Goal: Answer question/provide support: Share knowledge or assist other users

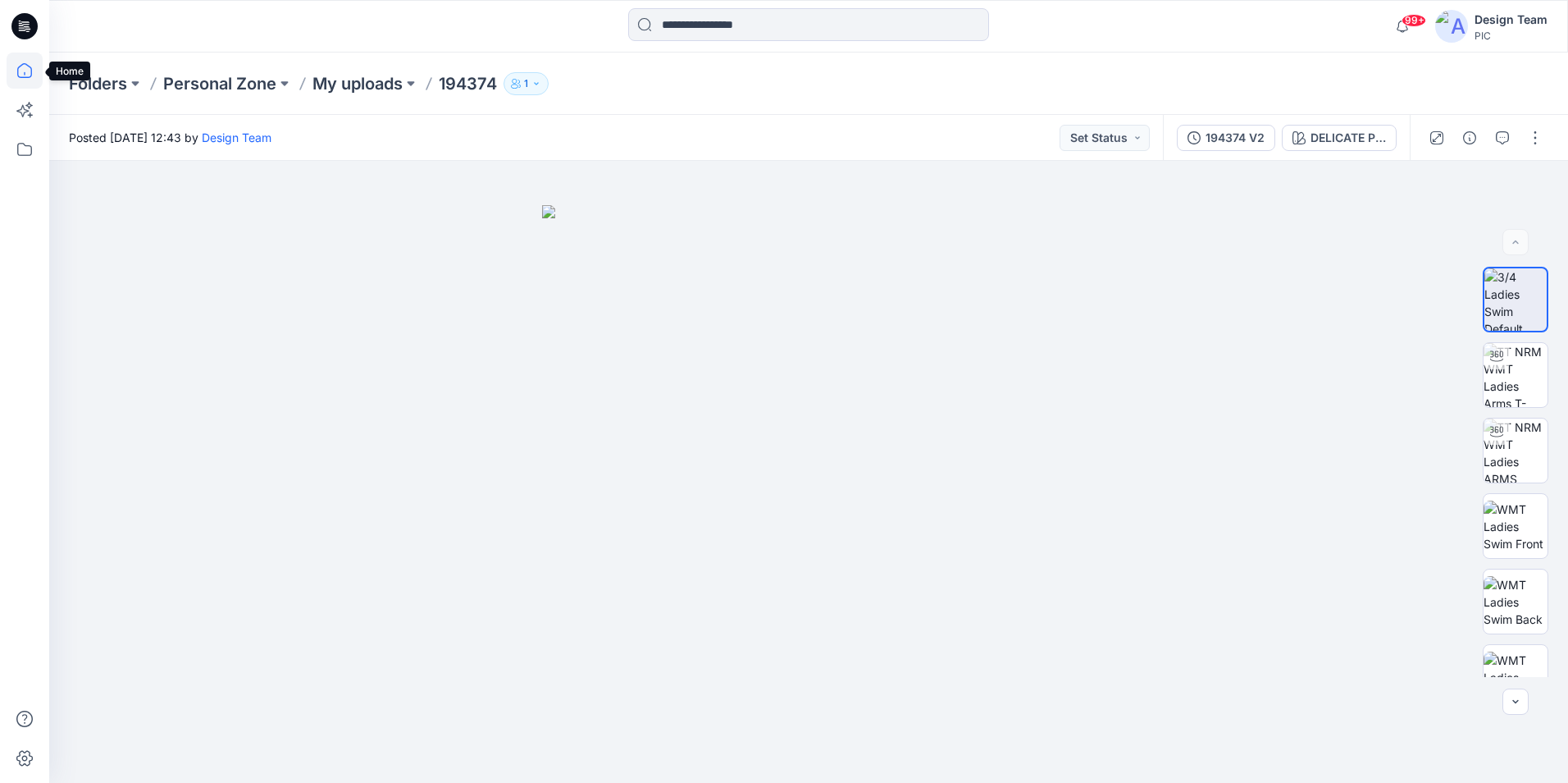
click at [32, 68] on icon at bounding box center [24, 70] width 36 height 36
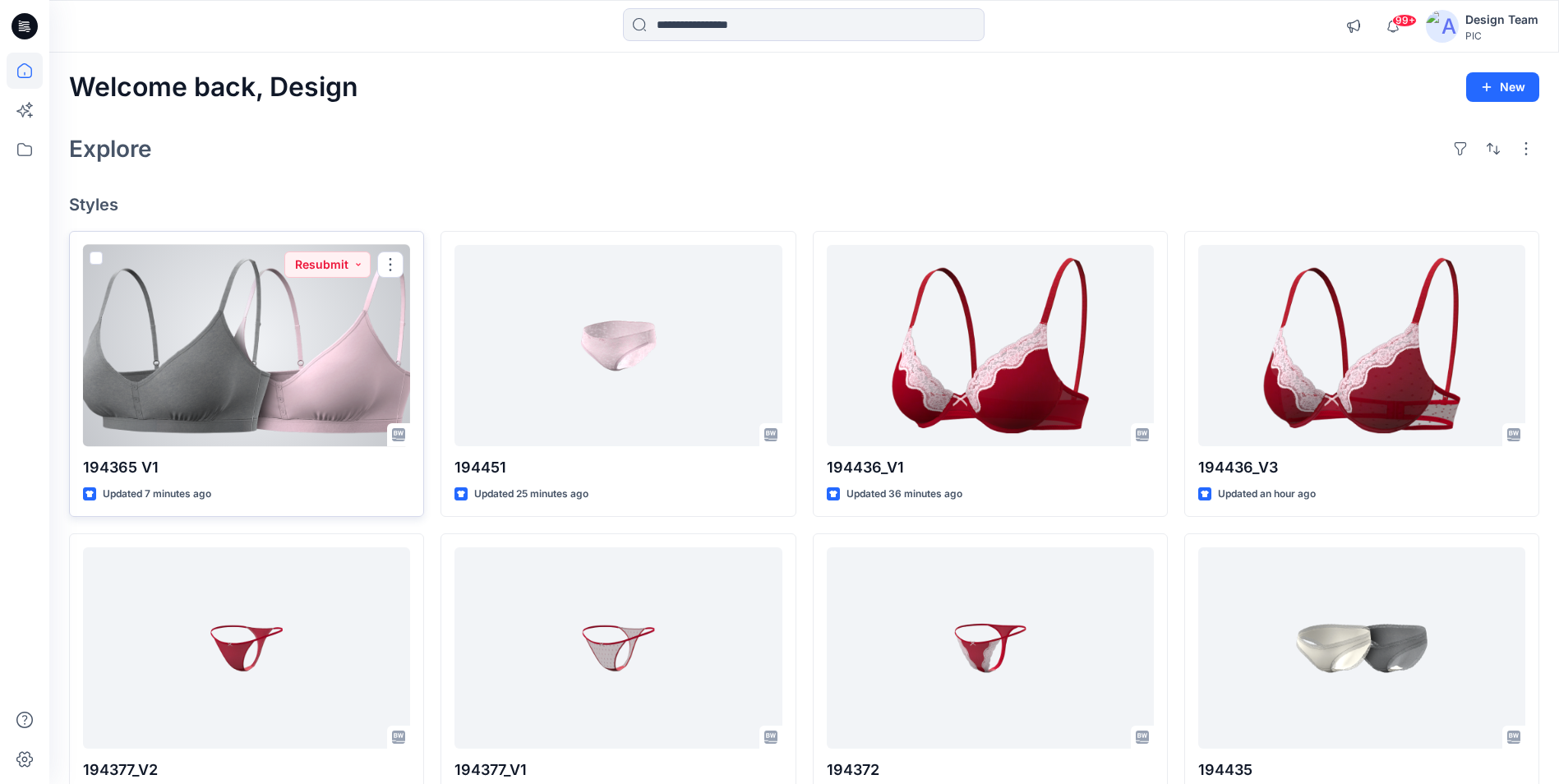
click at [341, 380] on div at bounding box center [246, 345] width 327 height 201
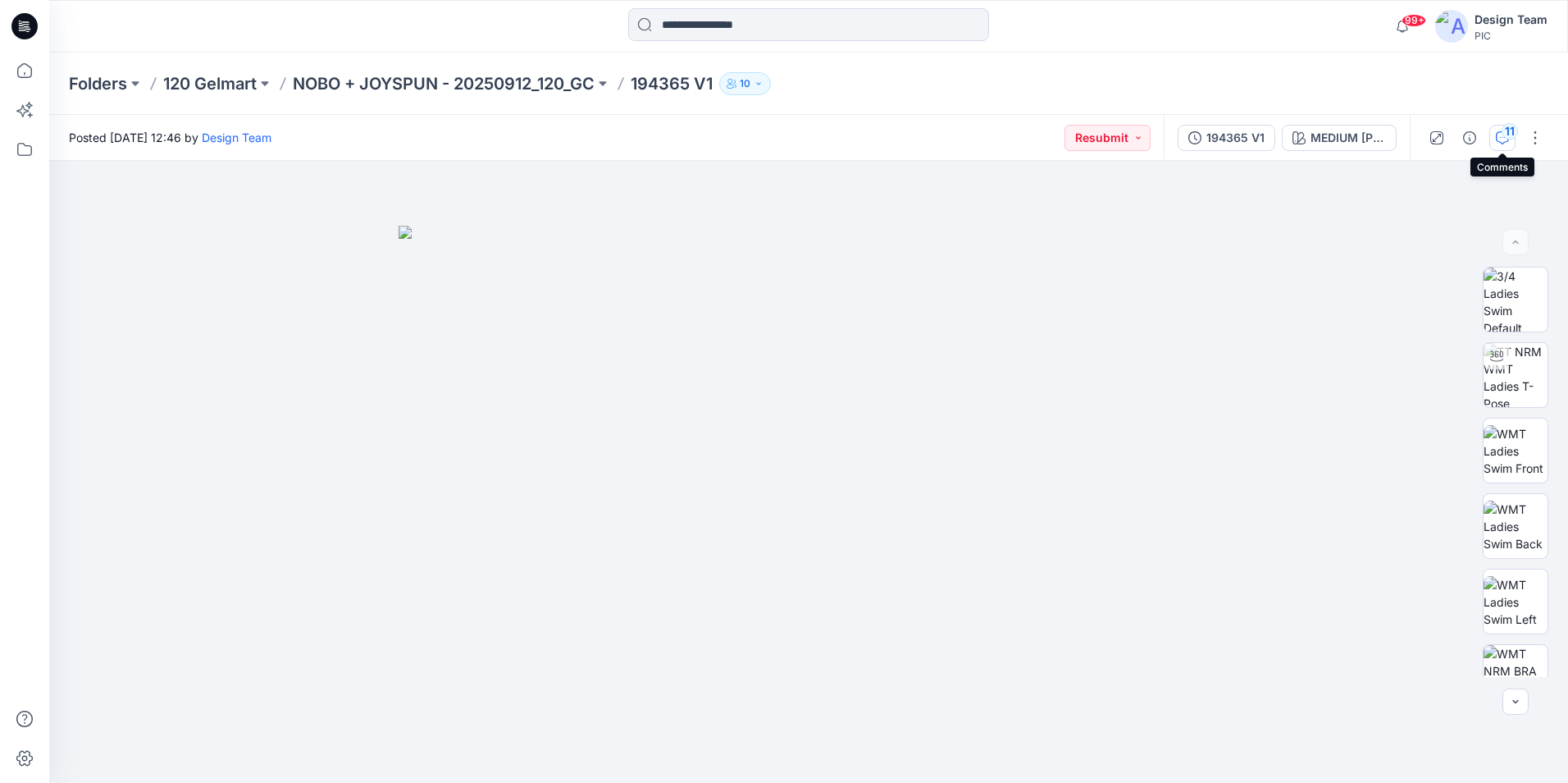
click at [1505, 142] on icon "button" at bounding box center [1502, 138] width 13 height 13
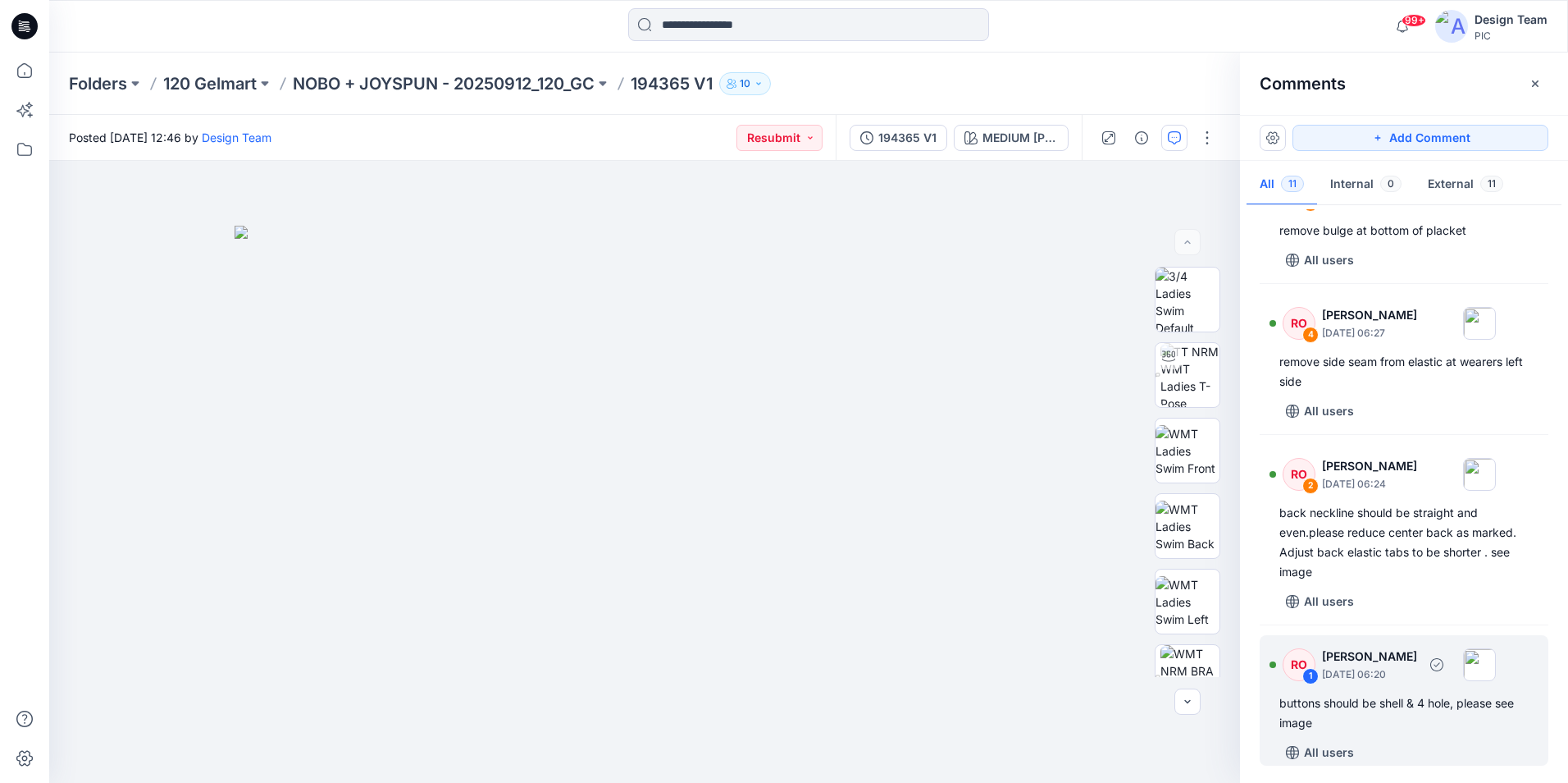
scroll to position [1060, 0]
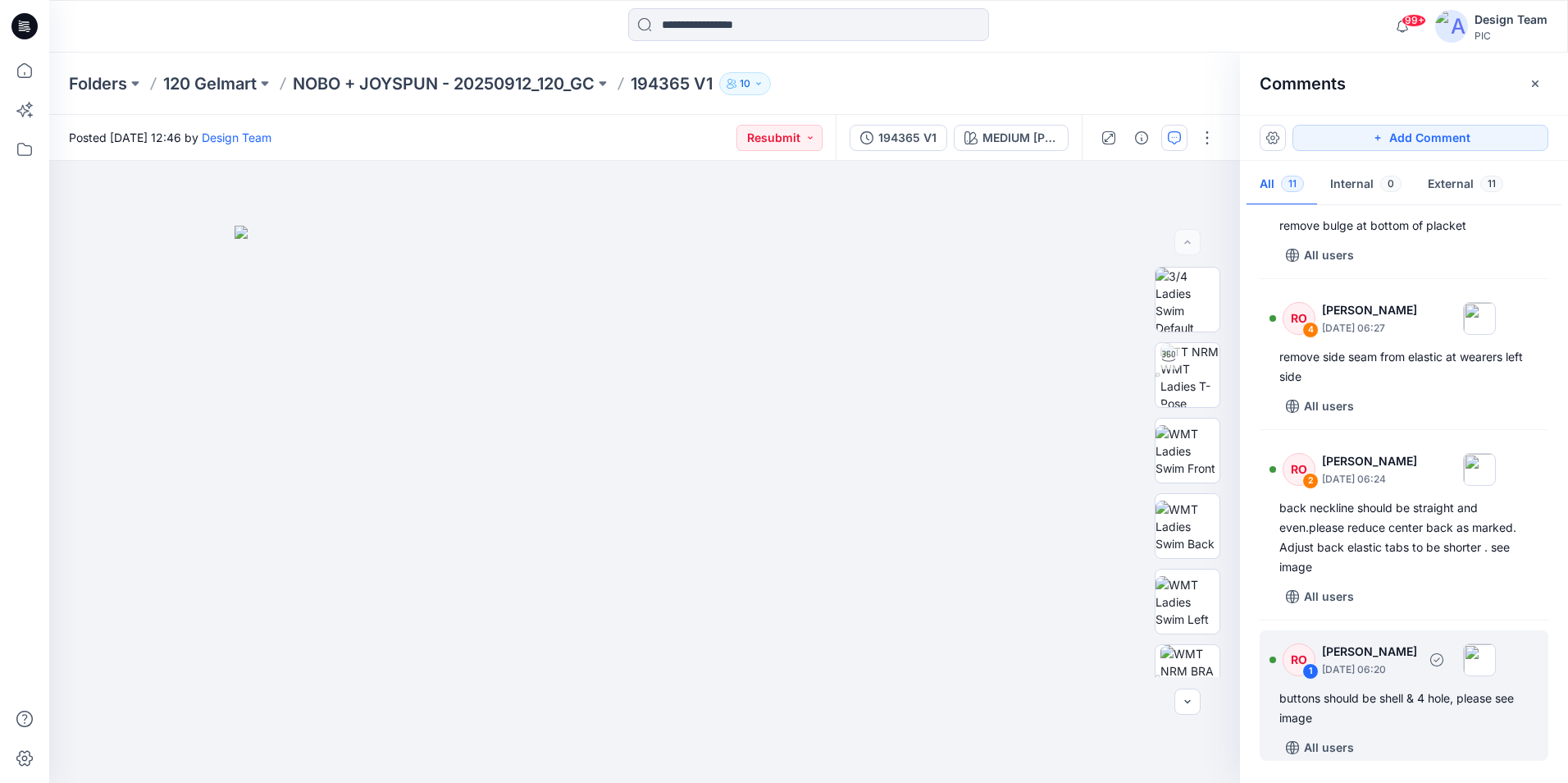
click at [1414, 729] on div "RO 1 Raquel Ortiz October 01, 2025 06:20 buttons should be shell & 4 hole, plea…" at bounding box center [1404, 695] width 289 height 131
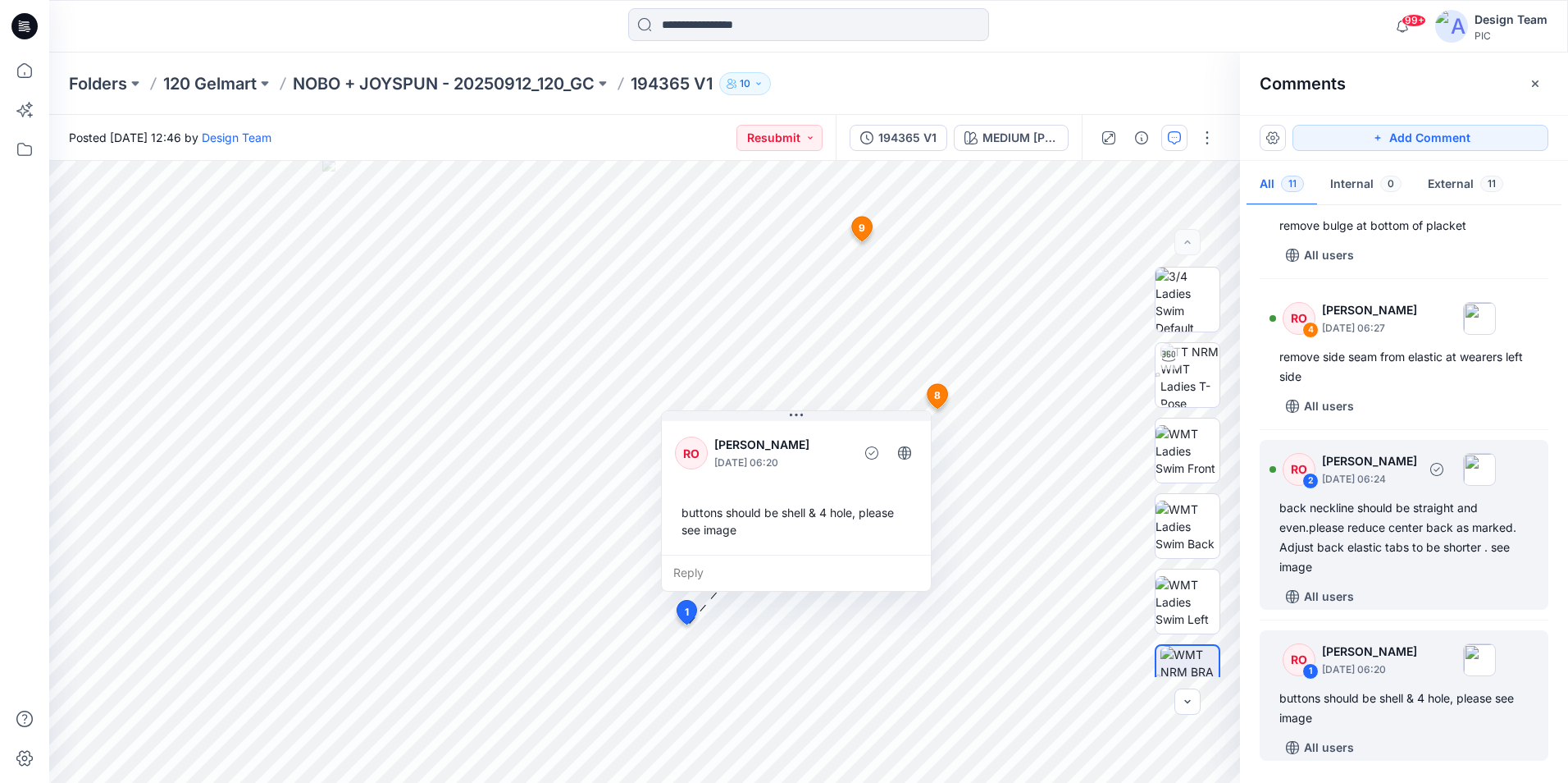
click at [1416, 569] on div "back neckline should be straight and even.please reduce center back as marked. …" at bounding box center [1404, 537] width 249 height 79
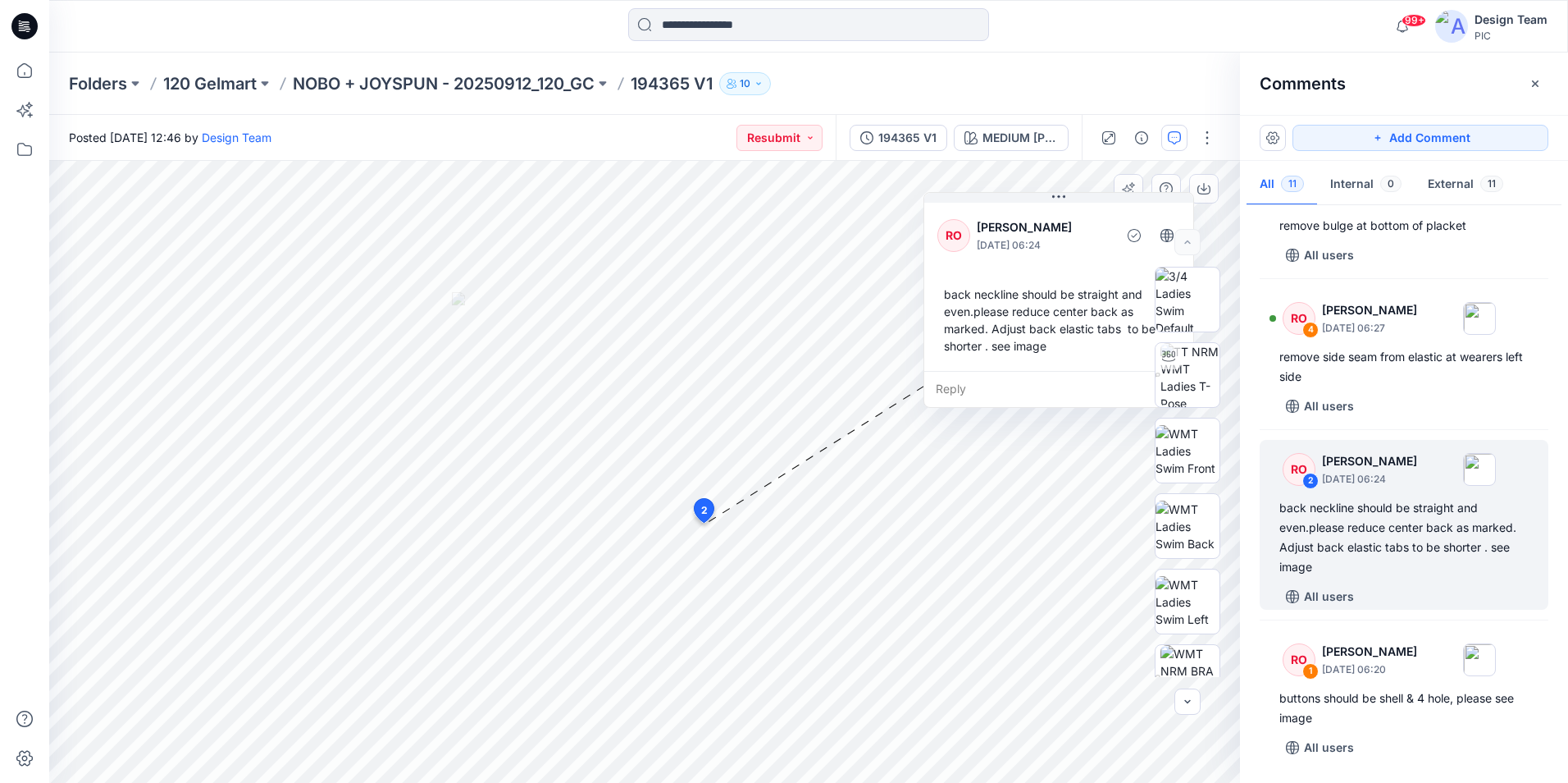
drag, startPoint x: 856, startPoint y: 393, endPoint x: 1064, endPoint y: 219, distance: 271.2
click at [1064, 219] on p "[PERSON_NAME]" at bounding box center [1043, 227] width 133 height 19
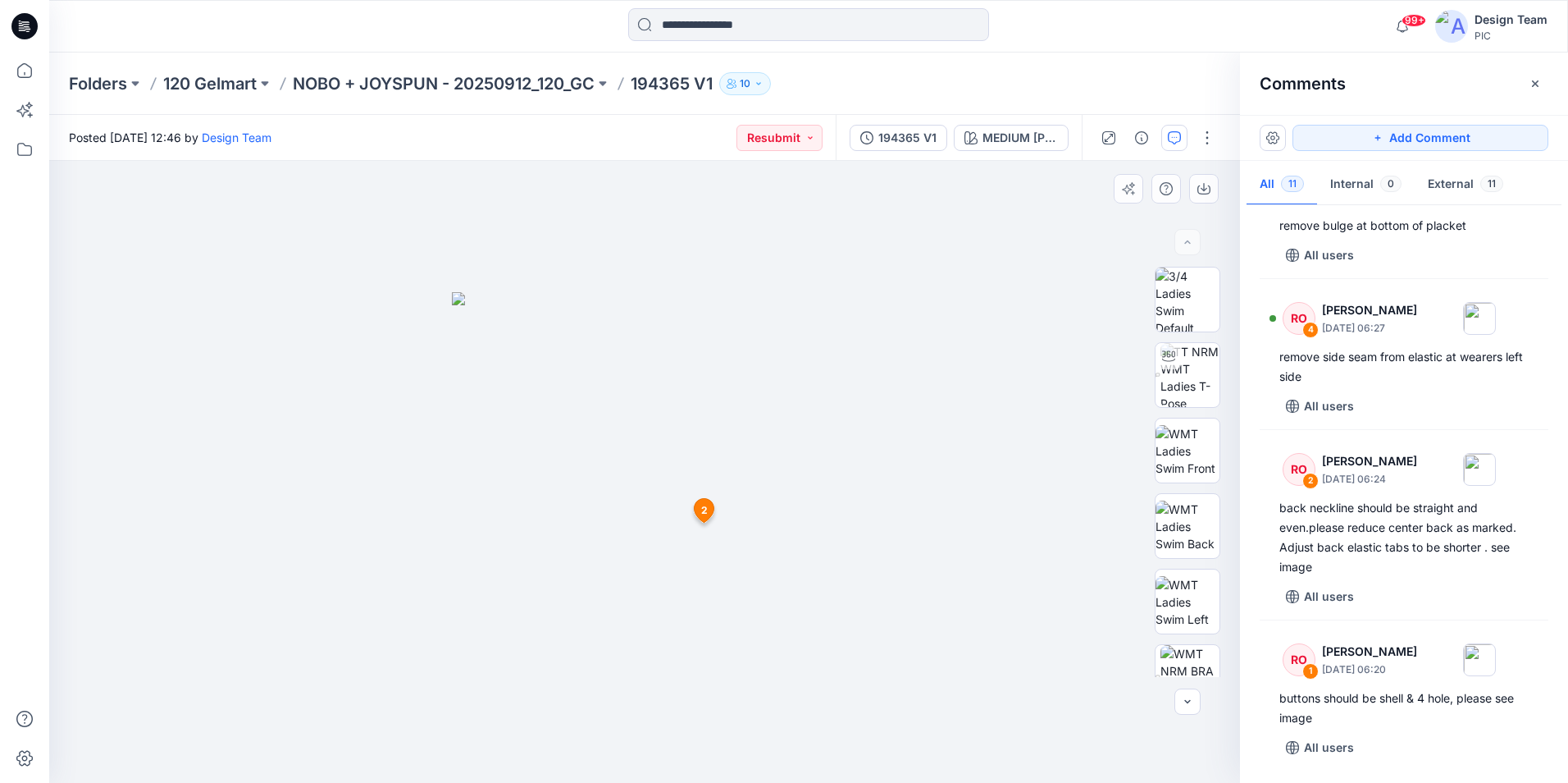
click at [705, 506] on span "2" at bounding box center [704, 510] width 6 height 15
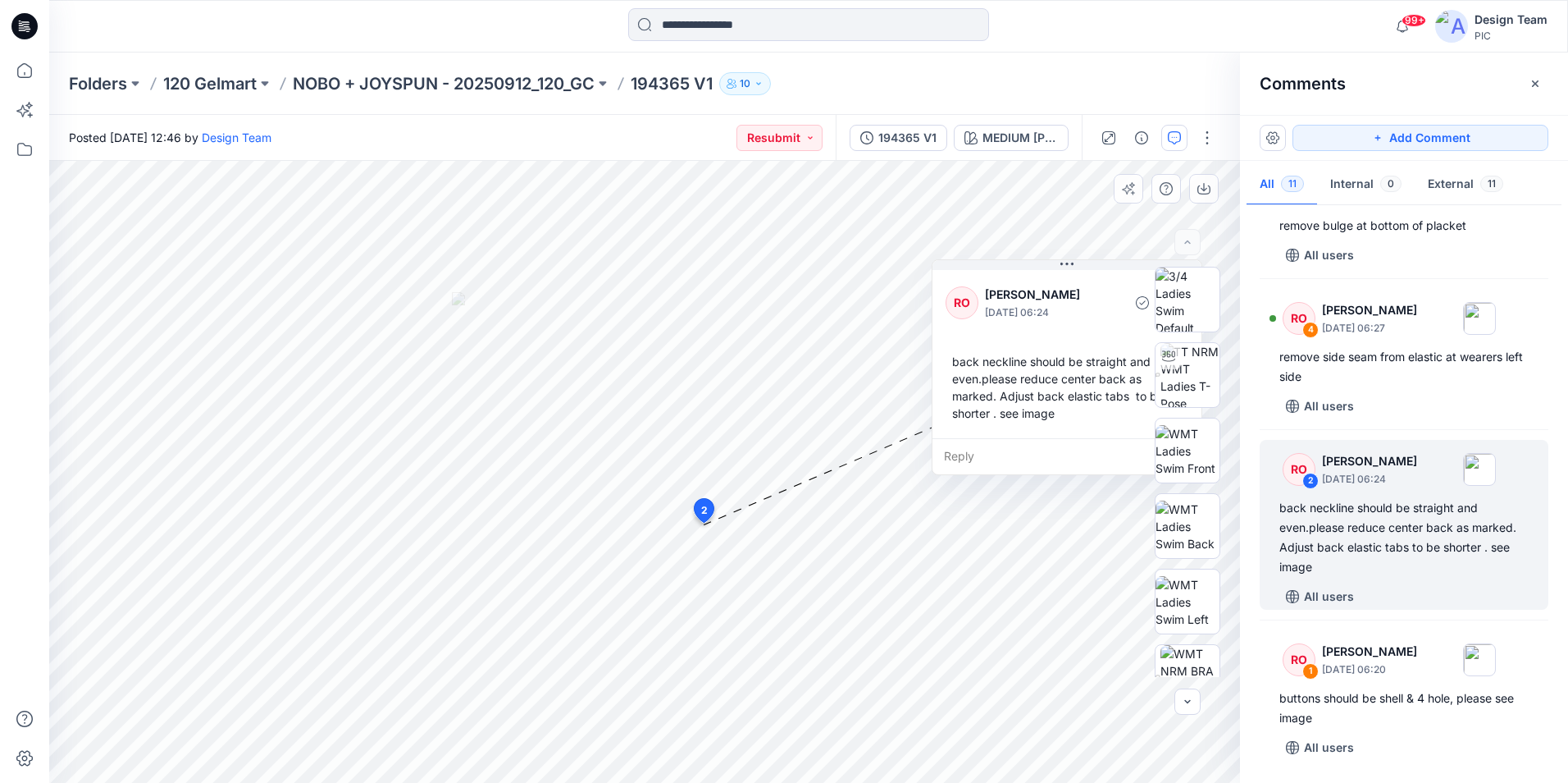
drag, startPoint x: 889, startPoint y: 384, endPoint x: 1106, endPoint y: 277, distance: 241.9
click at [1106, 277] on div "RO Raquel Ortiz October 01, 2025 06:24 back neckline should be straight and eve…" at bounding box center [1067, 352] width 269 height 171
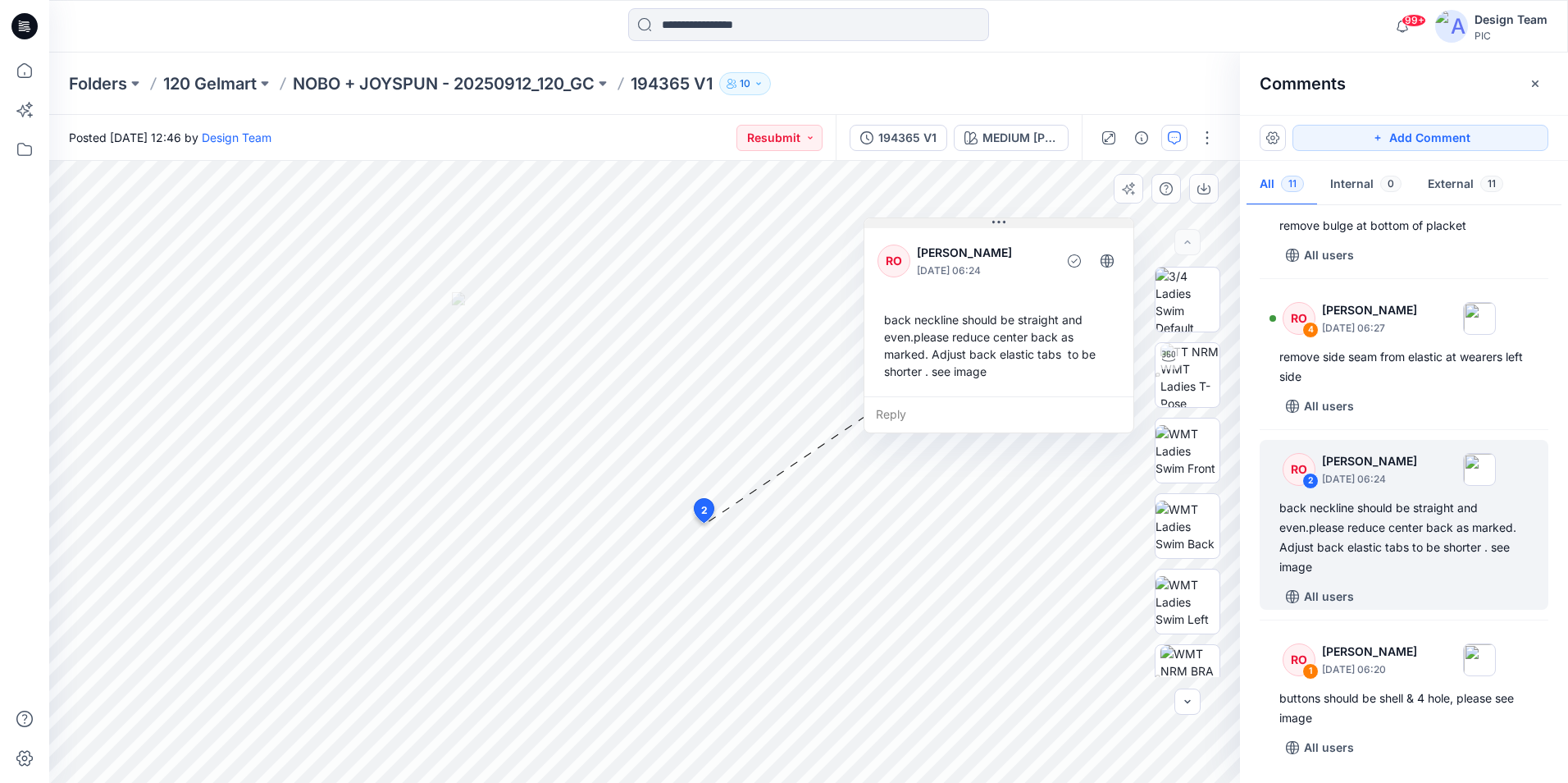
drag, startPoint x: 1092, startPoint y: 260, endPoint x: 1029, endPoint y: 227, distance: 71.1
click at [1029, 227] on button at bounding box center [999, 223] width 269 height 10
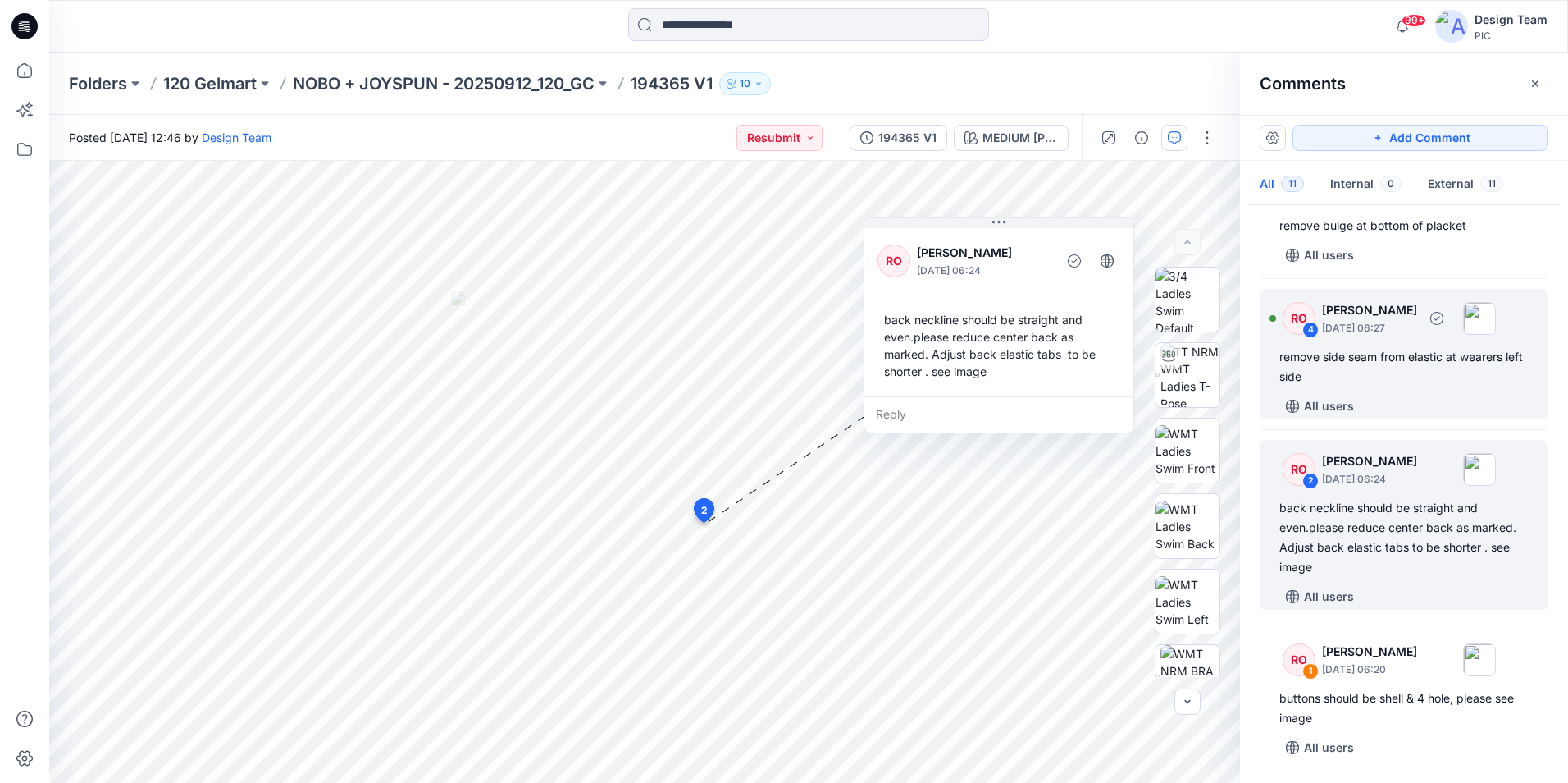
click at [1470, 393] on div "All users" at bounding box center [1414, 406] width 269 height 26
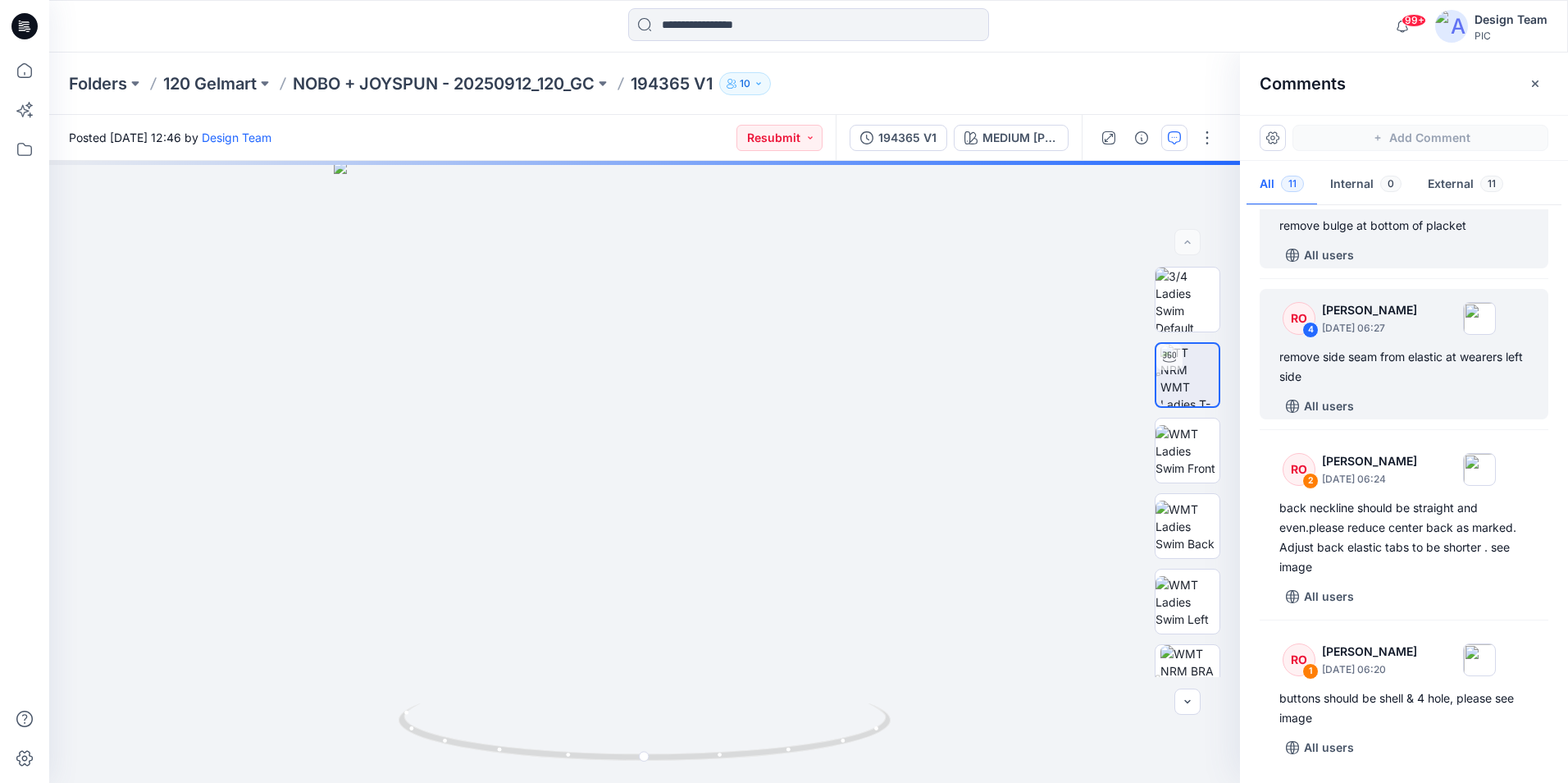
click at [1409, 234] on div "remove bulge at bottom of placket" at bounding box center [1404, 226] width 249 height 19
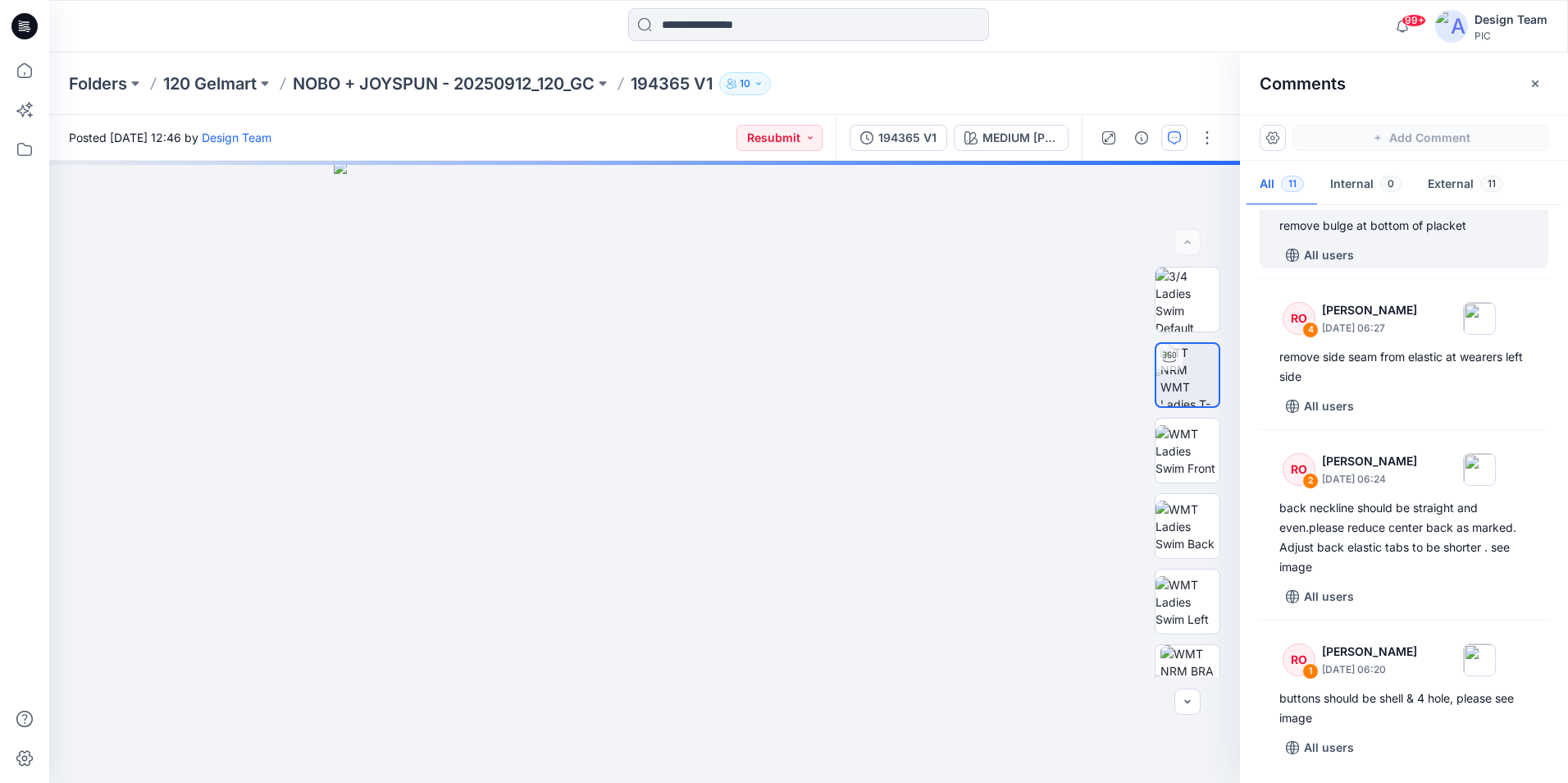
scroll to position [1008, 0]
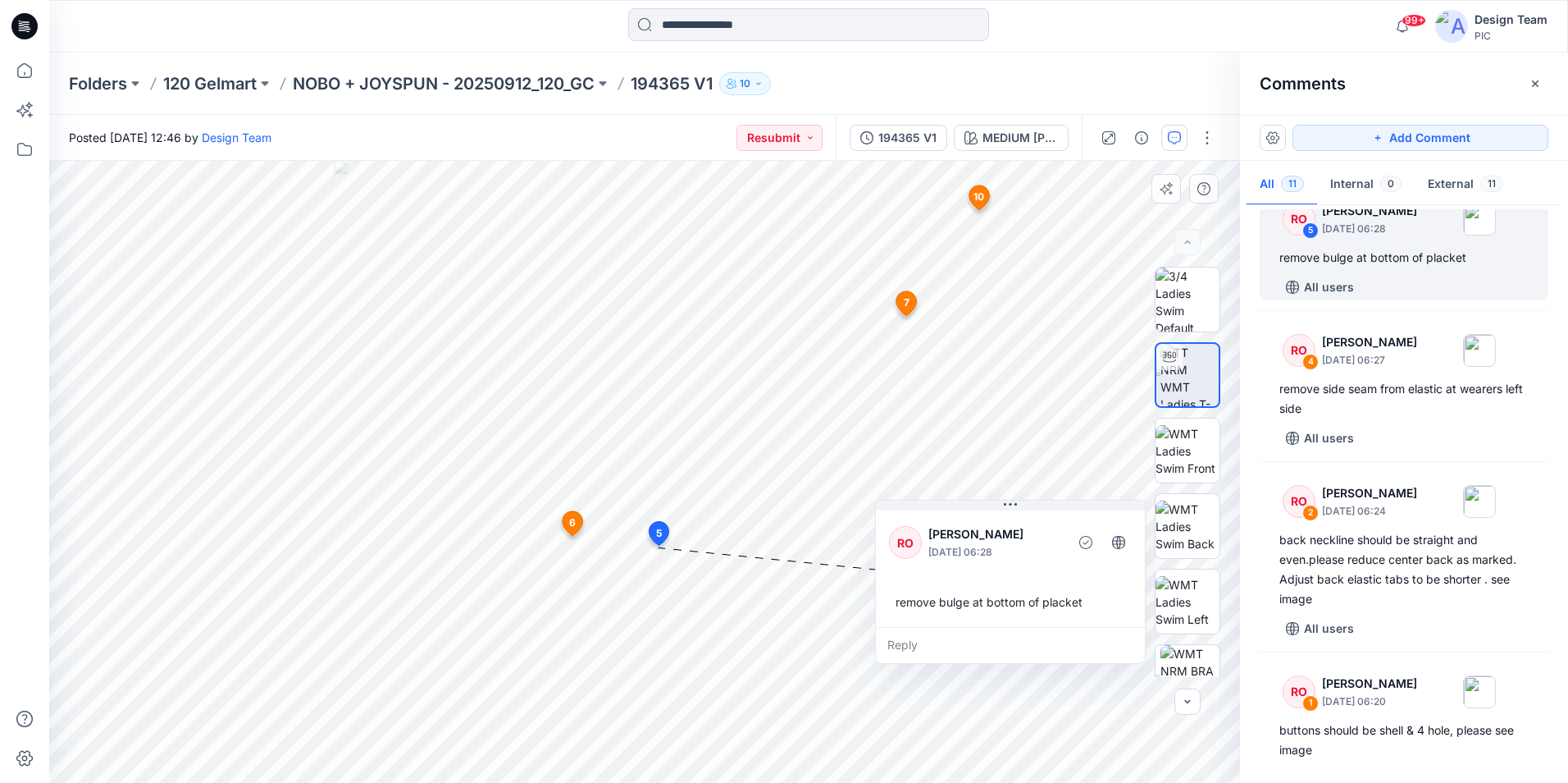
drag, startPoint x: 812, startPoint y: 567, endPoint x: 1053, endPoint y: 513, distance: 247.0
click at [1053, 513] on div "RO Raquel Ortiz October 01, 2025 06:28 remove bulge at bottom of placket" at bounding box center [1010, 567] width 269 height 119
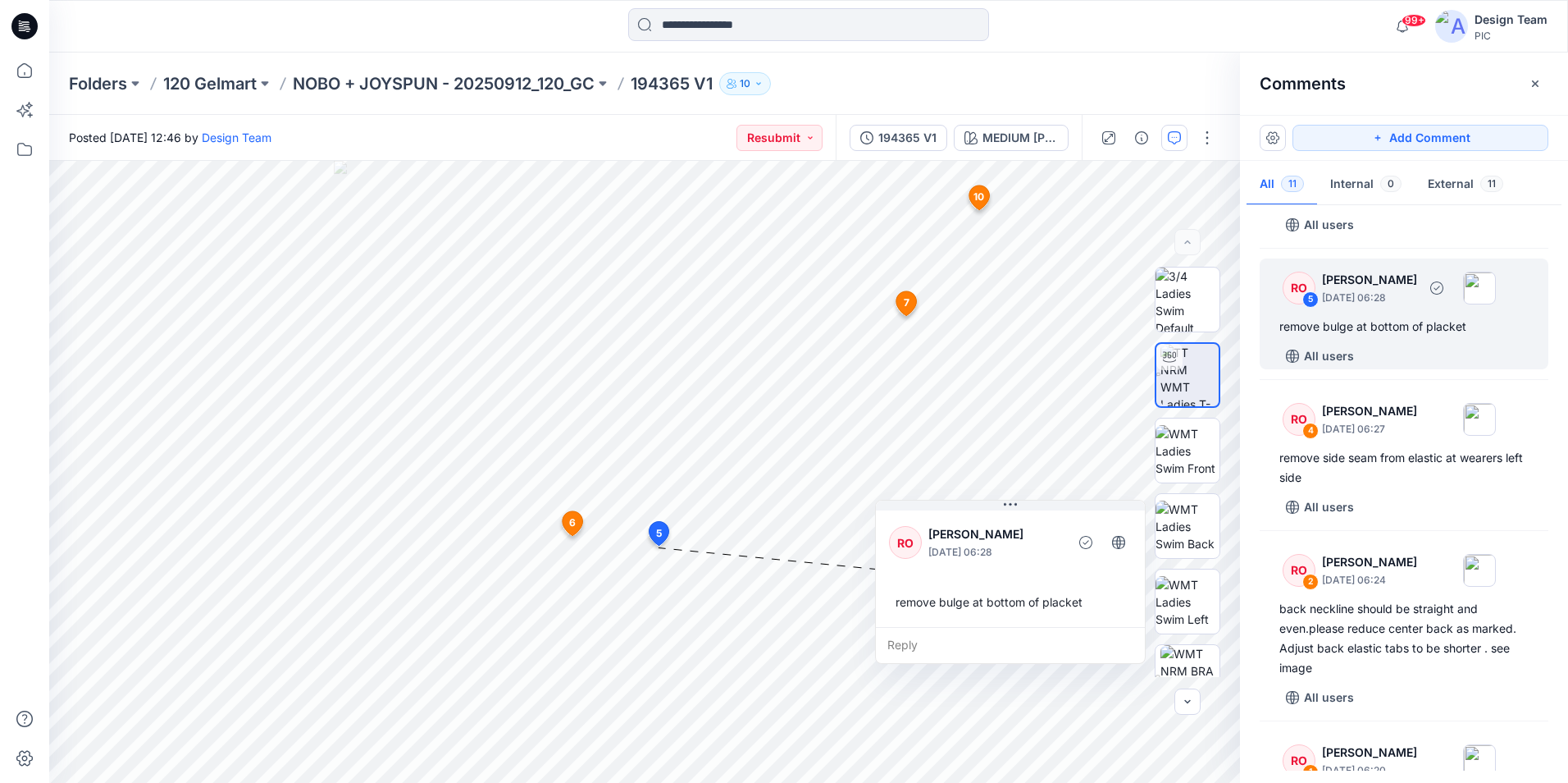
scroll to position [844, 0]
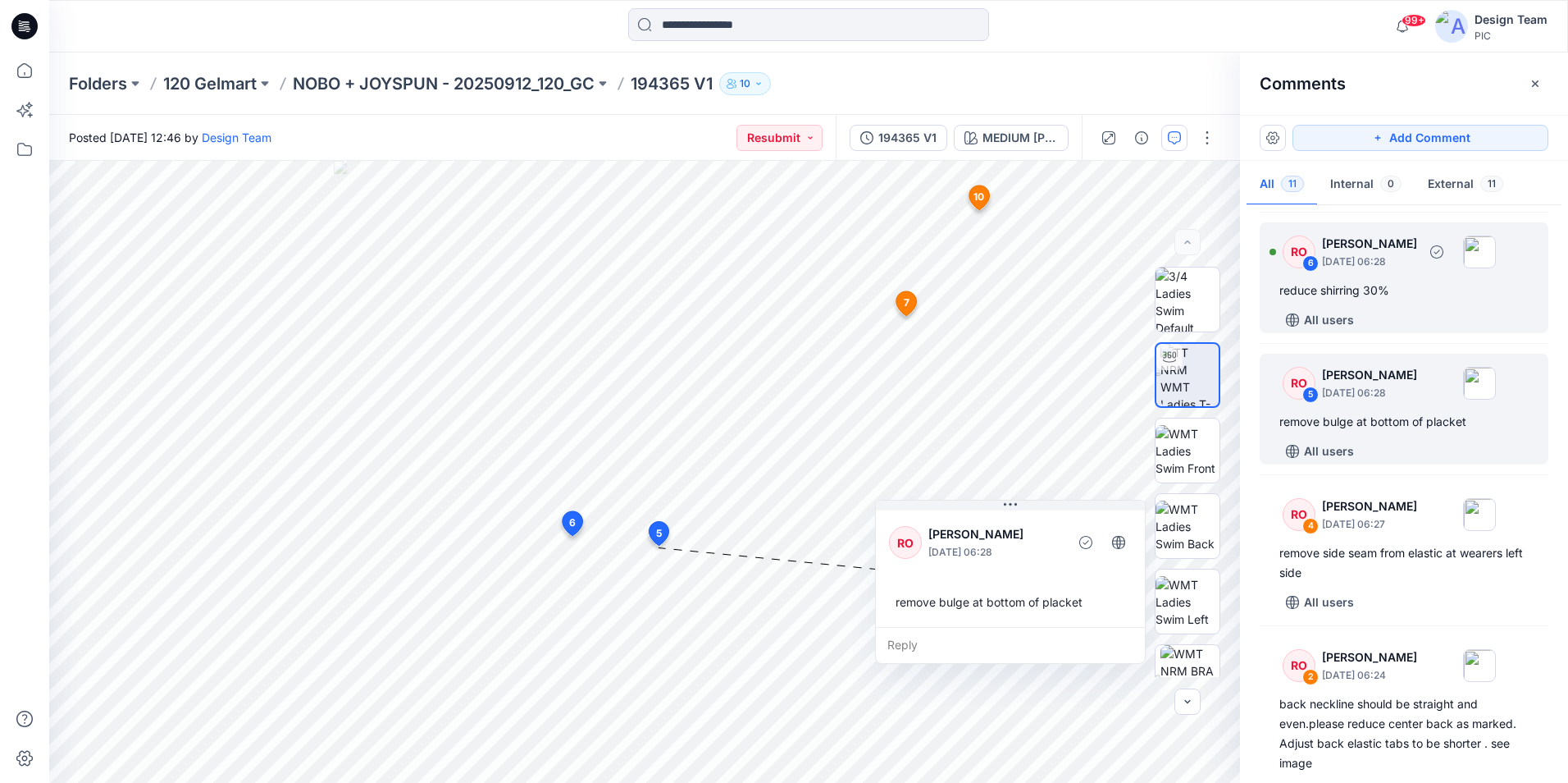
click at [1438, 321] on div "RO 6 [PERSON_NAME] [DATE] 06:28 reduce shirring 30% All users" at bounding box center [1404, 277] width 289 height 111
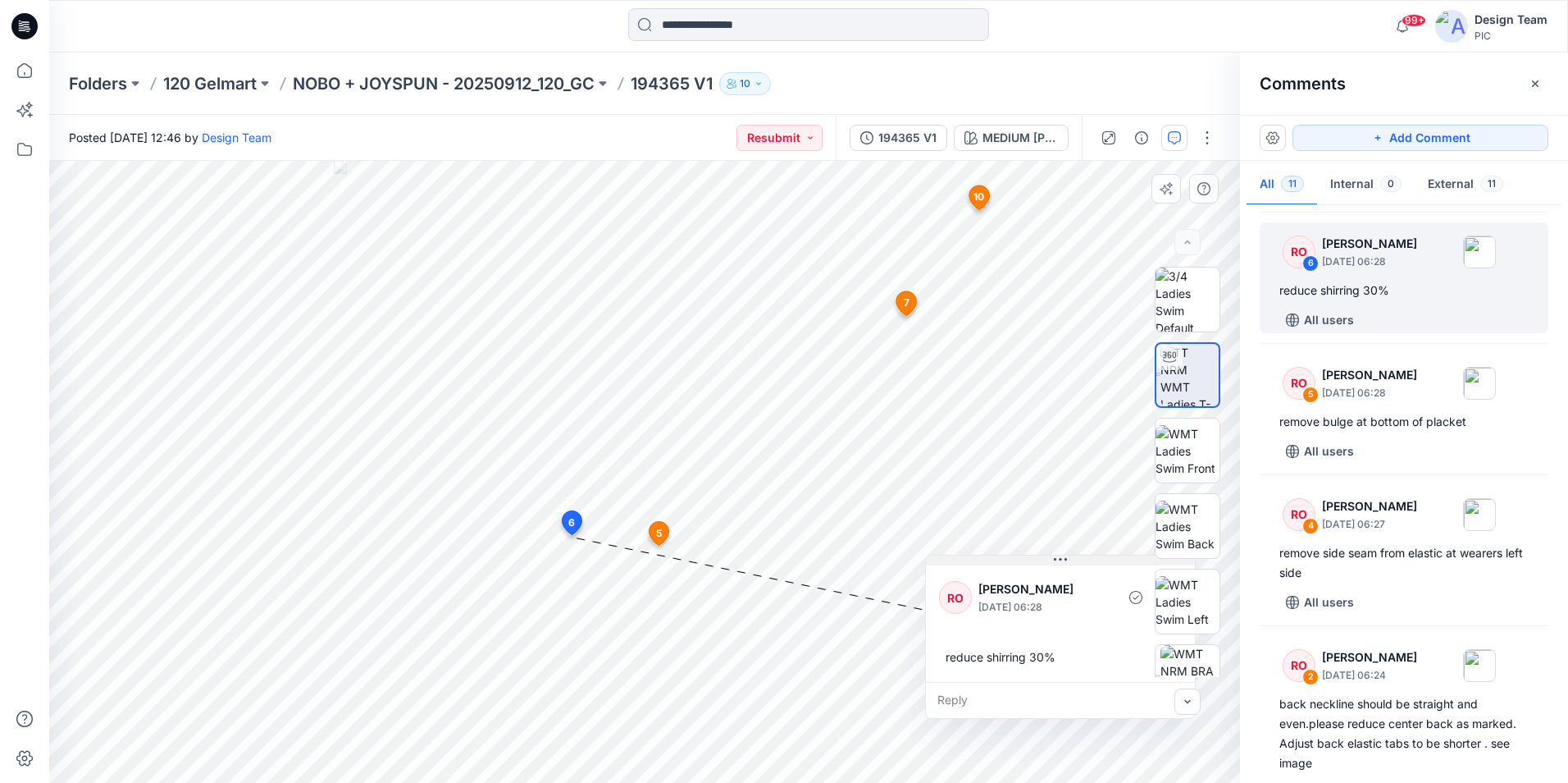
drag, startPoint x: 740, startPoint y: 553, endPoint x: 1119, endPoint y: 564, distance: 379.2
click at [1119, 564] on button at bounding box center [1060, 560] width 269 height 10
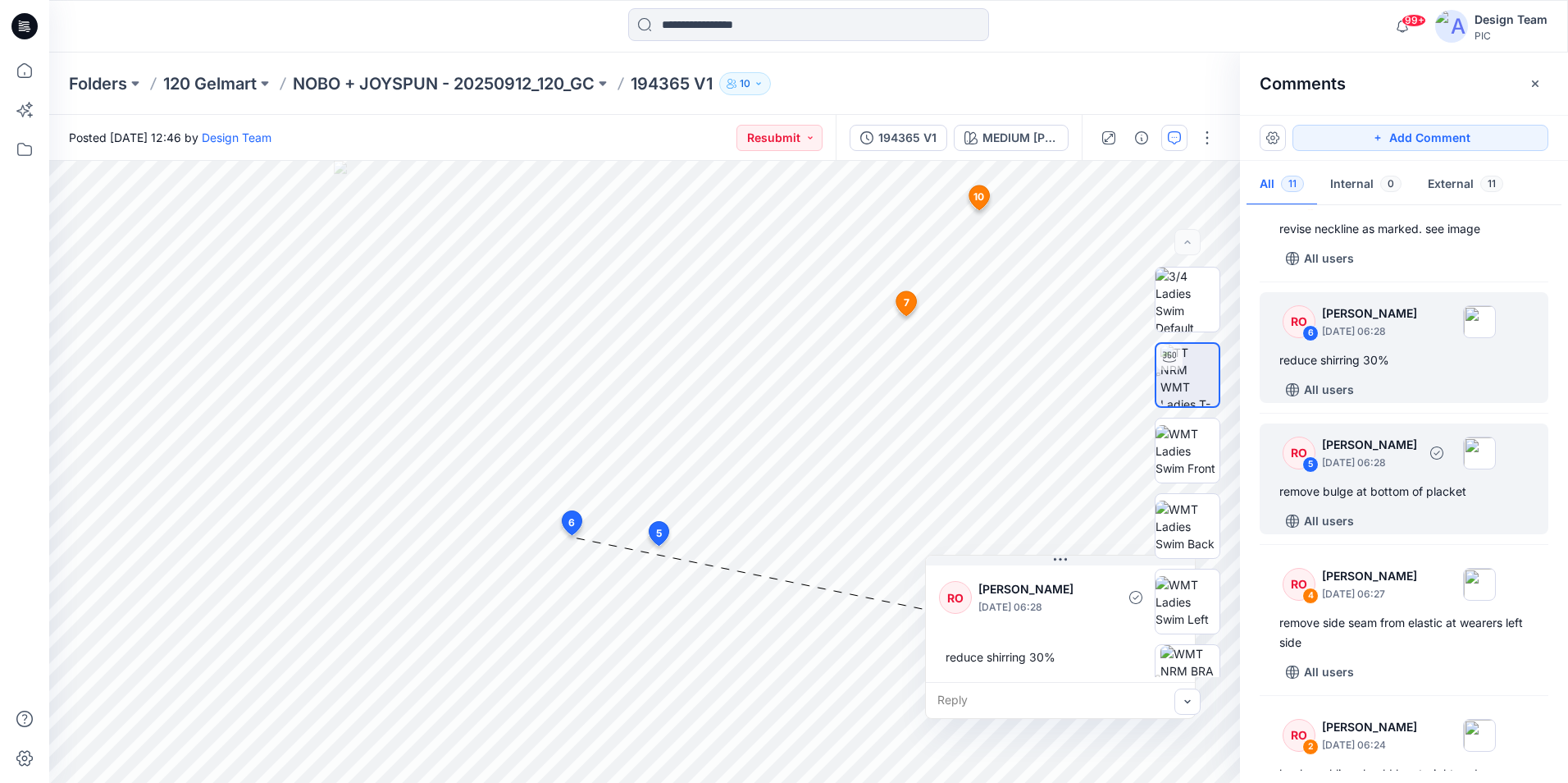
scroll to position [679, 0]
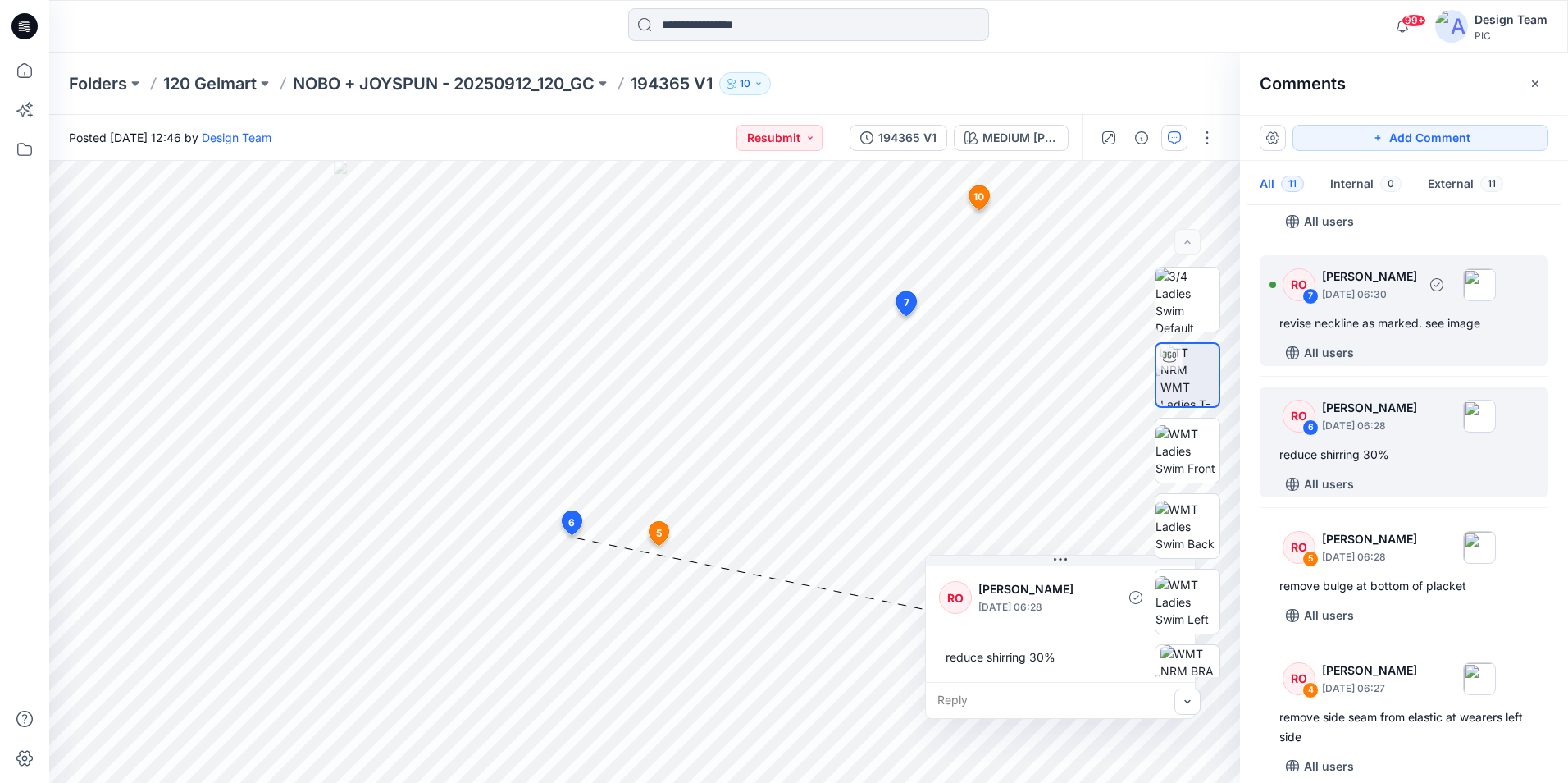
drag, startPoint x: 1481, startPoint y: 372, endPoint x: 1498, endPoint y: 377, distance: 17.7
click at [1482, 366] on div "All users" at bounding box center [1414, 353] width 269 height 26
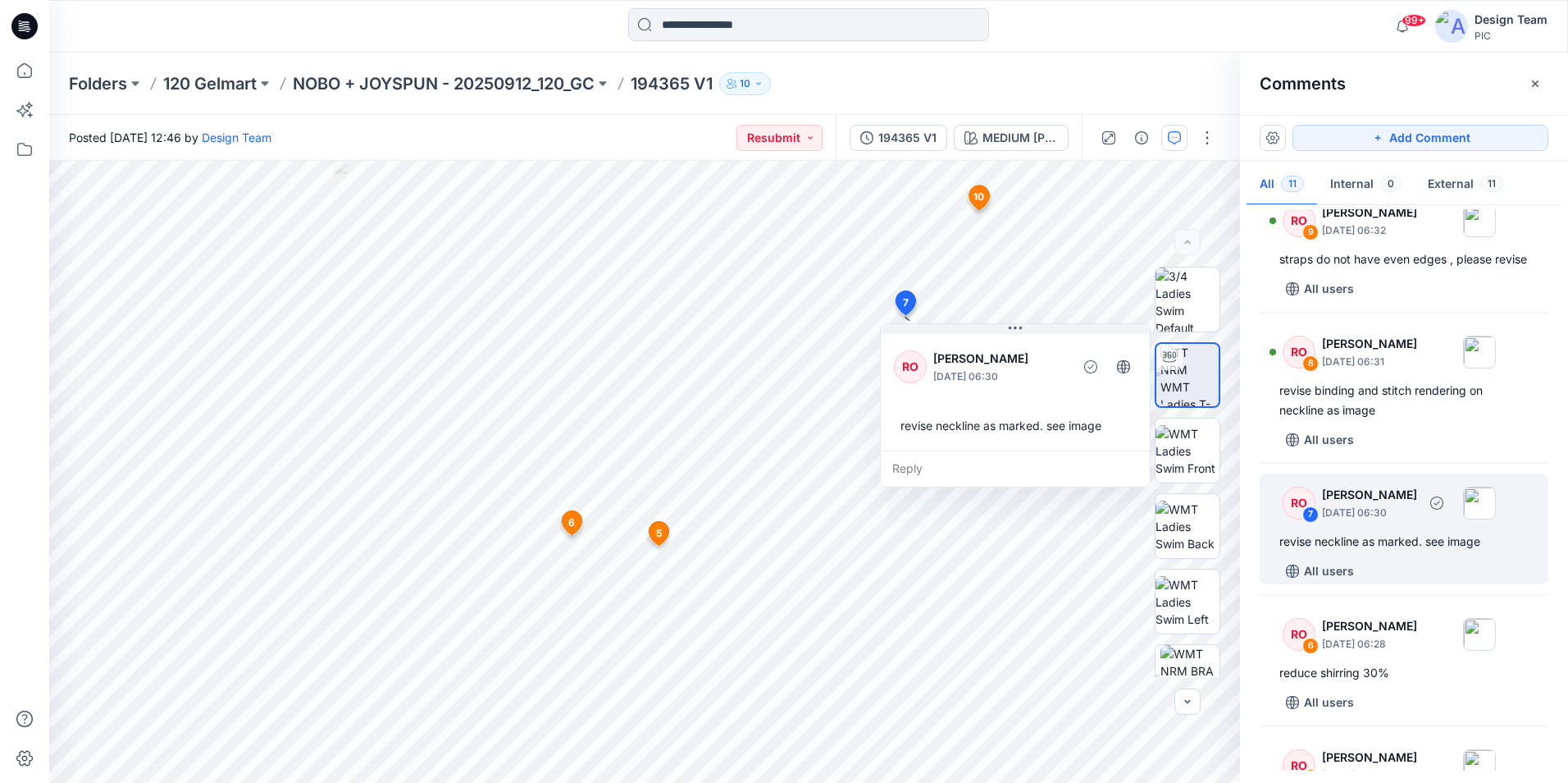
scroll to position [434, 0]
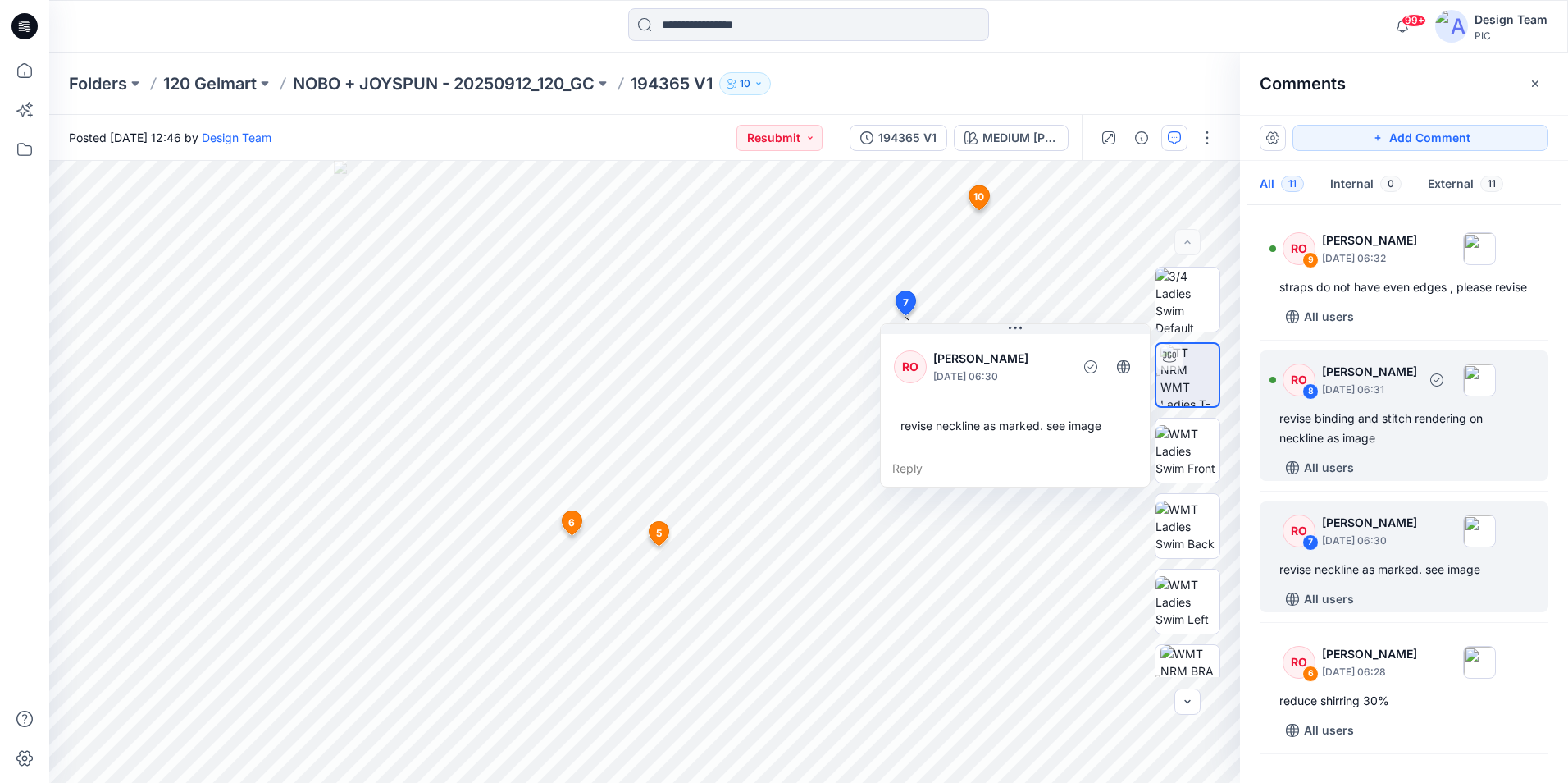
click at [1426, 471] on div "RO 8 Raquel Ortiz October 01, 2025 06:31 revise binding and stitch rendering on…" at bounding box center [1404, 415] width 289 height 131
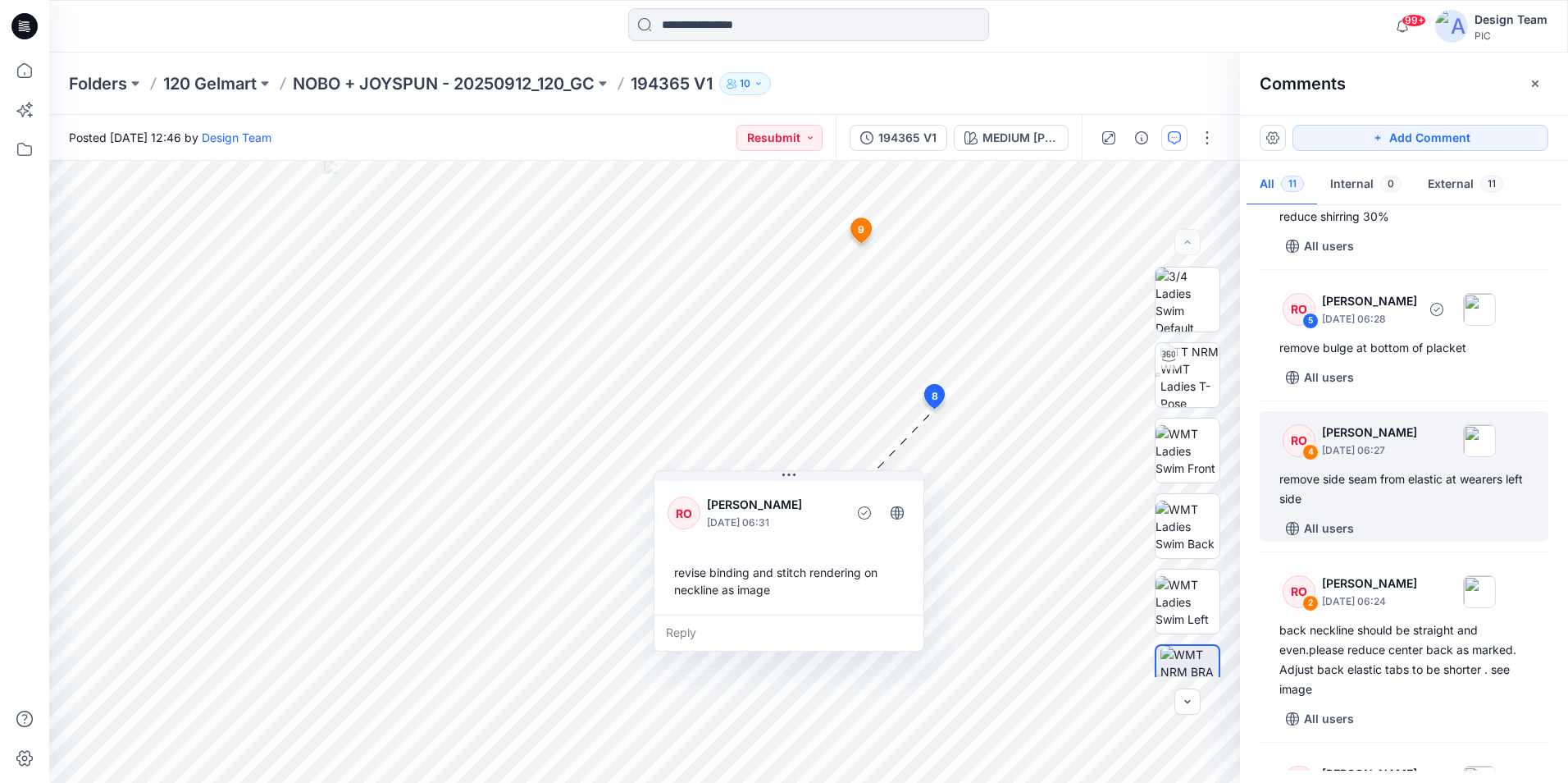
scroll to position [925, 0]
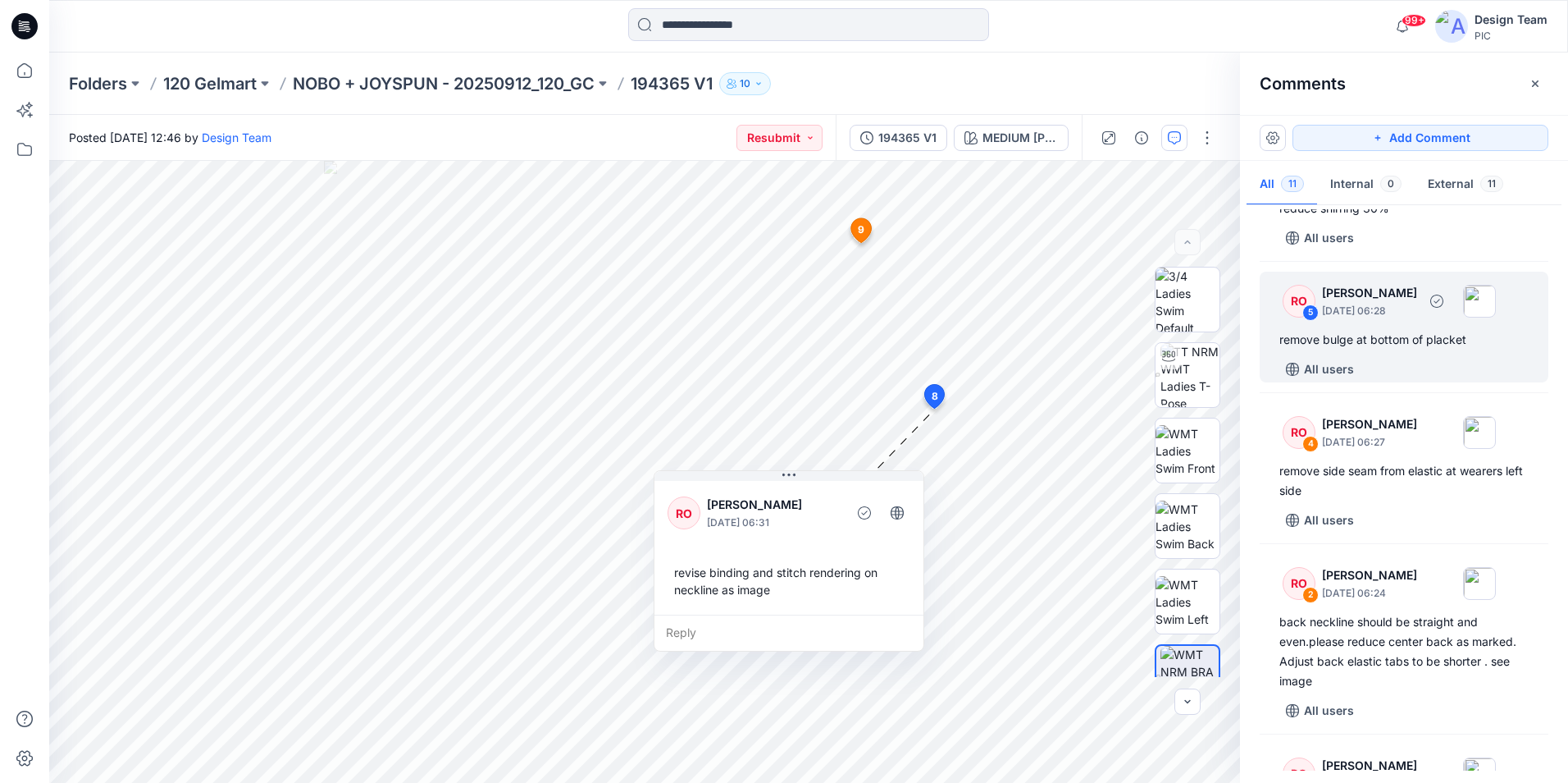
click at [1367, 370] on div "RO 5 Raquel Ortiz October 01, 2025 06:28 remove bulge at bottom of placket All …" at bounding box center [1404, 327] width 289 height 111
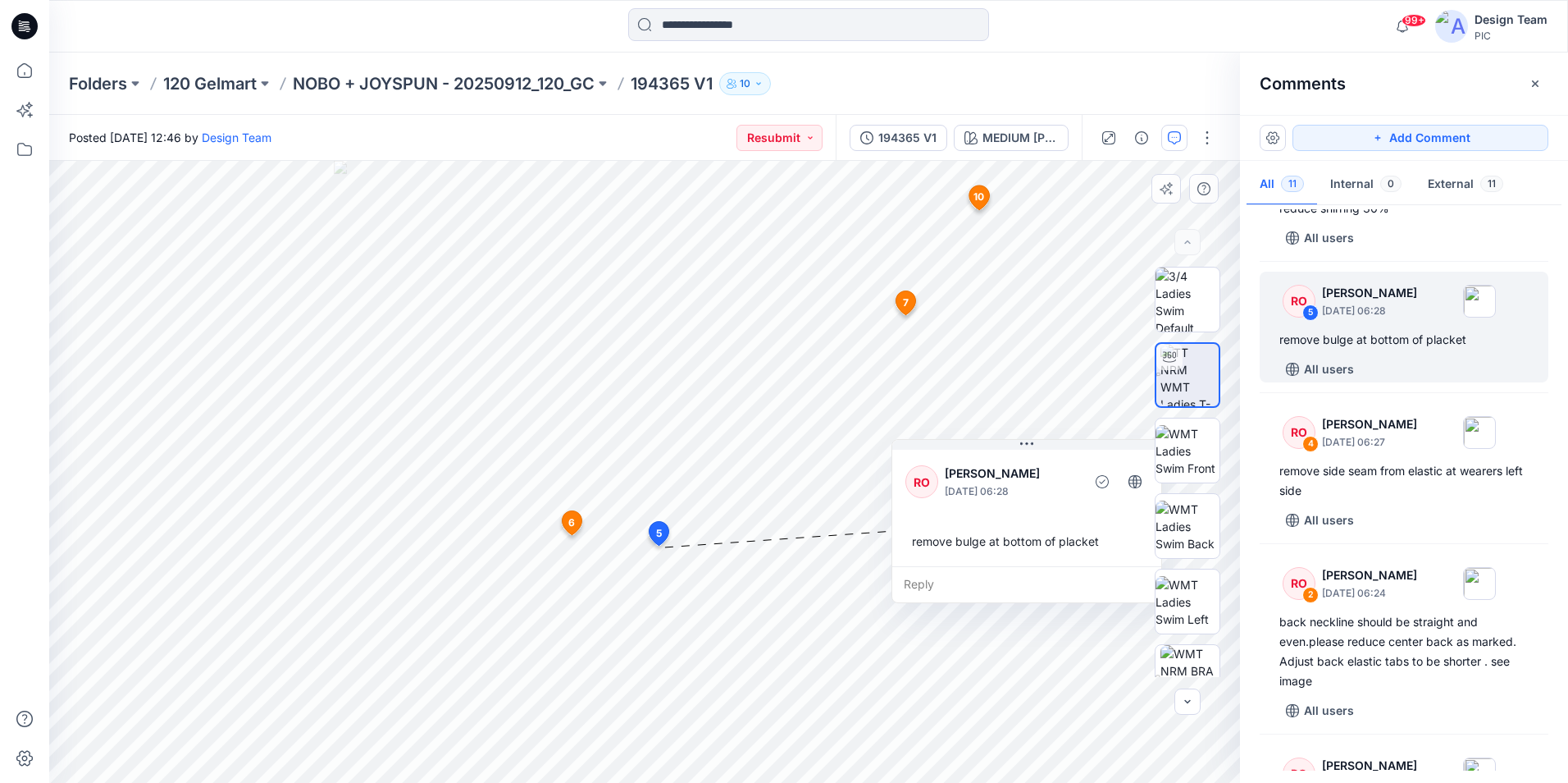
drag, startPoint x: 821, startPoint y: 568, endPoint x: 1079, endPoint y: 453, distance: 282.5
click at [1079, 453] on div "RO Raquel Ortiz October 01, 2025 06:28 remove bulge at bottom of placket" at bounding box center [1027, 506] width 269 height 119
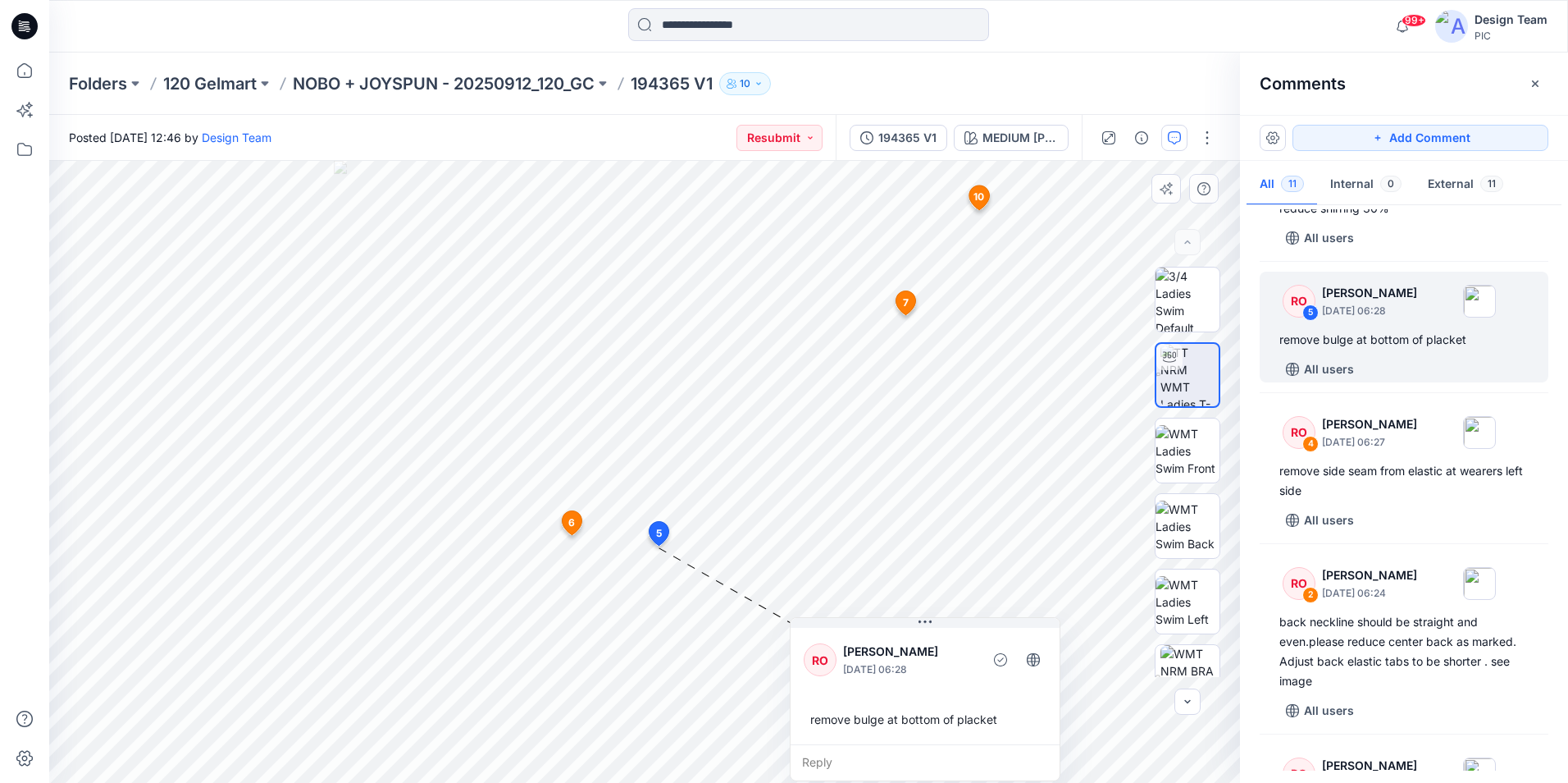
drag, startPoint x: 1060, startPoint y: 452, endPoint x: 958, endPoint y: 666, distance: 237.1
click at [958, 666] on div "RO Raquel Ortiz October 01, 2025 06:28 remove bulge at bottom of placket" at bounding box center [925, 684] width 269 height 119
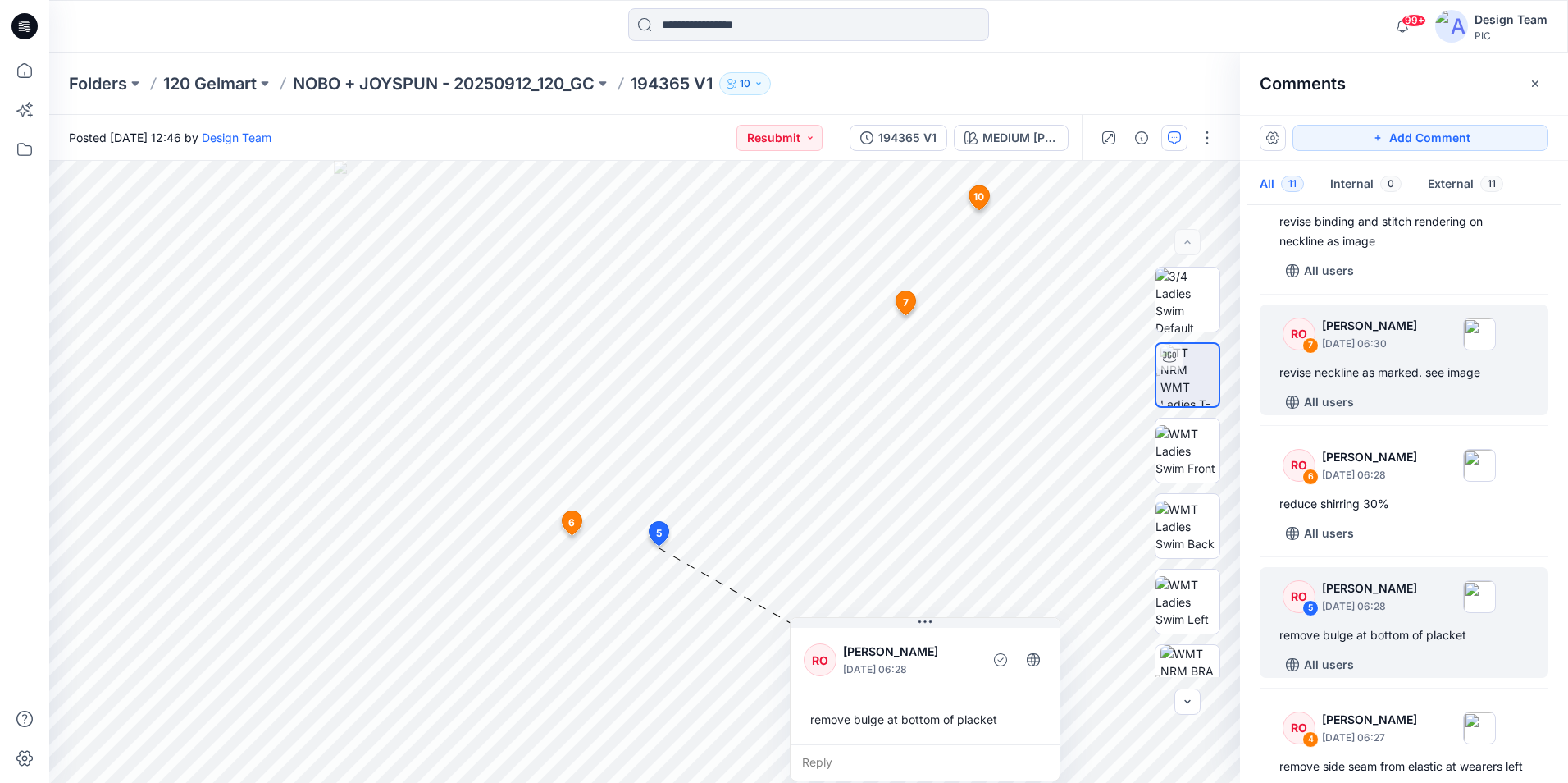
scroll to position [598, 0]
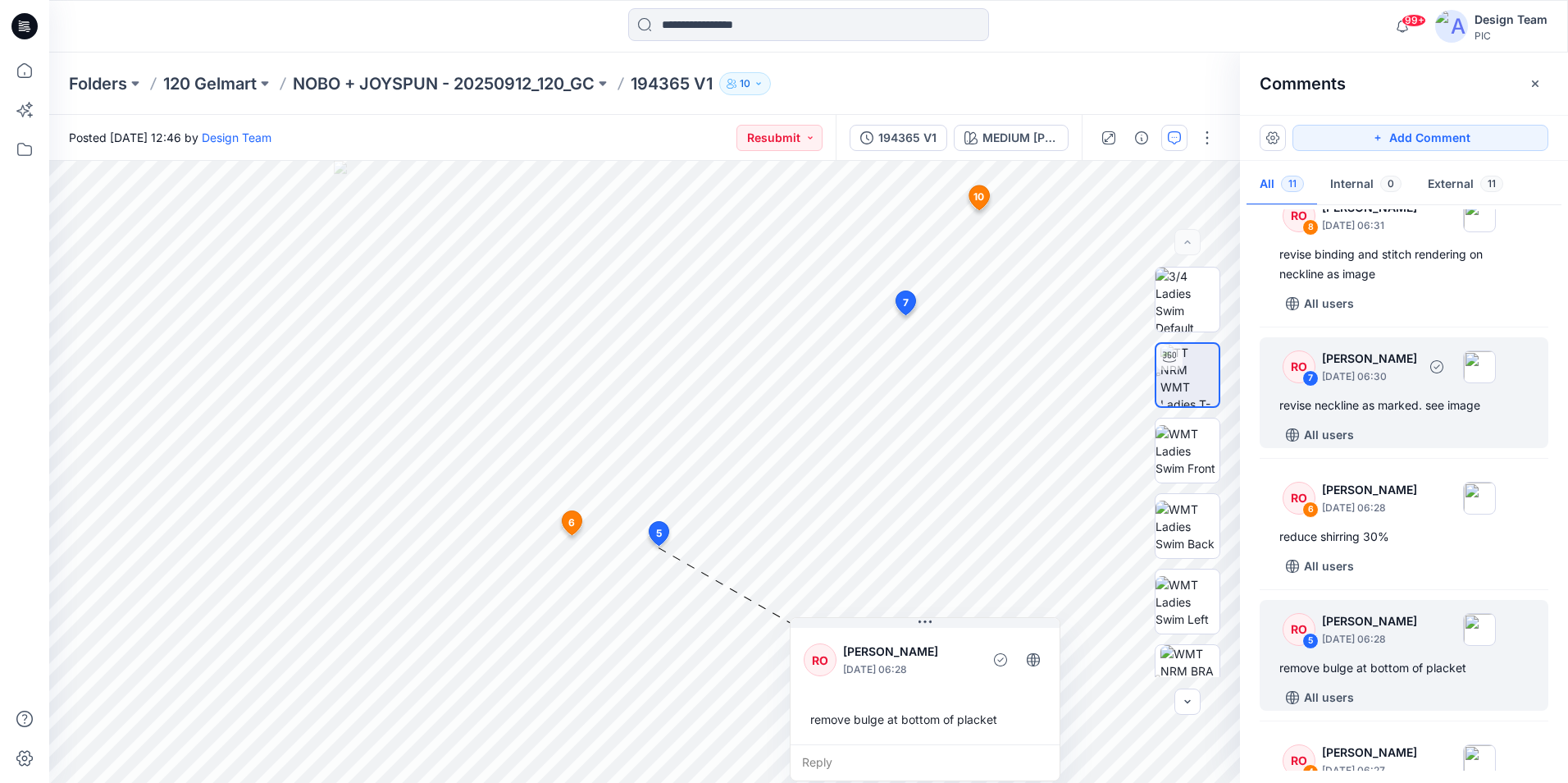
click at [1474, 448] on div "All users" at bounding box center [1414, 435] width 269 height 26
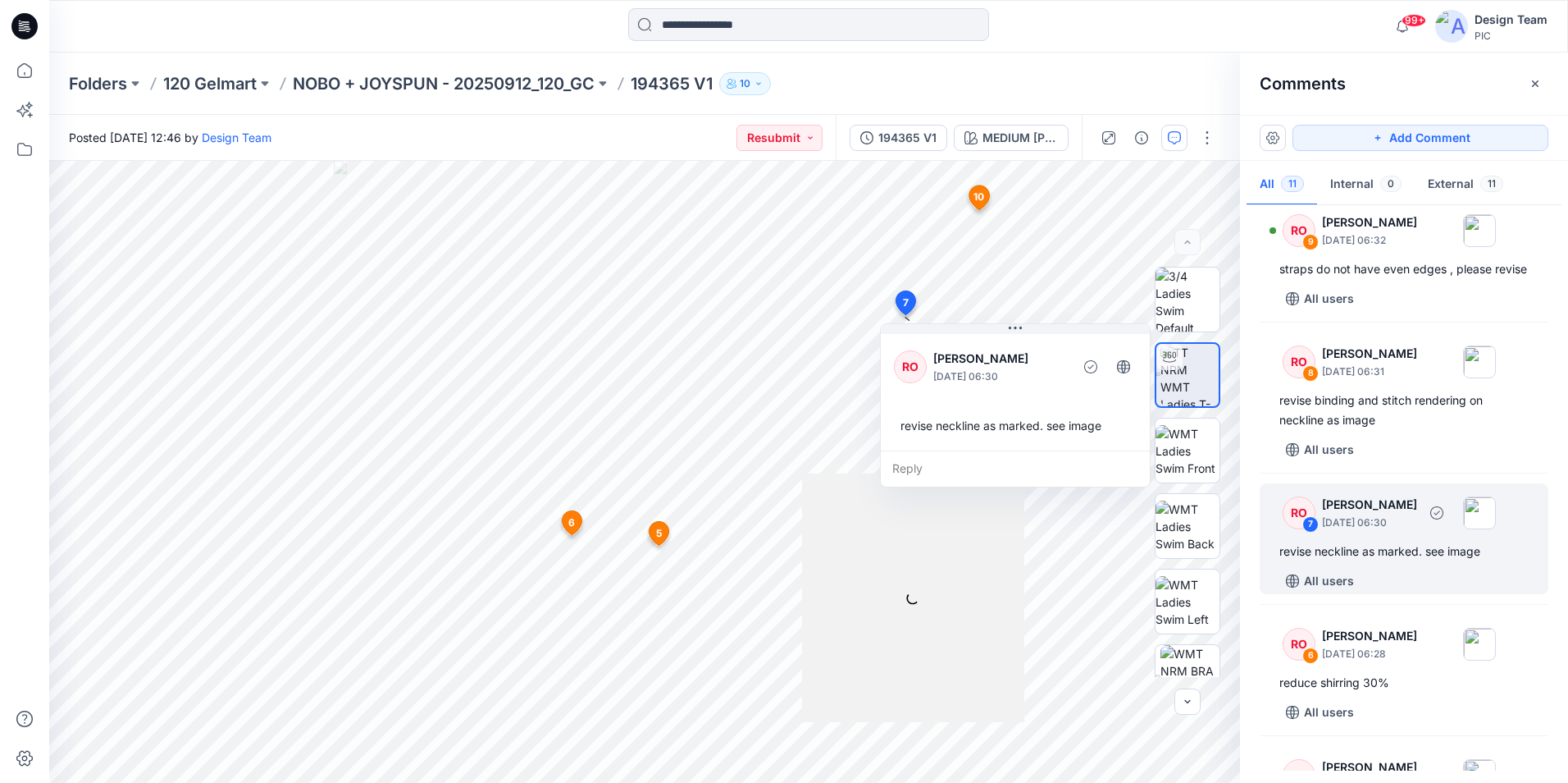
scroll to position [434, 0]
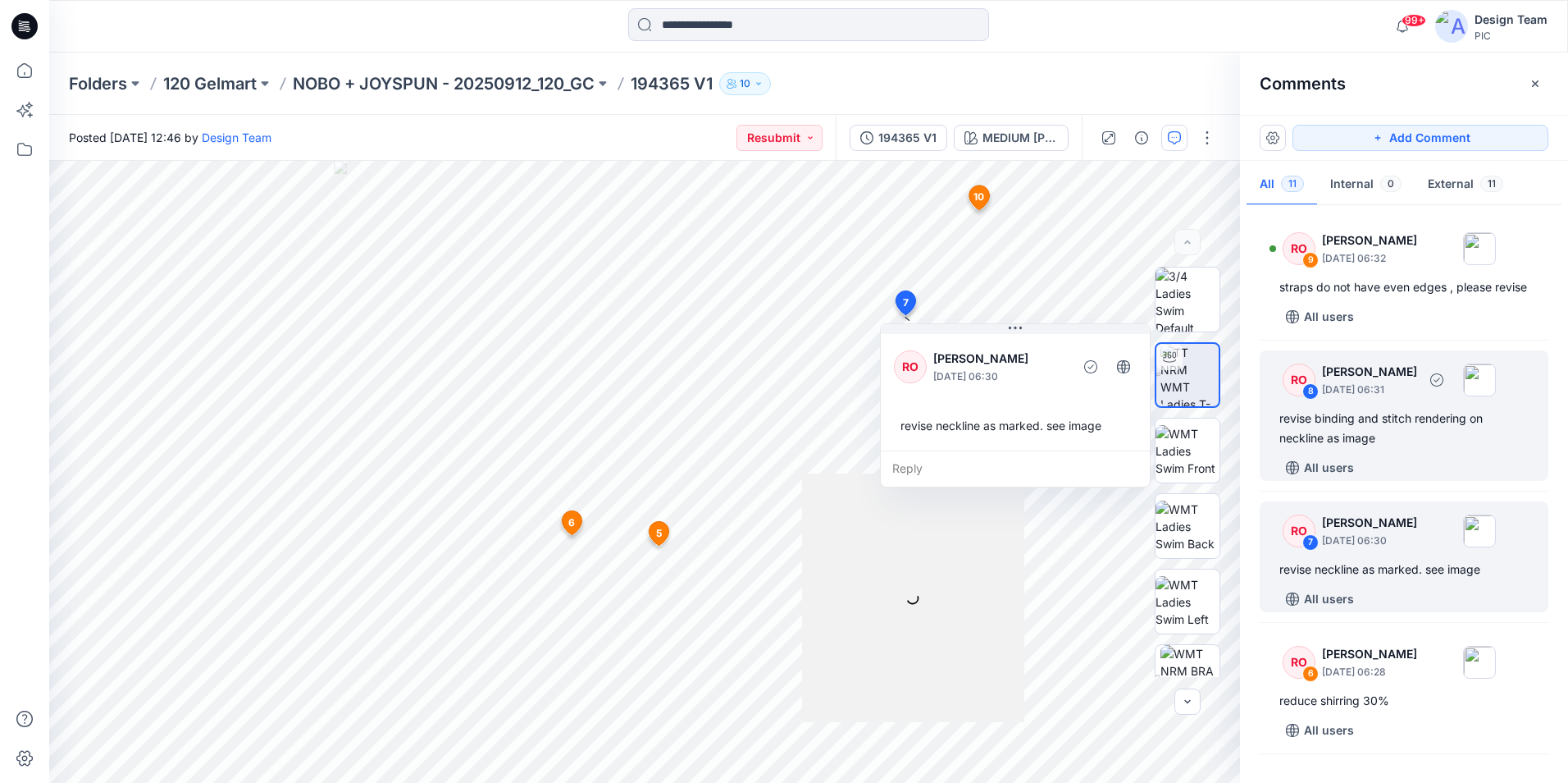
click at [1432, 448] on div "revise binding and stitch rendering on neckline as image" at bounding box center [1404, 428] width 249 height 40
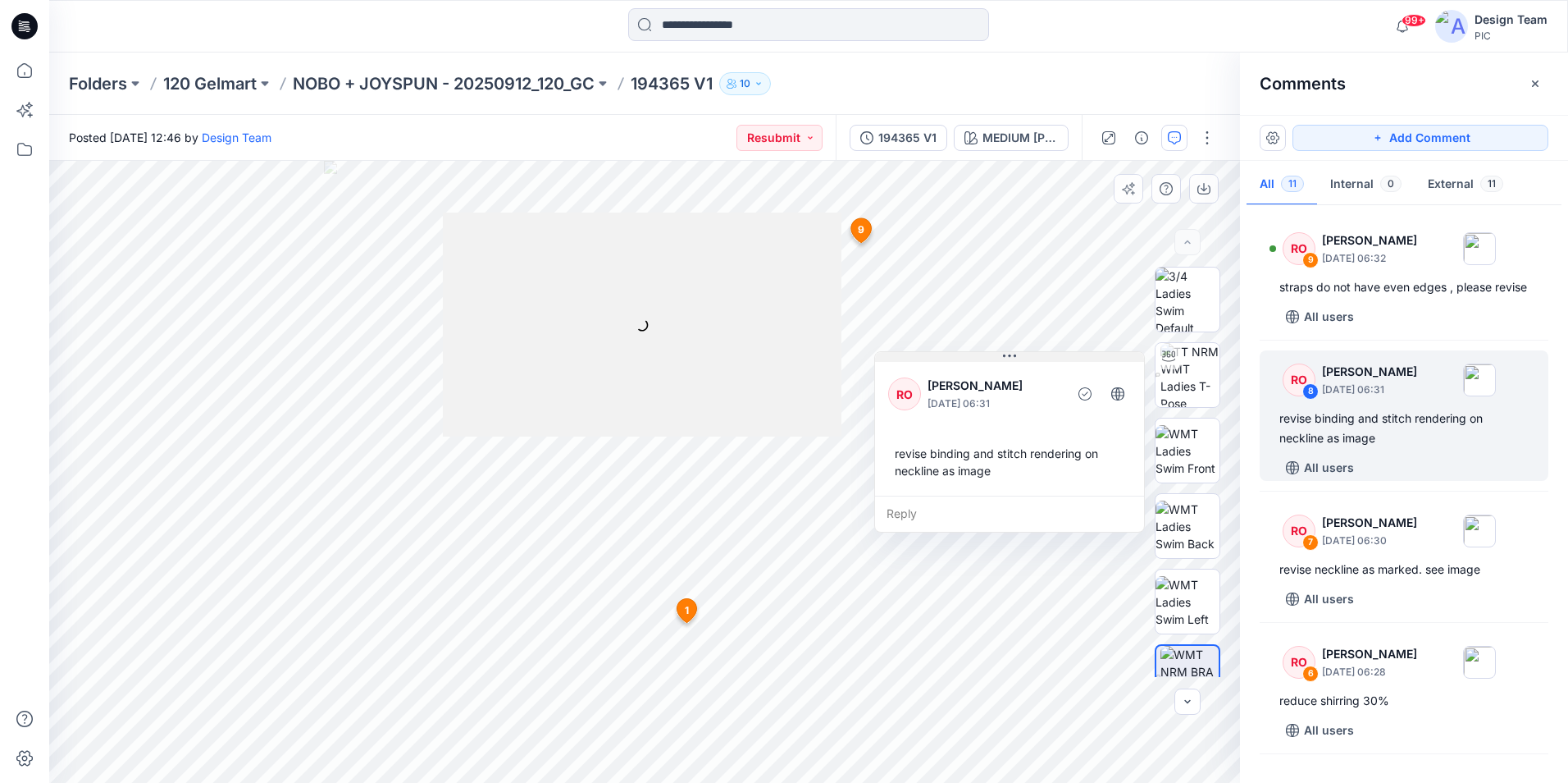
drag, startPoint x: 824, startPoint y: 481, endPoint x: 1164, endPoint y: 244, distance: 414.5
click at [1144, 359] on div "RO Raquel Ortiz October 01, 2025 06:31 revise binding and stitch rendering on n…" at bounding box center [1009, 427] width 269 height 137
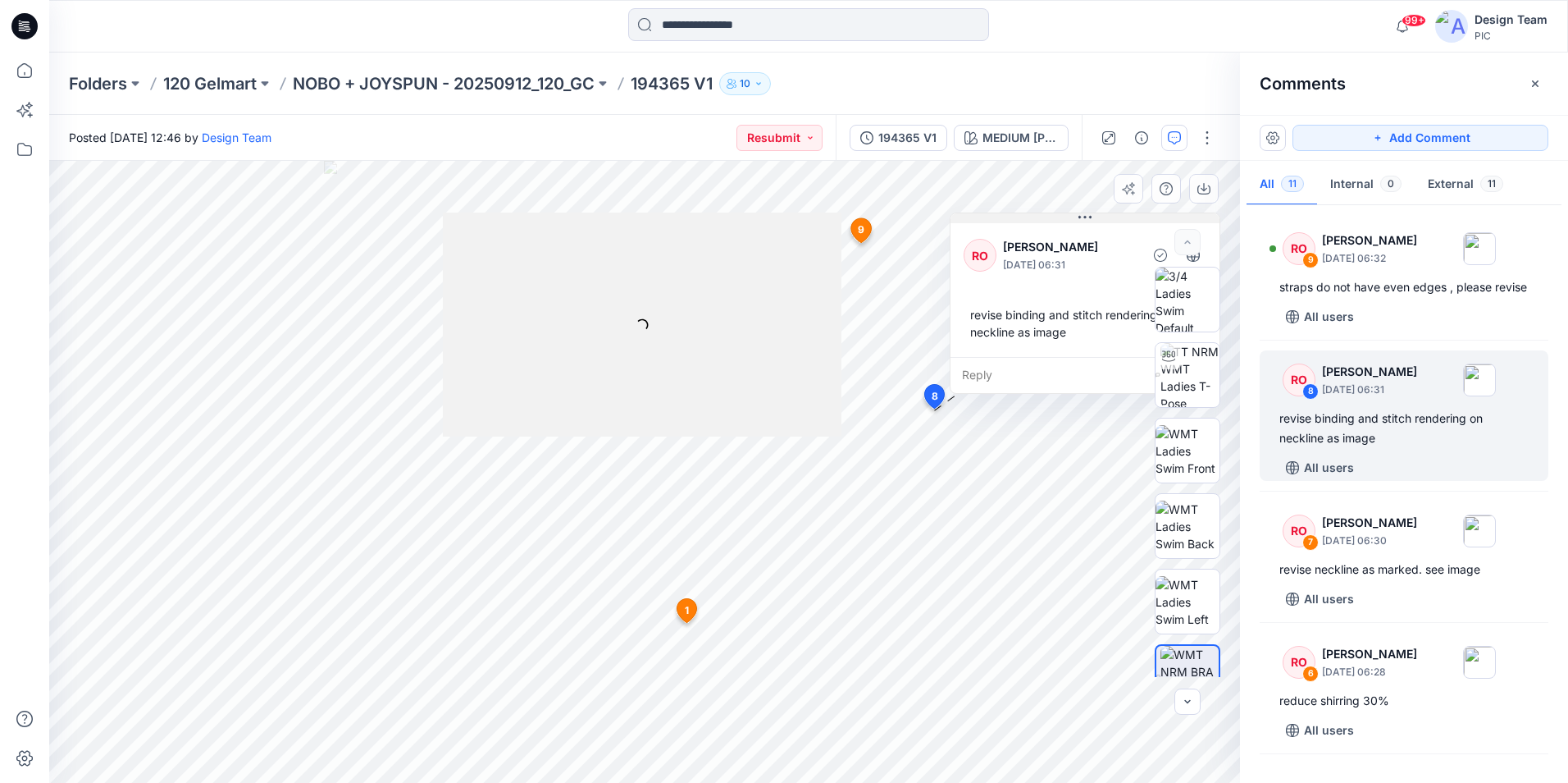
drag, startPoint x: 1099, startPoint y: 241, endPoint x: 1054, endPoint y: 215, distance: 52.0
click at [1054, 215] on button at bounding box center [1085, 218] width 269 height 10
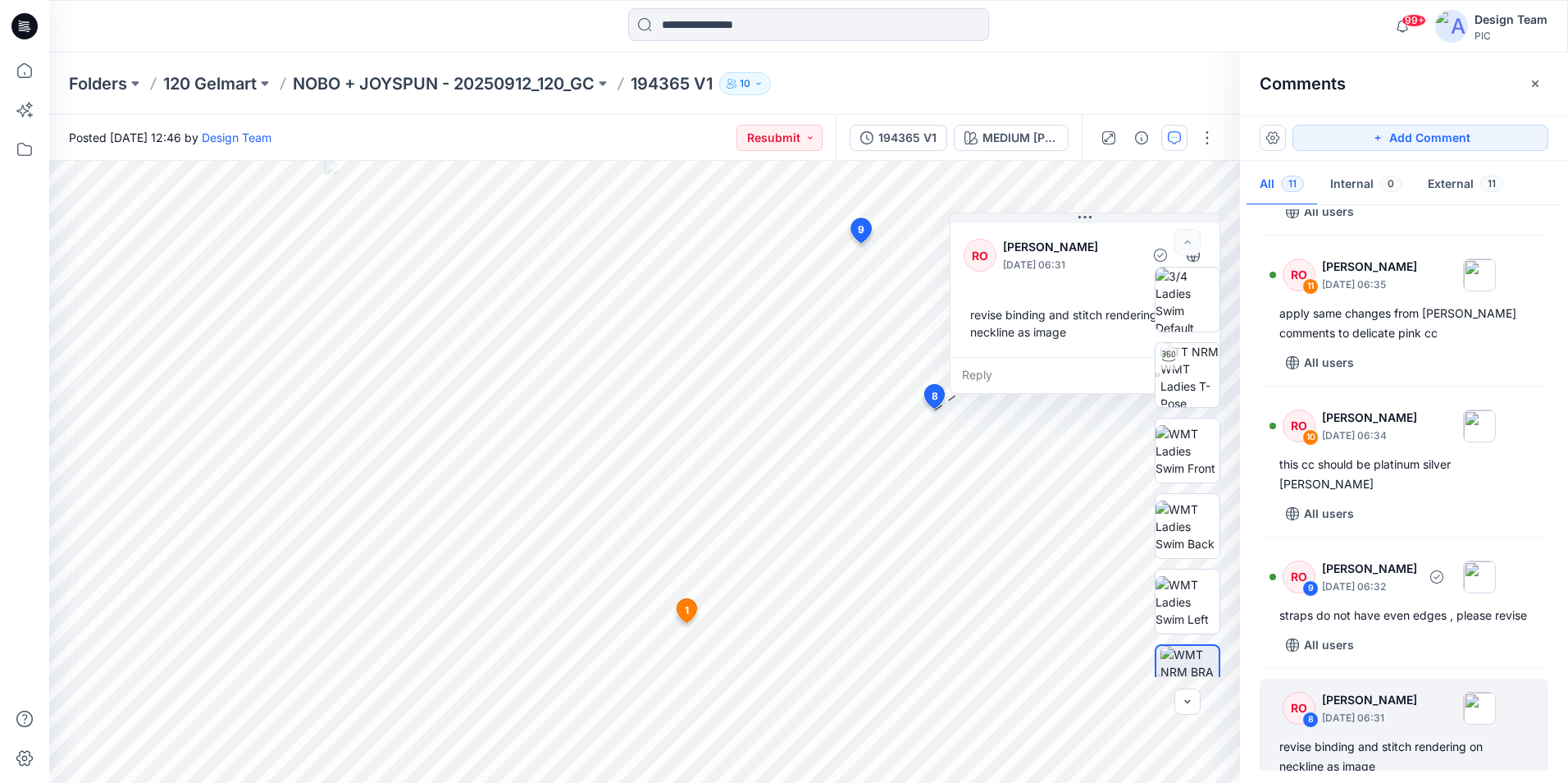
scroll to position [187, 0]
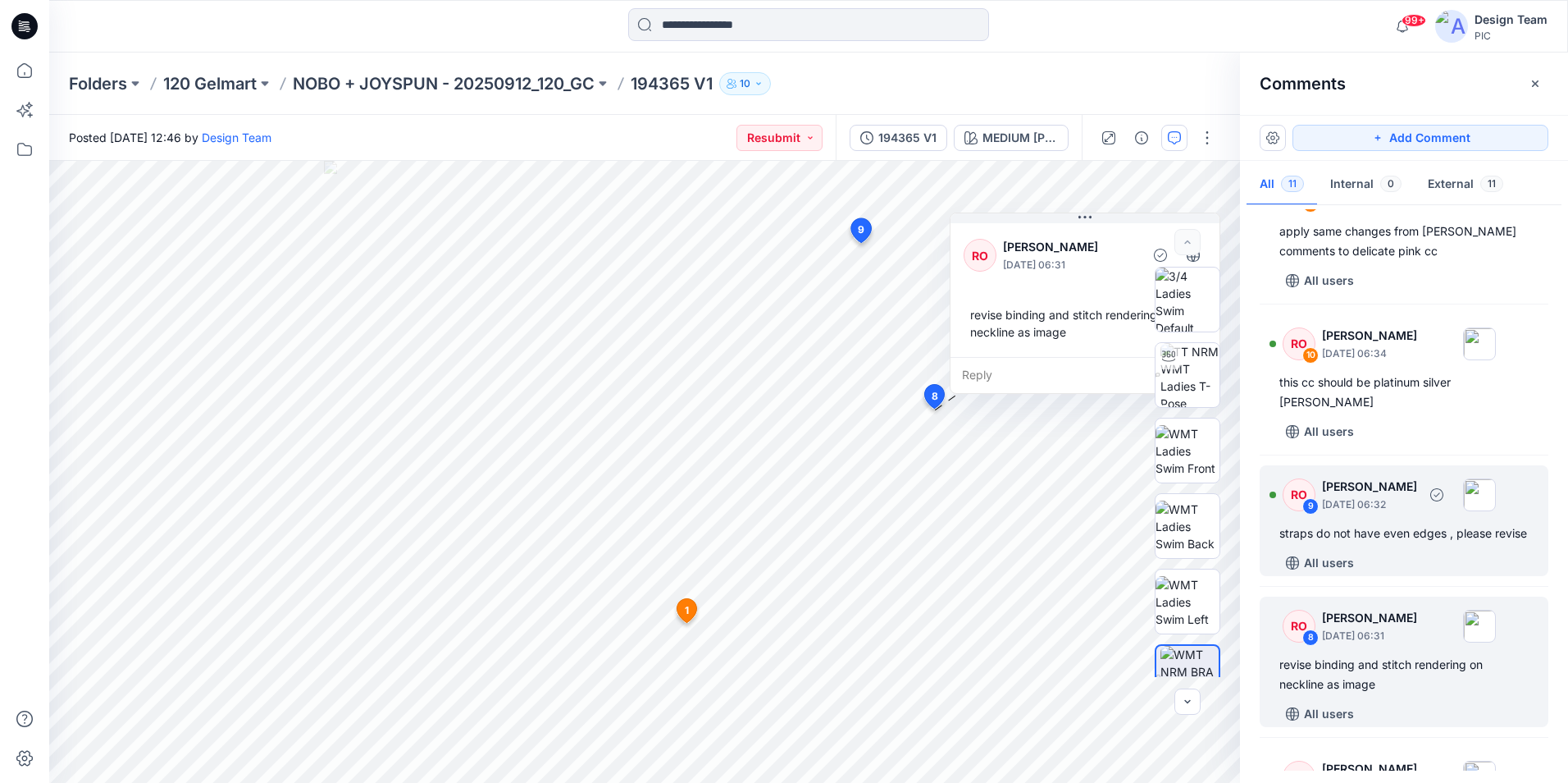
click at [1401, 574] on div "All users" at bounding box center [1414, 563] width 269 height 26
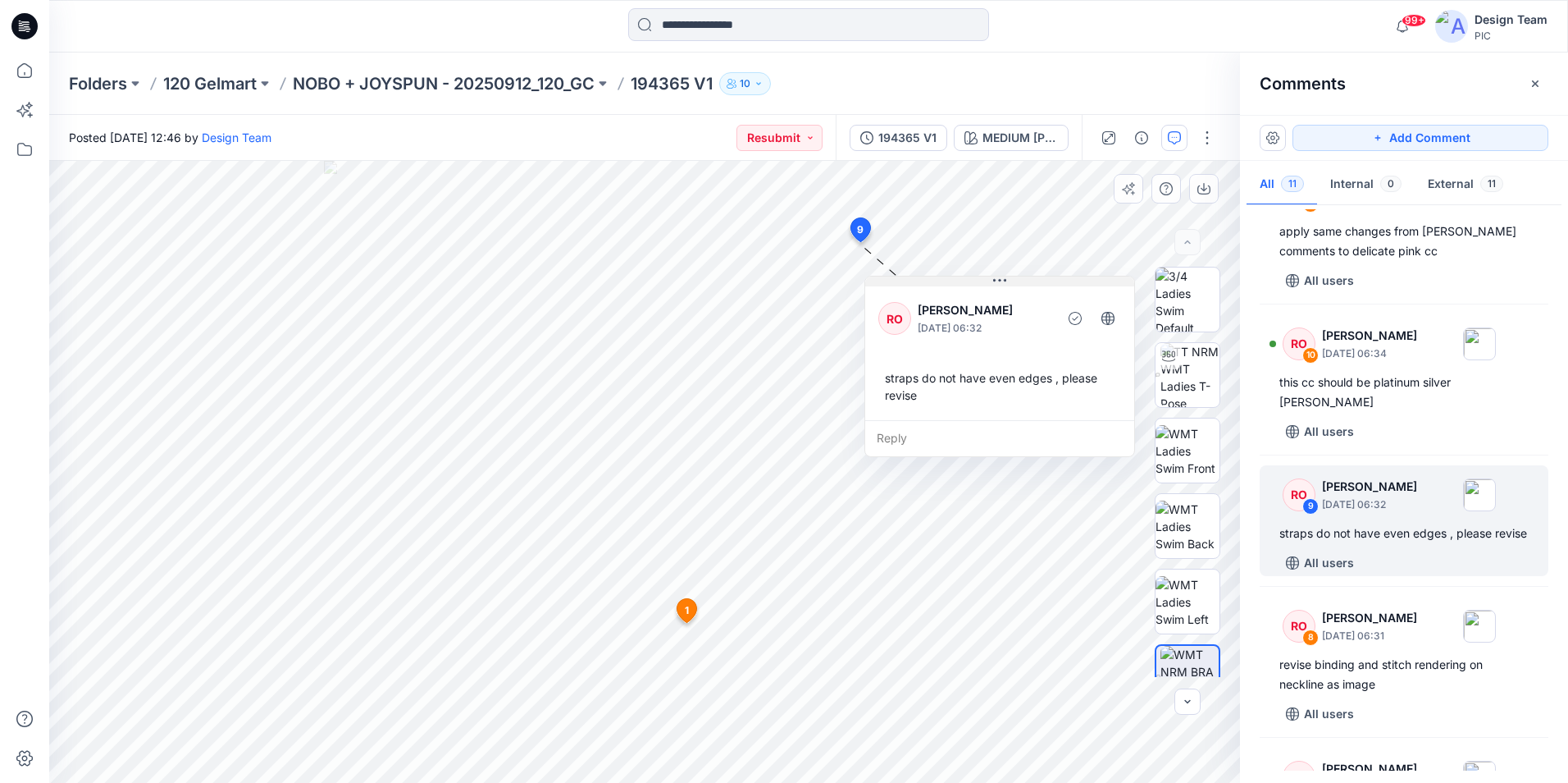
drag, startPoint x: 798, startPoint y: 258, endPoint x: 1028, endPoint y: 284, distance: 231.5
click at [1028, 284] on button at bounding box center [999, 281] width 269 height 10
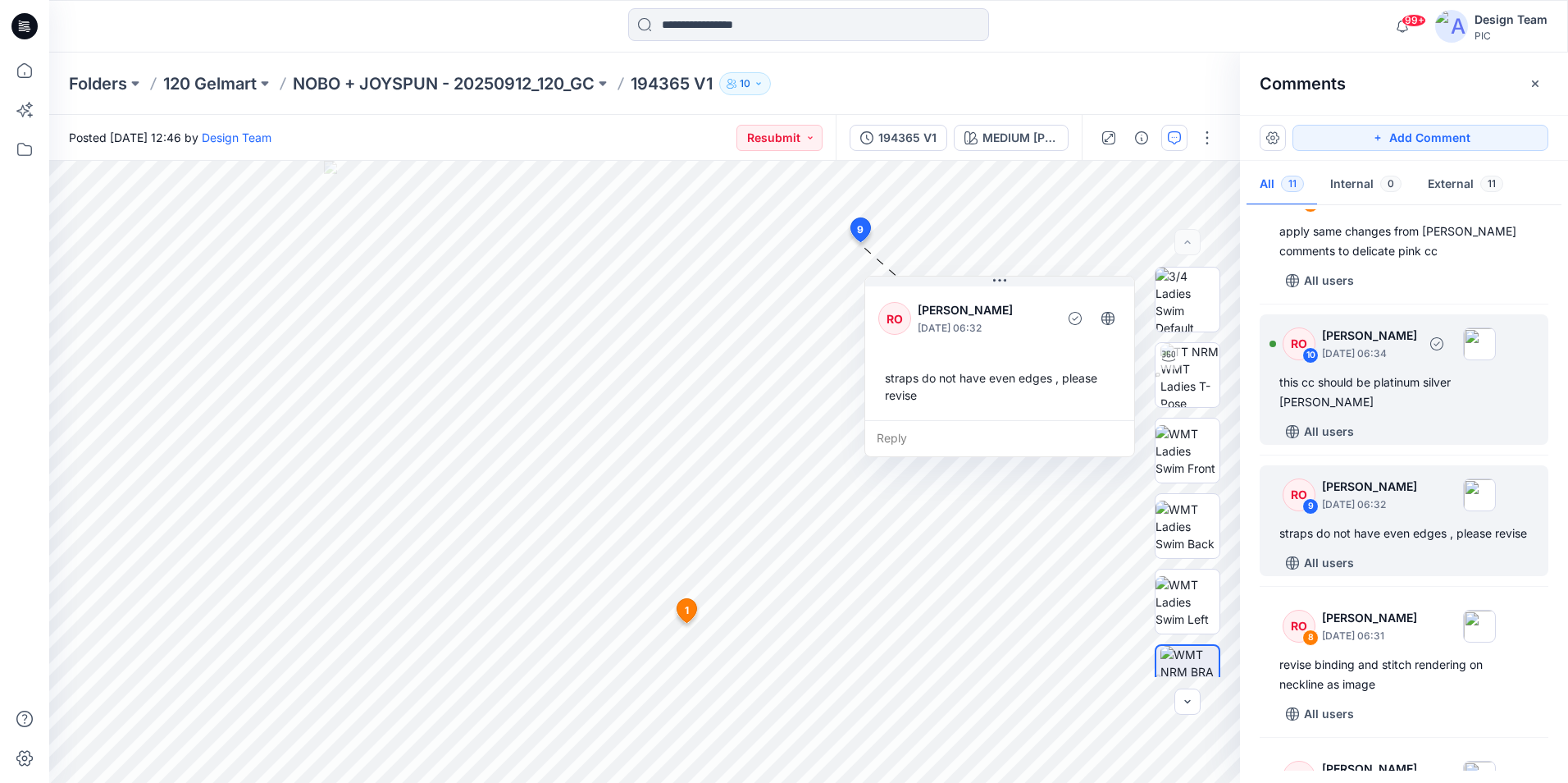
click at [1490, 420] on div "All users" at bounding box center [1414, 432] width 269 height 26
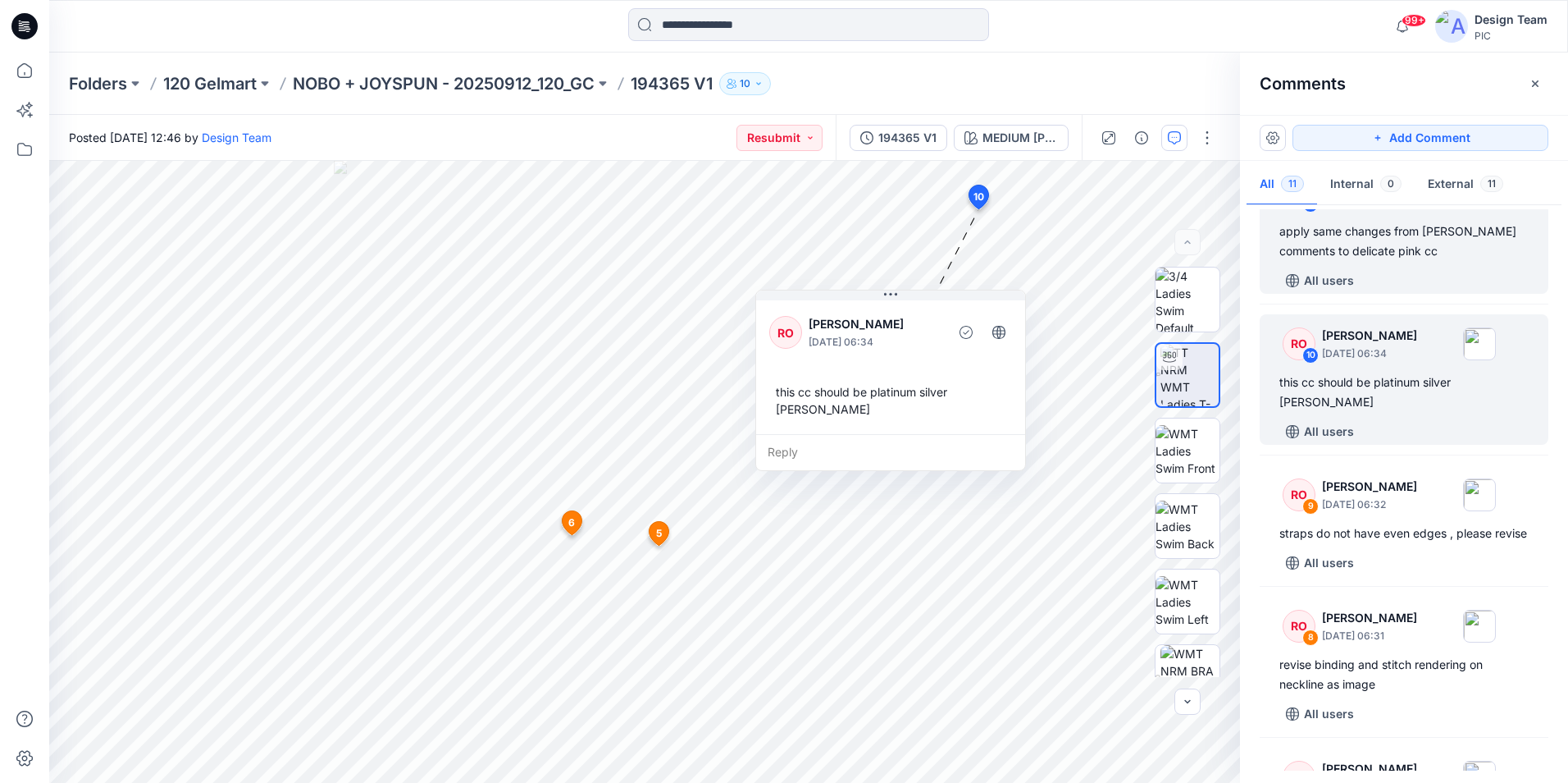
click at [1464, 261] on div "RO 11 Raquel Ortiz October 01, 2025 06:35 apply same changes from heather grey …" at bounding box center [1404, 228] width 289 height 131
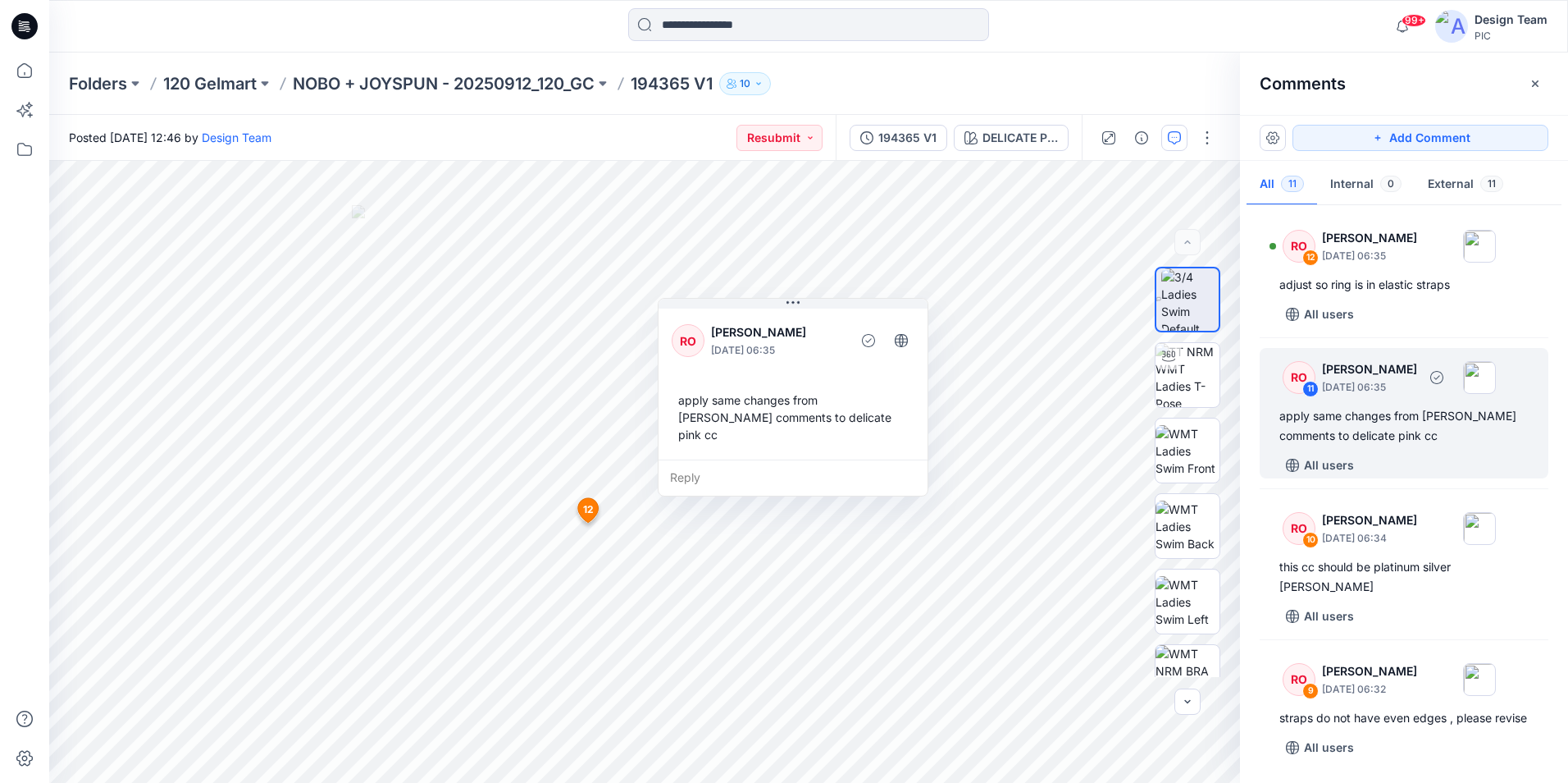
scroll to position [0, 0]
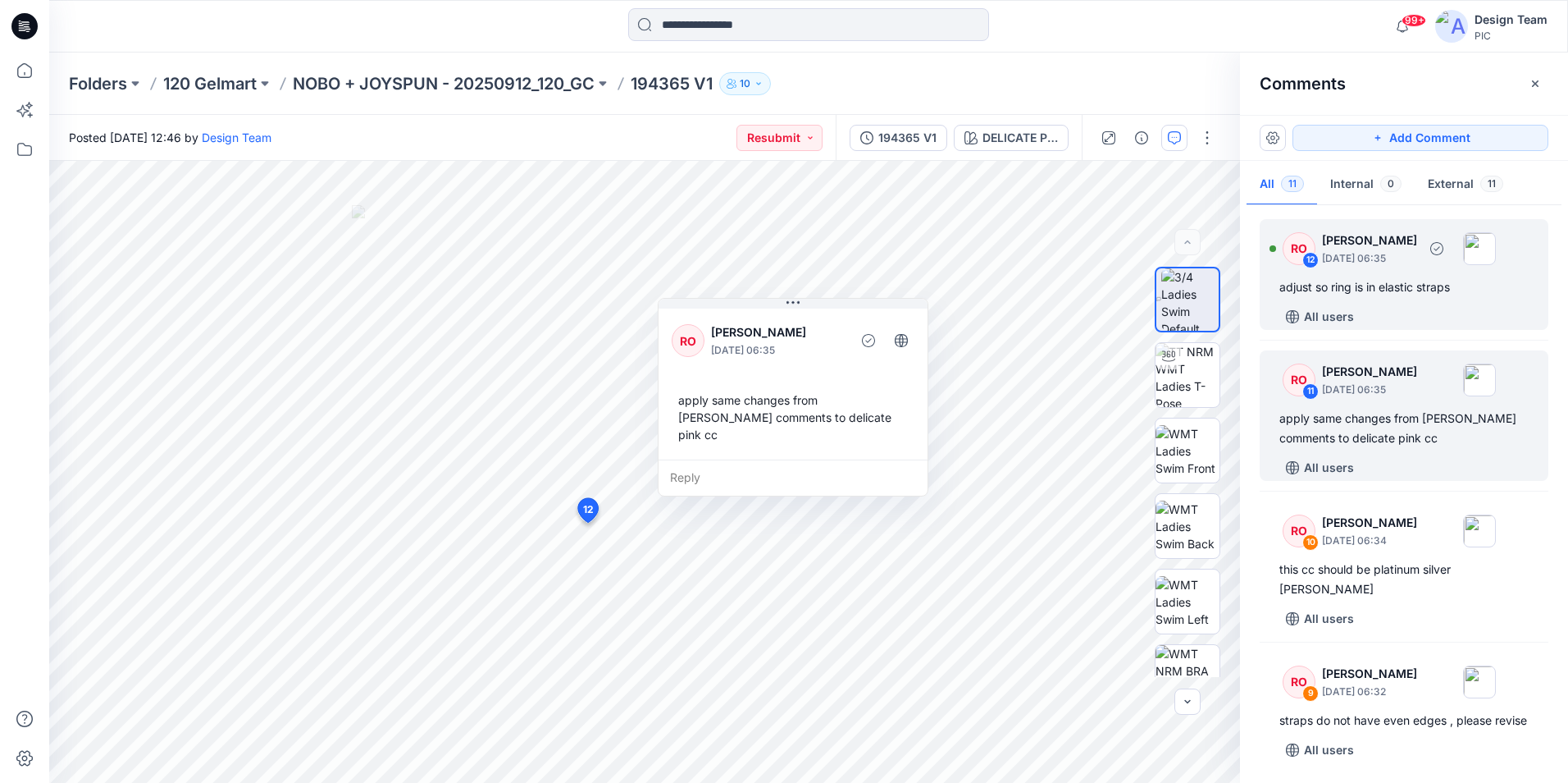
click at [1424, 305] on div "All users" at bounding box center [1414, 317] width 269 height 26
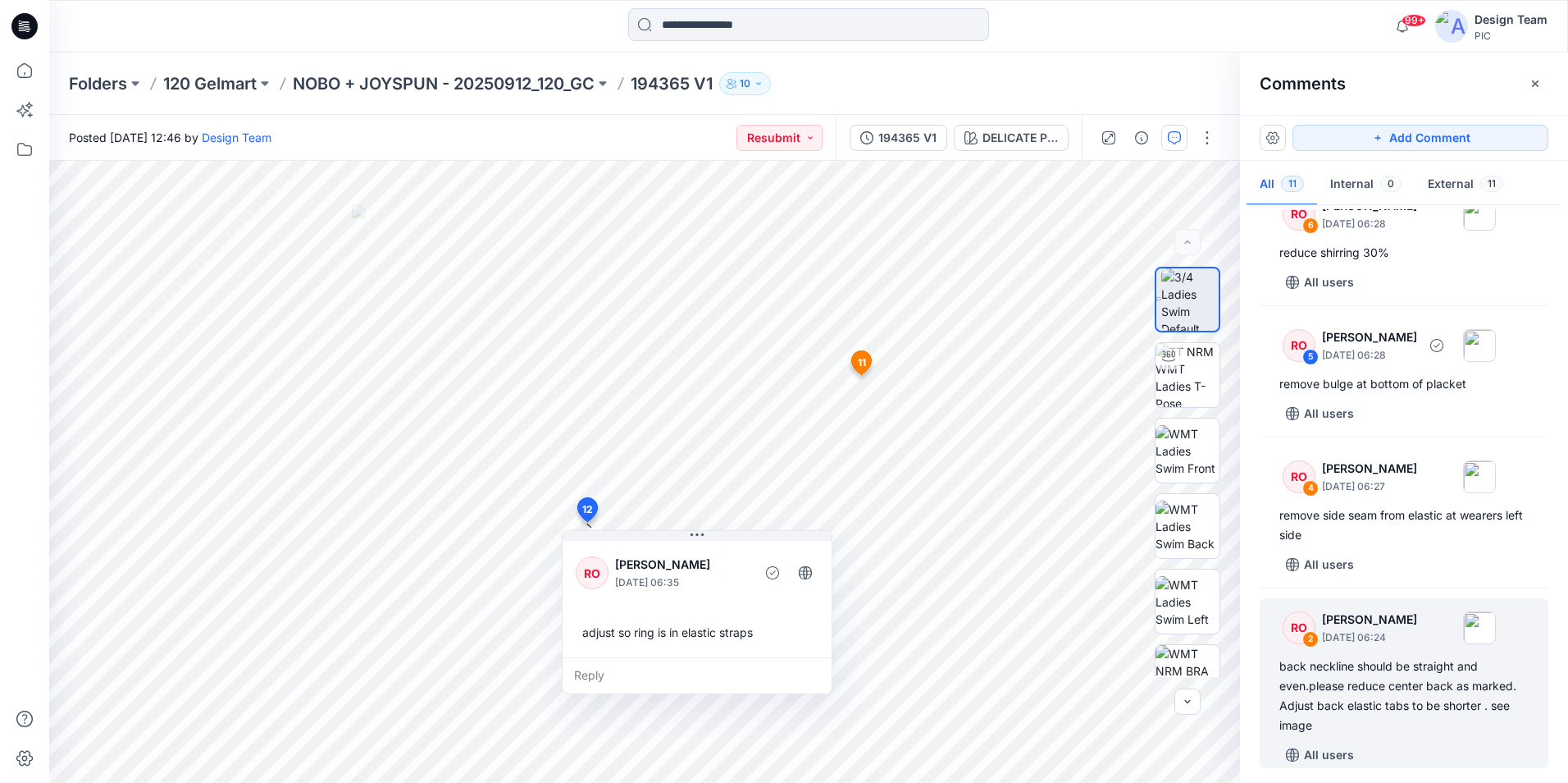
scroll to position [1060, 0]
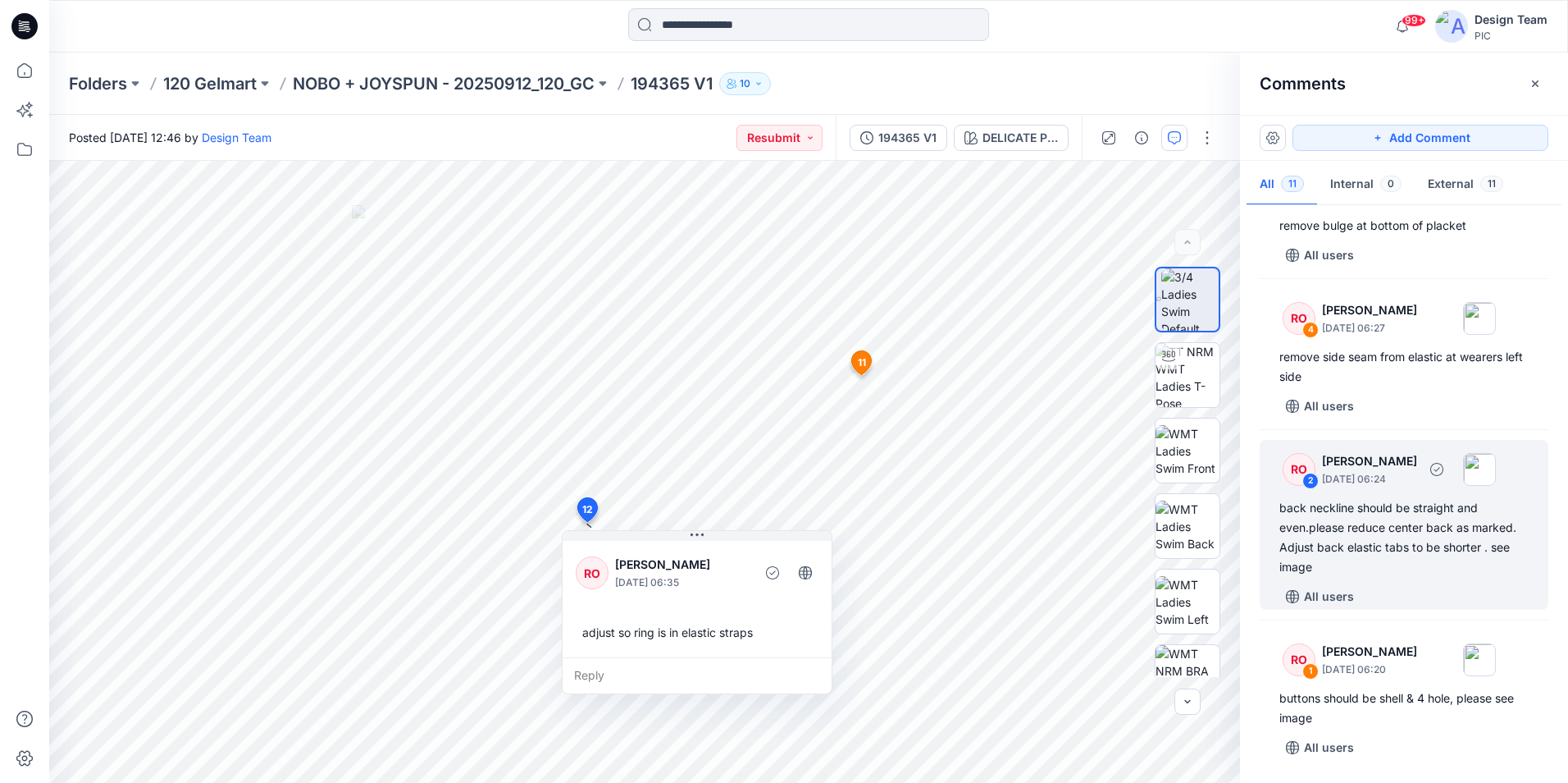
click at [1487, 546] on div "back neckline should be straight and even.please reduce center back as marked. …" at bounding box center [1404, 537] width 249 height 79
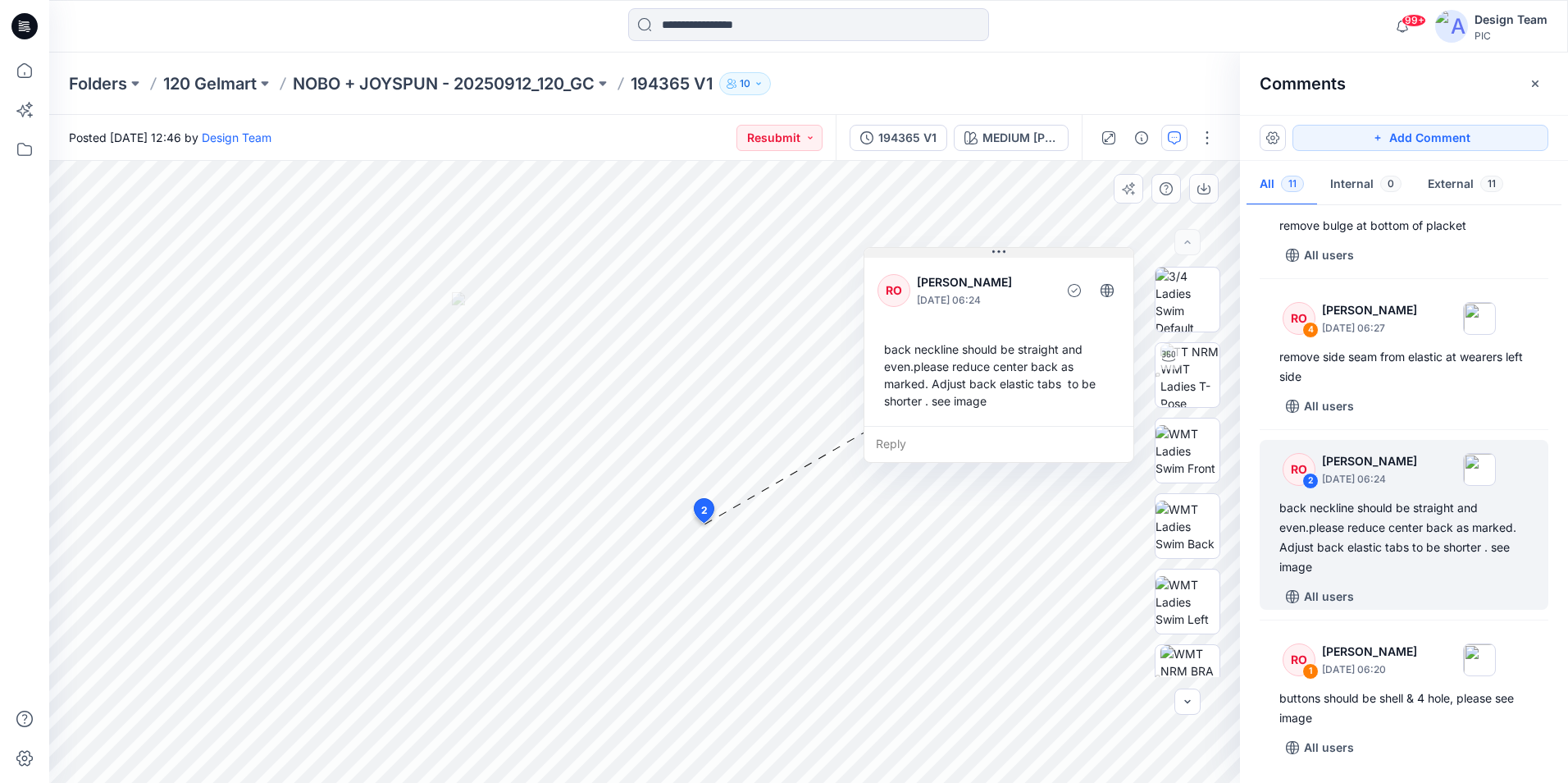
drag, startPoint x: 892, startPoint y: 375, endPoint x: 1041, endPoint y: 256, distance: 190.7
click at [1041, 256] on button at bounding box center [999, 252] width 269 height 10
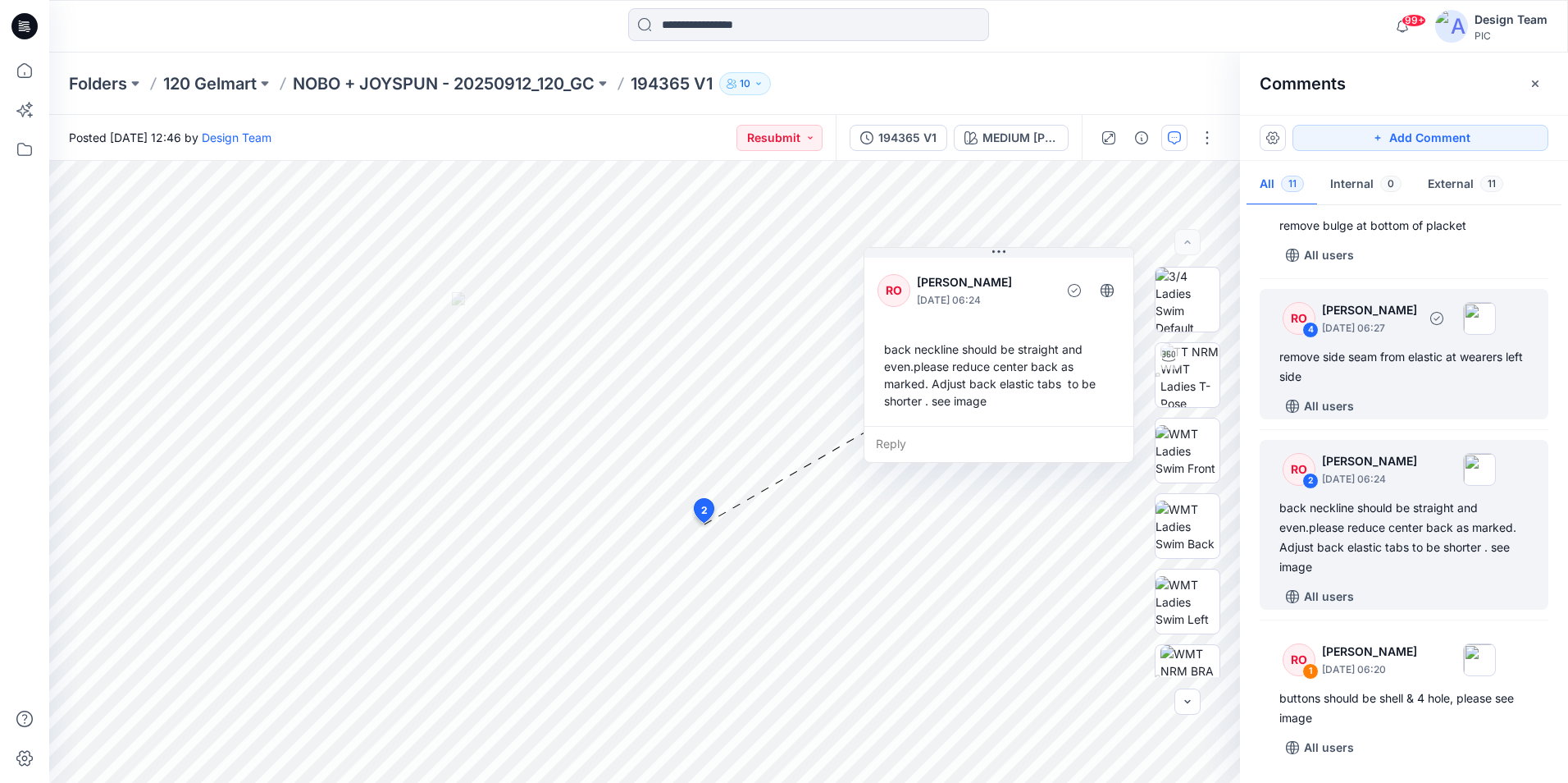
click at [1389, 371] on div "remove side seam from elastic at wearers left side" at bounding box center [1404, 366] width 249 height 40
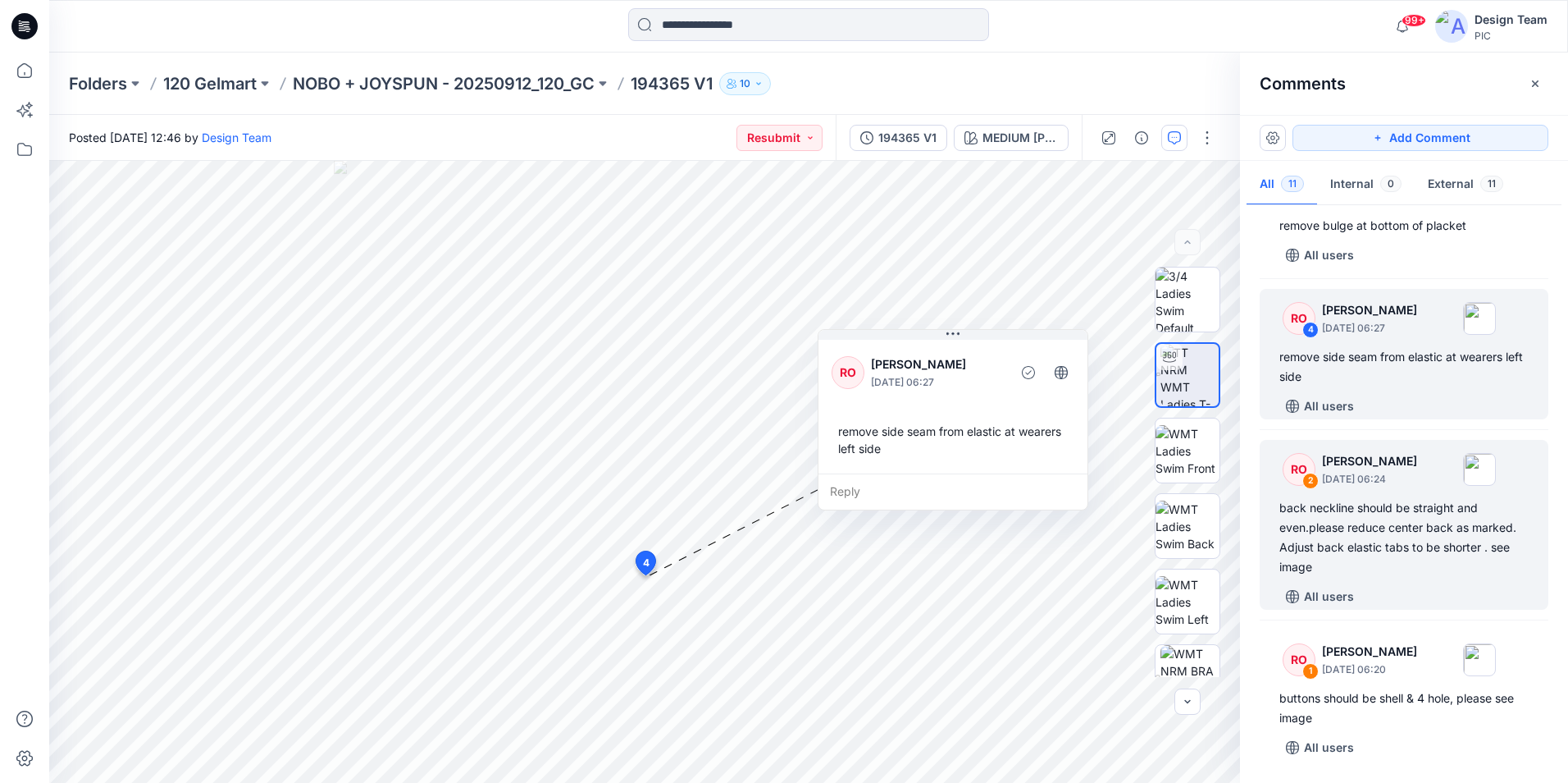
drag, startPoint x: 829, startPoint y: 602, endPoint x: 1285, endPoint y: 537, distance: 460.6
click at [1028, 348] on div "RO Raquel Ortiz October 01, 2025 06:27 remove side seam from elastic at wearers…" at bounding box center [953, 405] width 269 height 137
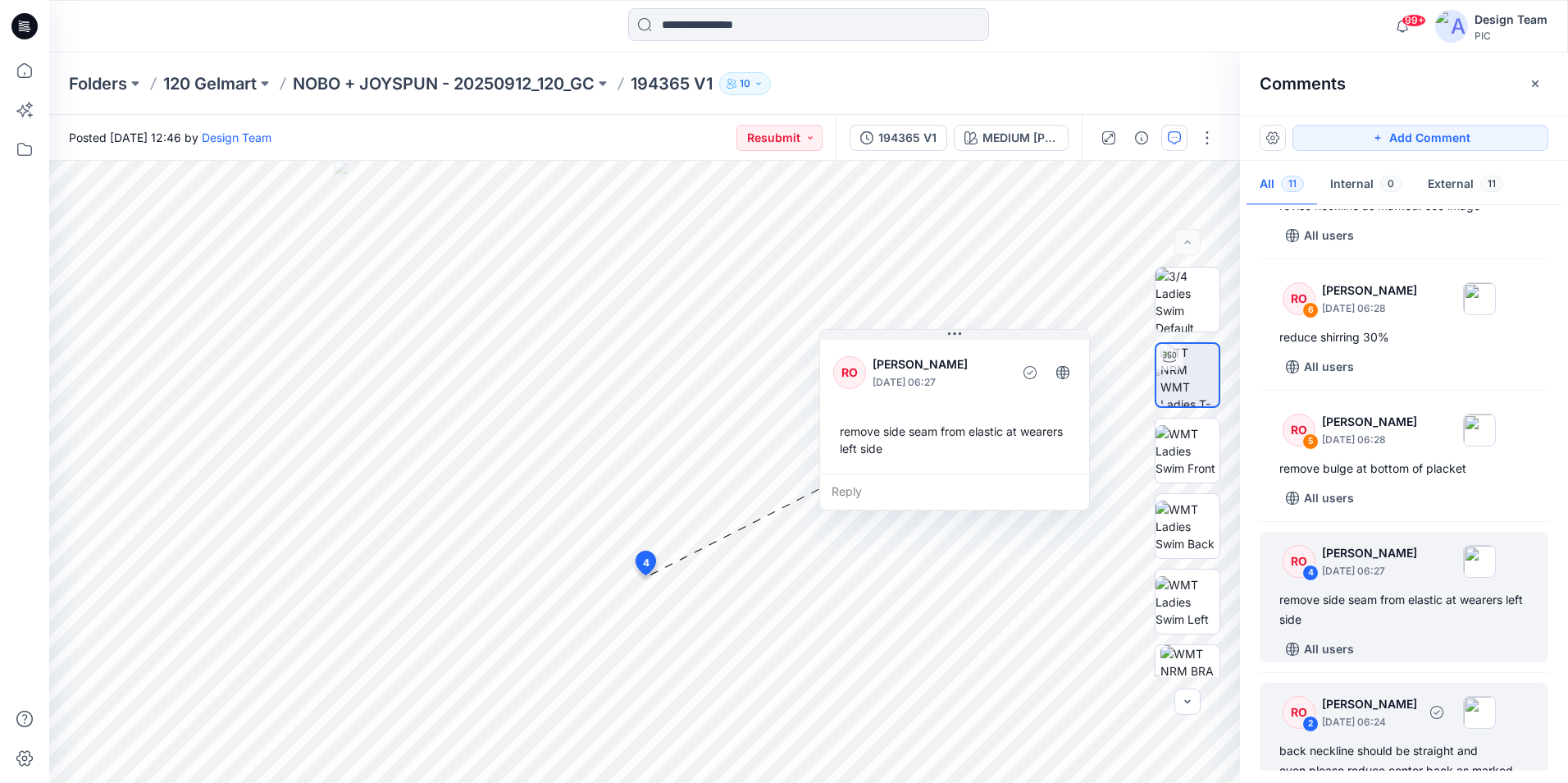
scroll to position [731, 0]
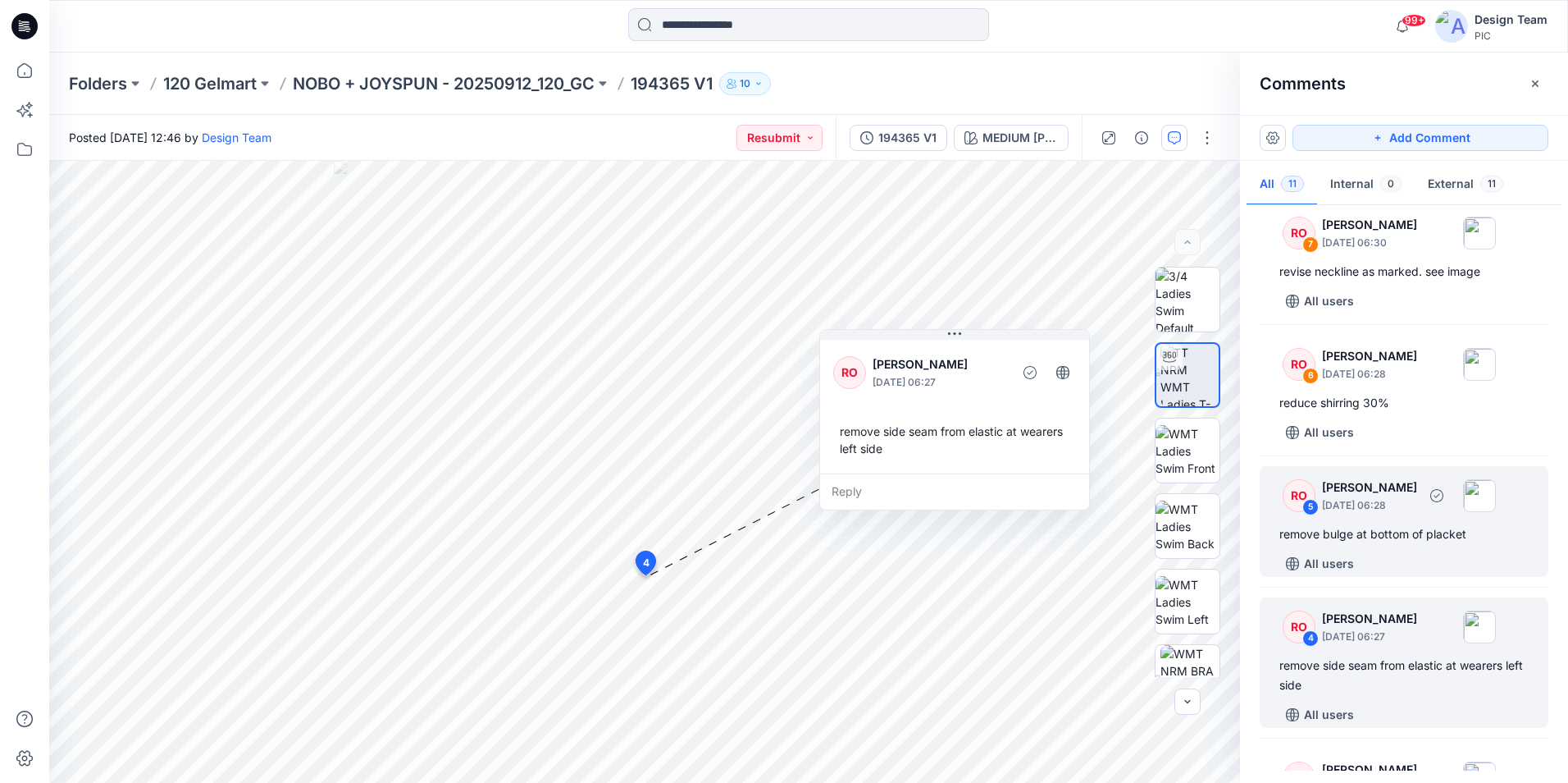
click at [1443, 577] on div "All users" at bounding box center [1414, 564] width 269 height 26
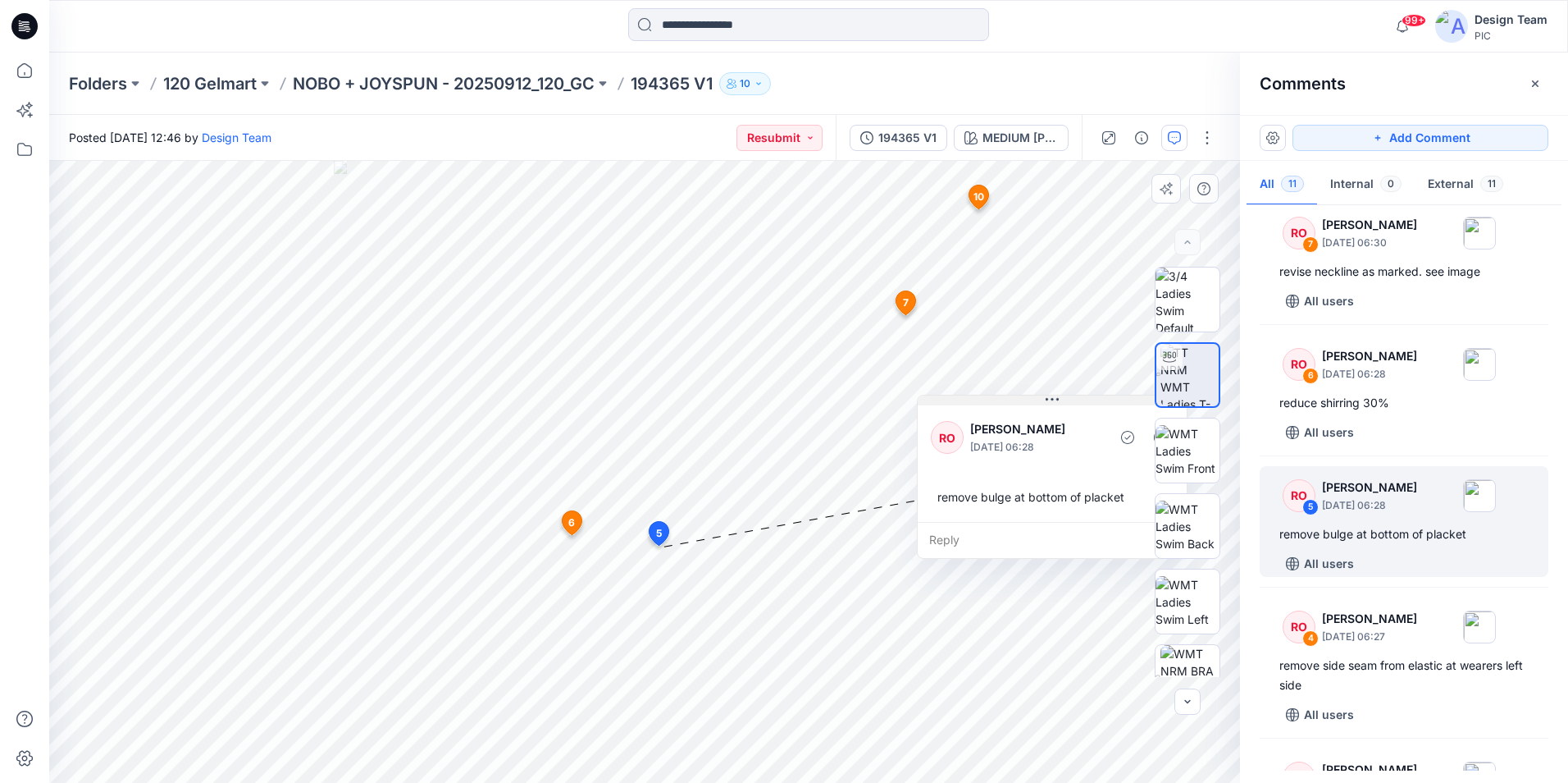
drag, startPoint x: 826, startPoint y: 560, endPoint x: 1110, endPoint y: 401, distance: 325.5
click at [1110, 401] on button at bounding box center [1052, 400] width 269 height 10
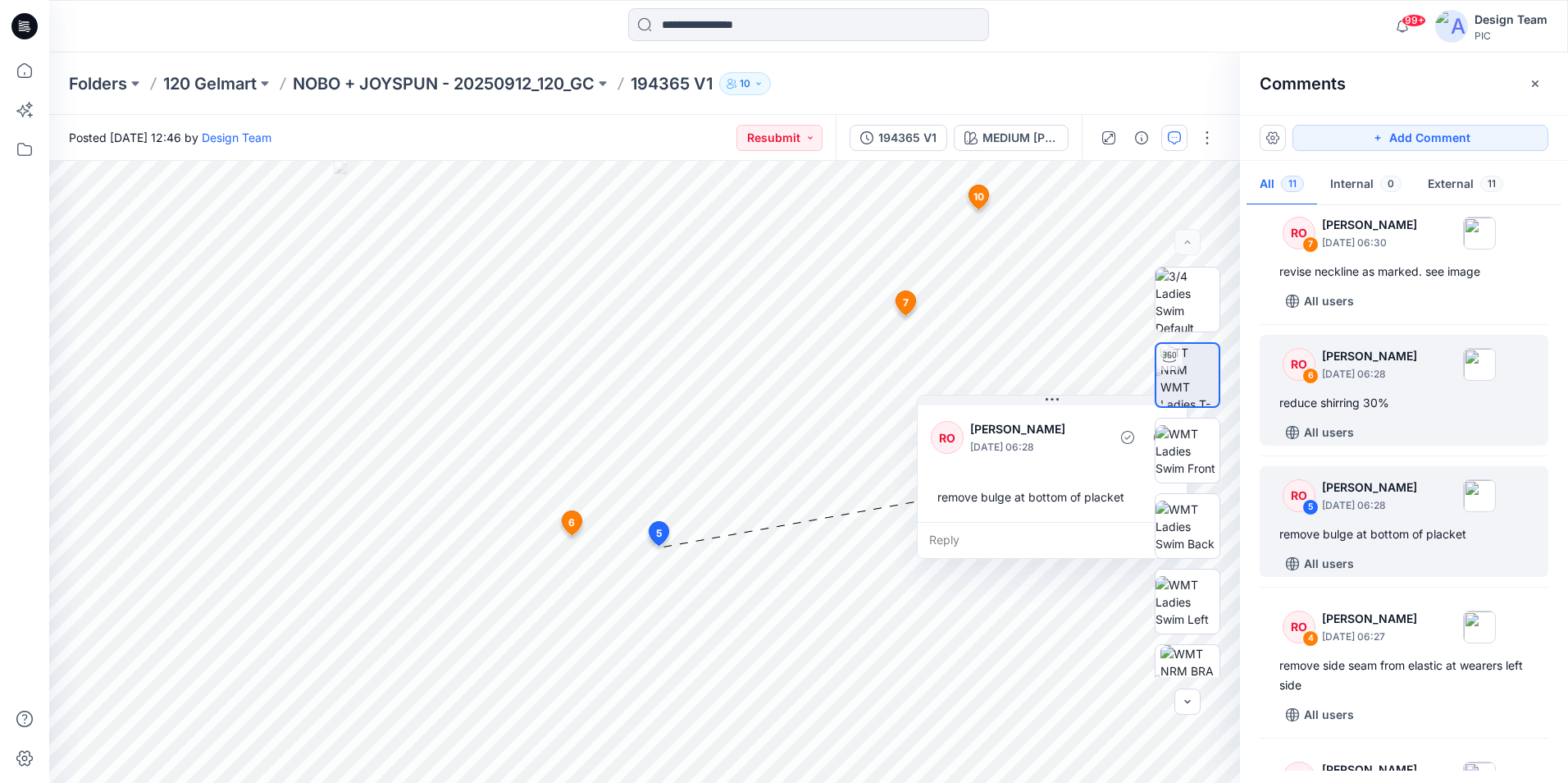
drag, startPoint x: 662, startPoint y: -56, endPoint x: 1388, endPoint y: 435, distance: 876.4
click at [1388, 435] on div "RO 6 [PERSON_NAME] [DATE] 06:28 reduce shirring 30% All users" at bounding box center [1404, 390] width 289 height 111
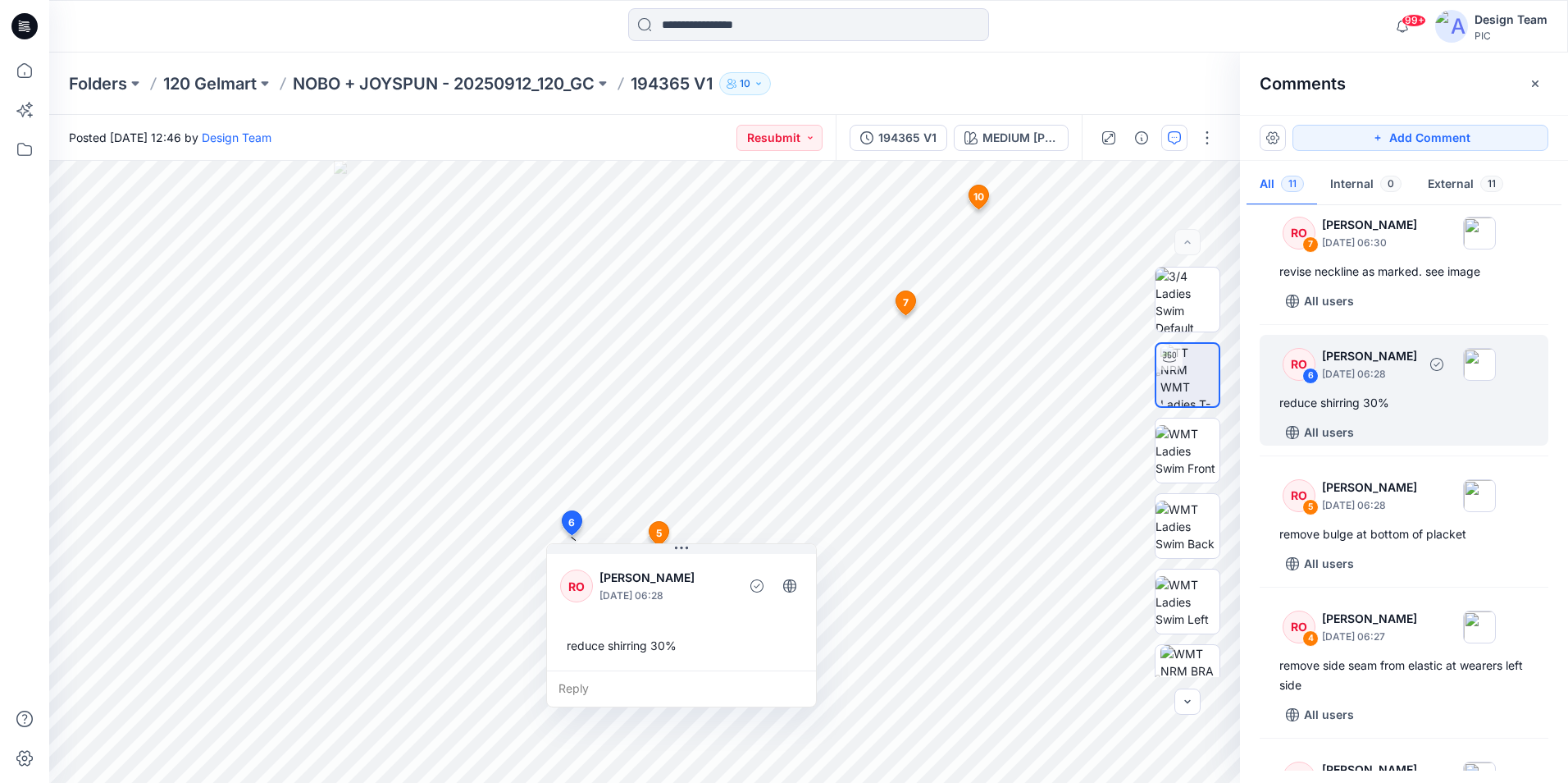
click at [1389, 435] on div "RO 6 [PERSON_NAME] [DATE] 06:28 reduce shirring 30% All users" at bounding box center [1404, 390] width 289 height 111
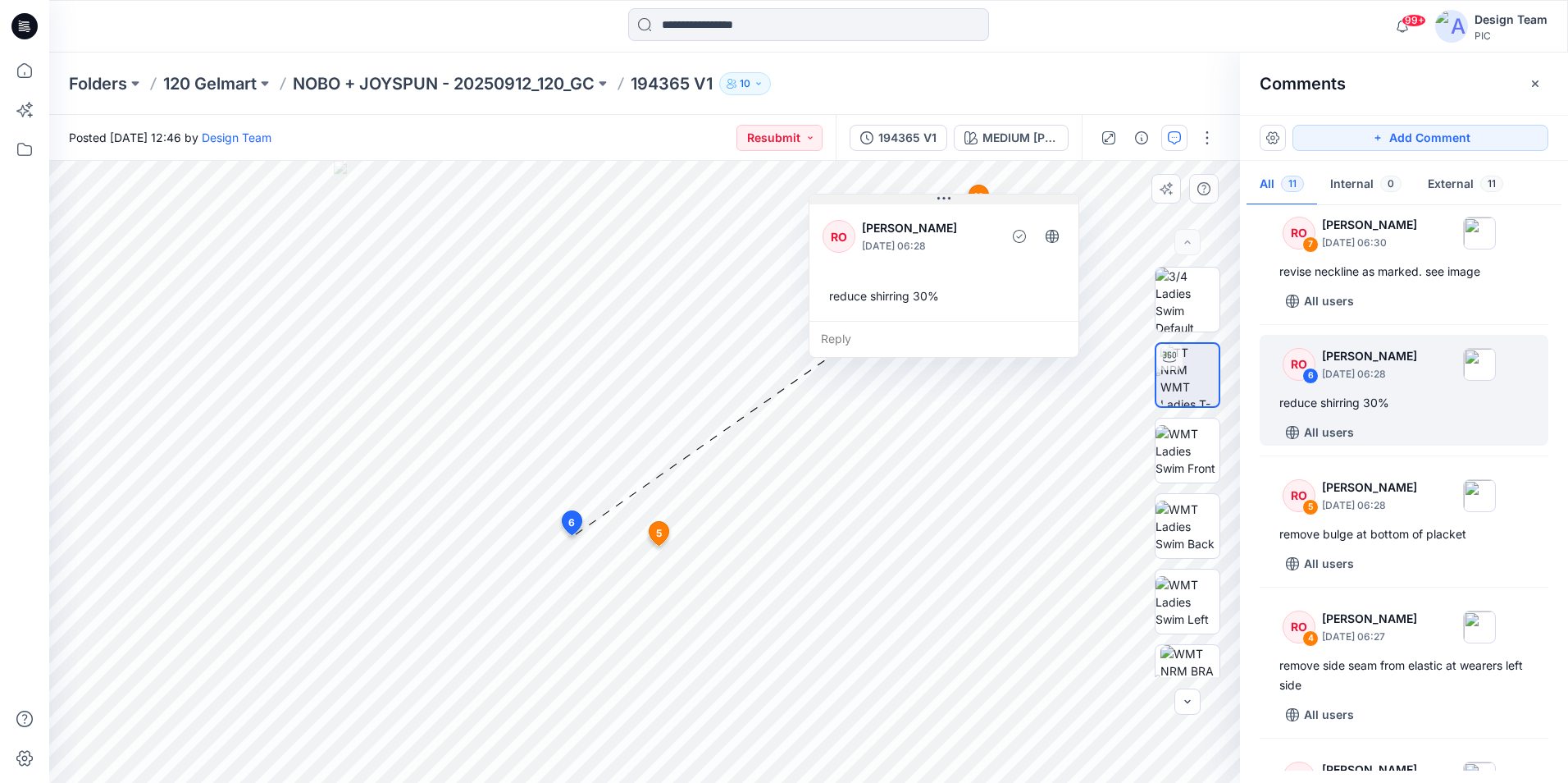
drag, startPoint x: 766, startPoint y: 557, endPoint x: 1005, endPoint y: 200, distance: 429.6
click at [1005, 200] on button at bounding box center [944, 199] width 269 height 10
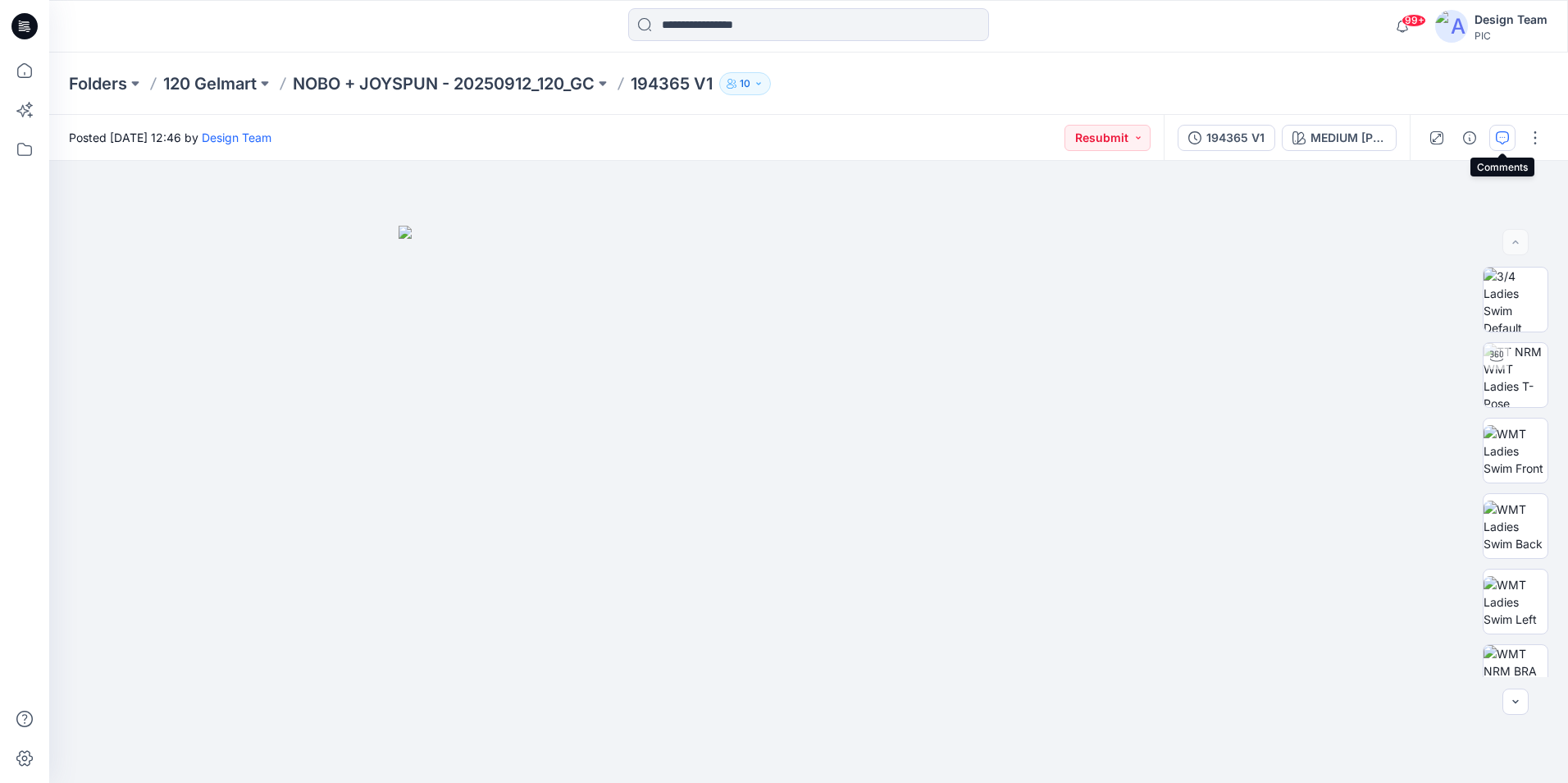
click at [1498, 143] on icon "button" at bounding box center [1502, 138] width 13 height 13
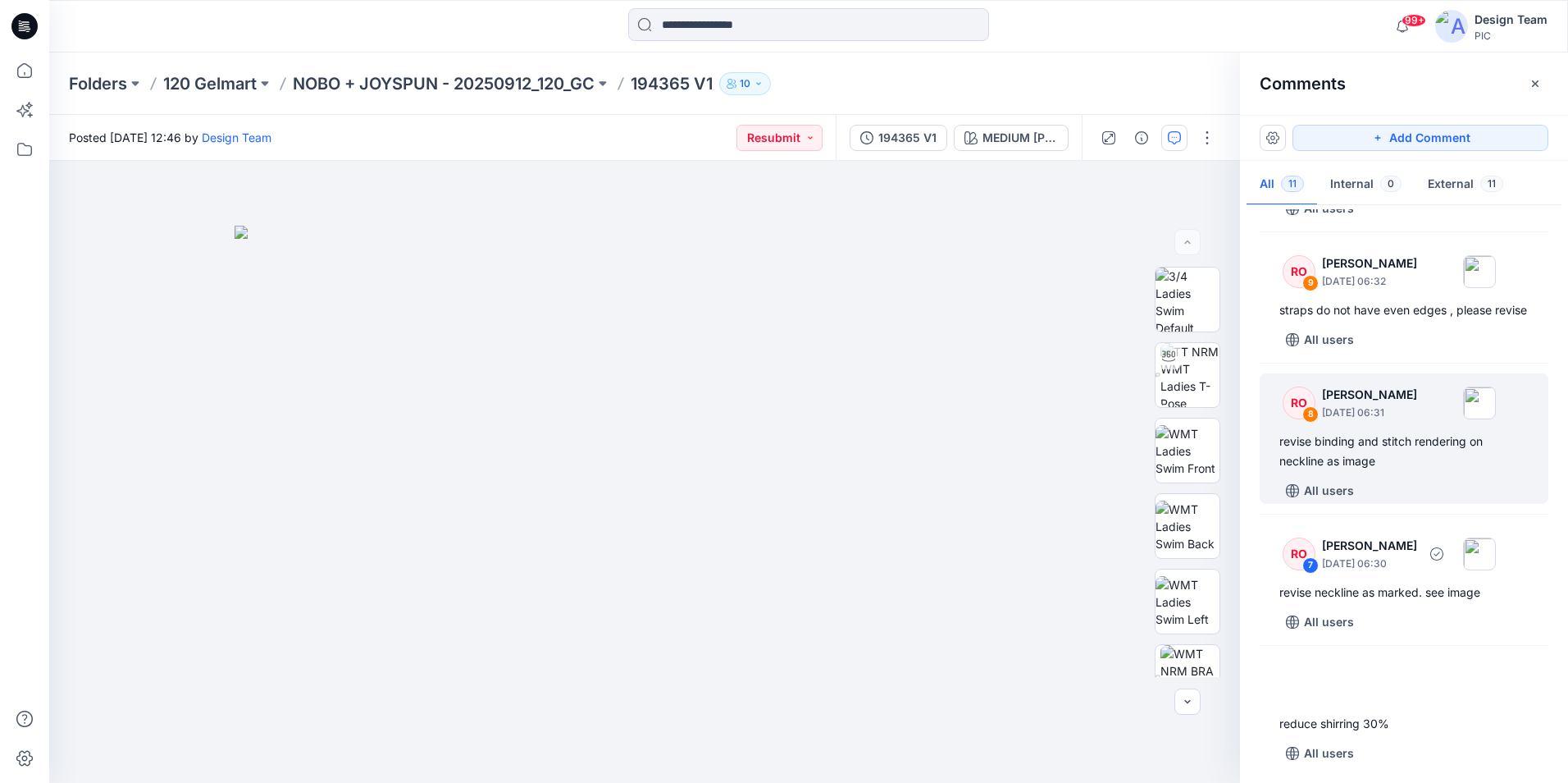
scroll to position [492, 0]
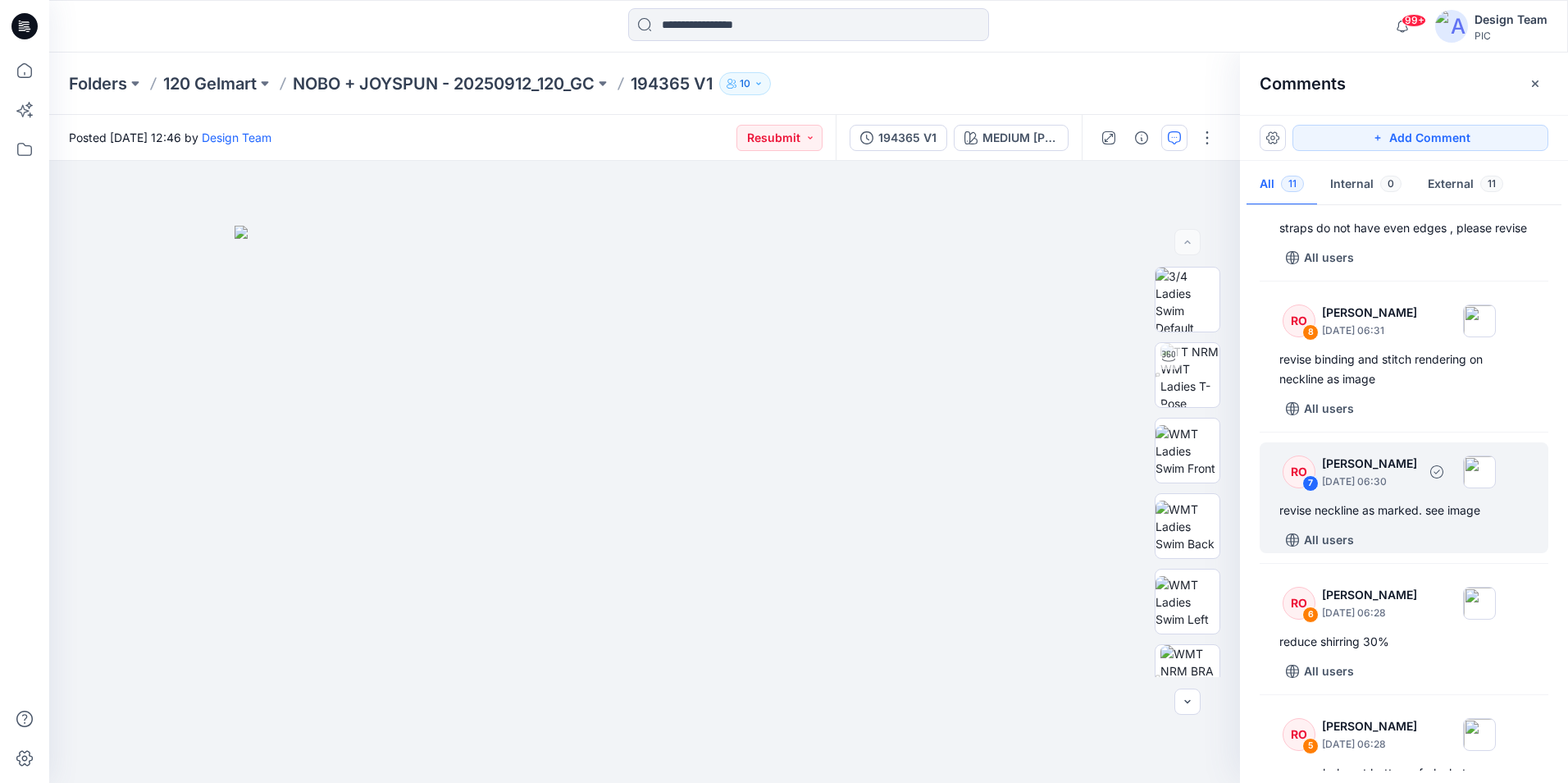
click at [1465, 553] on div "All users" at bounding box center [1414, 540] width 269 height 26
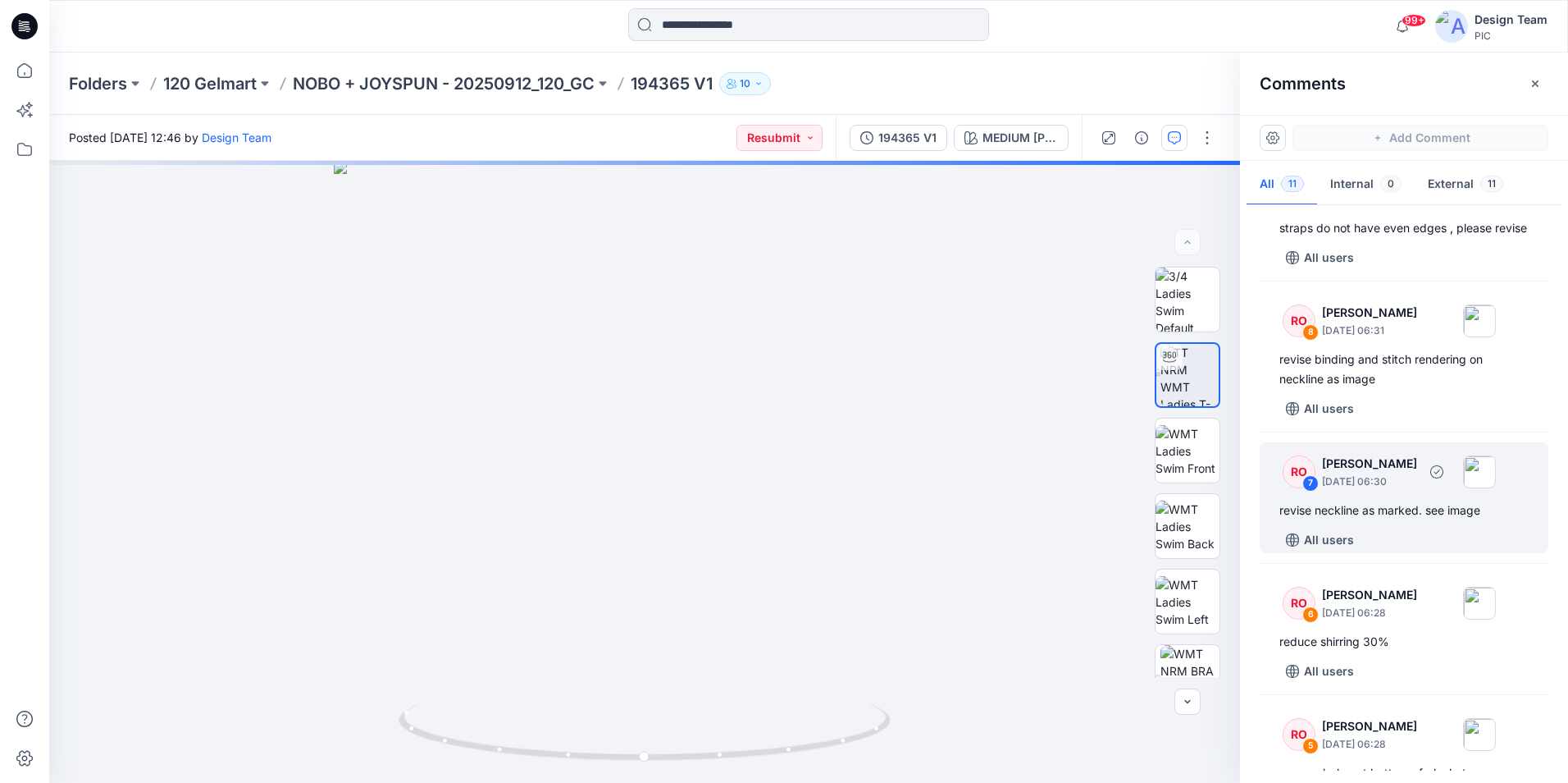
click at [1300, 488] on div "RO" at bounding box center [1299, 471] width 32 height 32
click at [1310, 492] on div "7" at bounding box center [1310, 483] width 17 height 17
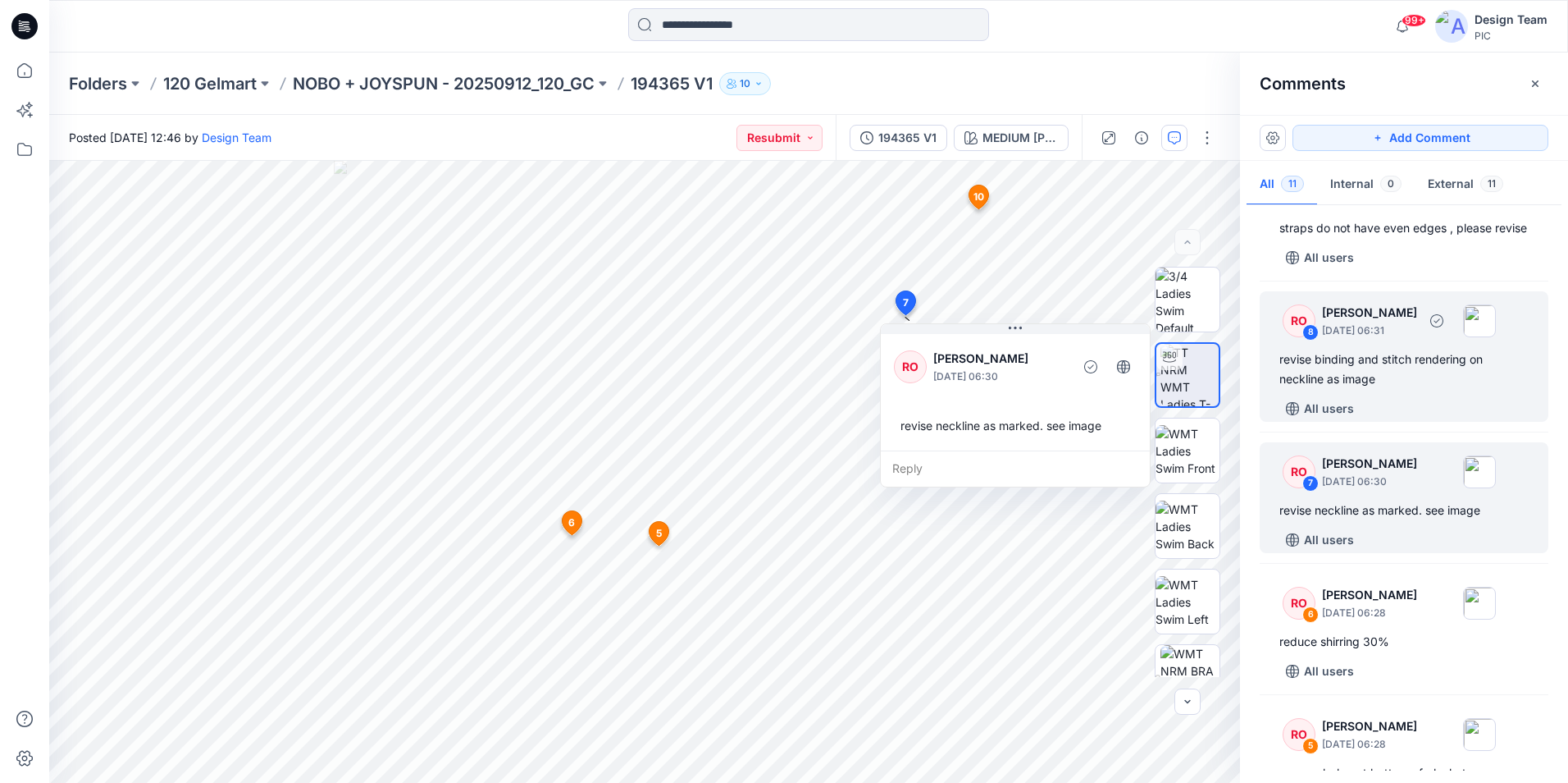
click at [1415, 421] on div "All users" at bounding box center [1414, 409] width 269 height 26
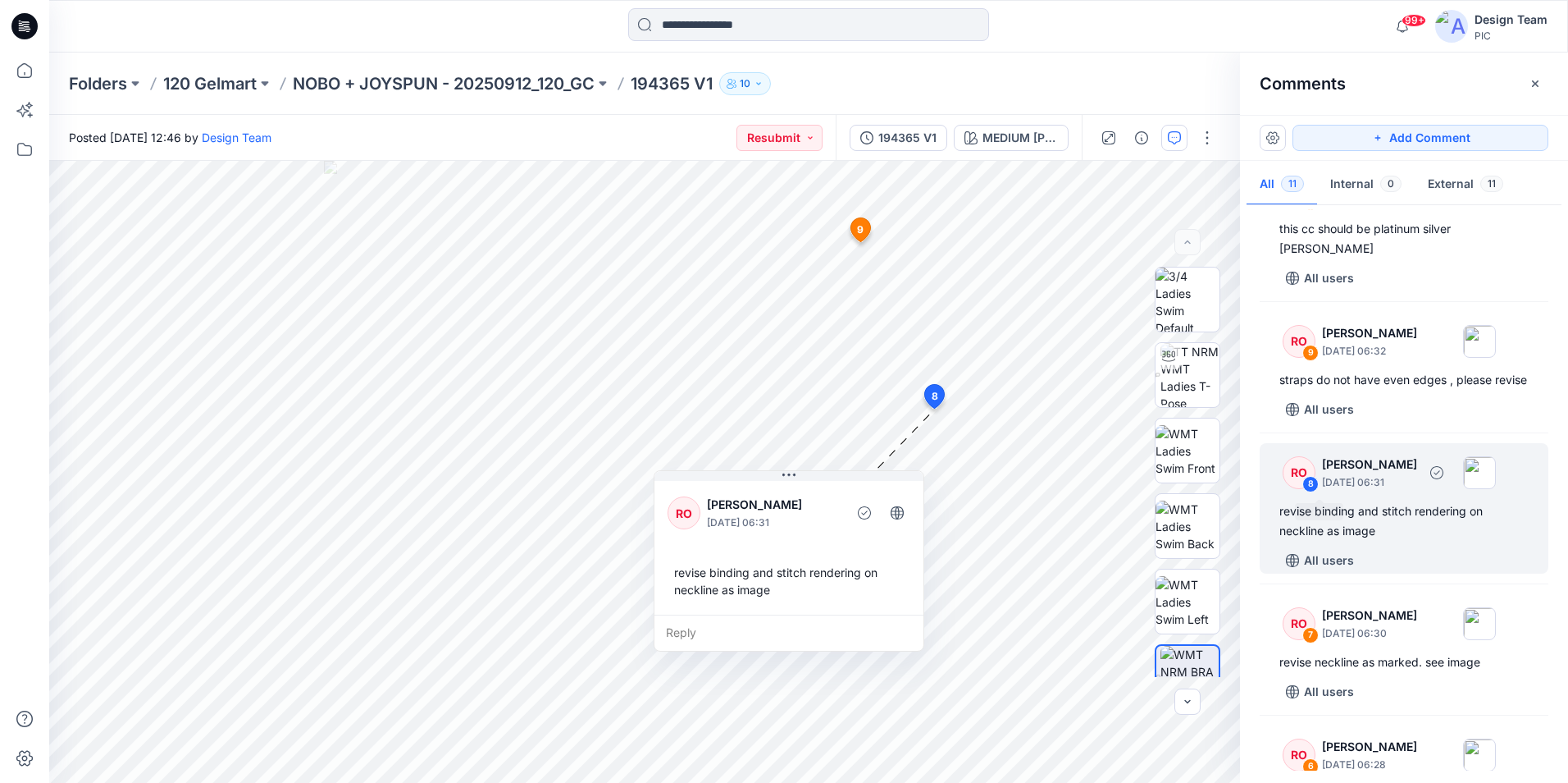
scroll to position [328, 0]
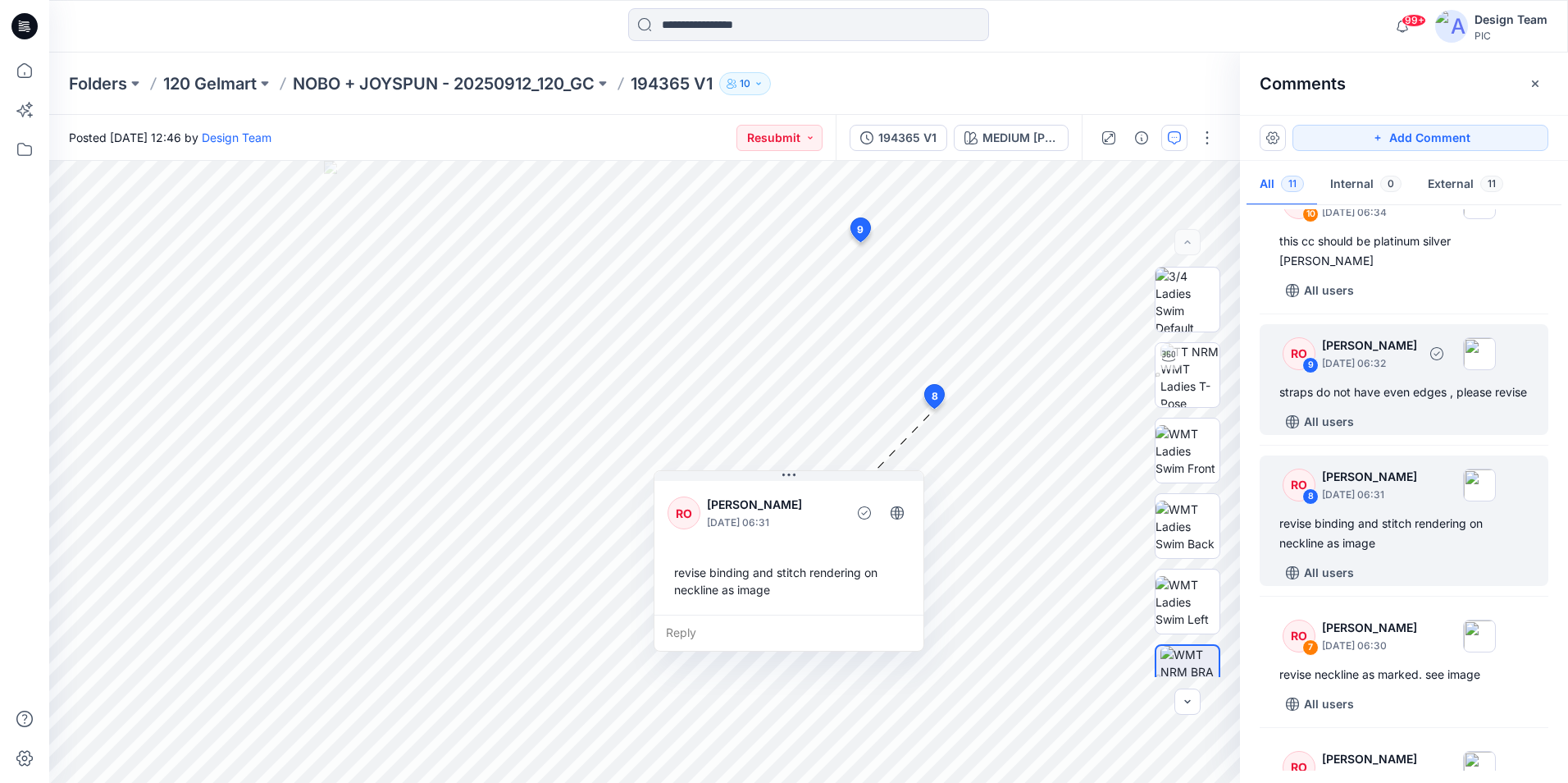
click at [1385, 430] on div "All users" at bounding box center [1414, 422] width 269 height 26
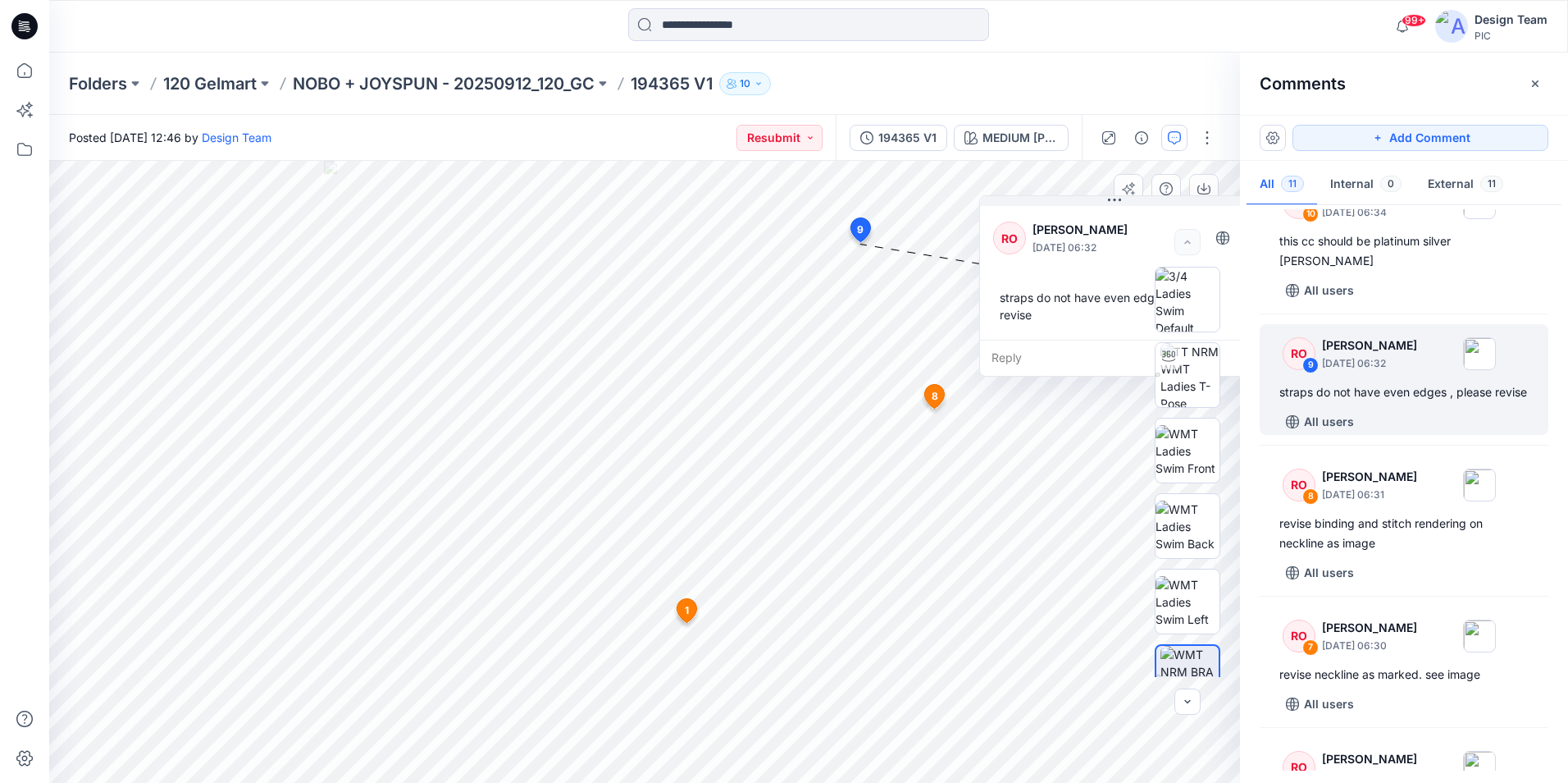
drag, startPoint x: 790, startPoint y: 259, endPoint x: 1131, endPoint y: 219, distance: 343.3
click at [1135, 206] on button at bounding box center [1114, 200] width 269 height 10
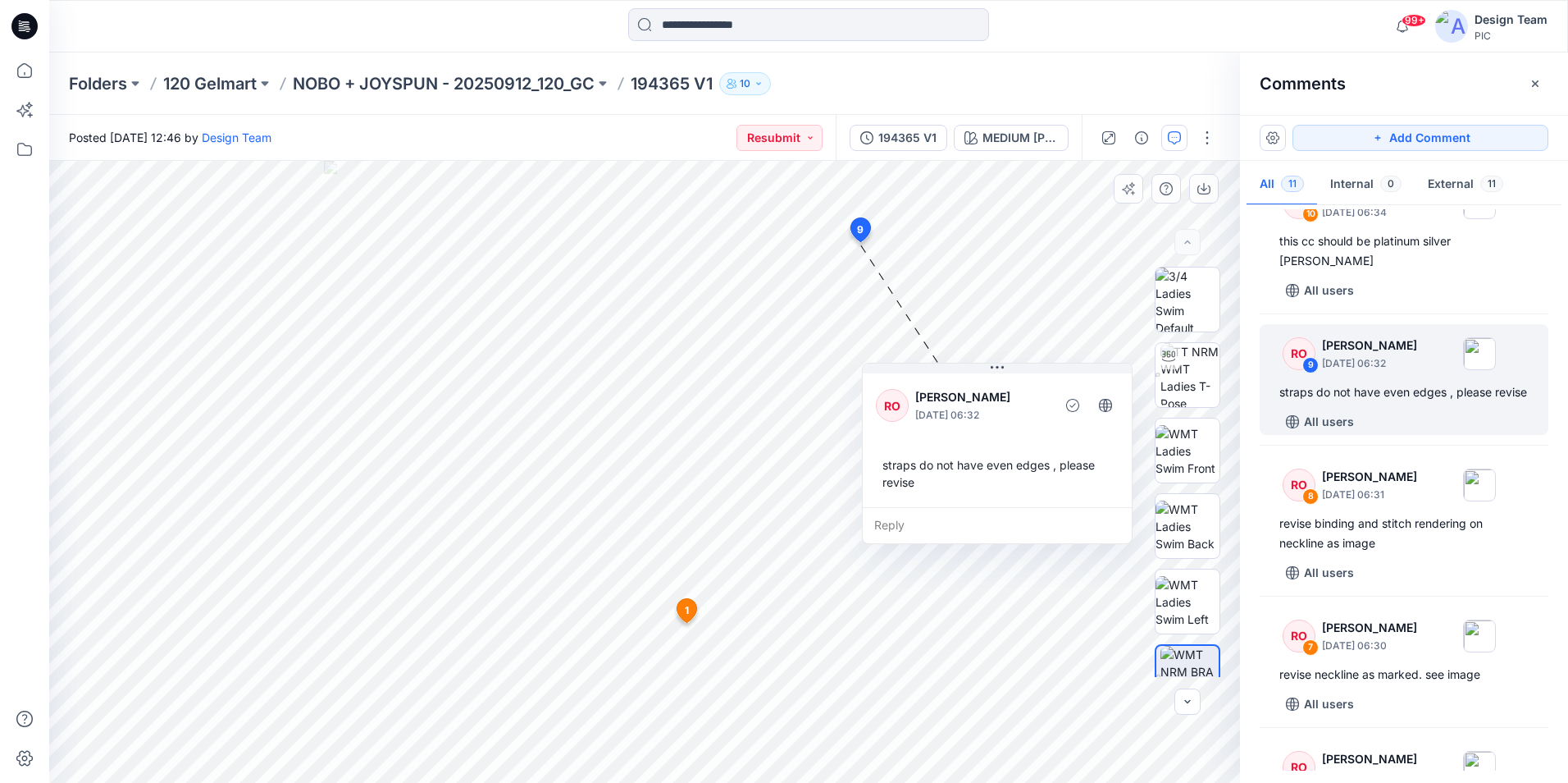
drag, startPoint x: 1132, startPoint y: 217, endPoint x: 1016, endPoint y: 379, distance: 199.2
click at [1016, 379] on div "RO [PERSON_NAME] [DATE] 06:32 straps do not have even edges , please revise" at bounding box center [997, 439] width 269 height 137
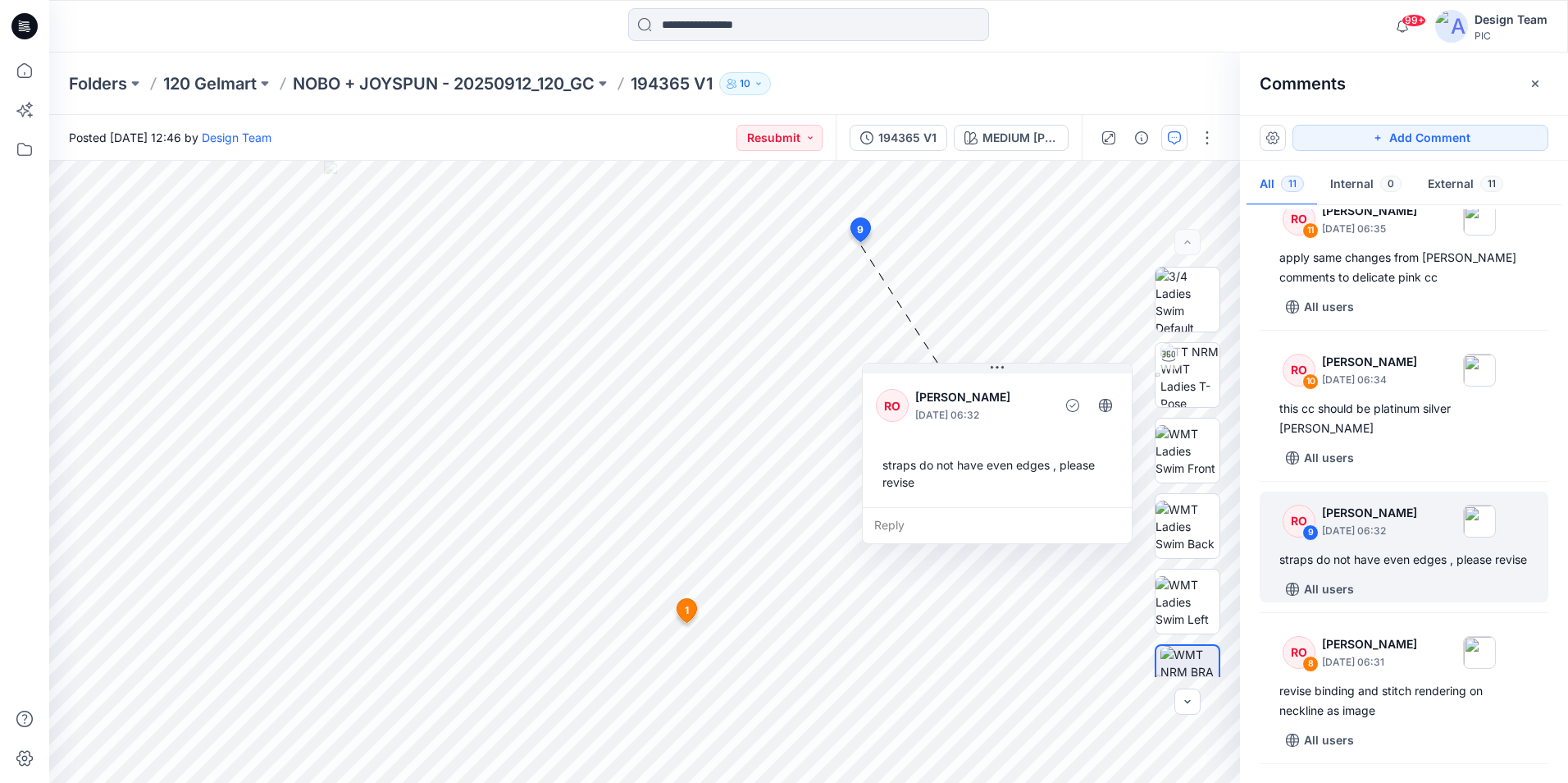
scroll to position [0, 0]
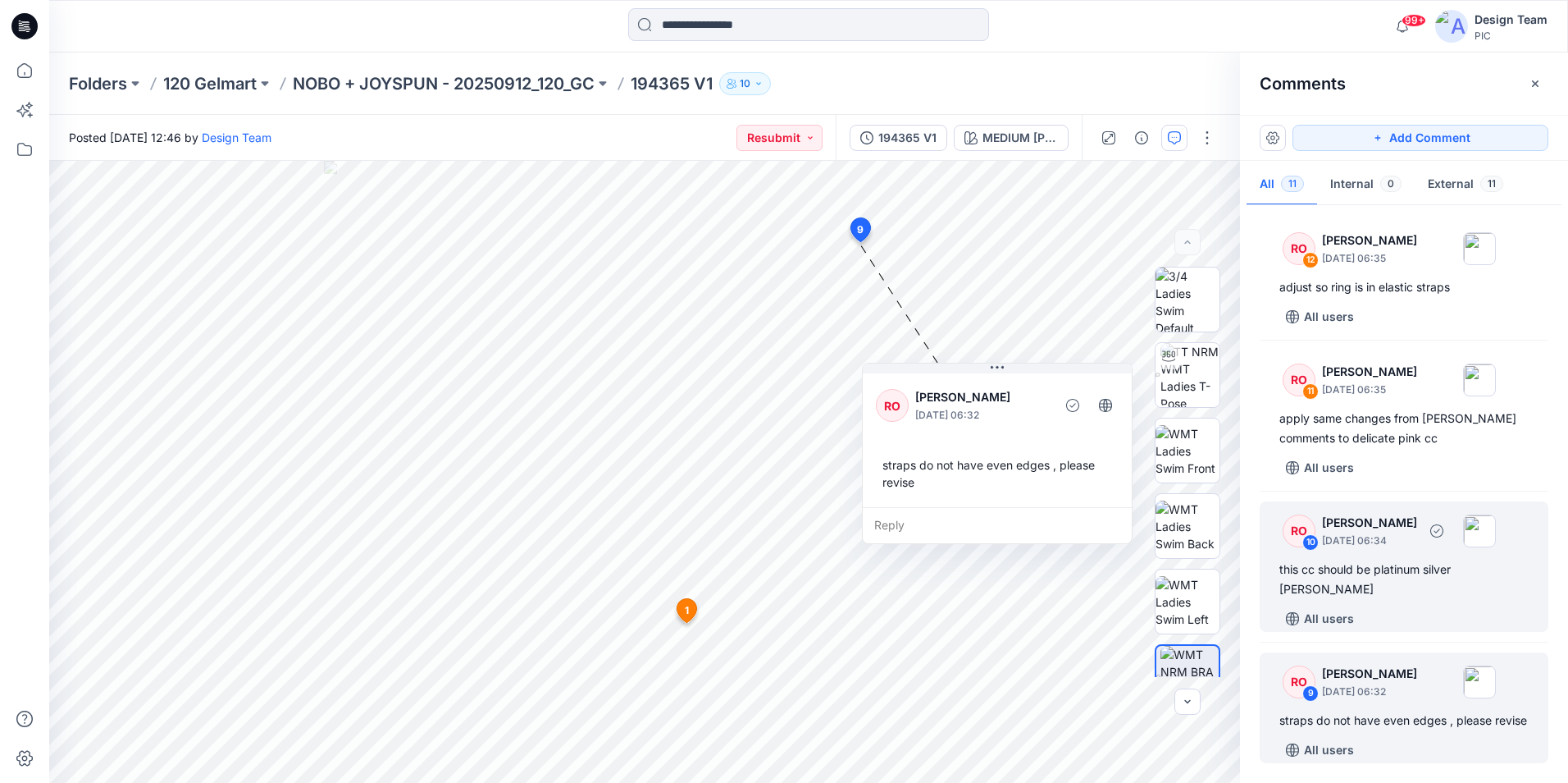
click at [1460, 597] on div "this cc should be platinum silver [PERSON_NAME]" at bounding box center [1404, 579] width 249 height 40
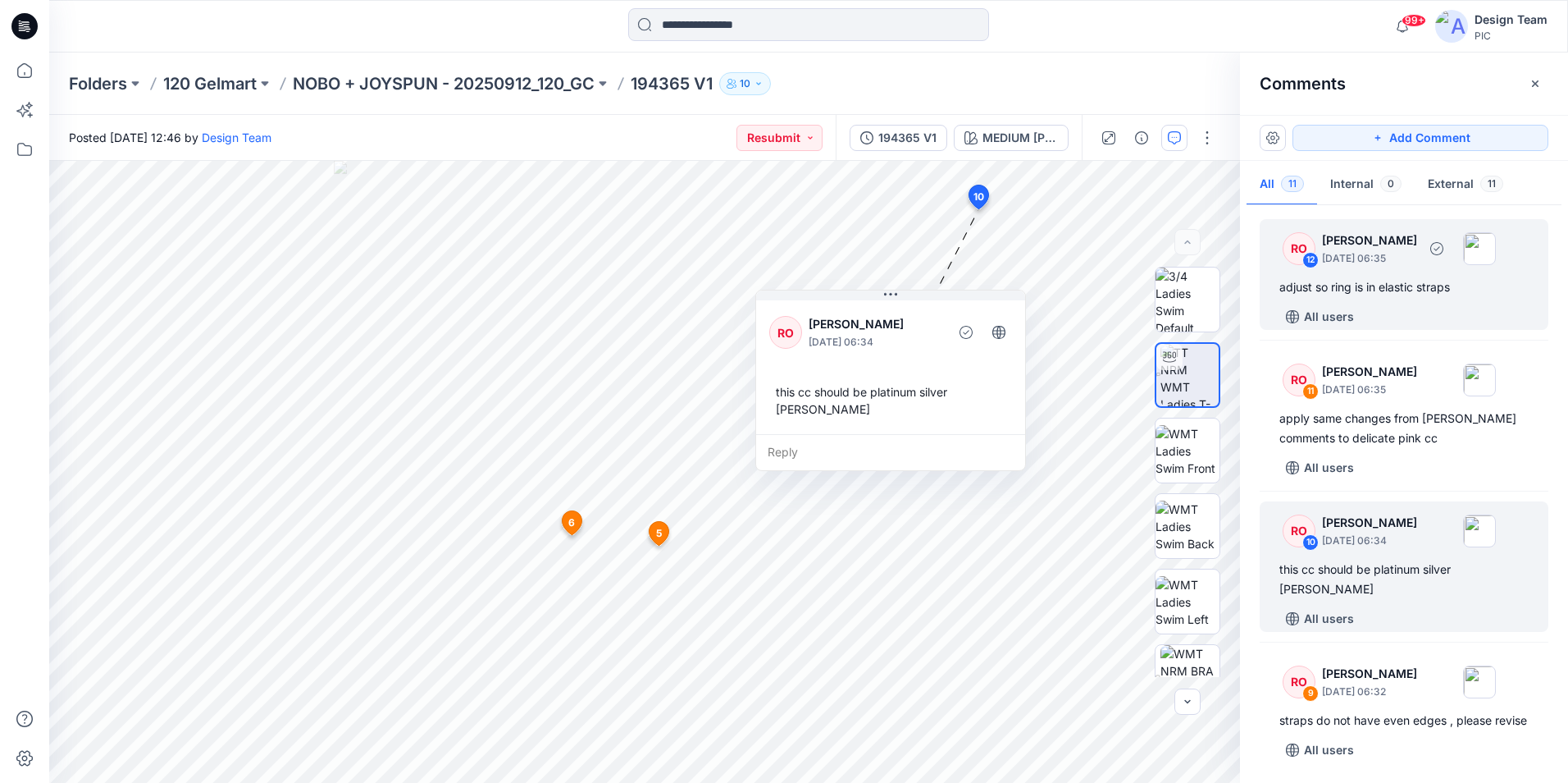
click at [1414, 314] on div "All users" at bounding box center [1414, 317] width 269 height 26
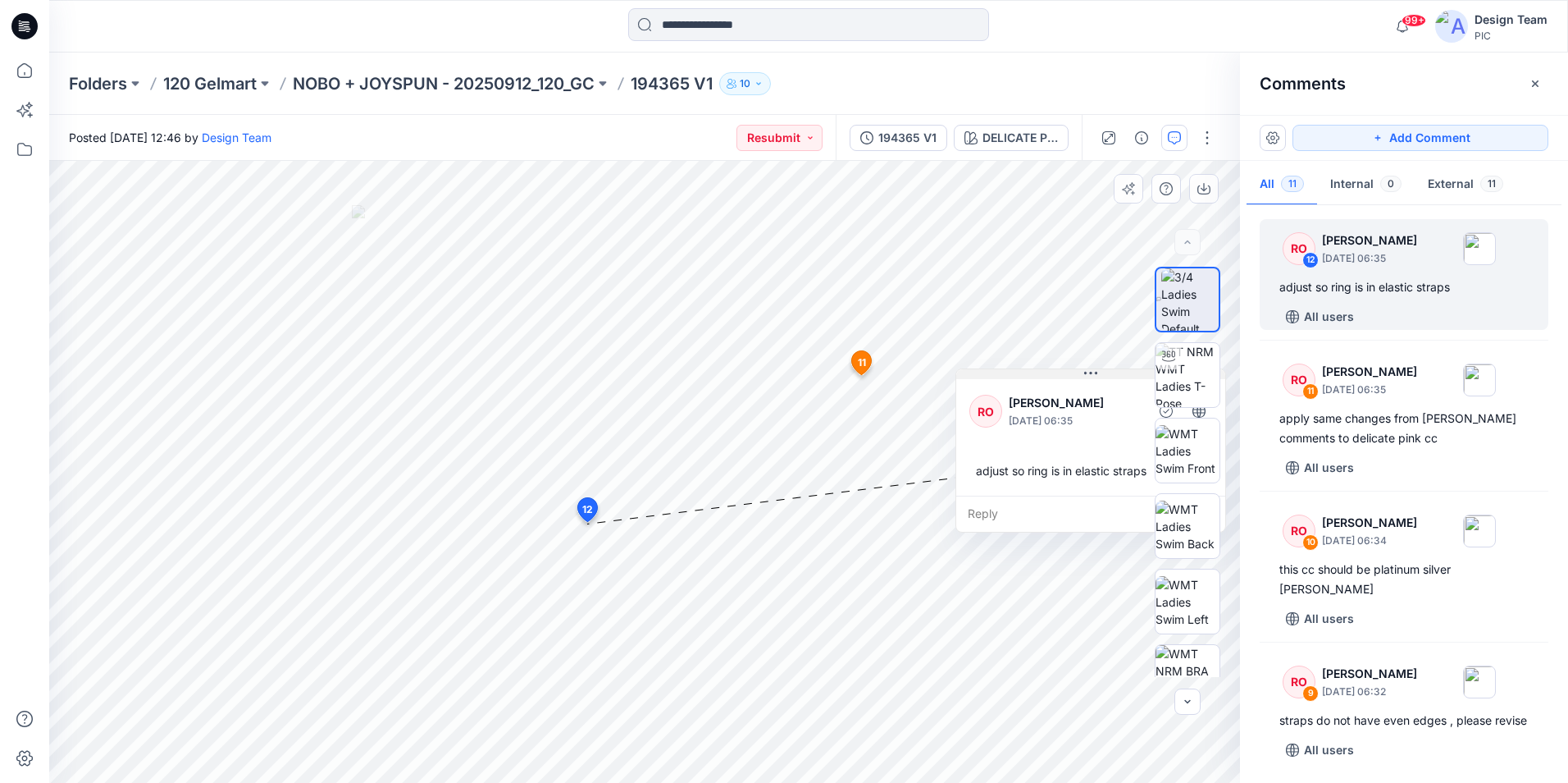
drag, startPoint x: 660, startPoint y: 540, endPoint x: 1038, endPoint y: 332, distance: 431.4
click at [1038, 376] on div "RO [PERSON_NAME] [DATE] 06:35 adjust so ring is in elastic straps" at bounding box center [1091, 435] width 269 height 119
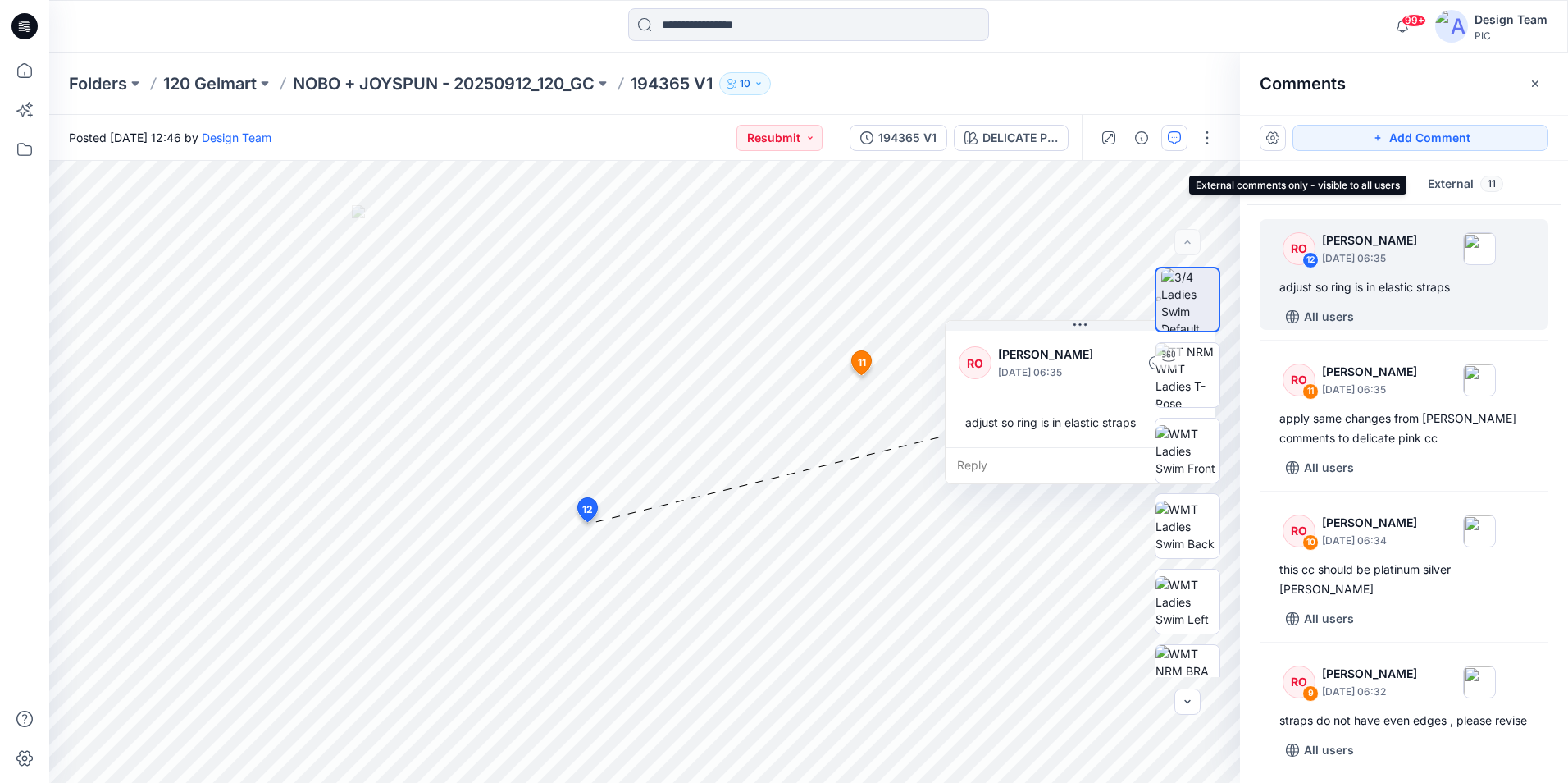
click at [1442, 188] on button "External 11" at bounding box center [1466, 185] width 102 height 42
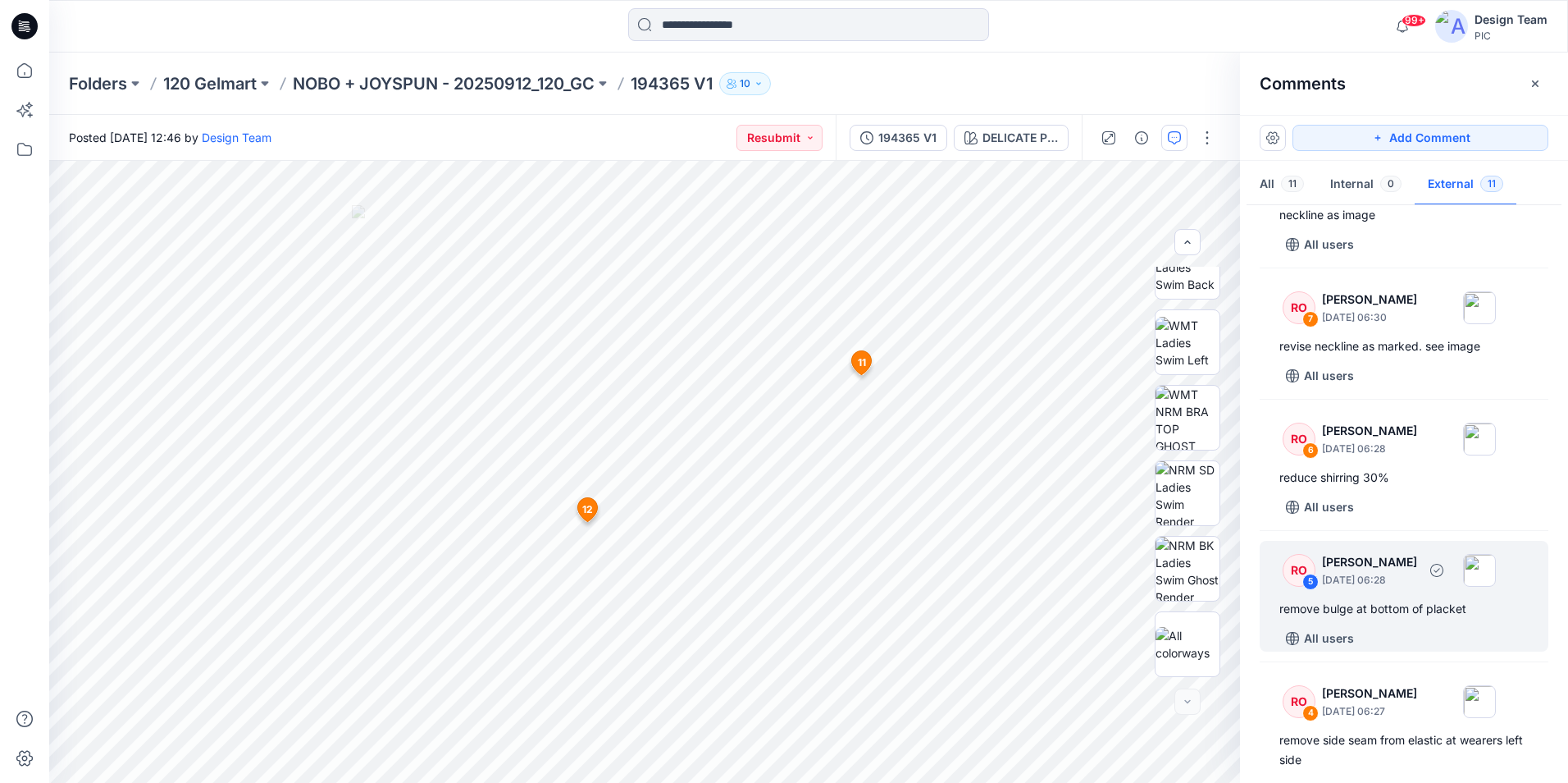
scroll to position [1060, 0]
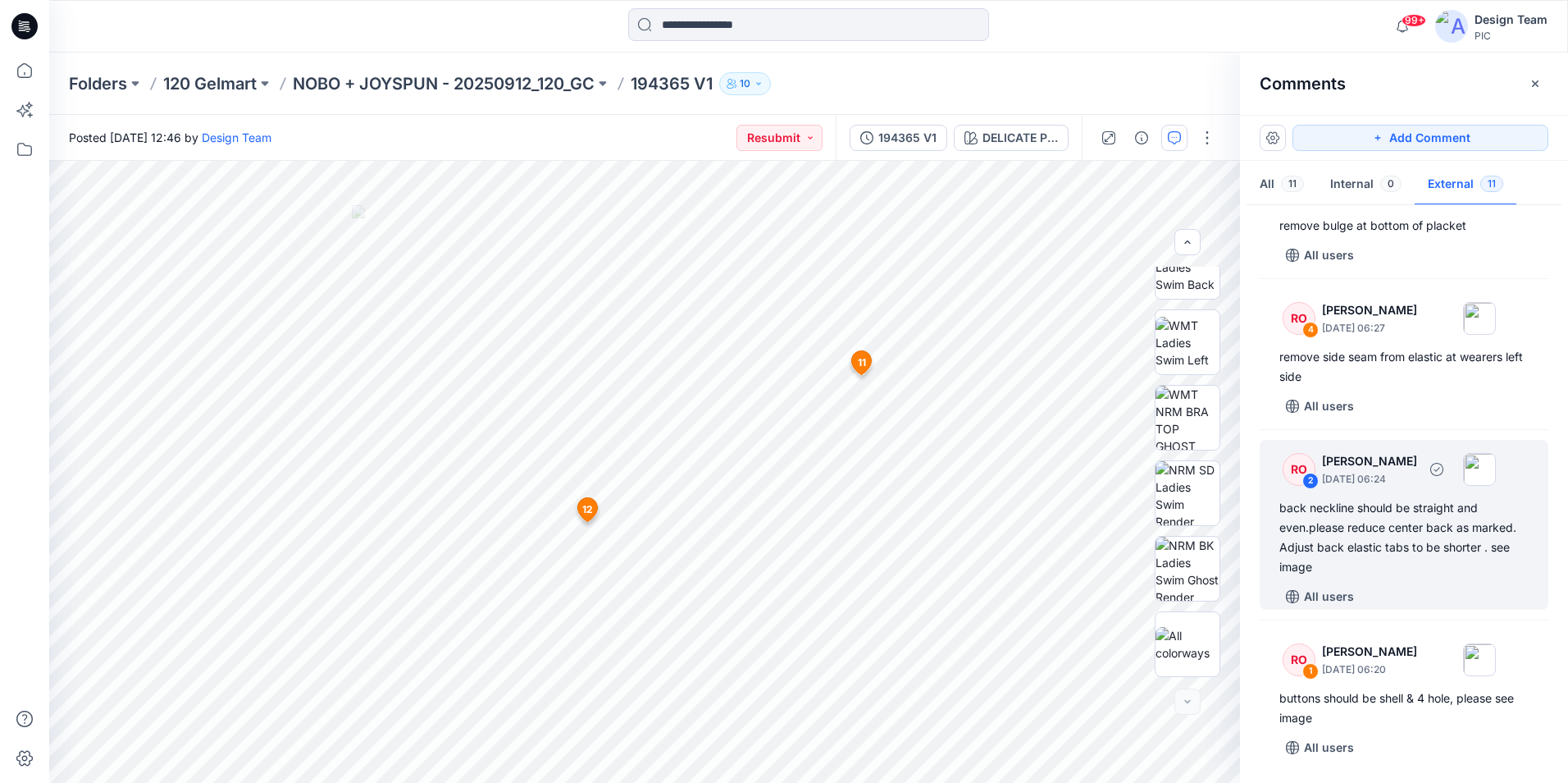
click at [1428, 571] on div "back neckline should be straight and even.please reduce center back as marked. …" at bounding box center [1404, 537] width 249 height 79
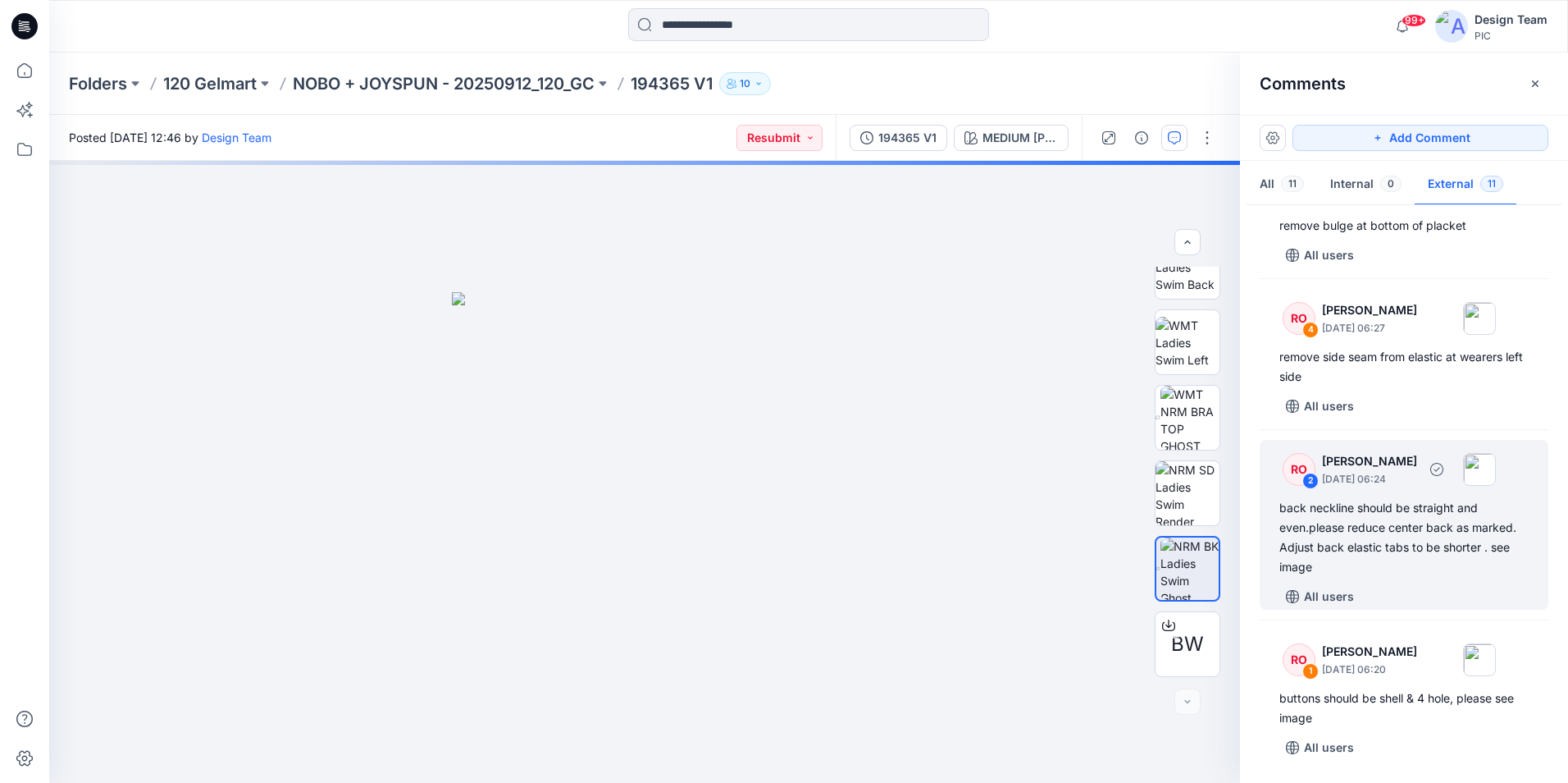
scroll to position [334, 0]
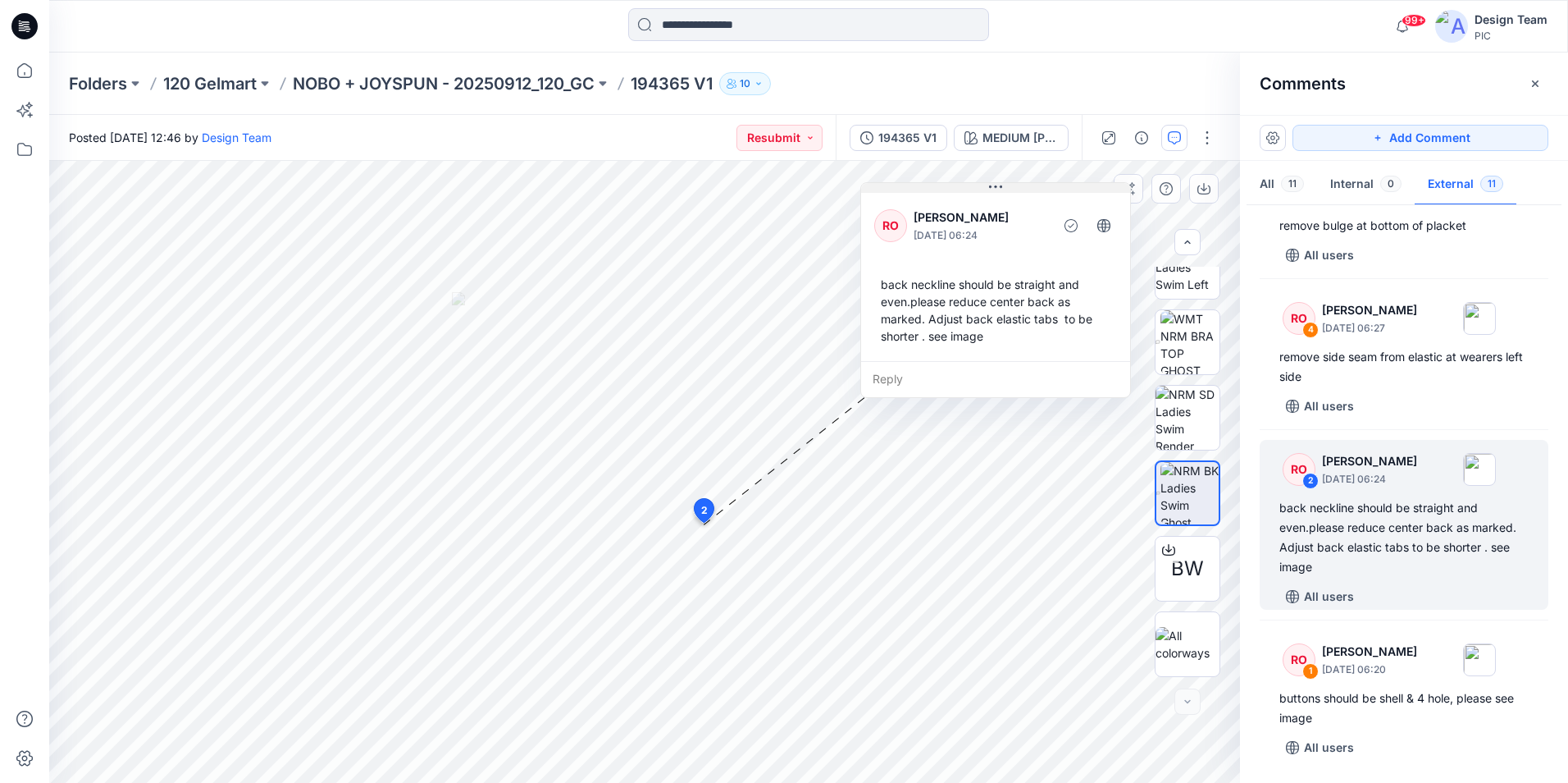
drag, startPoint x: 917, startPoint y: 371, endPoint x: 1061, endPoint y: 187, distance: 233.6
click at [1061, 187] on button at bounding box center [996, 187] width 269 height 10
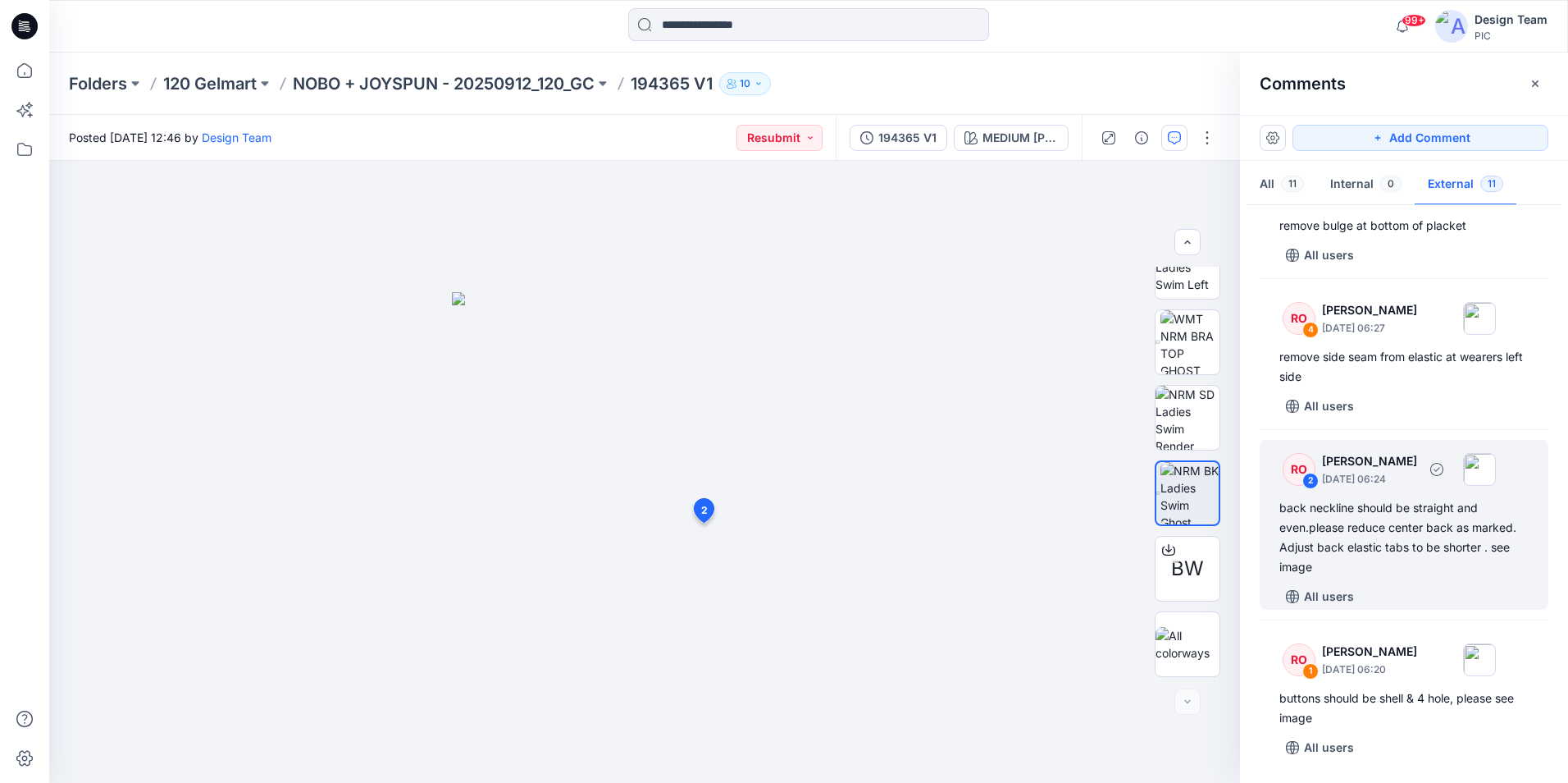
click at [1304, 479] on div "2" at bounding box center [1310, 480] width 17 height 17
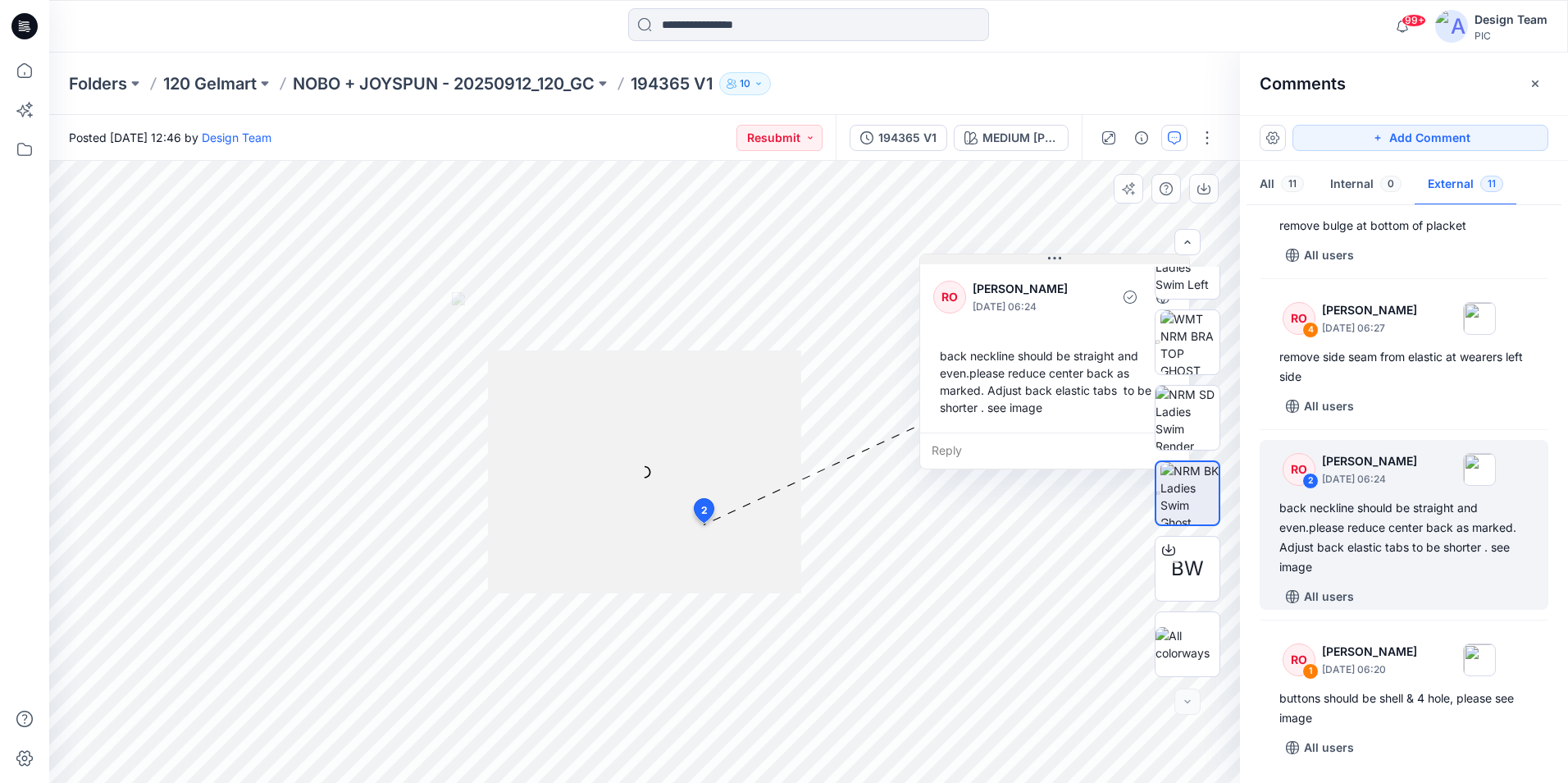
drag, startPoint x: 899, startPoint y: 371, endPoint x: 1104, endPoint y: 259, distance: 233.6
click at [1104, 259] on button at bounding box center [1055, 259] width 269 height 10
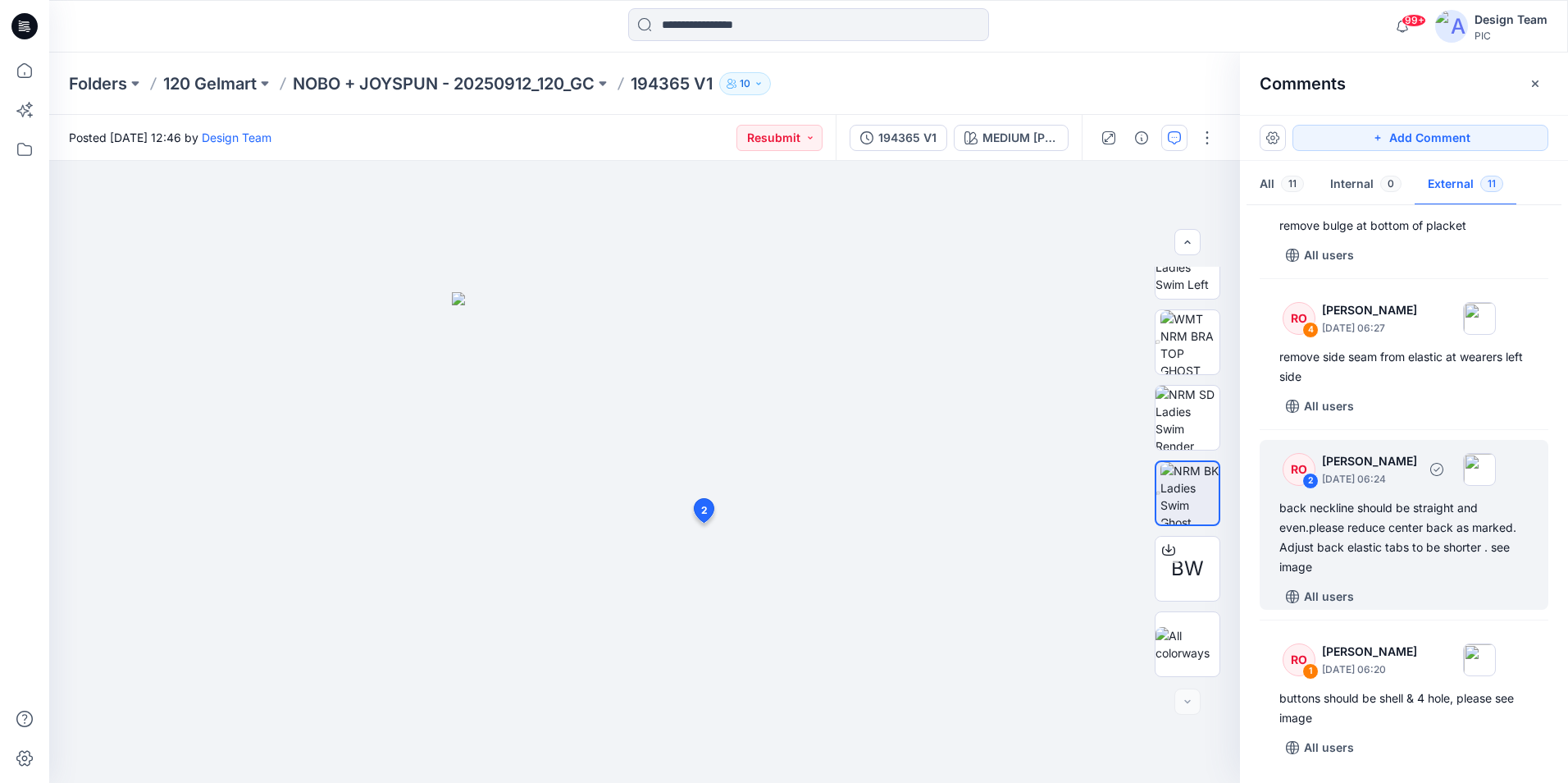
click at [1300, 478] on div "RO" at bounding box center [1299, 469] width 32 height 32
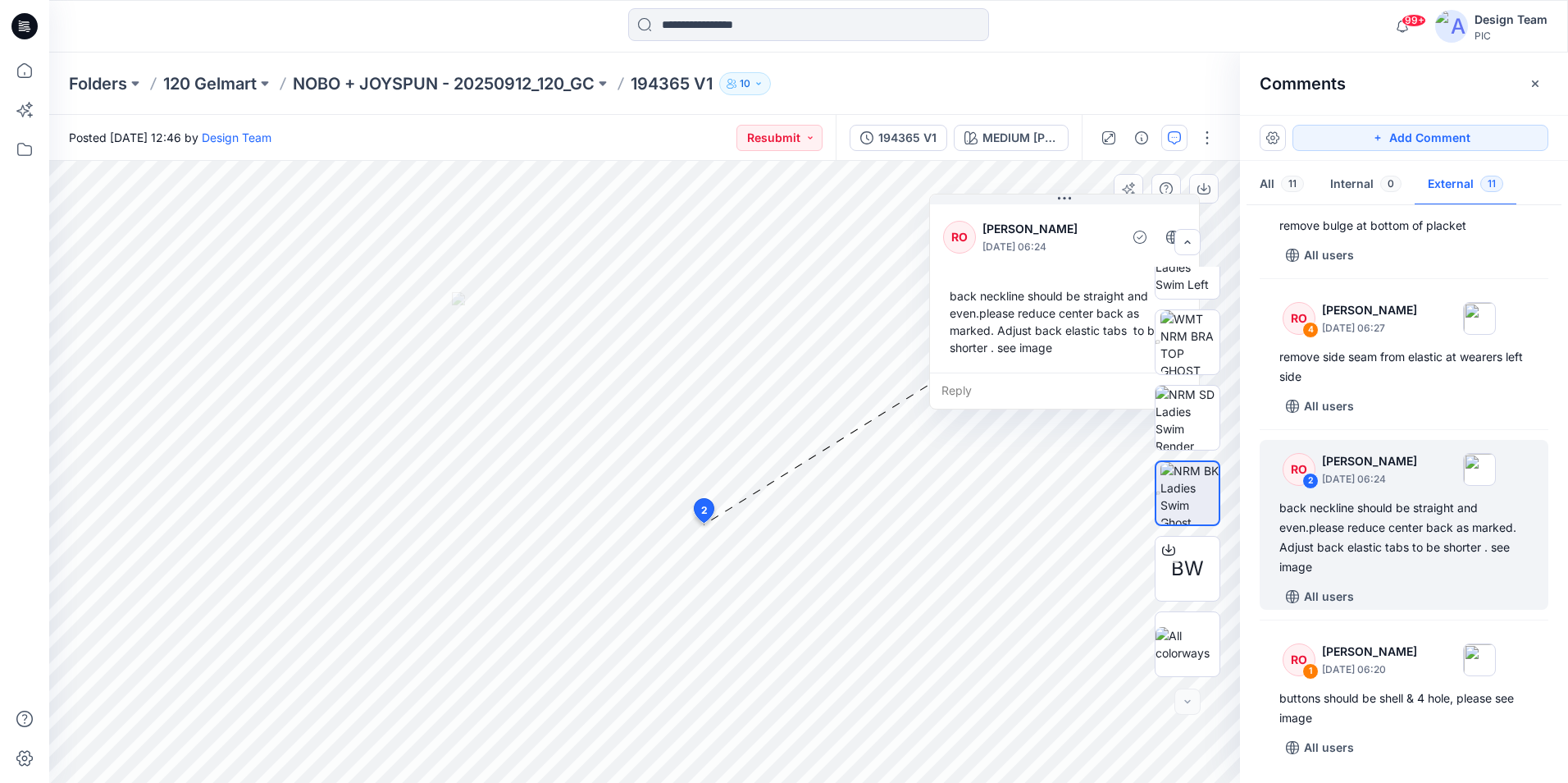
drag, startPoint x: 893, startPoint y: 375, endPoint x: 1107, endPoint y: 203, distance: 274.6
click at [1107, 203] on button at bounding box center [1064, 199] width 269 height 10
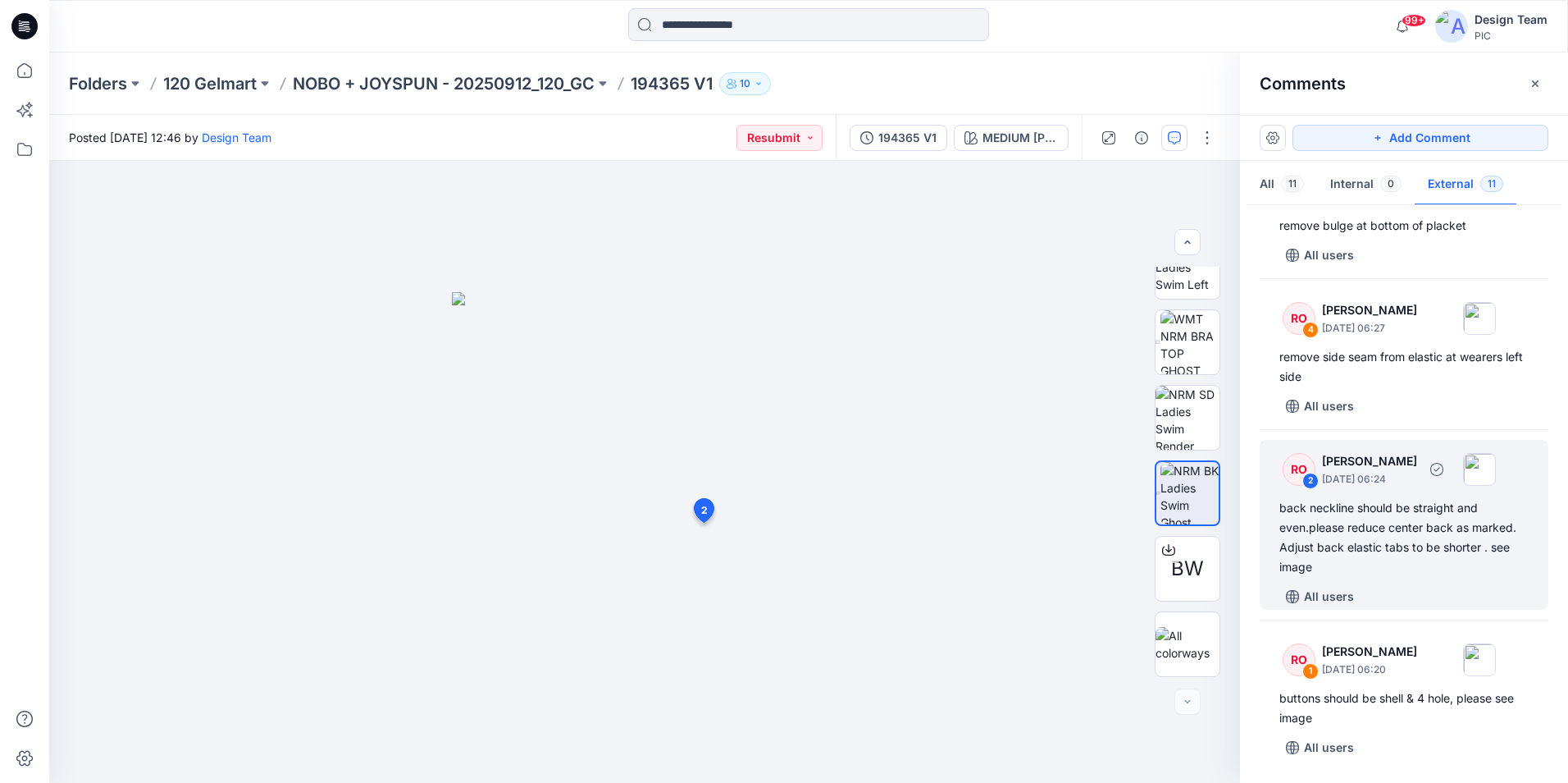
drag, startPoint x: 1300, startPoint y: 472, endPoint x: 1295, endPoint y: 484, distance: 13.0
click at [1298, 472] on div "RO" at bounding box center [1299, 469] width 32 height 32
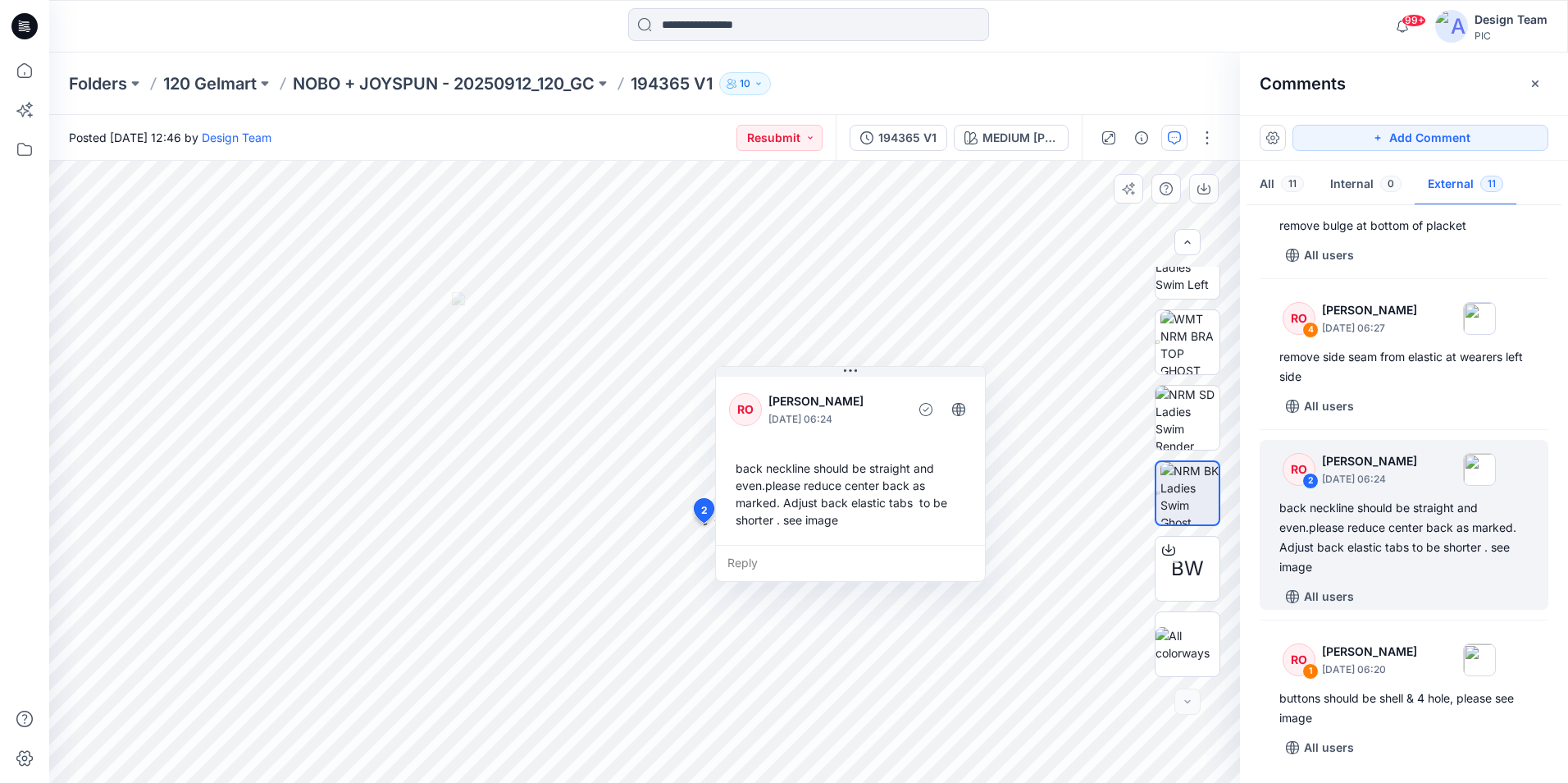
click at [747, 557] on div "Reply" at bounding box center [850, 563] width 269 height 36
click at [89, 116] on div "Posted [DATE] 12:46 by Design Team Resubmit 194365 V1 MEDIUM [PERSON_NAME] BW M…" at bounding box center [808, 449] width 1519 height 668
click at [884, 613] on button "Cancel" at bounding box center [884, 611] width 67 height 26
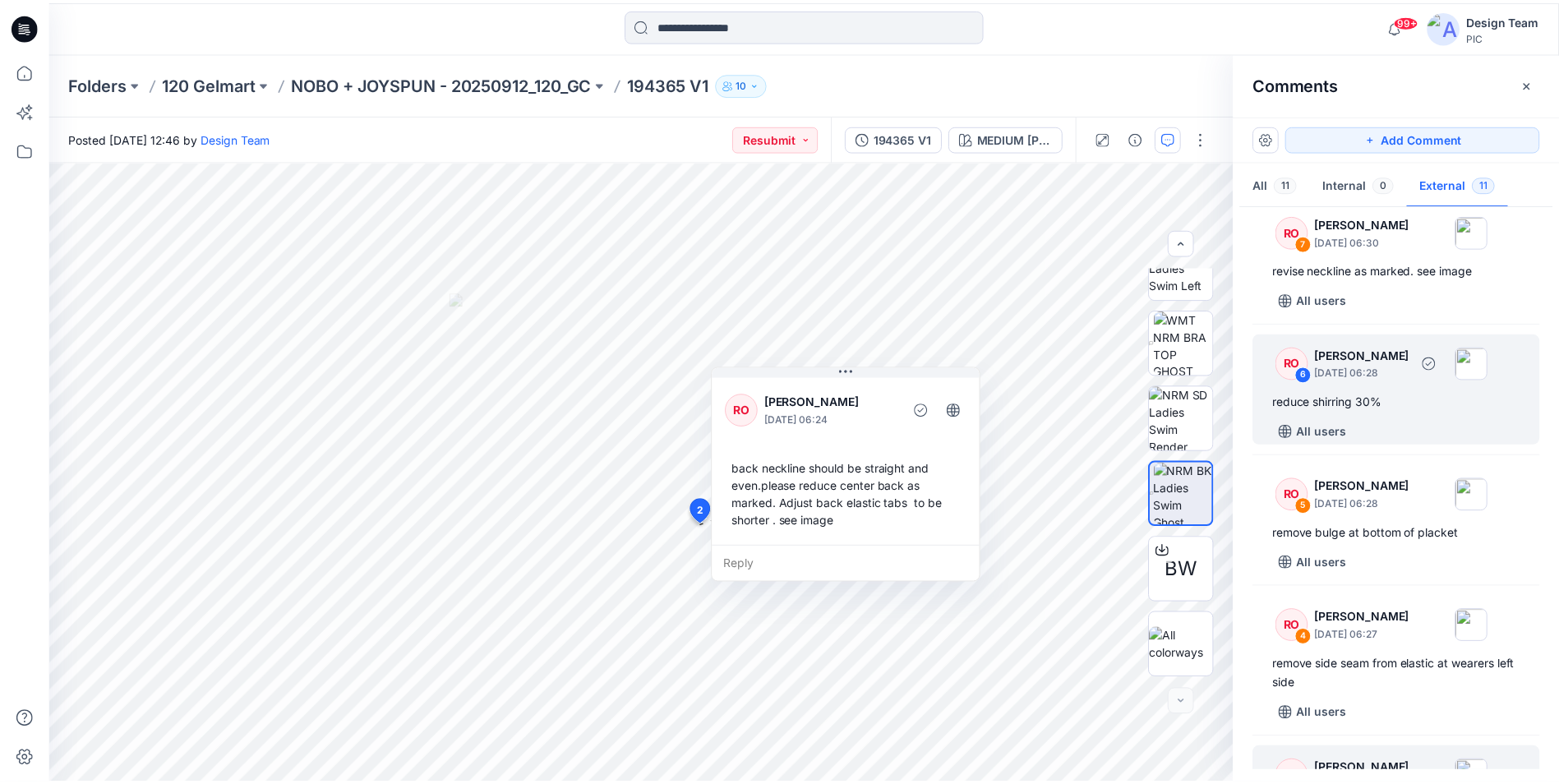
scroll to position [732, 0]
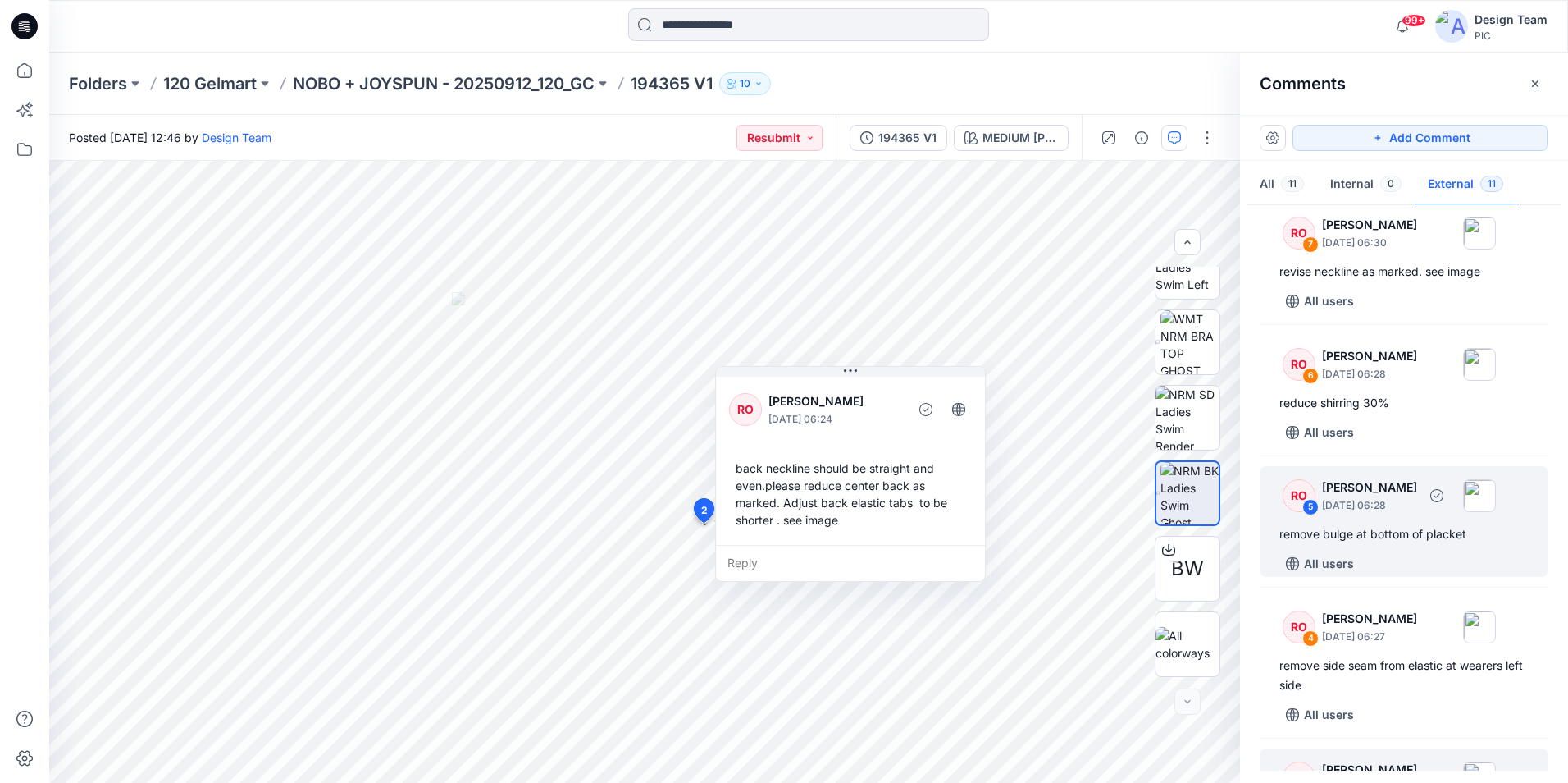
click at [1380, 544] on div "remove bulge at bottom of placket" at bounding box center [1404, 534] width 249 height 19
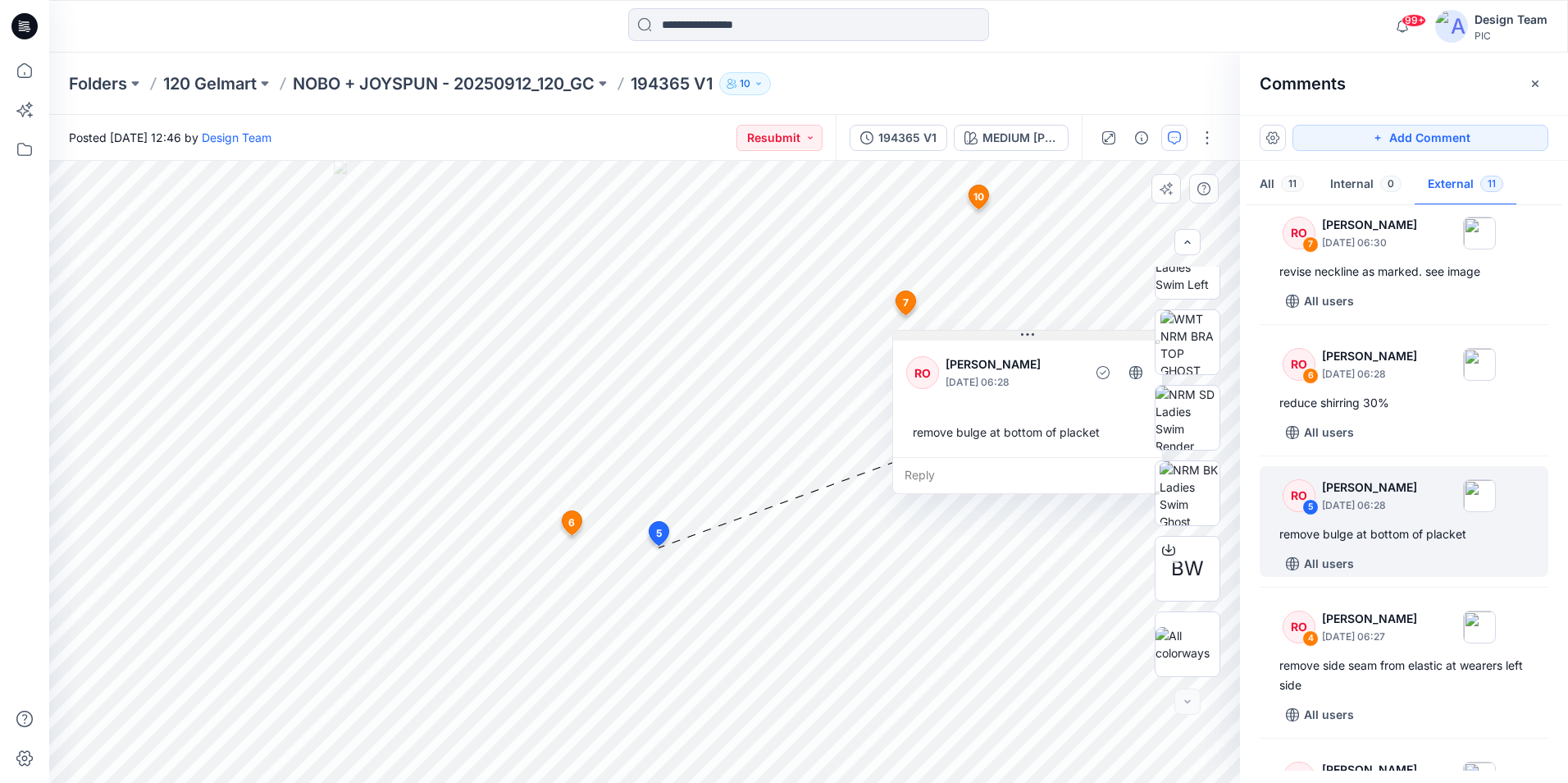
drag, startPoint x: 857, startPoint y: 563, endPoint x: 1117, endPoint y: 342, distance: 341.2
click at [1117, 341] on button at bounding box center [1027, 335] width 269 height 10
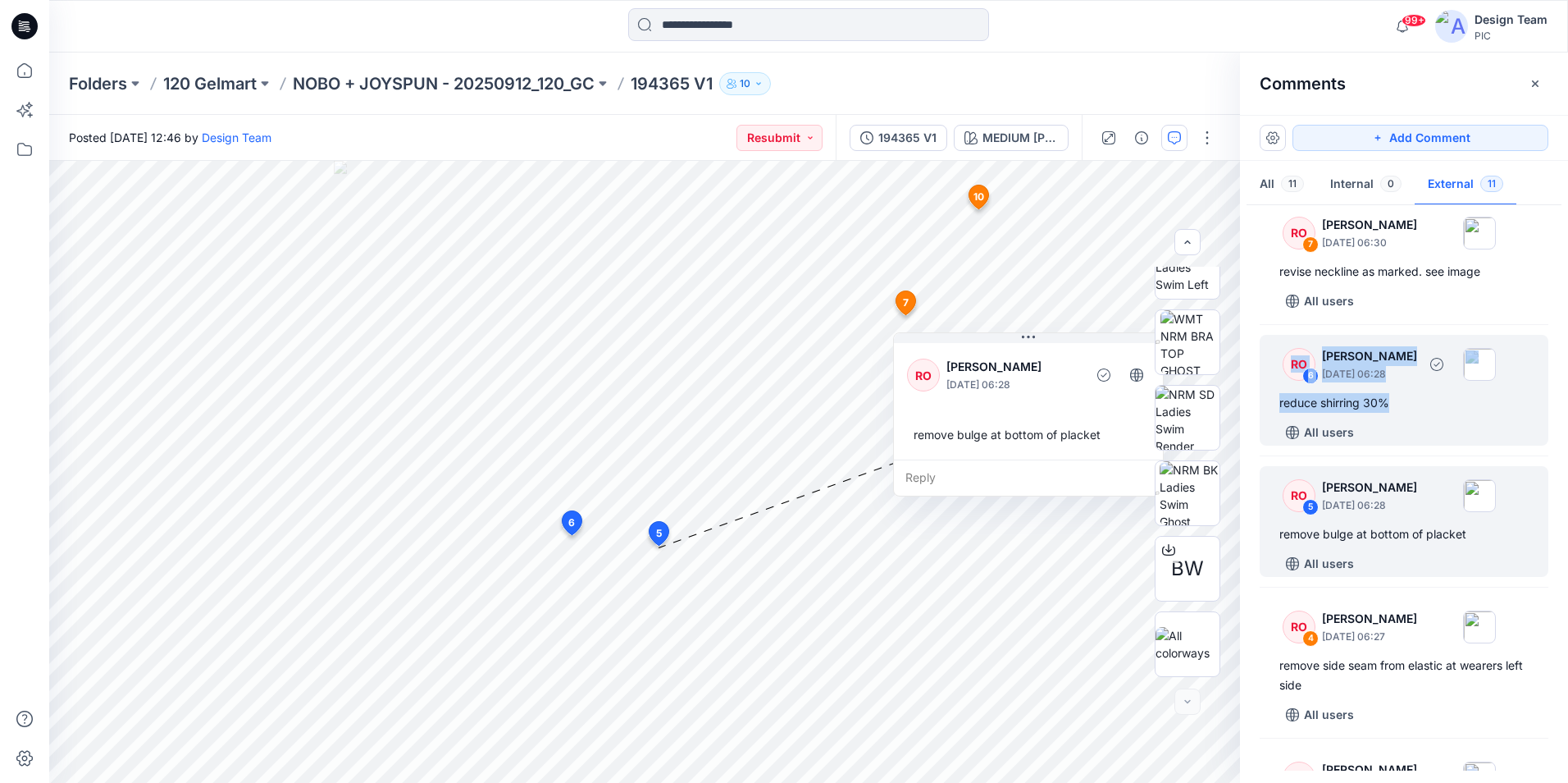
click at [1424, 439] on div "RO 6 [PERSON_NAME] [DATE] 06:28 reduce shirring 30% All users" at bounding box center [1404, 390] width 289 height 111
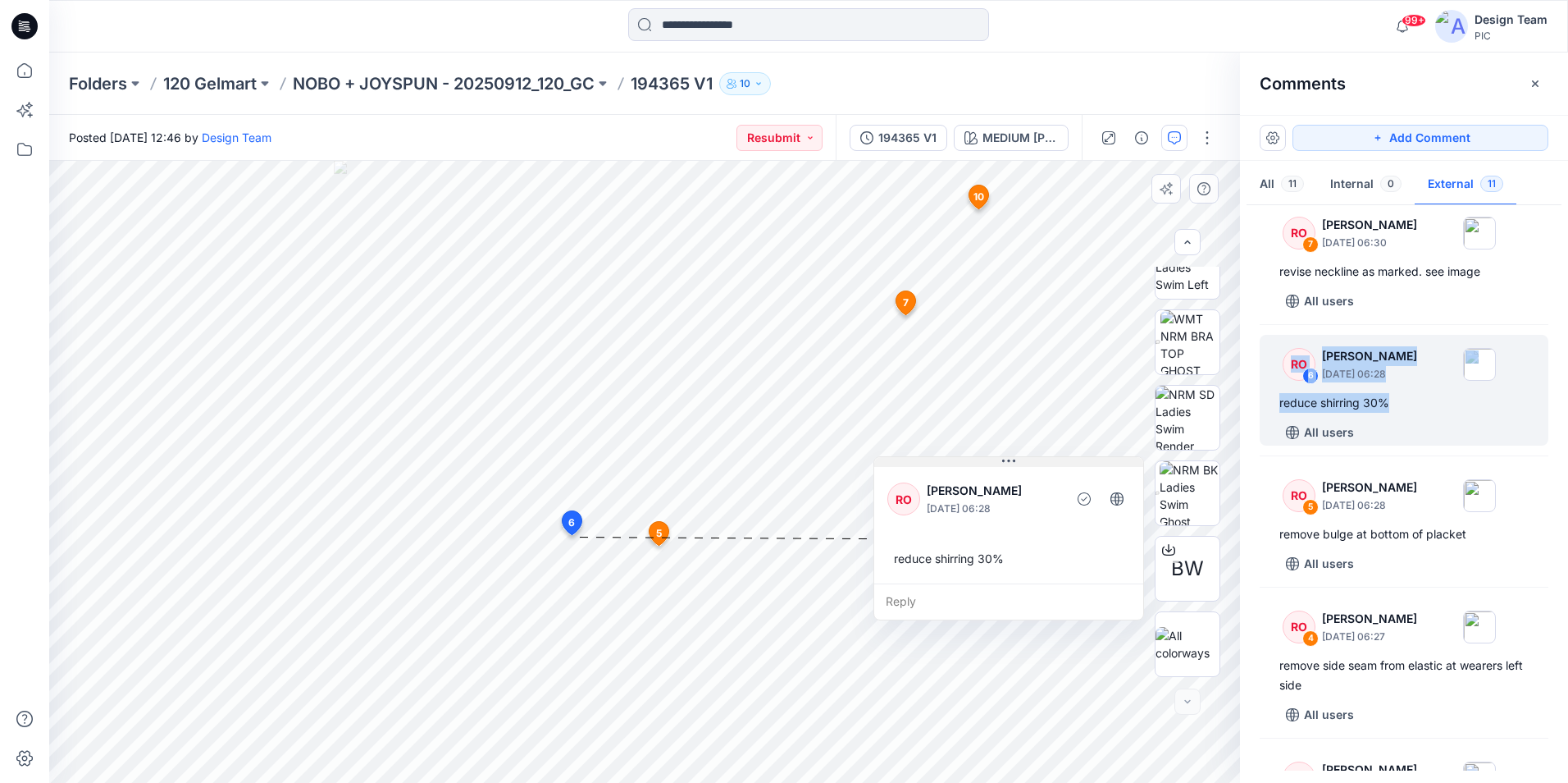
drag, startPoint x: 769, startPoint y: 552, endPoint x: 1094, endPoint y: 466, distance: 336.2
click at [1095, 465] on button at bounding box center [1008, 462] width 269 height 10
click at [32, 65] on icon at bounding box center [24, 70] width 36 height 36
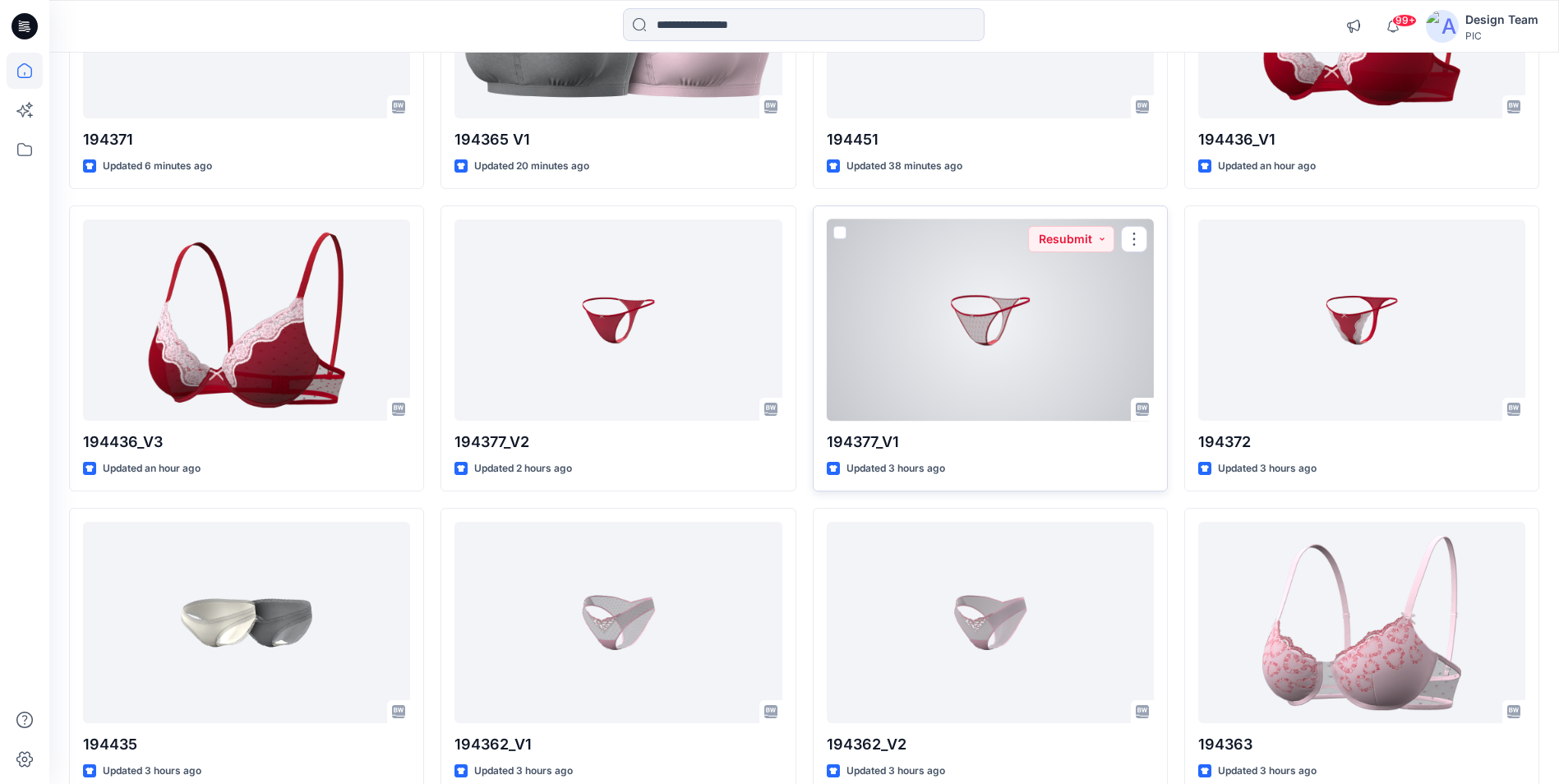
scroll to position [329, 0]
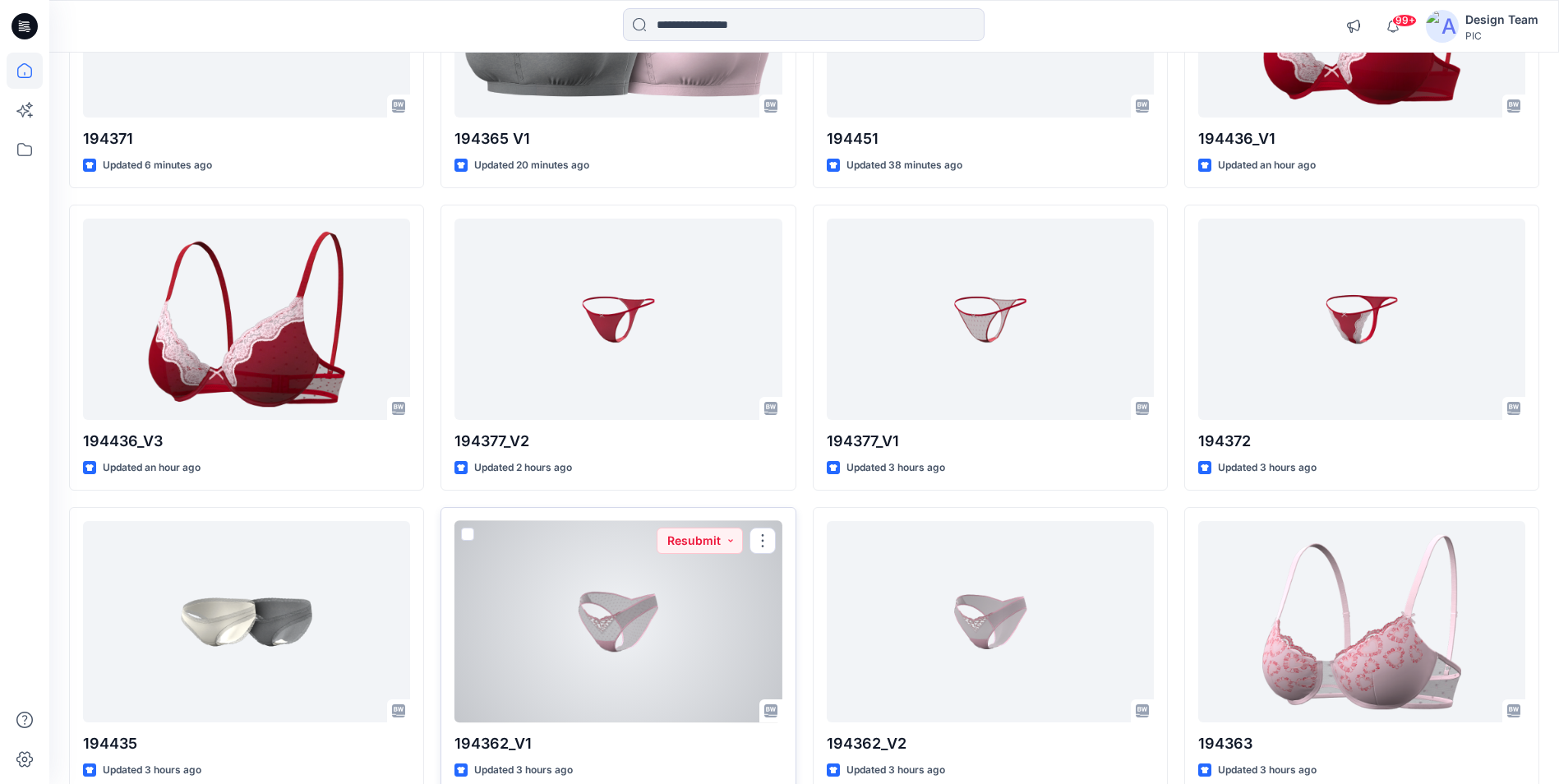
click at [692, 640] on div at bounding box center [618, 621] width 327 height 201
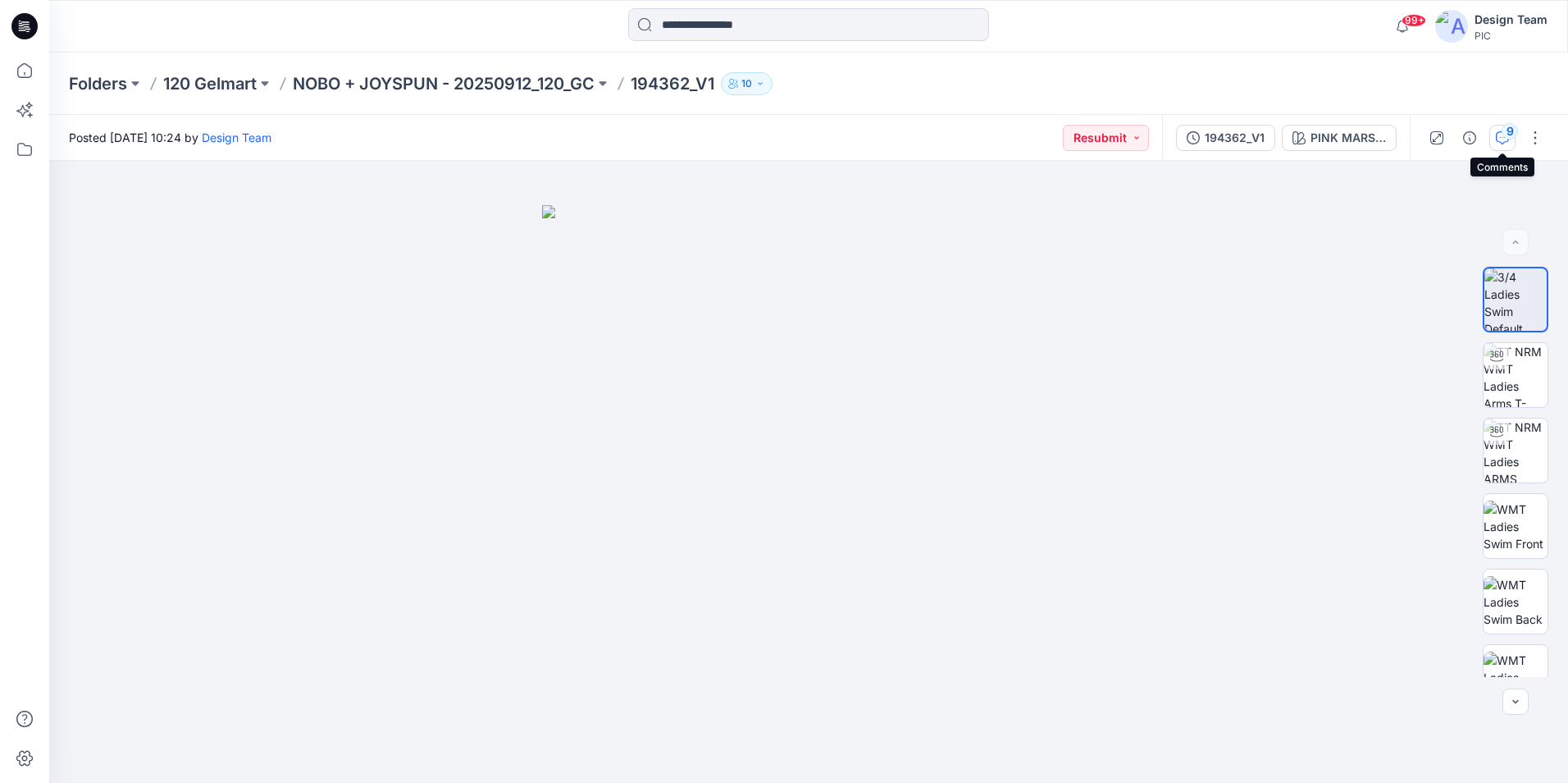
click at [1505, 142] on icon "button" at bounding box center [1502, 138] width 13 height 13
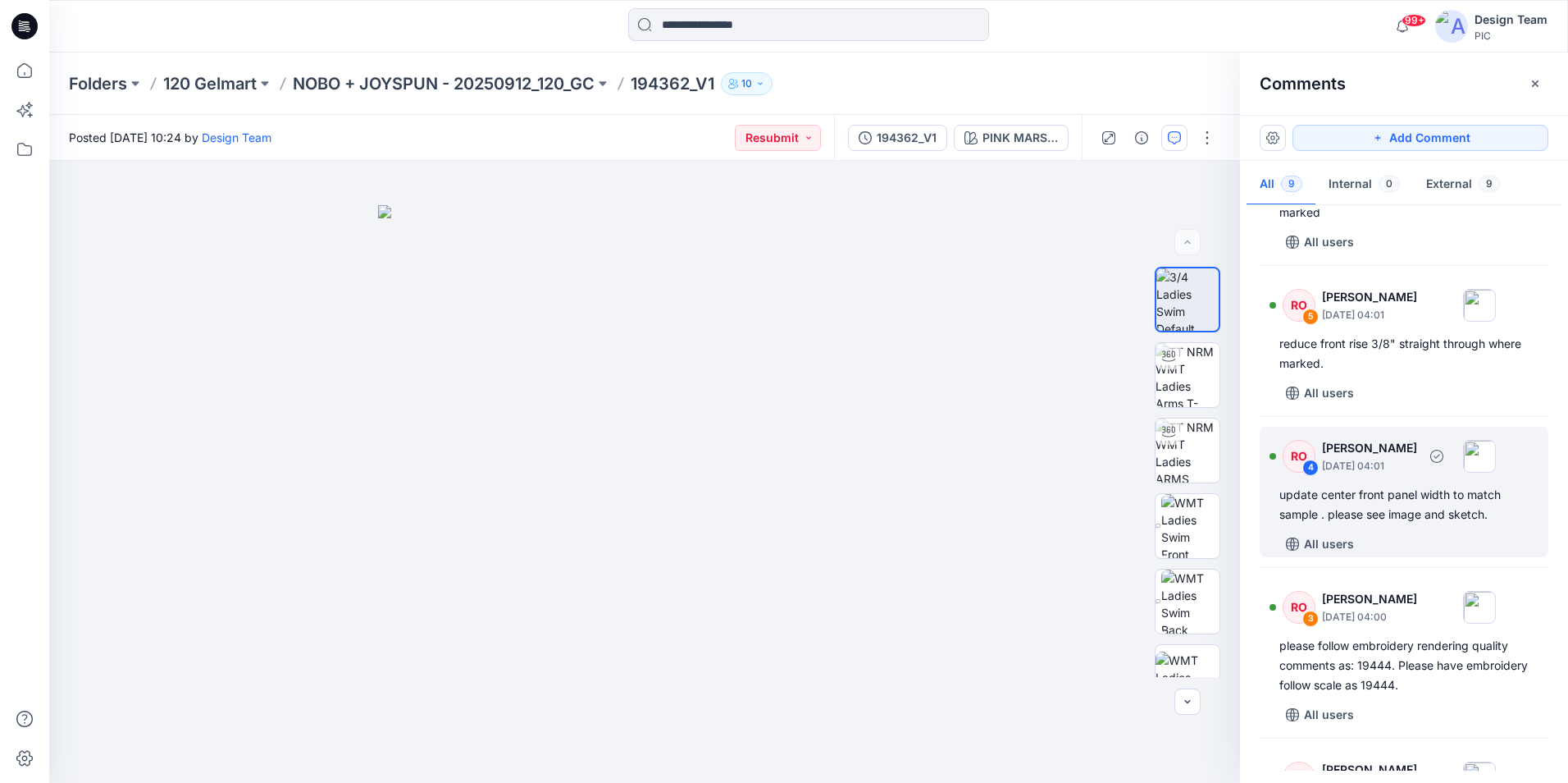
scroll to position [574, 0]
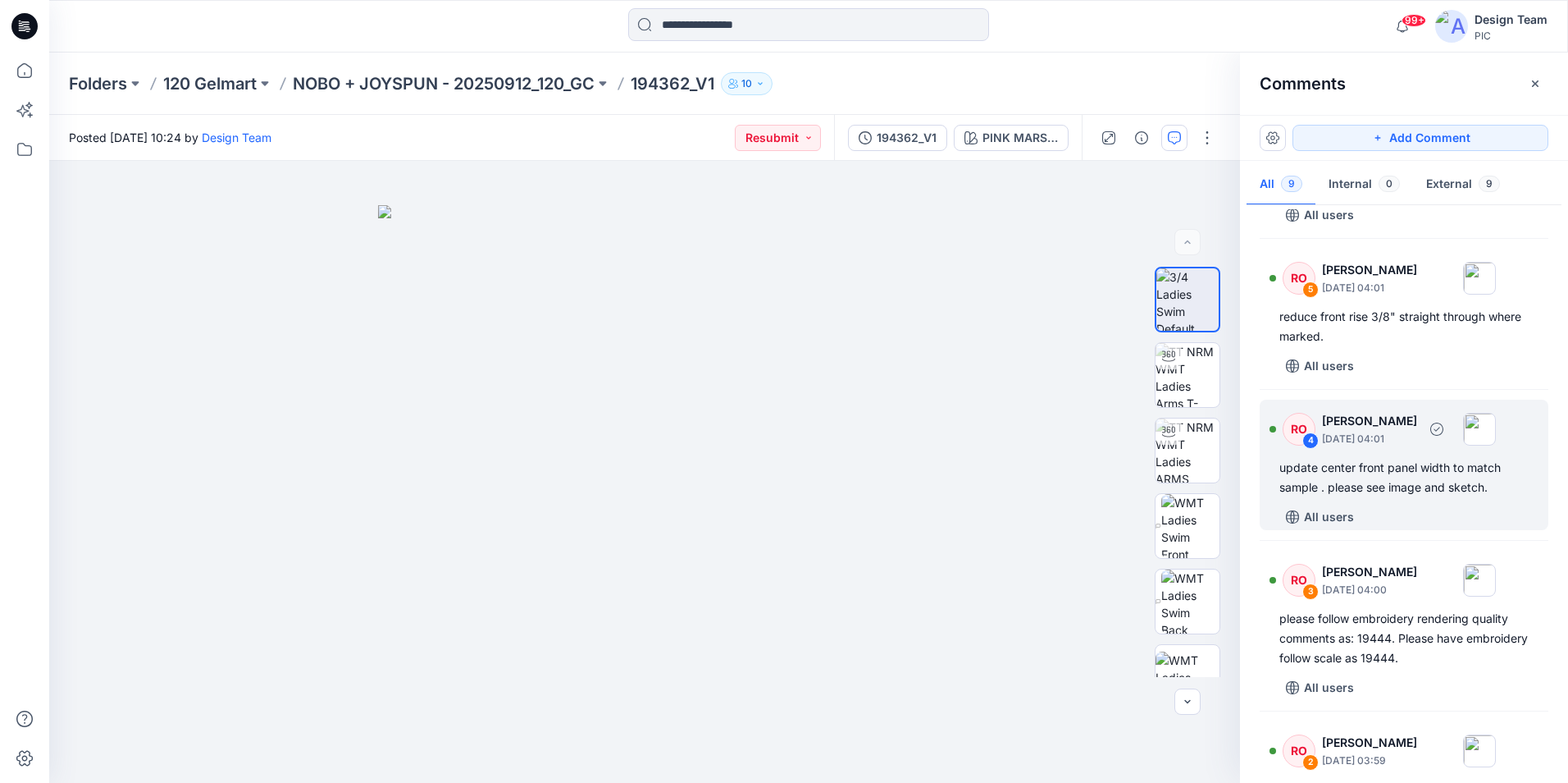
click at [1387, 530] on div "All users" at bounding box center [1414, 517] width 269 height 26
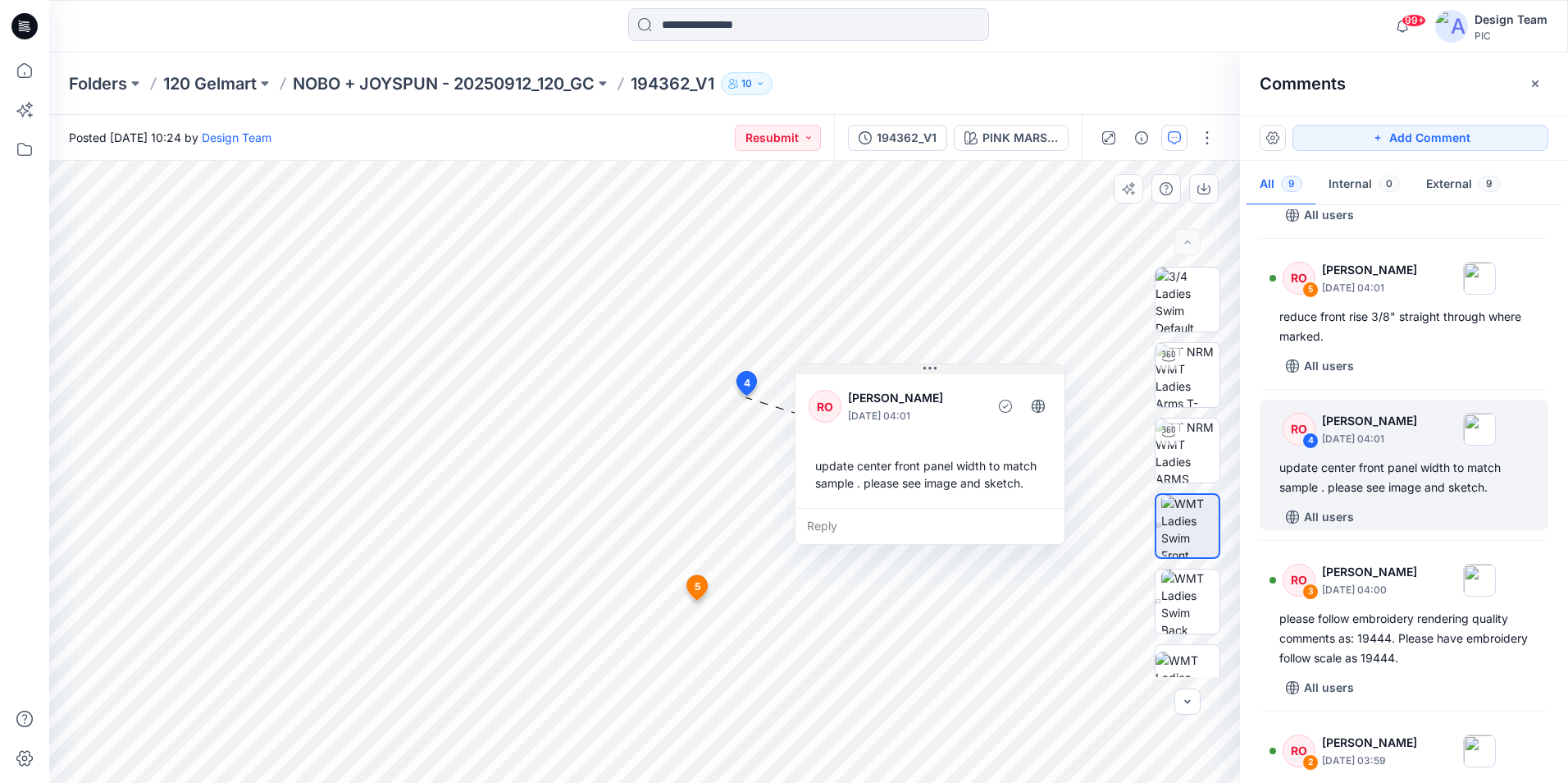
drag, startPoint x: 761, startPoint y: 421, endPoint x: 944, endPoint y: 371, distance: 189.7
click at [944, 371] on button at bounding box center [930, 369] width 269 height 10
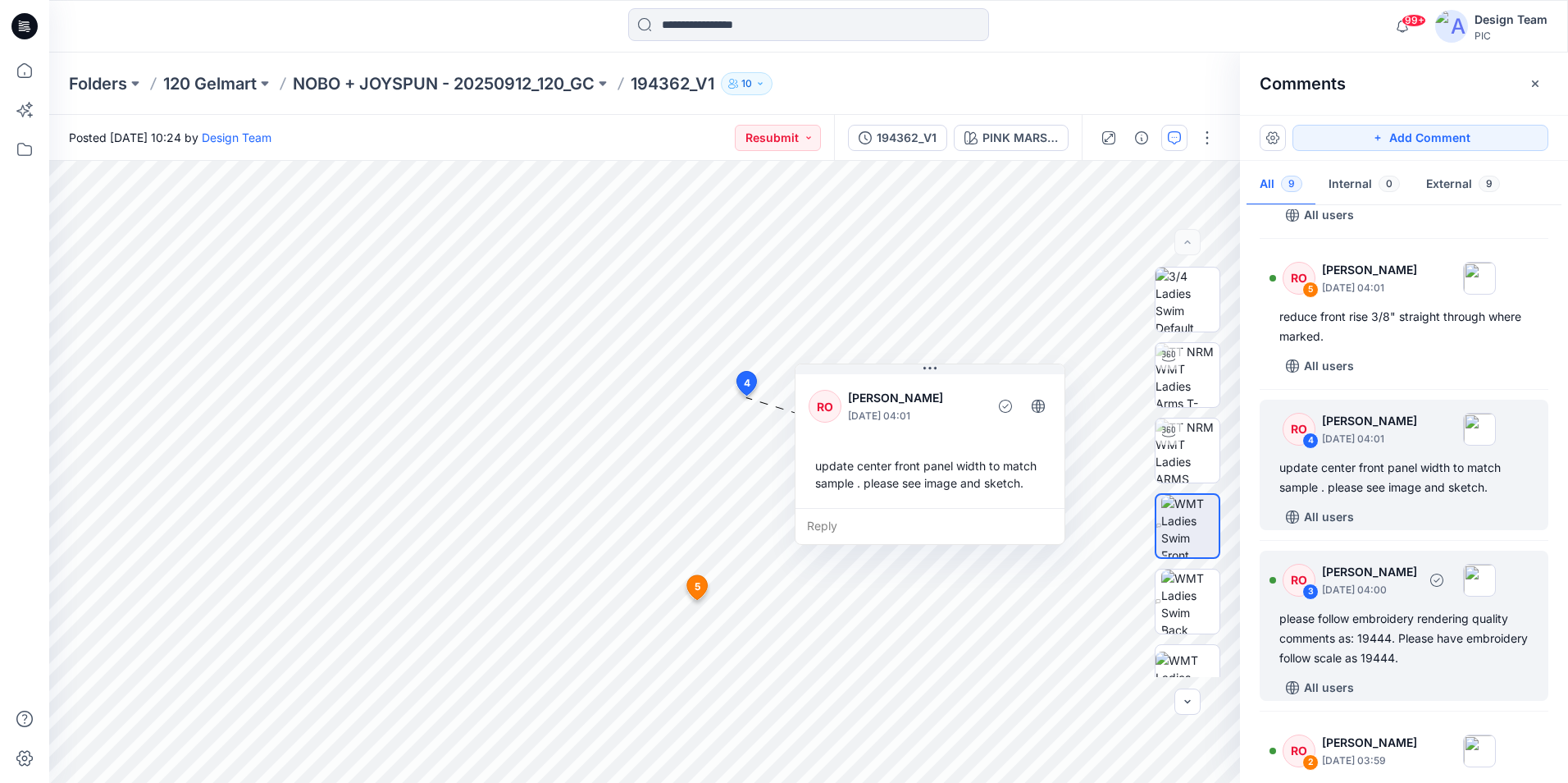
click at [1441, 599] on div "RO 3 [PERSON_NAME] [DATE] 04:00" at bounding box center [1383, 579] width 226 height 45
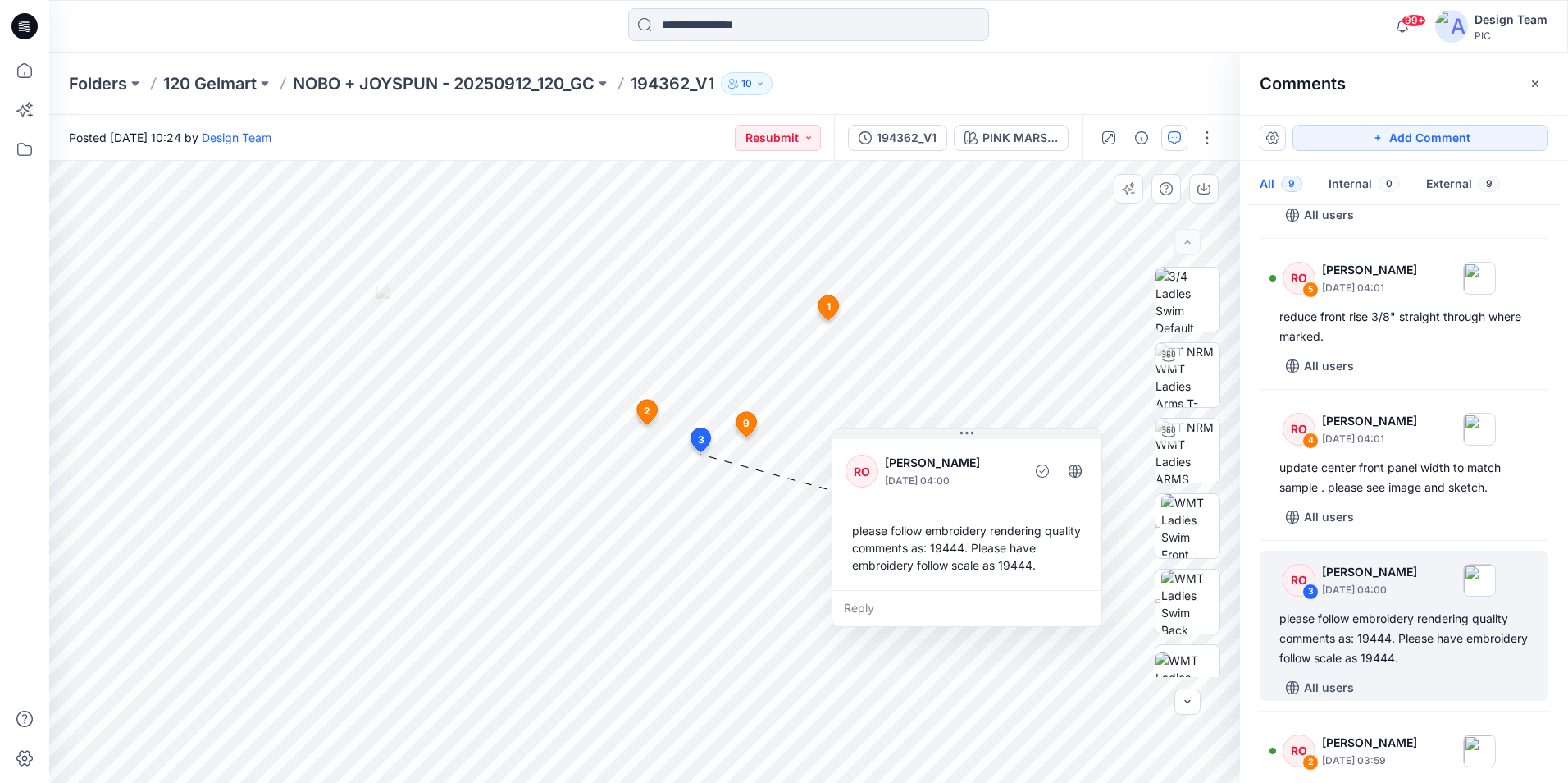
drag, startPoint x: 759, startPoint y: 475, endPoint x: 1042, endPoint y: 440, distance: 285.2
click at [1042, 440] on div "RO [PERSON_NAME] [DATE] 04:00 please follow embroidery rendering quality commen…" at bounding box center [967, 513] width 269 height 154
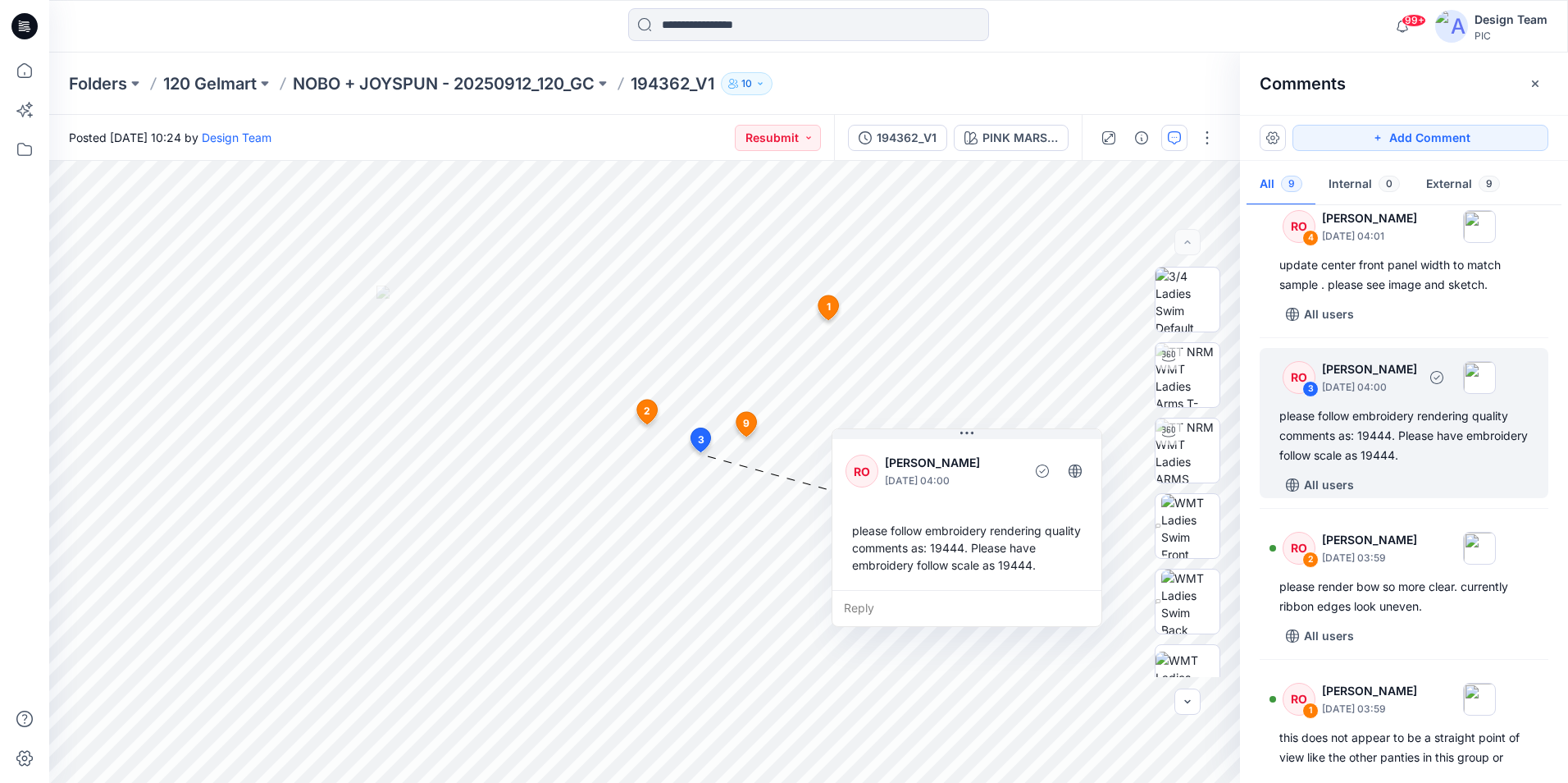
scroll to position [821, 0]
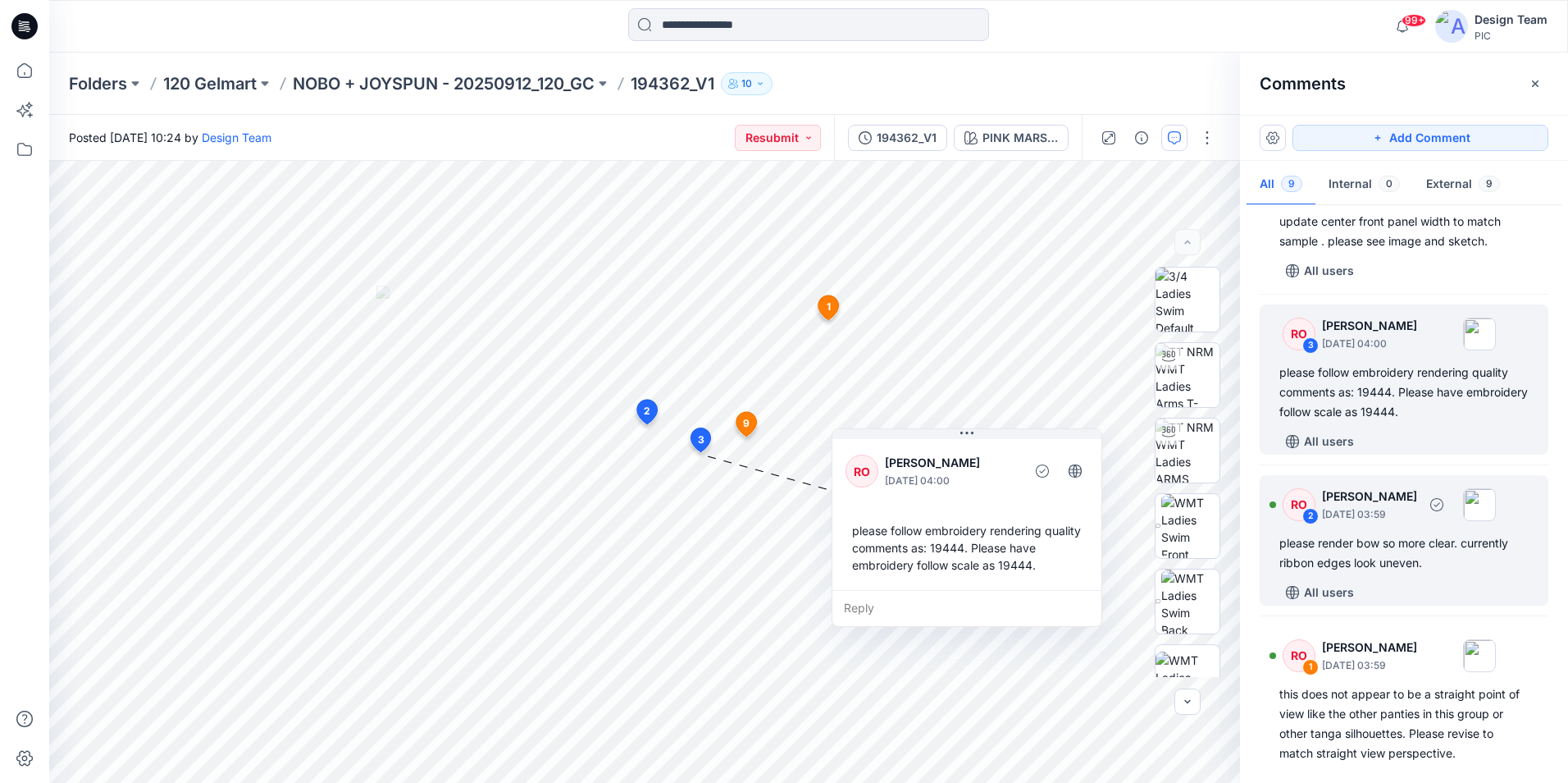
click at [1420, 606] on div "All users" at bounding box center [1414, 593] width 269 height 26
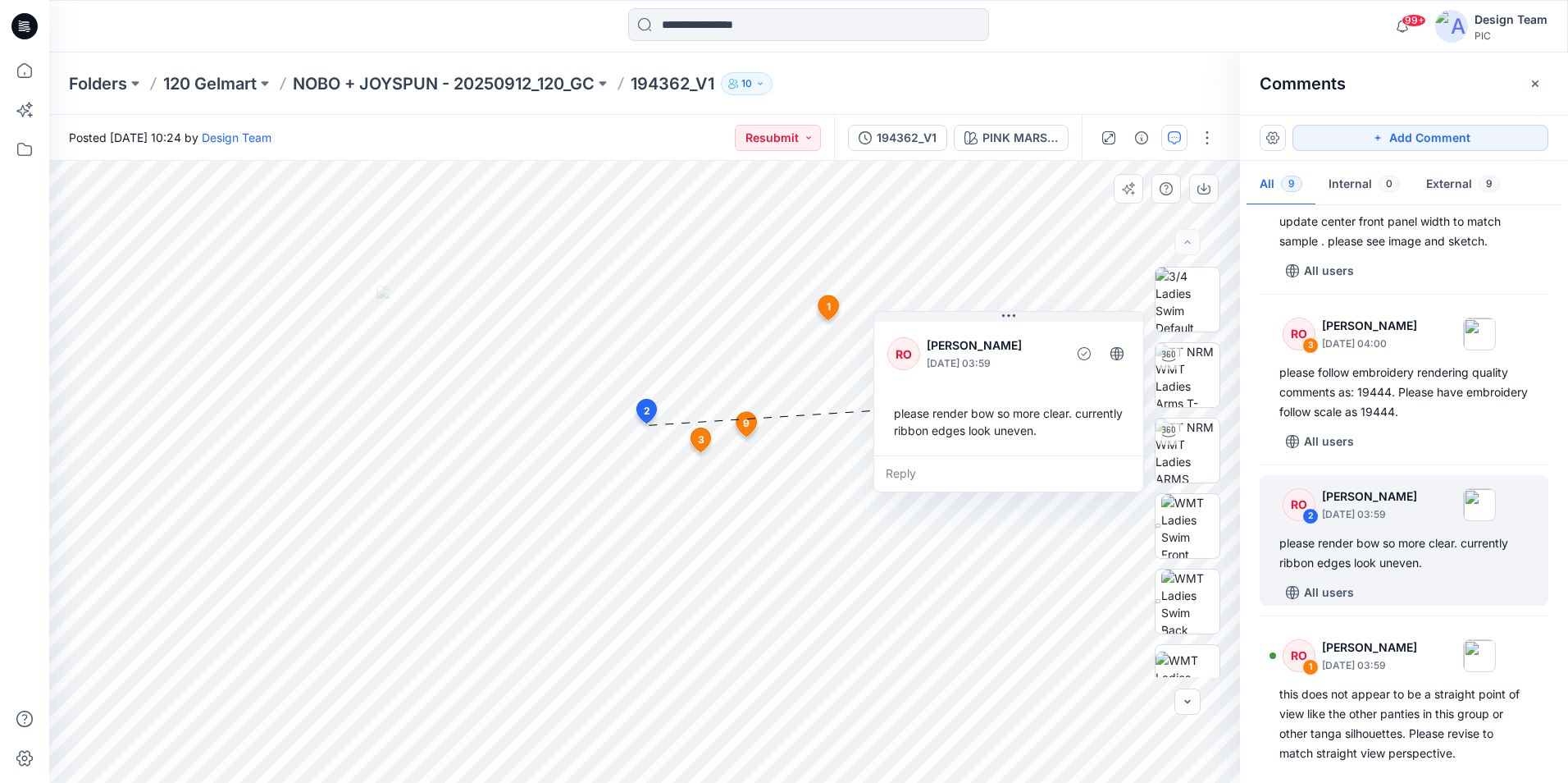
drag, startPoint x: 841, startPoint y: 291, endPoint x: 1056, endPoint y: 321, distance: 217.1
click at [1056, 321] on div "RO [PERSON_NAME] [DATE] 03:59 please render bow so more clear. currently ribbon…" at bounding box center [1008, 387] width 269 height 137
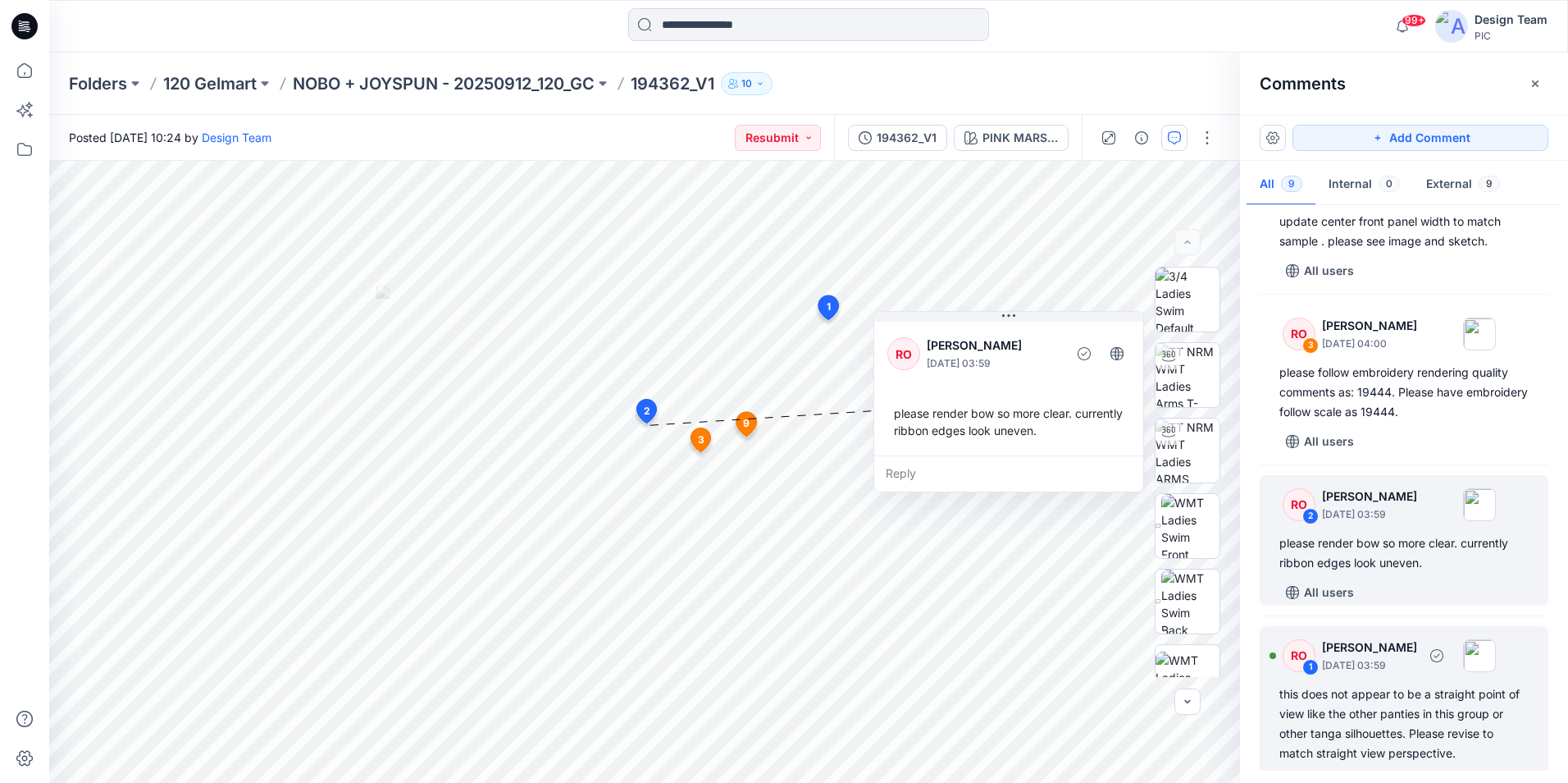
scroll to position [895, 0]
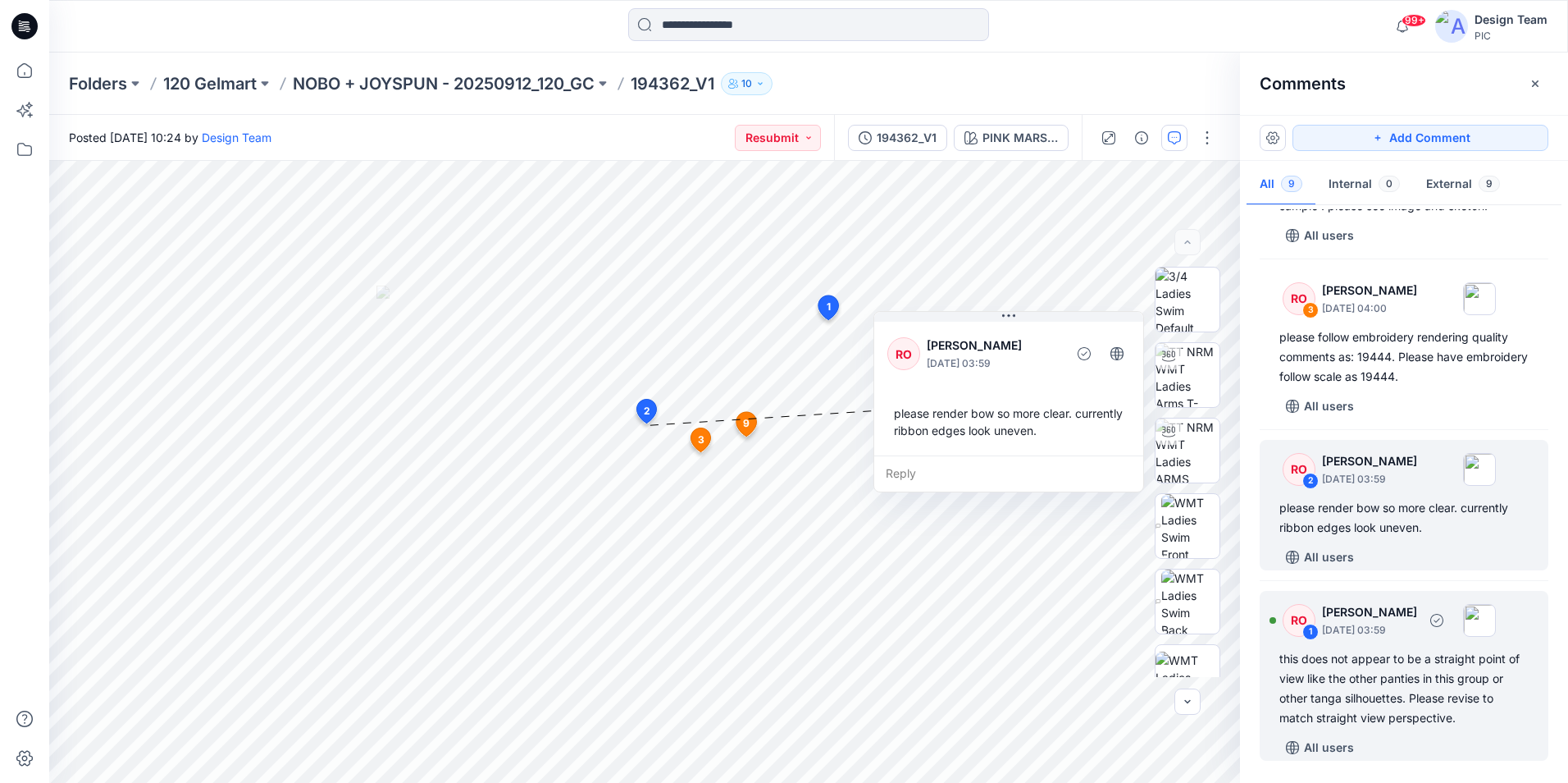
click at [1472, 712] on div "this does not appear to be a straight point of view like the other panties in t…" at bounding box center [1404, 688] width 249 height 79
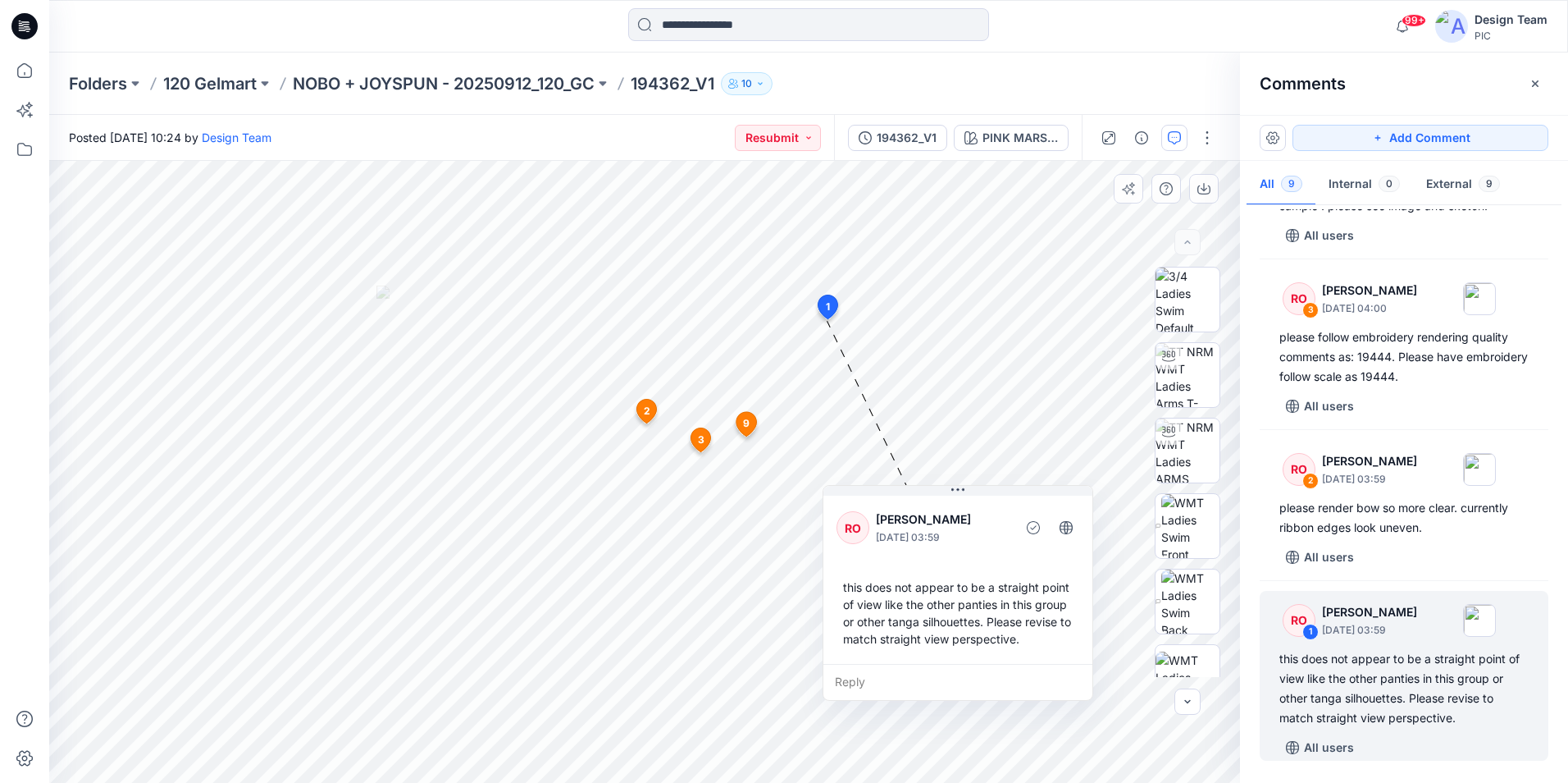
drag, startPoint x: 775, startPoint y: 378, endPoint x: 989, endPoint y: 497, distance: 244.9
click at [989, 497] on div "RO [PERSON_NAME] [DATE] 03:59 this does not appear to be a straight point of vi…" at bounding box center [958, 578] width 269 height 171
click at [493, 84] on p "NOBO + JOYSPUN - 20250912_120_GC" at bounding box center [444, 83] width 302 height 23
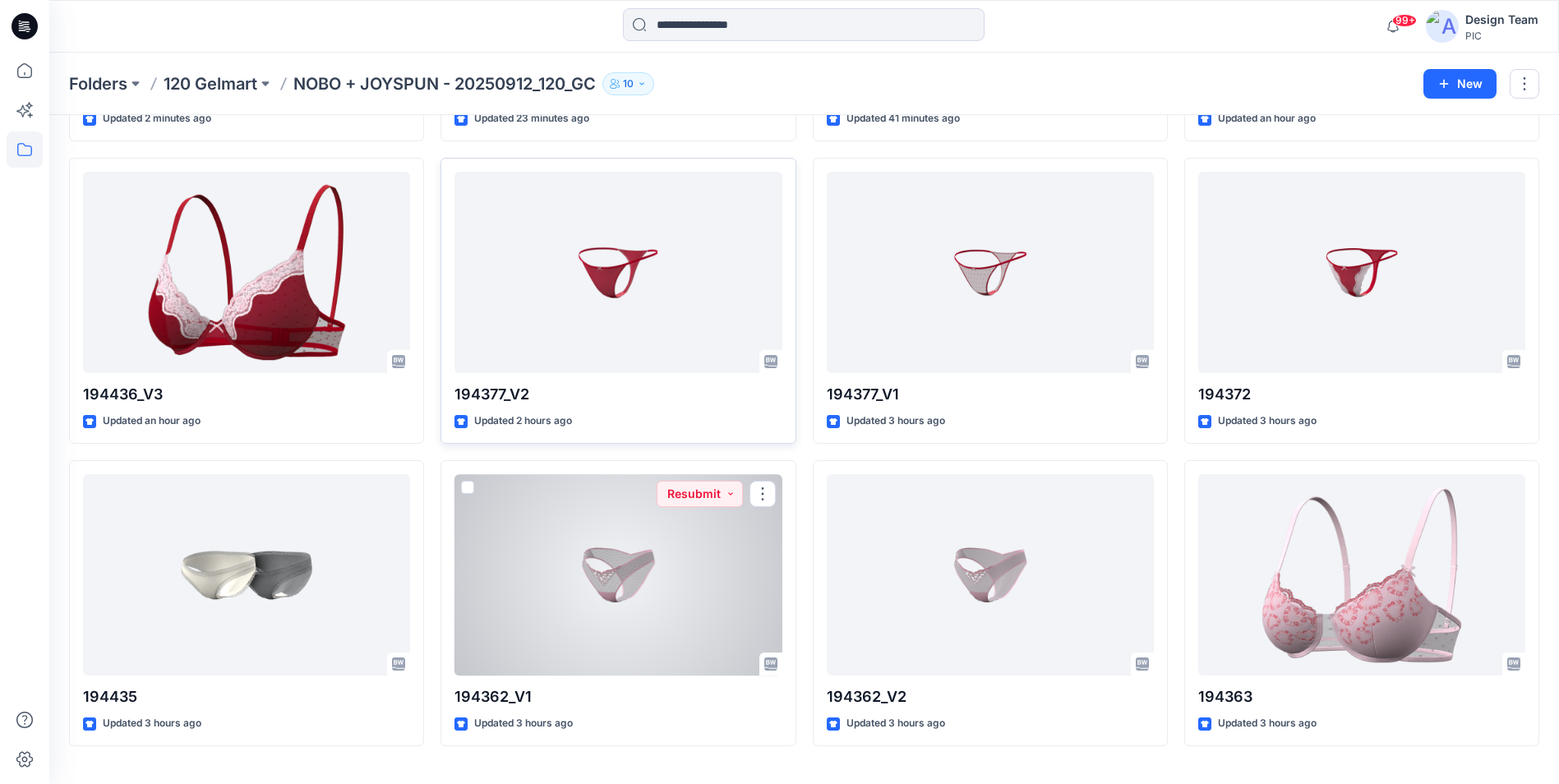
scroll to position [370, 0]
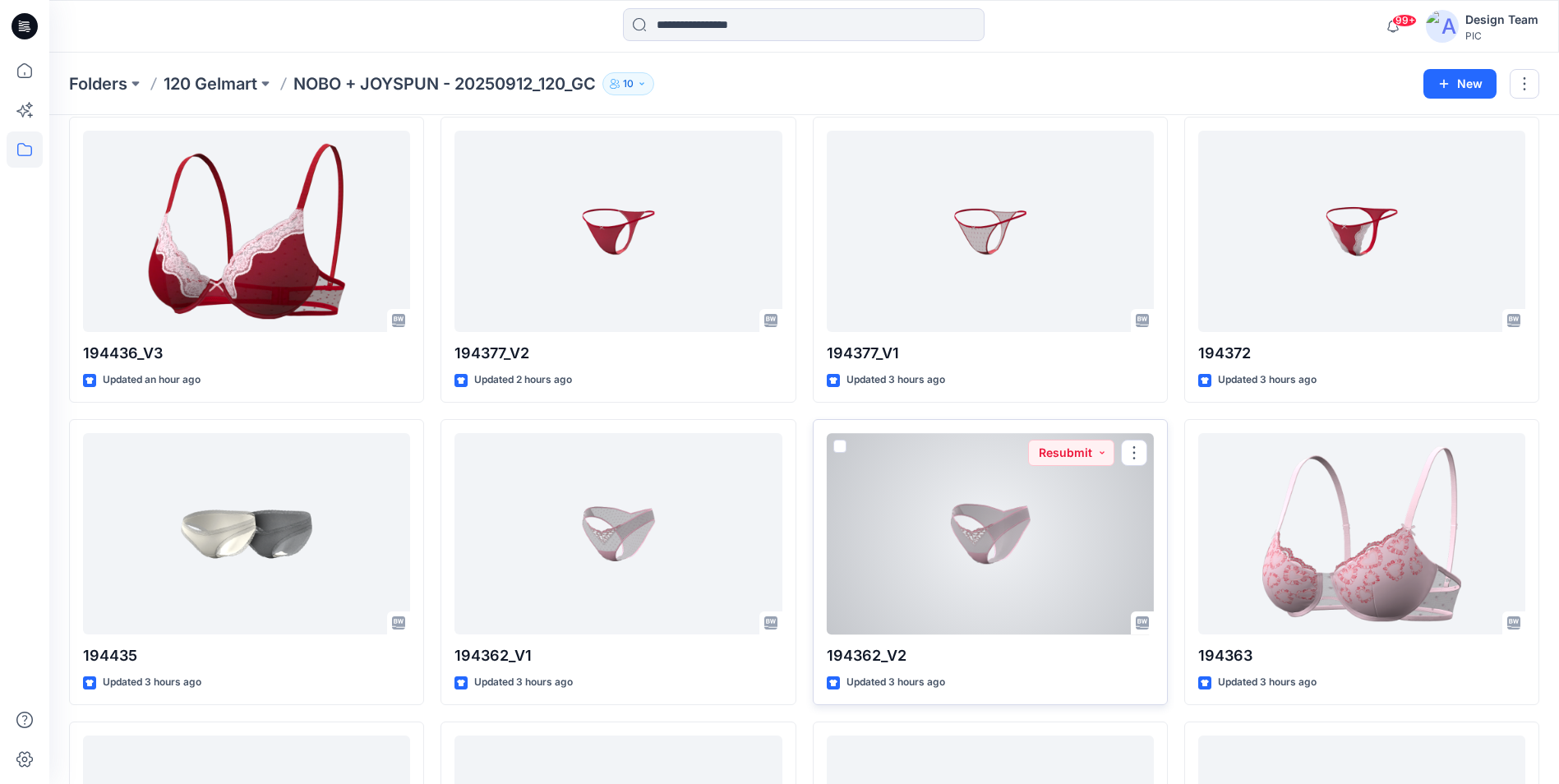
click at [1034, 541] on div at bounding box center [990, 534] width 327 height 201
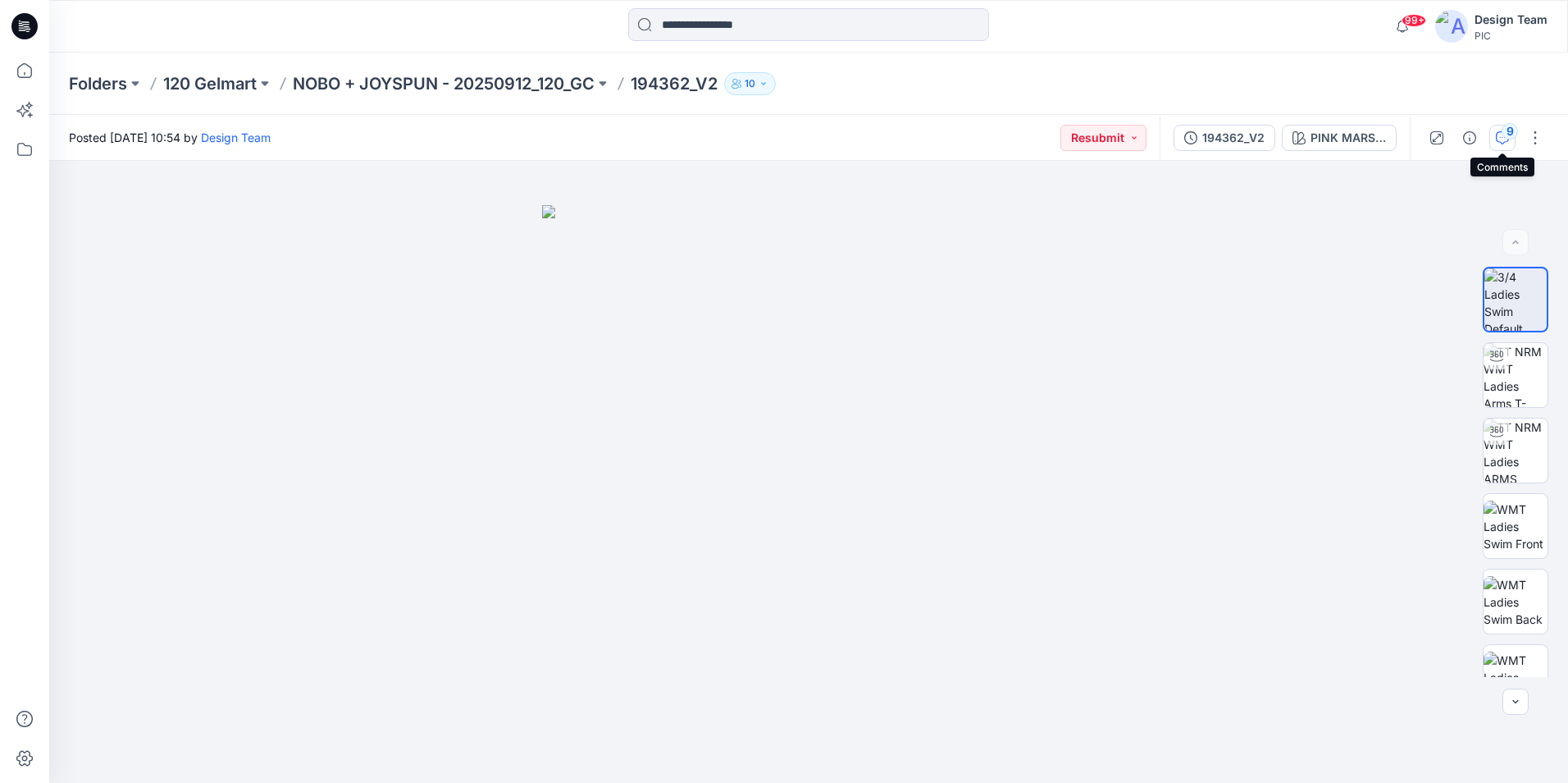
click at [1501, 144] on icon "button" at bounding box center [1502, 138] width 13 height 13
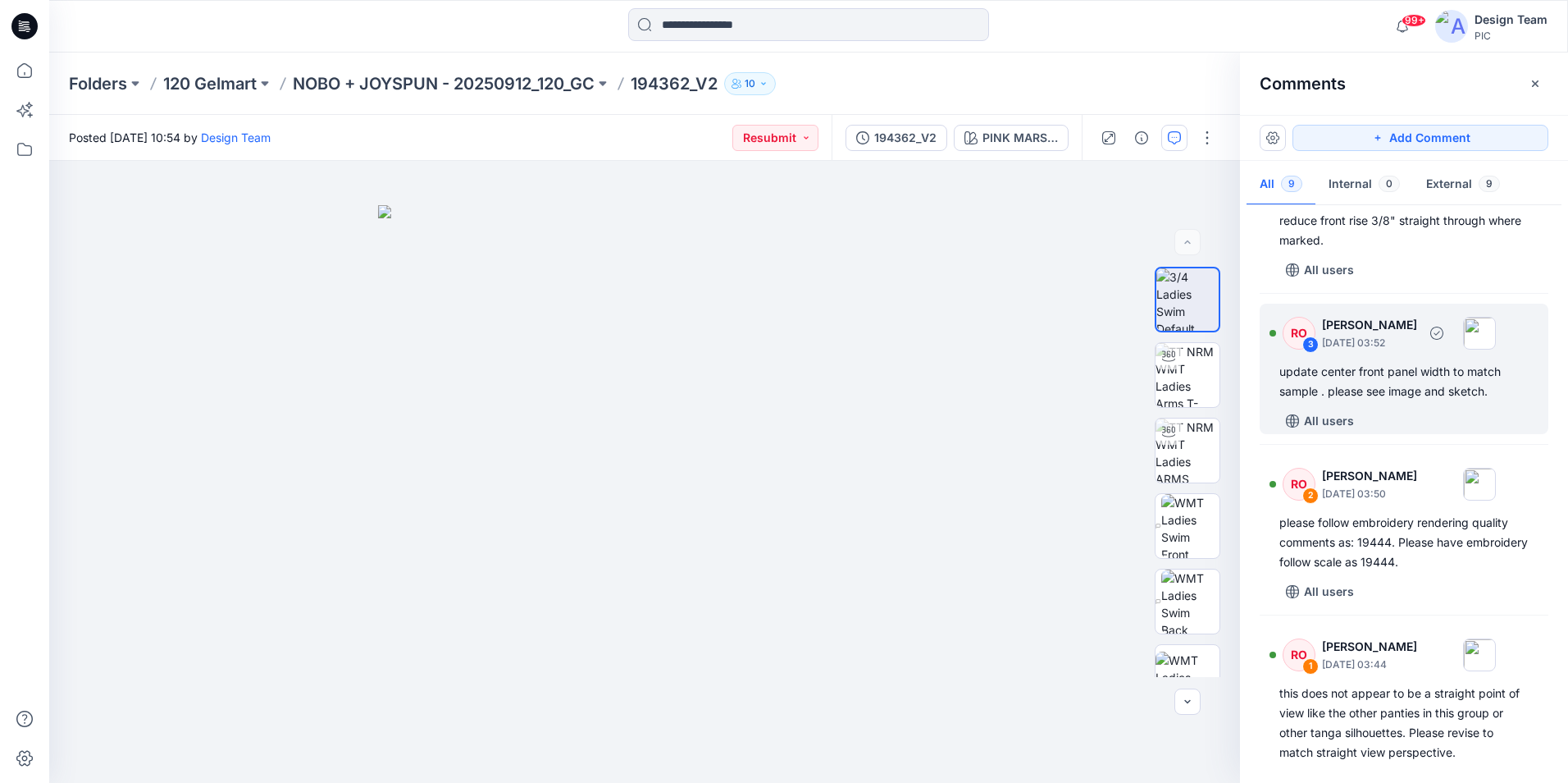
scroll to position [895, 0]
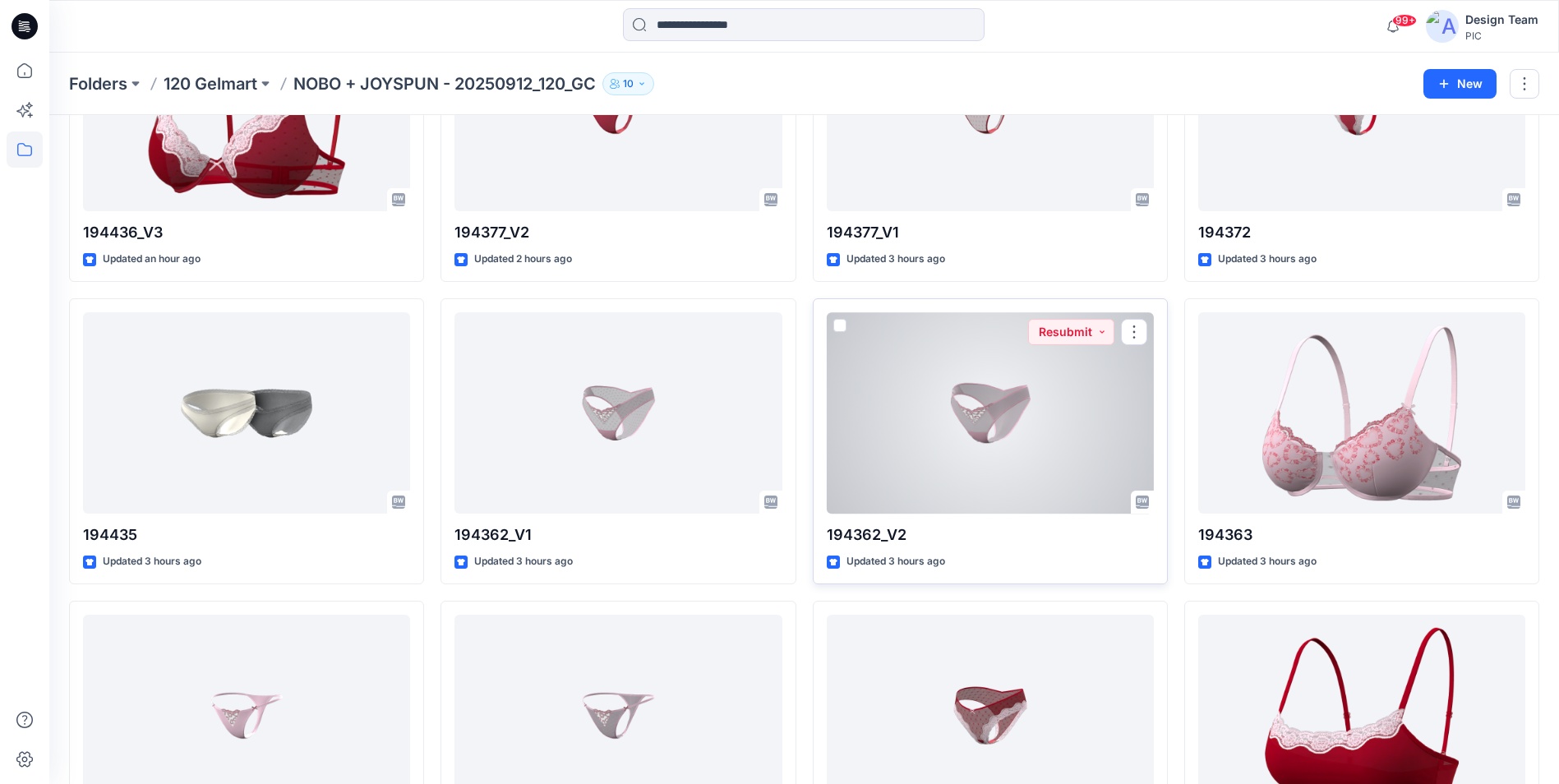
scroll to position [699, 0]
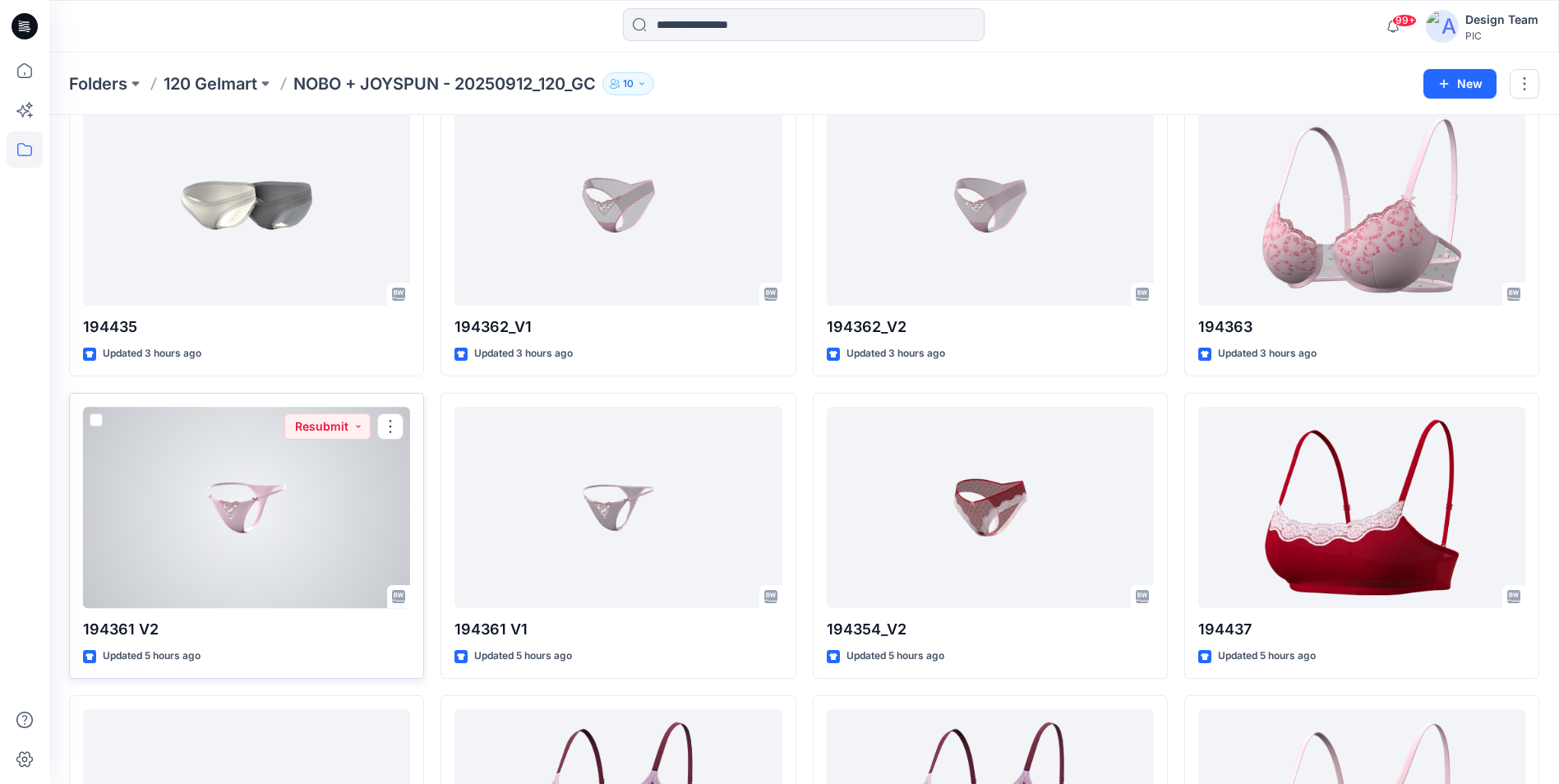
click at [266, 537] on div at bounding box center [246, 507] width 327 height 201
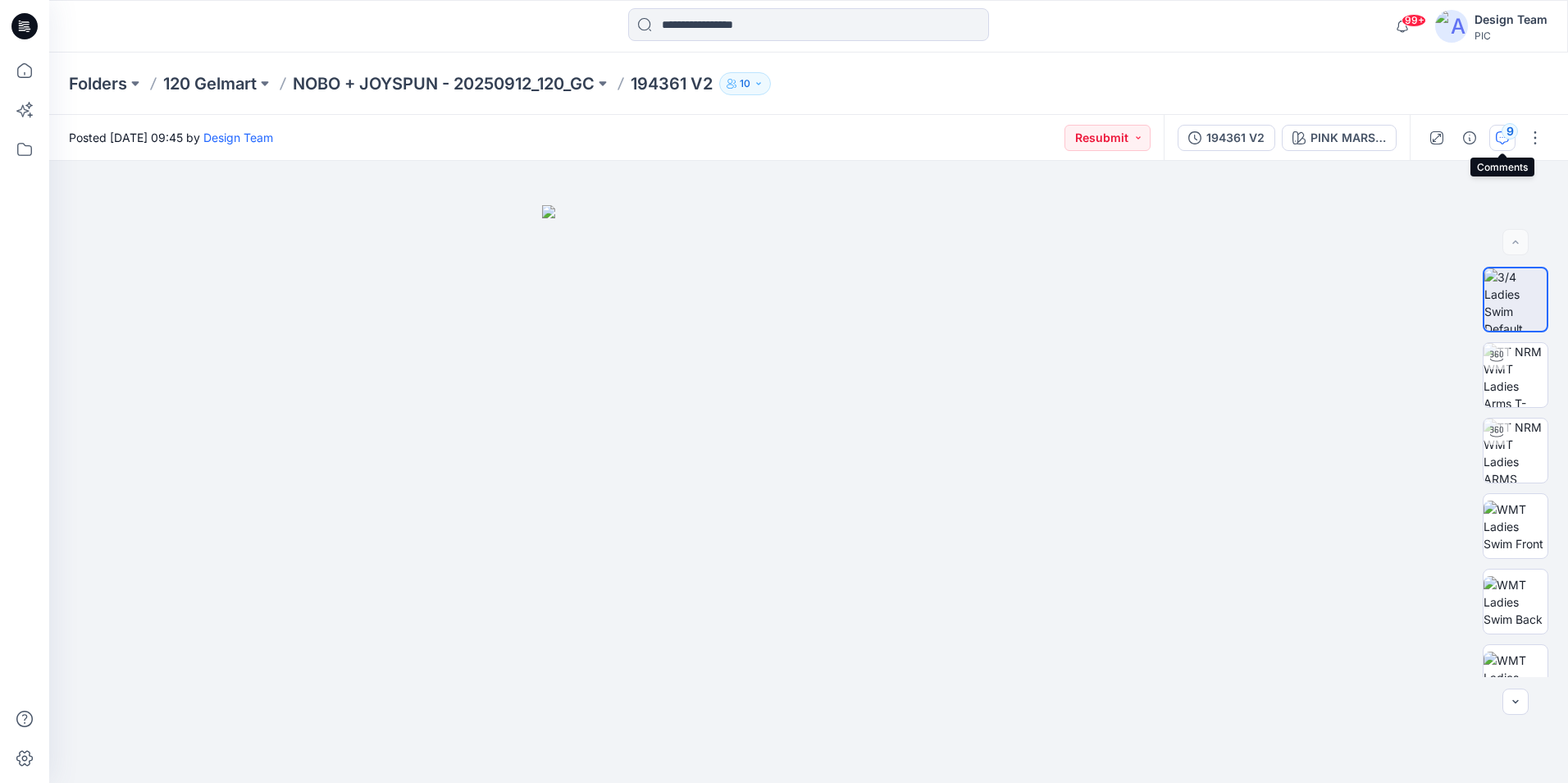
click at [1498, 137] on icon "button" at bounding box center [1502, 138] width 13 height 13
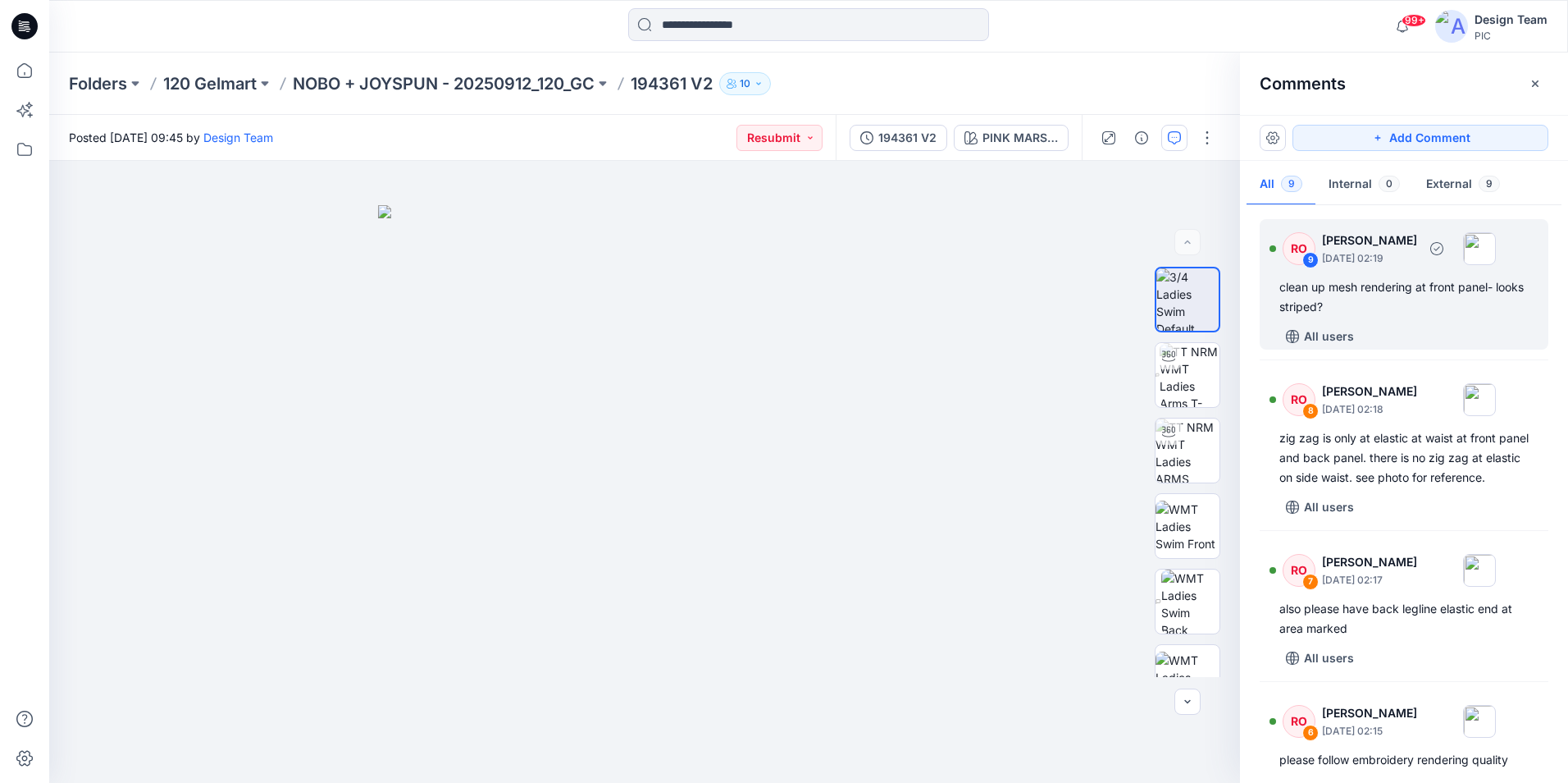
click at [1454, 303] on div "clean up mesh rendering at front panel- looks striped?" at bounding box center [1404, 297] width 249 height 40
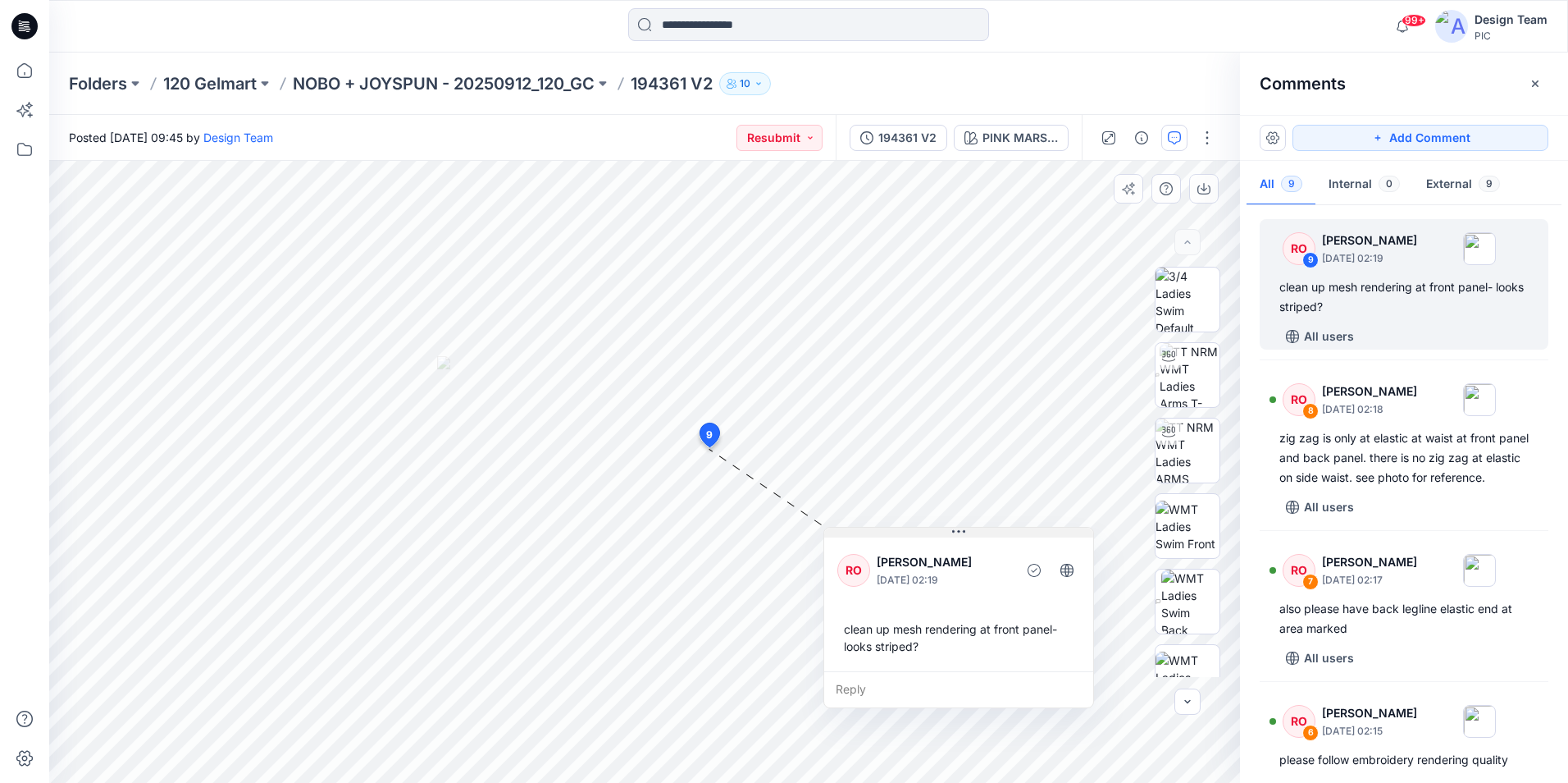
drag, startPoint x: 740, startPoint y: 538, endPoint x: 1019, endPoint y: 533, distance: 279.0
click at [1019, 533] on button at bounding box center [958, 532] width 269 height 10
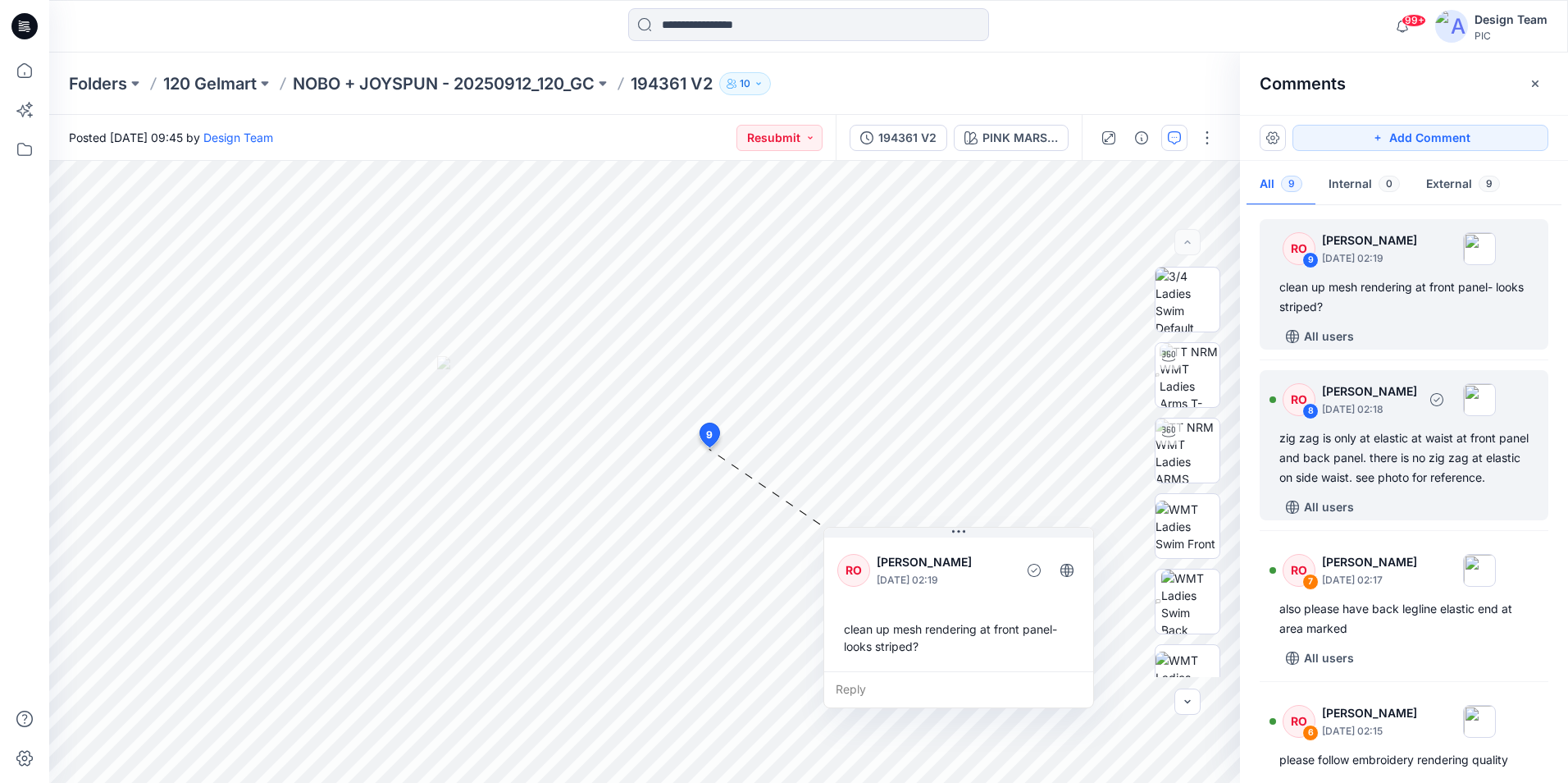
click at [1426, 487] on div "zig zag is only at elastic at waist at front panel and back panel. there is no …" at bounding box center [1404, 457] width 249 height 59
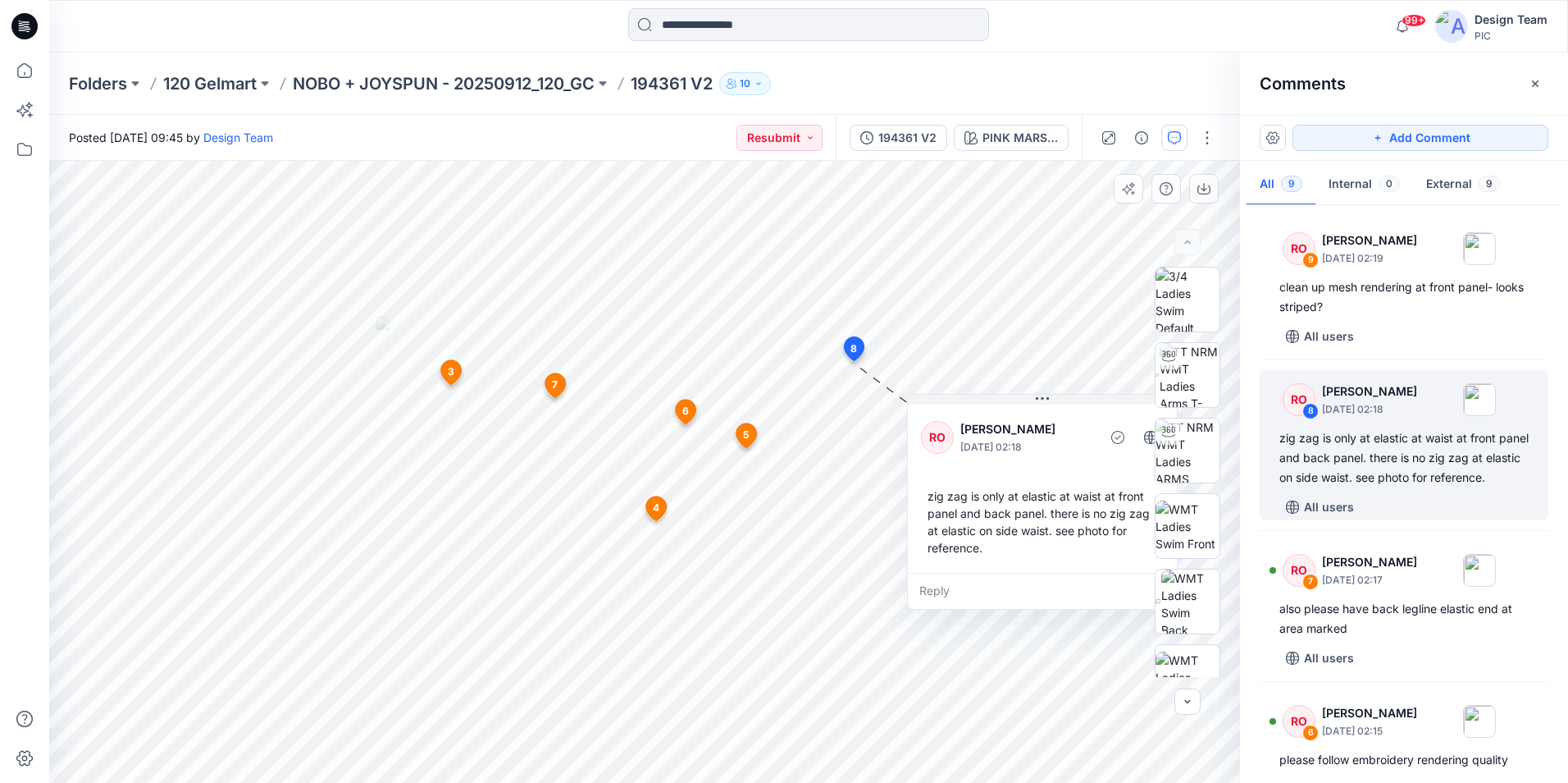
drag, startPoint x: 879, startPoint y: 389, endPoint x: 1135, endPoint y: 415, distance: 257.3
click at [1135, 415] on div "BW PINK MARSHMALLOW Loading... Material Properties Loading... 10 3 RO [PERSON_N…" at bounding box center [644, 471] width 1191 height 622
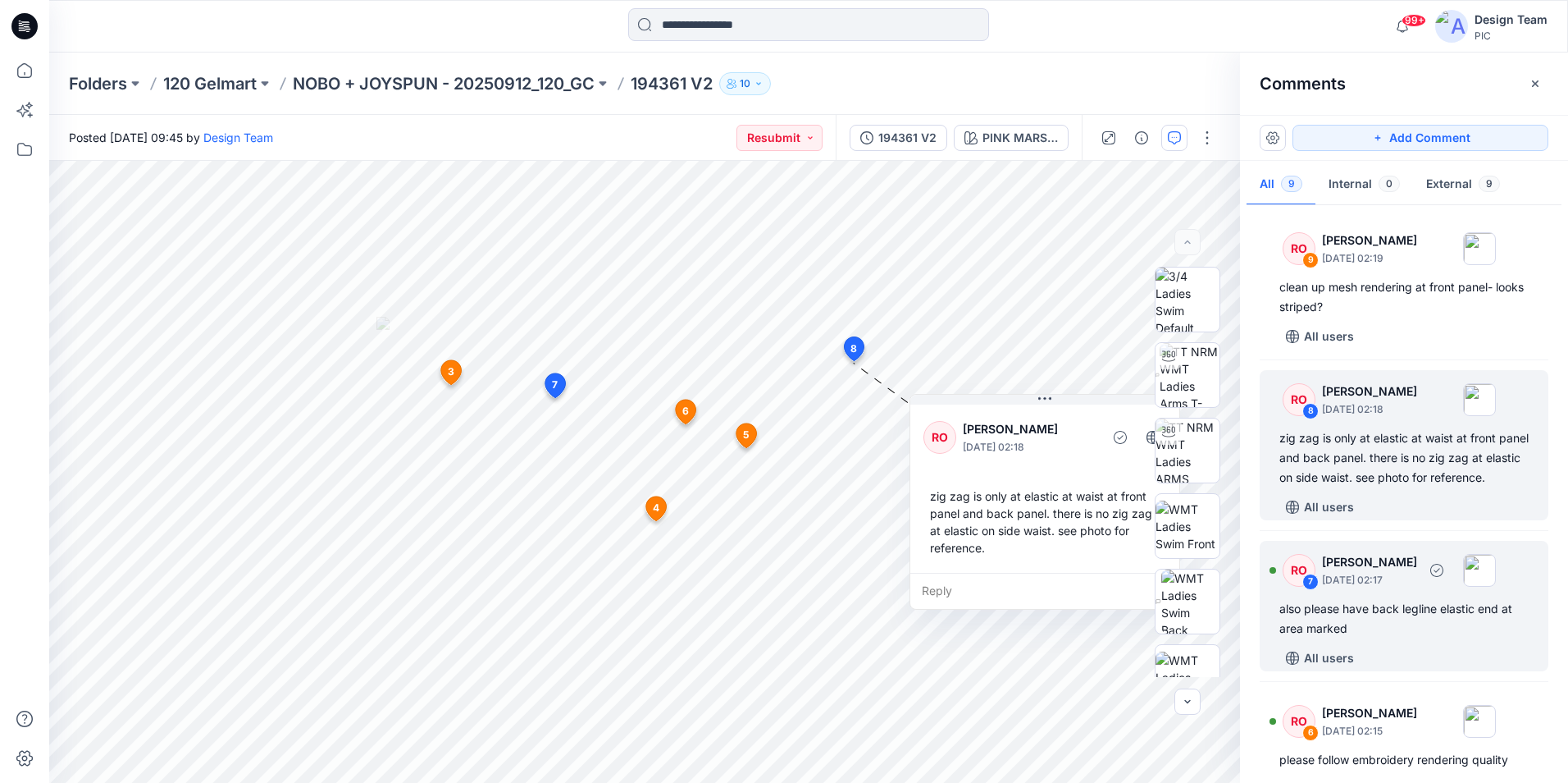
click at [1407, 638] on div "also please have back legline elastic end at area marked" at bounding box center [1404, 618] width 249 height 40
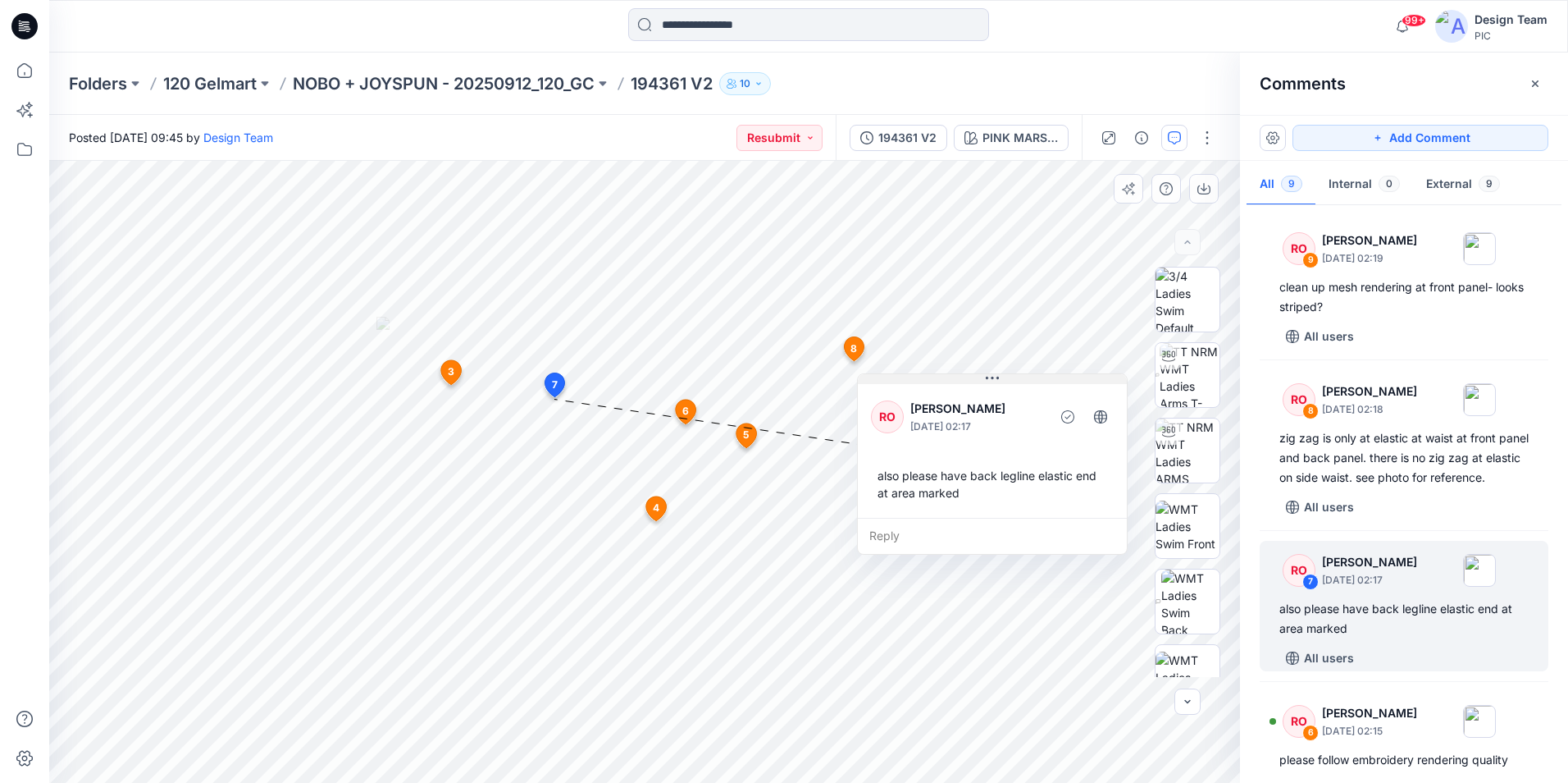
drag, startPoint x: 735, startPoint y: 416, endPoint x: 1063, endPoint y: 384, distance: 329.6
click at [1063, 384] on button at bounding box center [992, 378] width 269 height 10
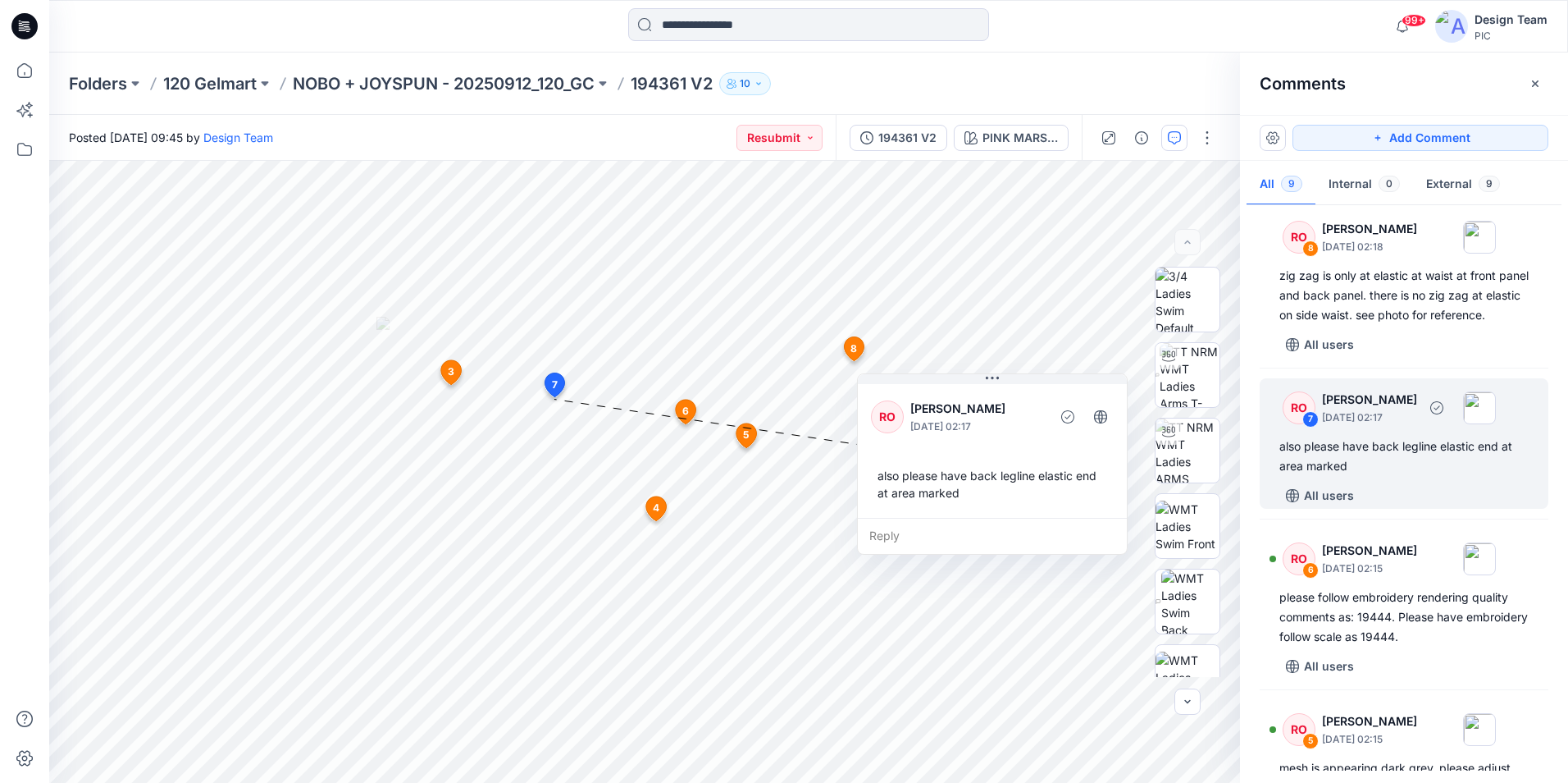
scroll to position [164, 0]
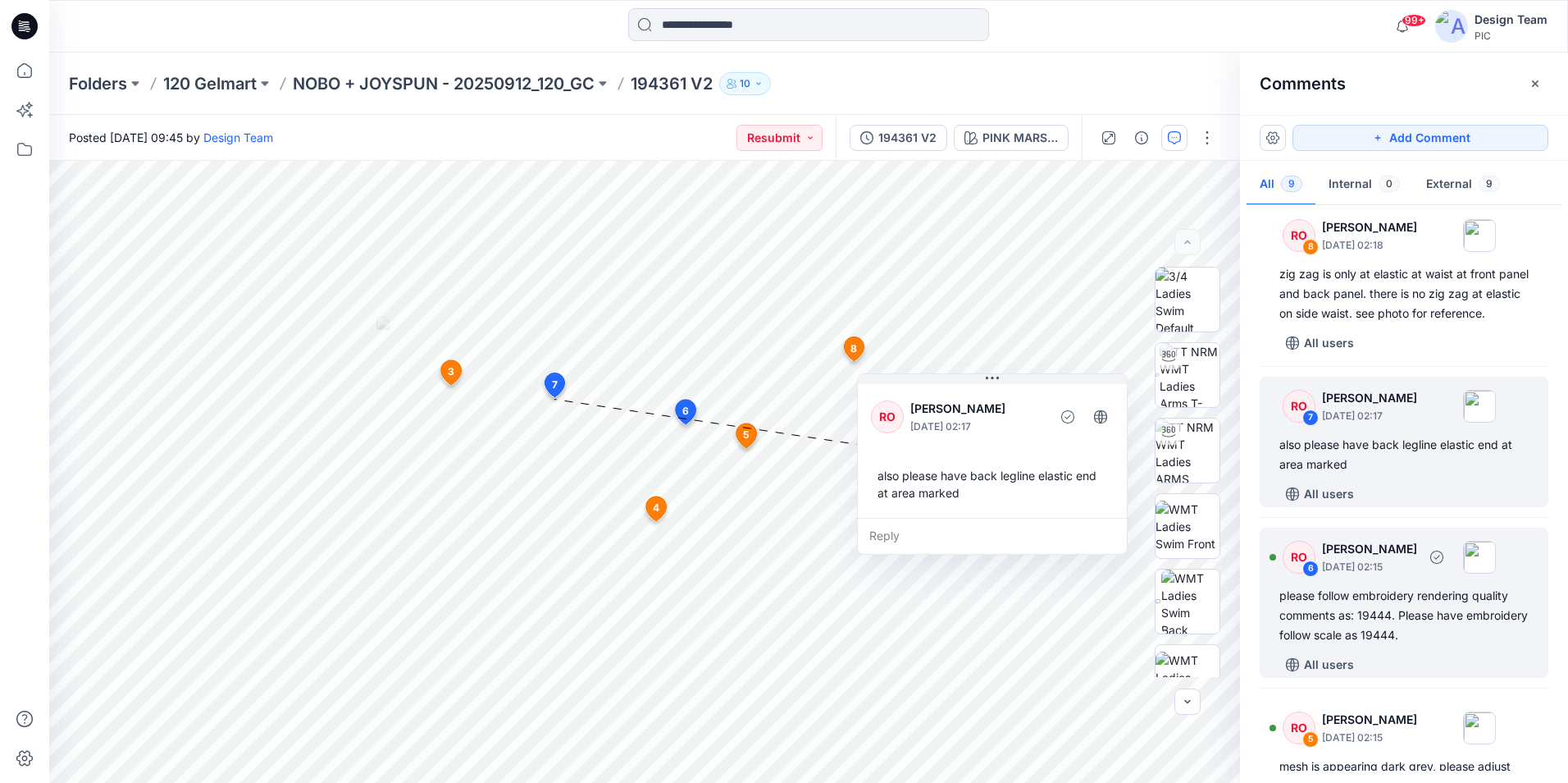
click at [1423, 665] on div "RO 6 [PERSON_NAME] [DATE] 02:15 please follow embroidery rendering quality comm…" at bounding box center [1404, 602] width 289 height 150
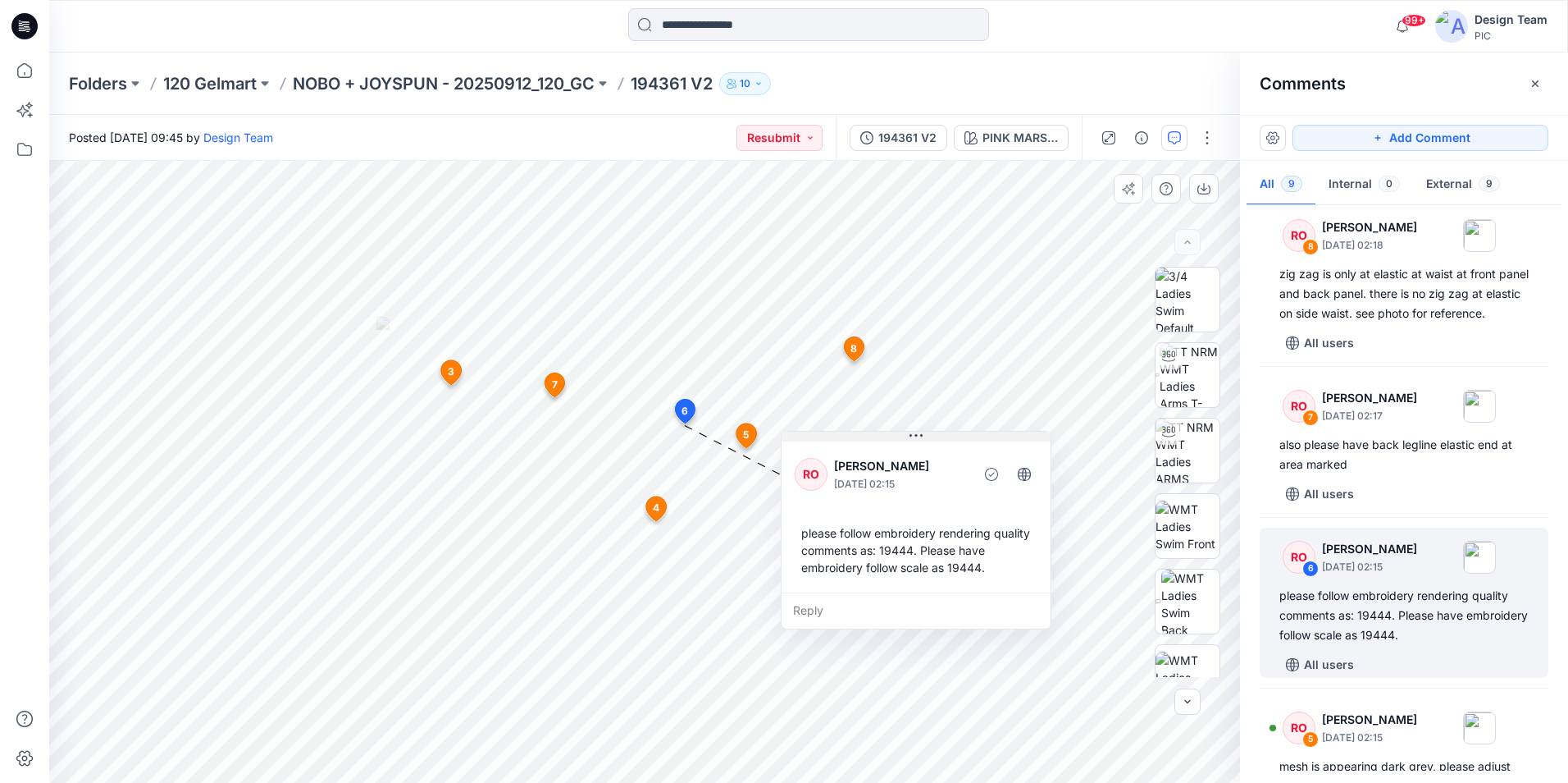
drag, startPoint x: 850, startPoint y: 442, endPoint x: 977, endPoint y: 438, distance: 127.1
click at [977, 438] on button at bounding box center [916, 436] width 269 height 10
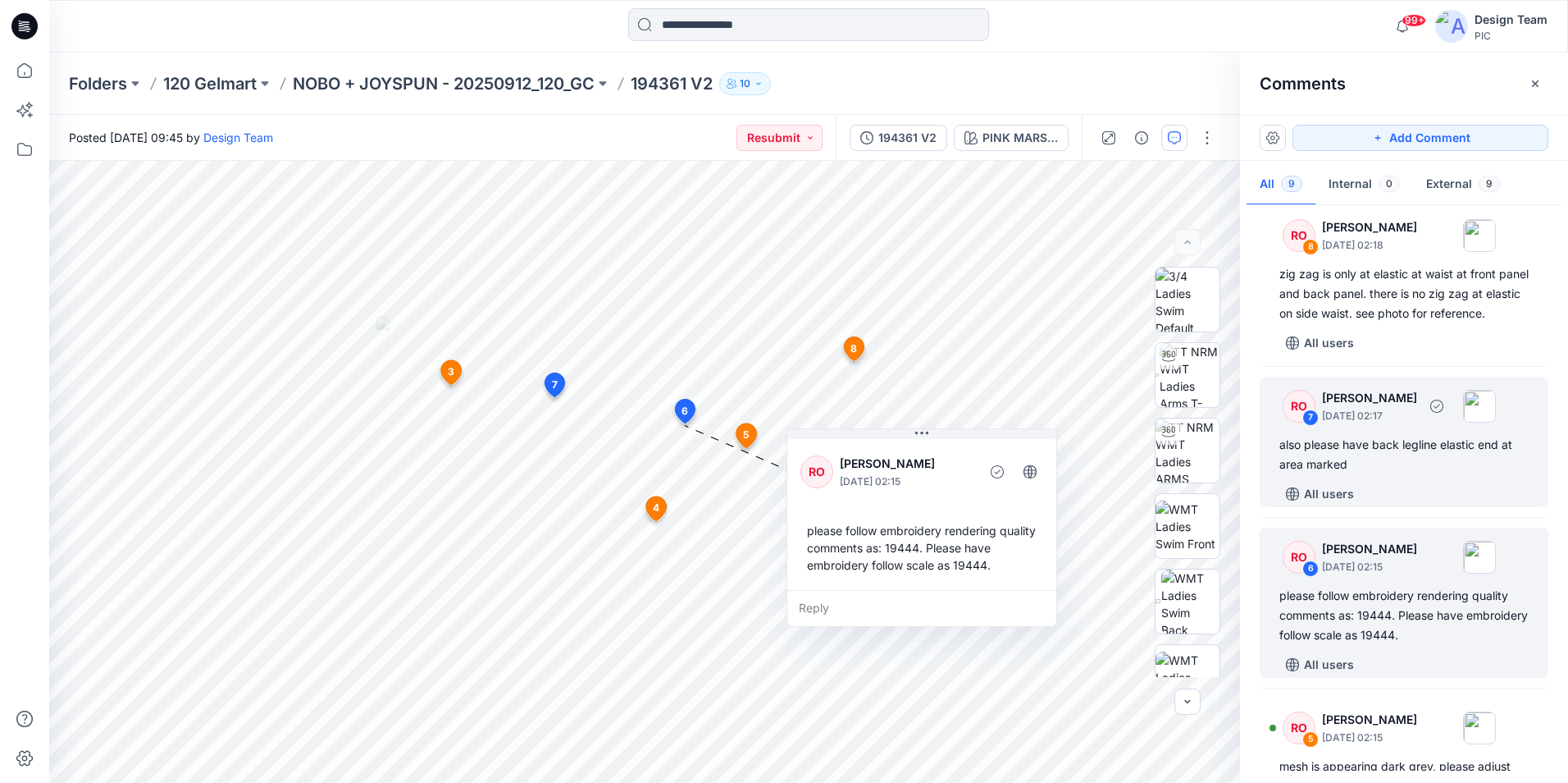
click at [1404, 474] on div "also please have back legline elastic end at area marked" at bounding box center [1404, 454] width 249 height 40
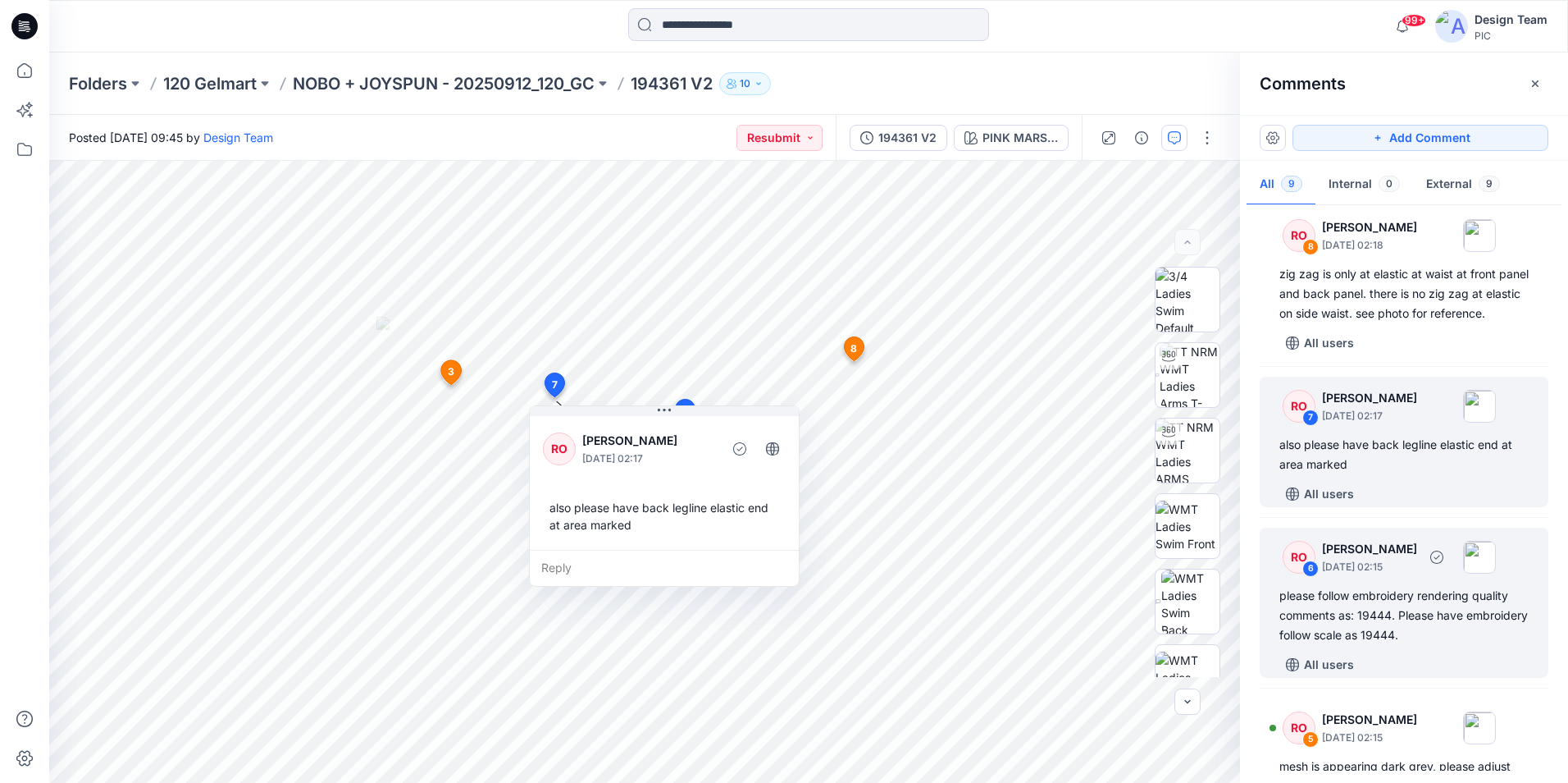
click at [1477, 645] on div "please follow embroidery rendering quality comments as: 19444. Please have embr…" at bounding box center [1404, 614] width 249 height 59
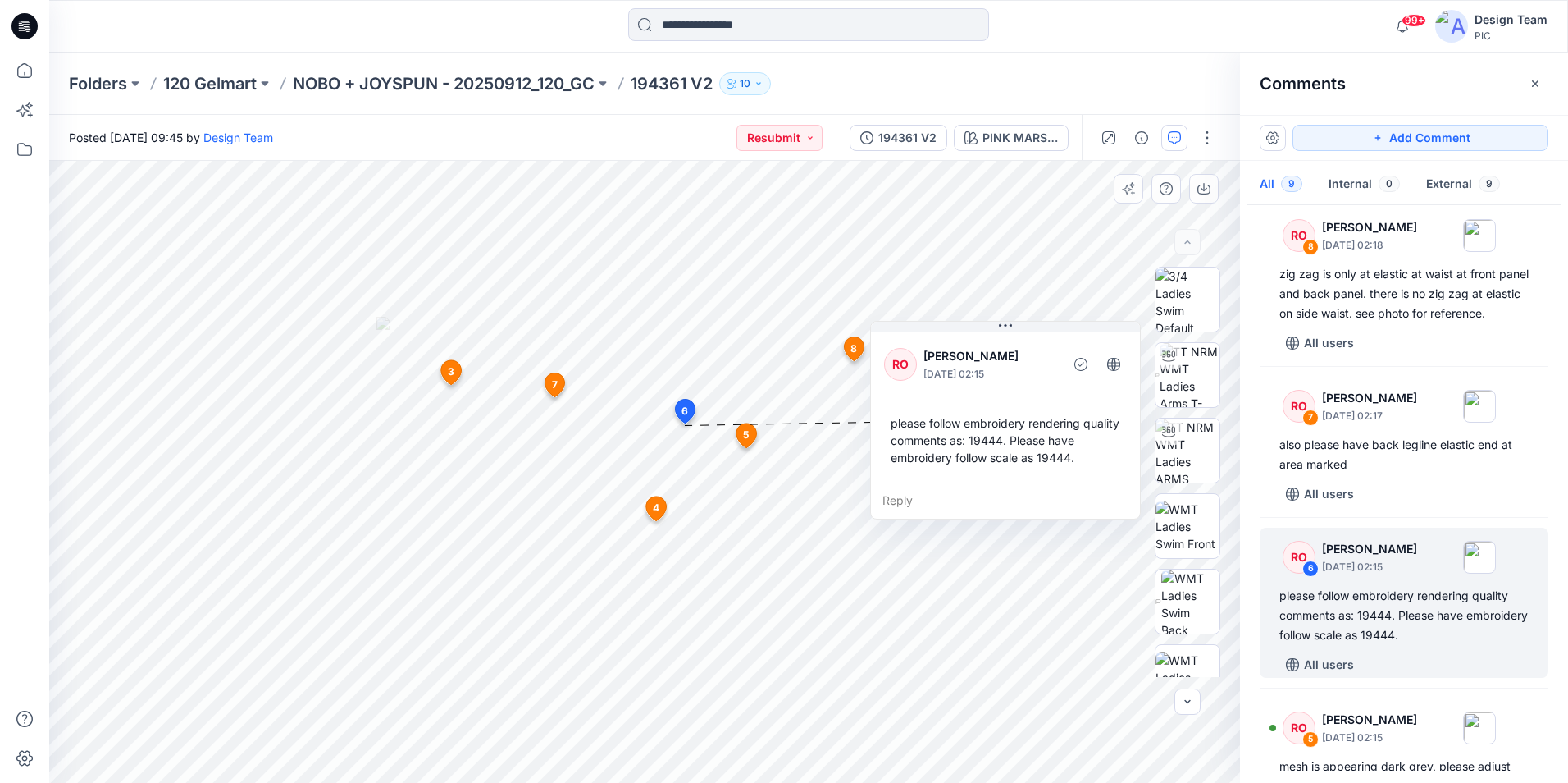
drag, startPoint x: 862, startPoint y: 443, endPoint x: 1073, endPoint y: 333, distance: 238.0
click at [1073, 333] on div "RO [PERSON_NAME] [DATE] 02:15 please follow embroidery rendering quality commen…" at bounding box center [1006, 406] width 269 height 154
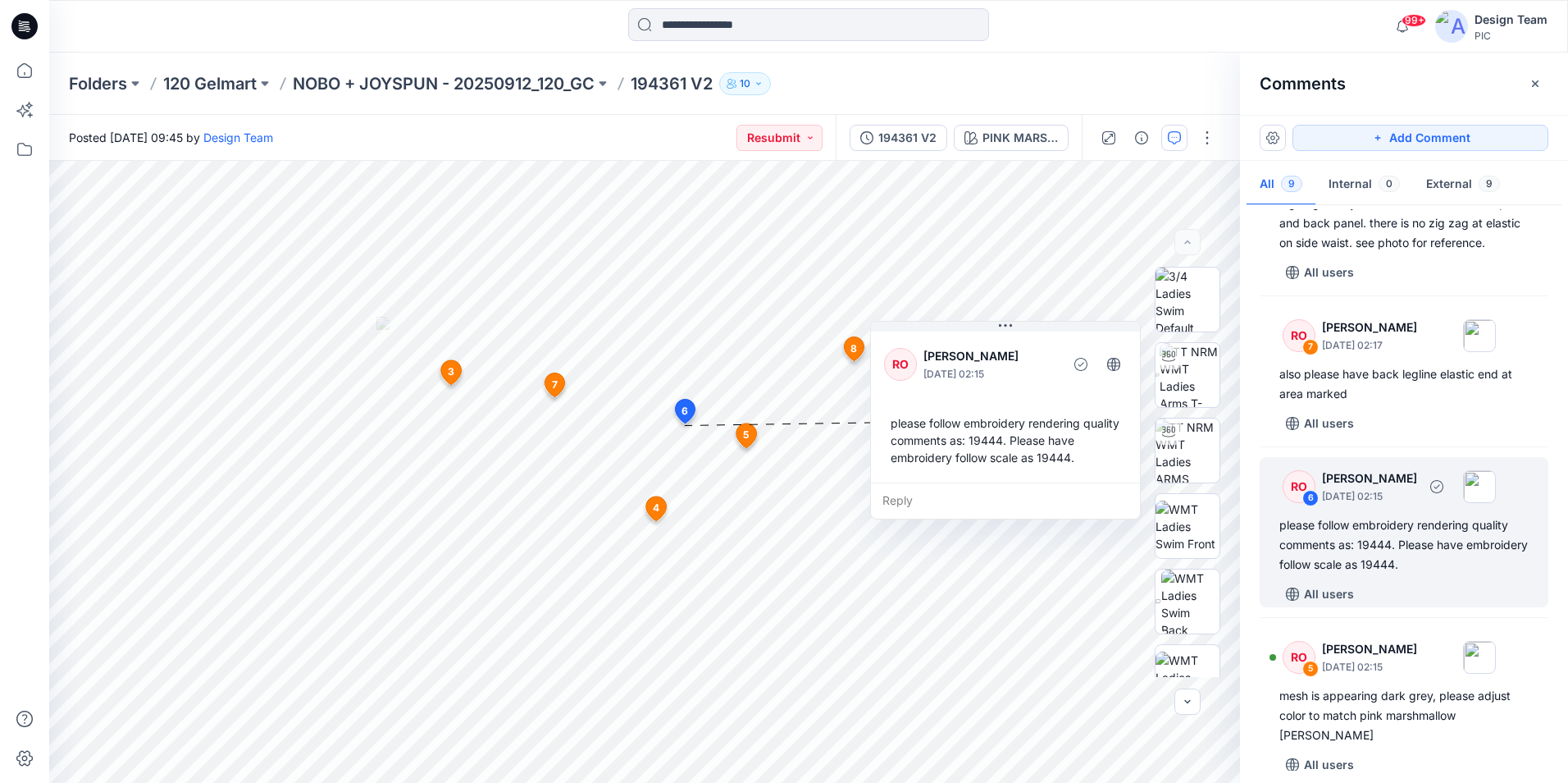
scroll to position [410, 0]
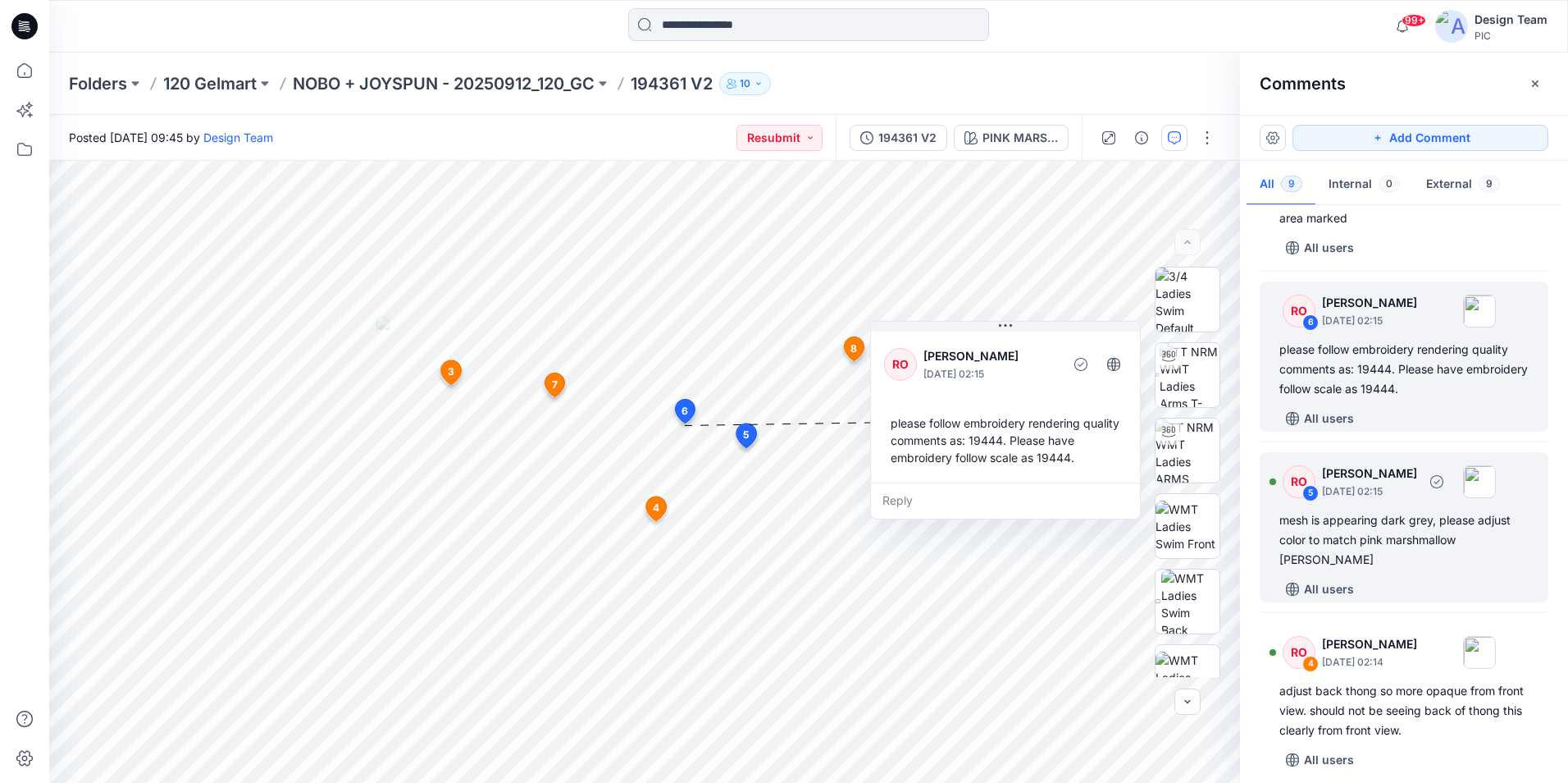
click at [1413, 588] on div "All users" at bounding box center [1414, 589] width 269 height 26
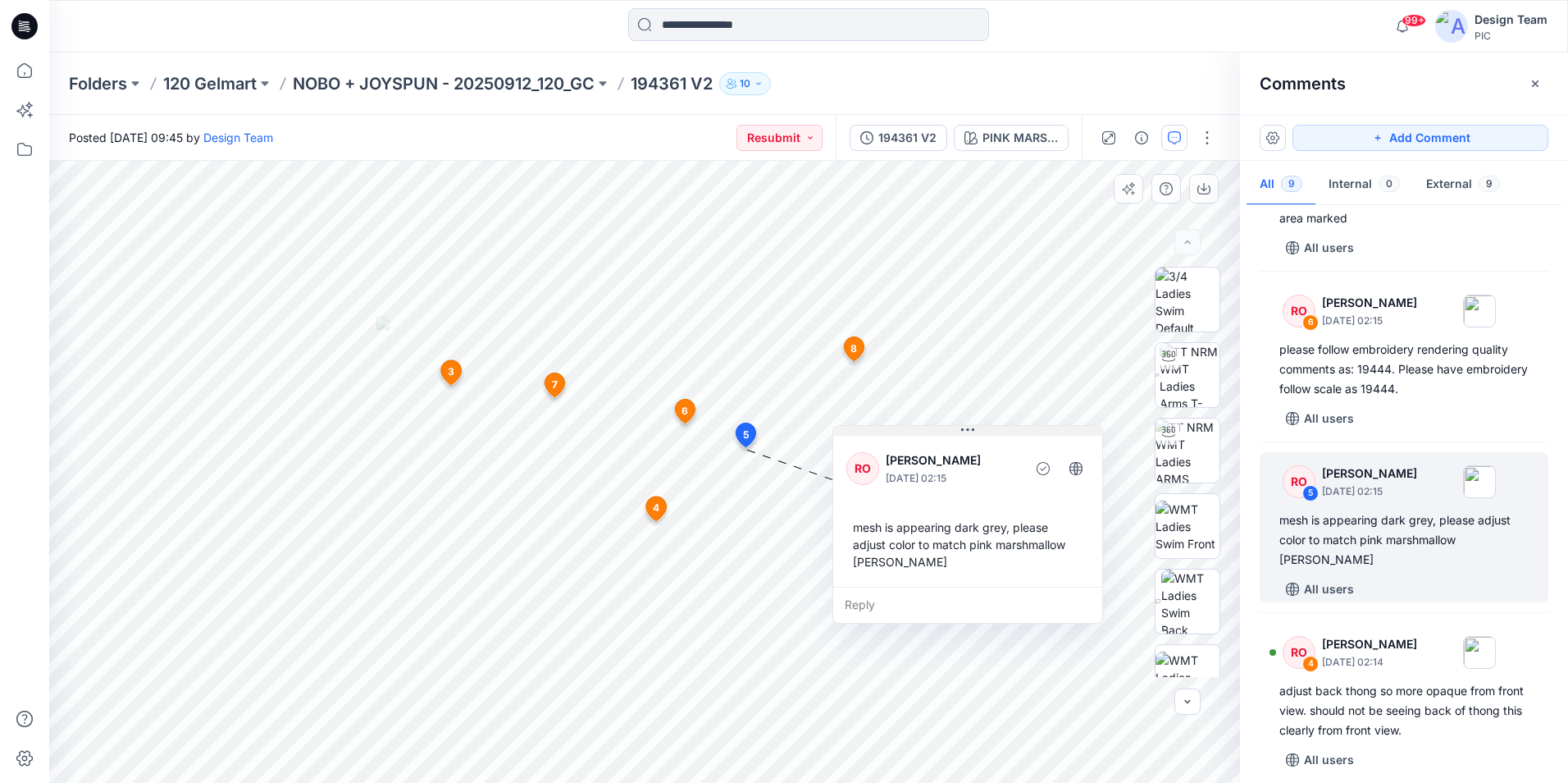
drag, startPoint x: 699, startPoint y: 483, endPoint x: 1018, endPoint y: 435, distance: 322.6
click at [1018, 435] on button at bounding box center [968, 430] width 269 height 10
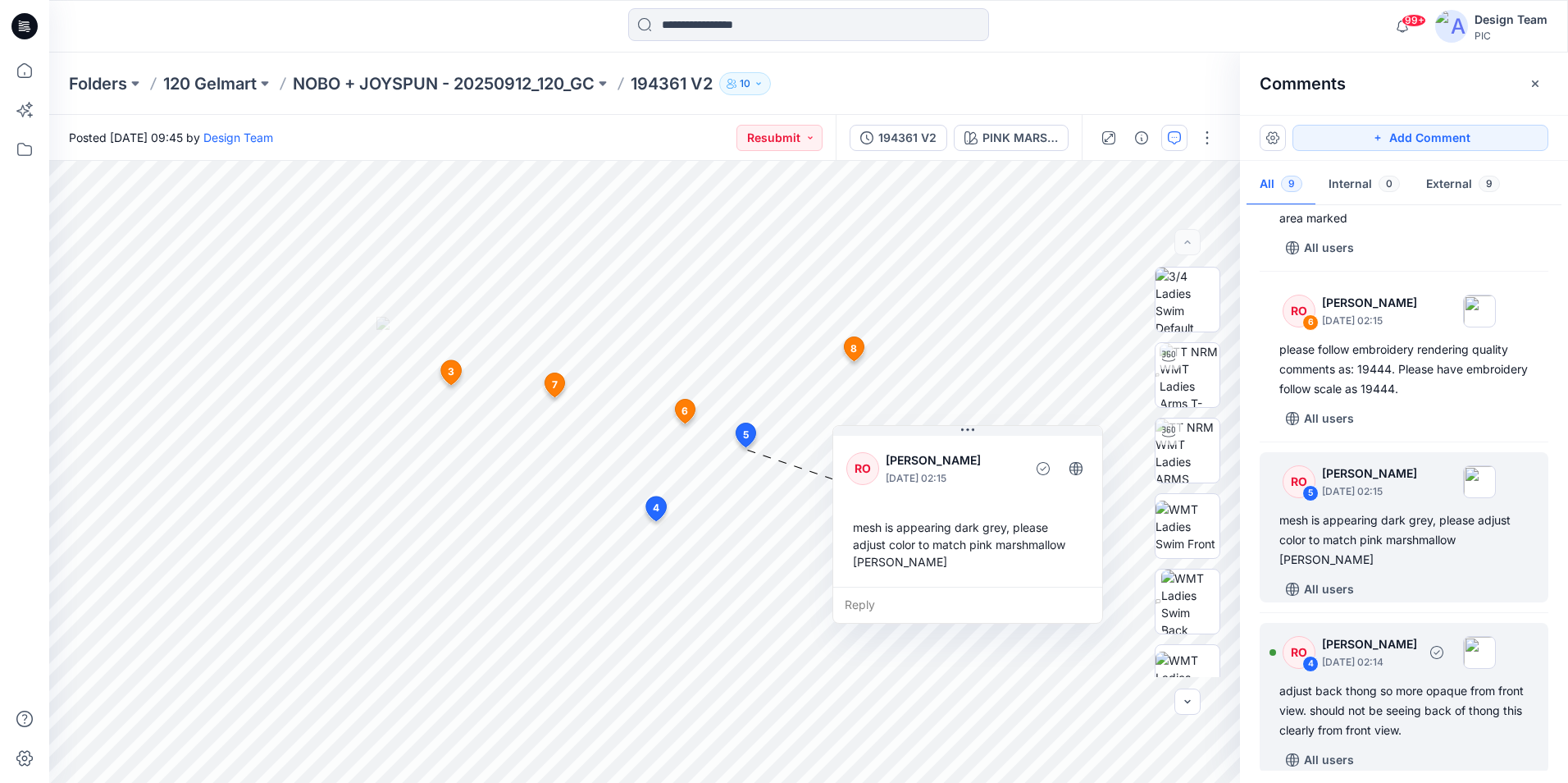
click at [1491, 730] on div "adjust back thong so more opaque from front view. should not be seeing back of …" at bounding box center [1404, 710] width 249 height 59
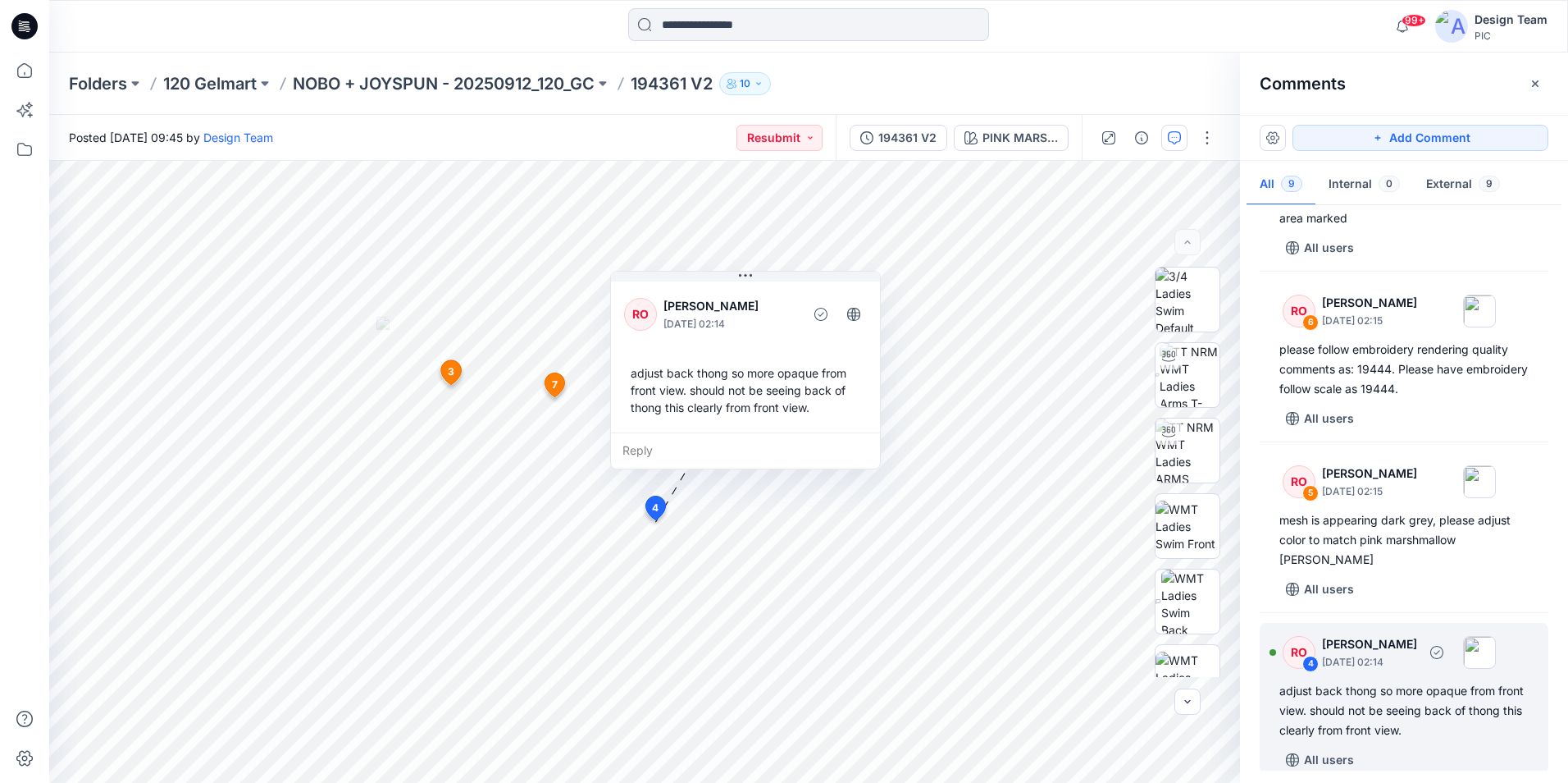
scroll to position [413, 0]
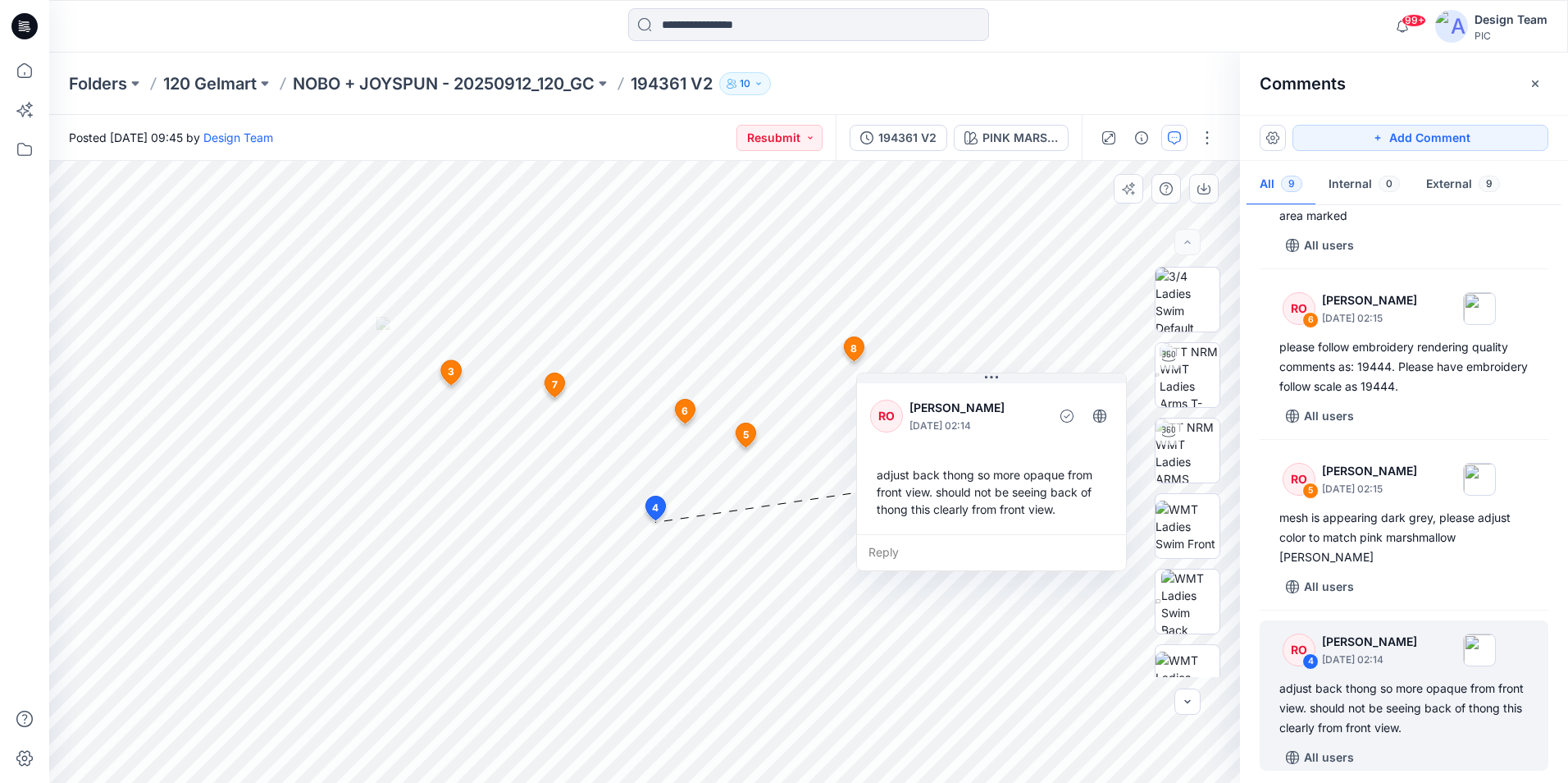
drag, startPoint x: 825, startPoint y: 283, endPoint x: 1071, endPoint y: 384, distance: 265.9
click at [1071, 384] on div "RO [PERSON_NAME] [DATE] 02:14 adjust back thong so more opaque from front view.…" at bounding box center [992, 457] width 269 height 154
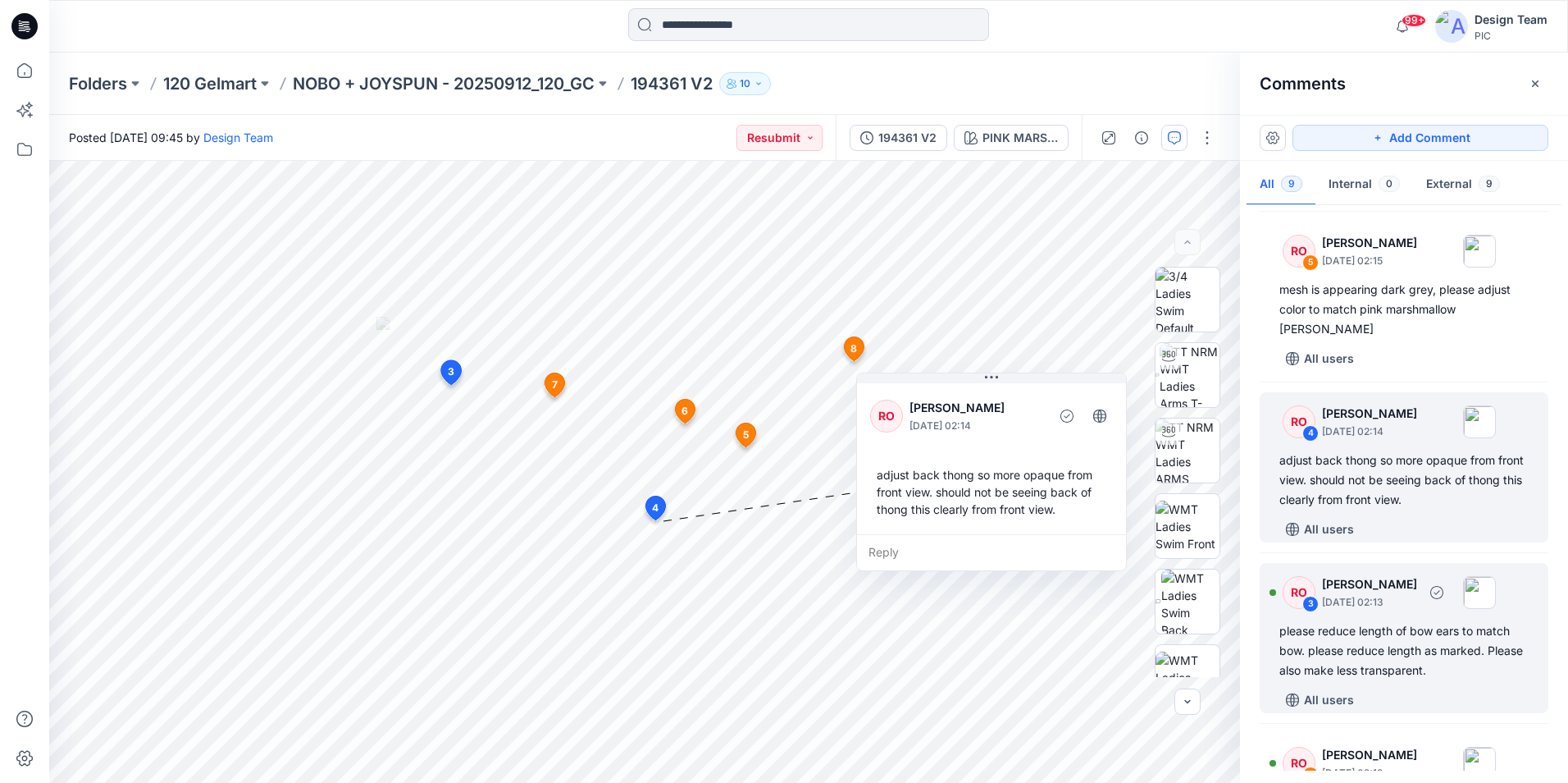
scroll to position [659, 0]
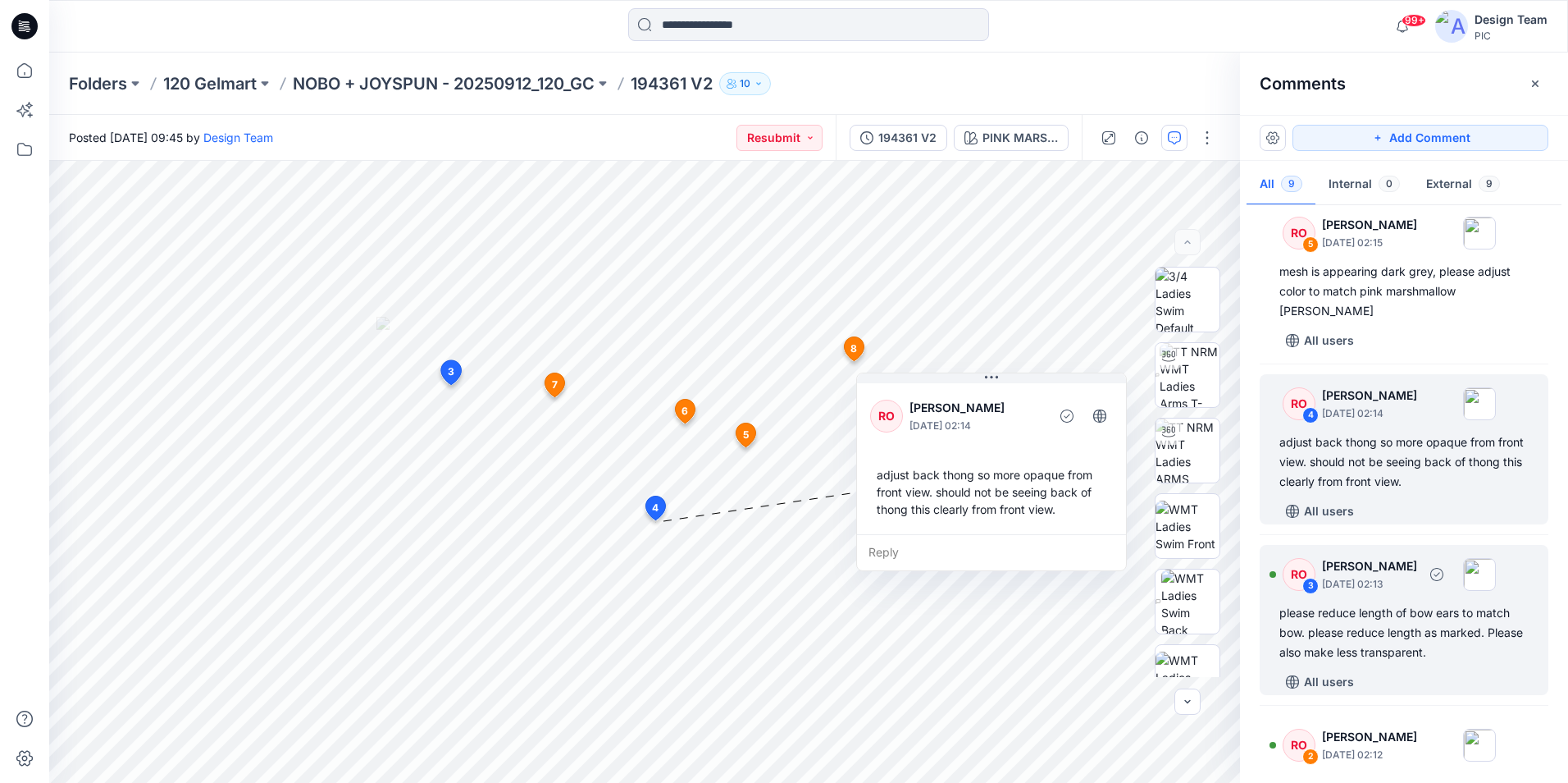
click at [1489, 657] on div "please reduce length of bow ears to match bow. please reduce length as marked. …" at bounding box center [1404, 632] width 249 height 59
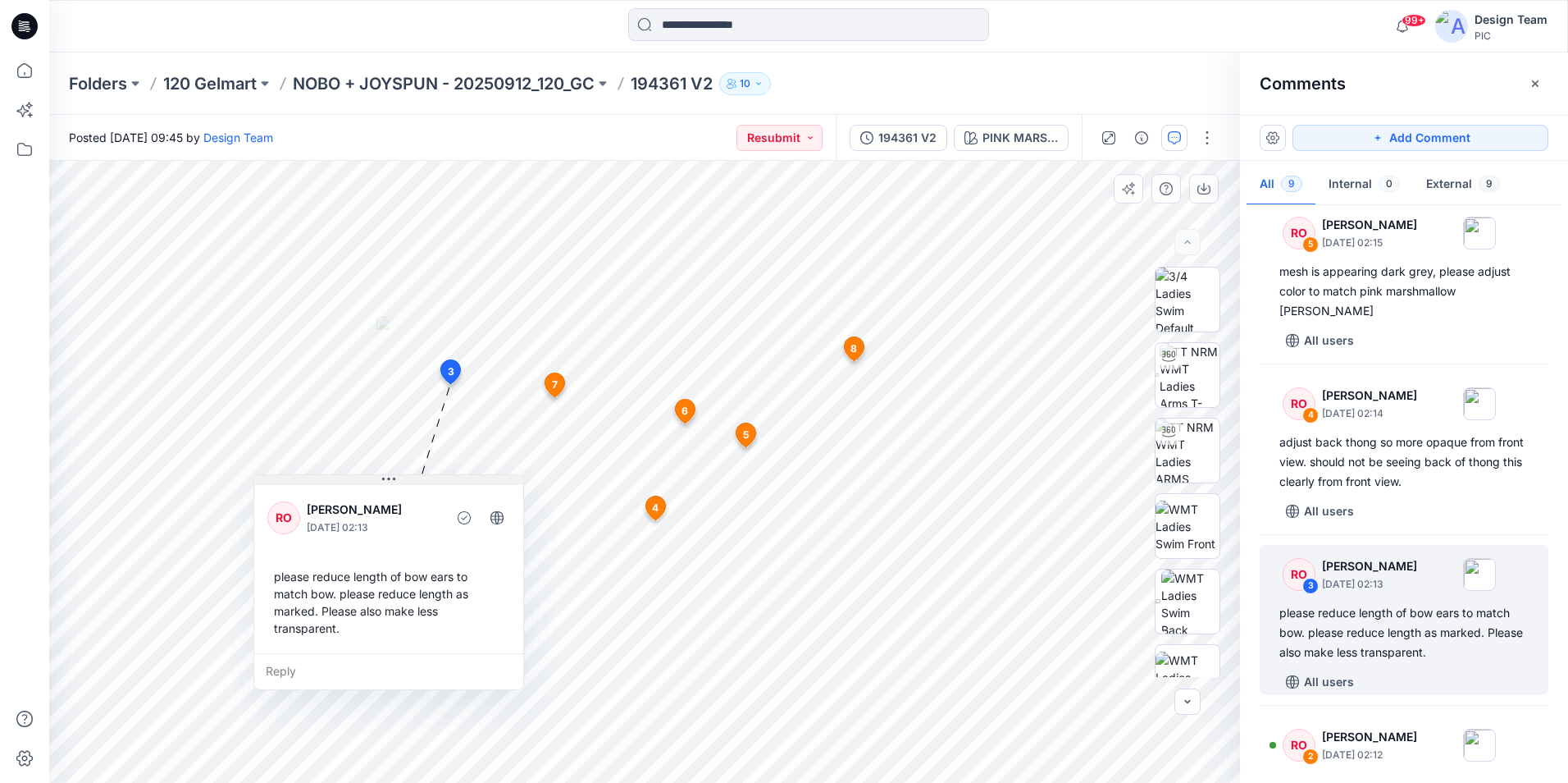
drag, startPoint x: 667, startPoint y: 402, endPoint x: 496, endPoint y: 485, distance: 190.1
click at [496, 485] on button at bounding box center [389, 479] width 269 height 10
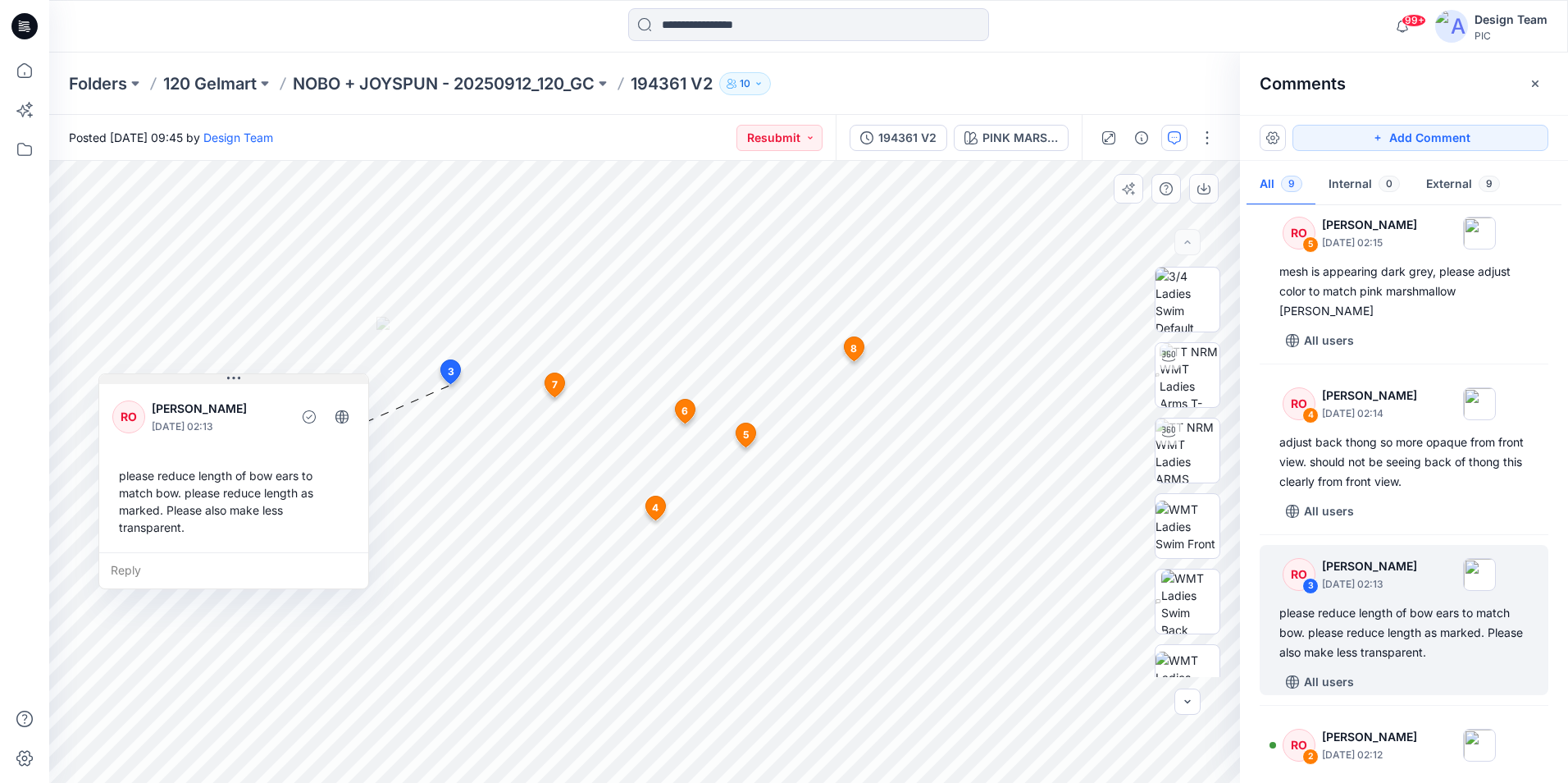
drag, startPoint x: 426, startPoint y: 468, endPoint x: 326, endPoint y: 379, distance: 133.9
click at [326, 379] on button at bounding box center [233, 378] width 269 height 10
click at [377, 348] on div "10 3 RO [PERSON_NAME] [DATE] 02:13 please reduce length of bow ears to match bo…" at bounding box center [644, 471] width 1191 height 622
drag, startPoint x: 341, startPoint y: 385, endPoint x: 311, endPoint y: 384, distance: 30.0
click at [311, 384] on div "RO [PERSON_NAME] [DATE] 02:13 please reduce length of bow ears to match bow. pl…" at bounding box center [204, 465] width 269 height 171
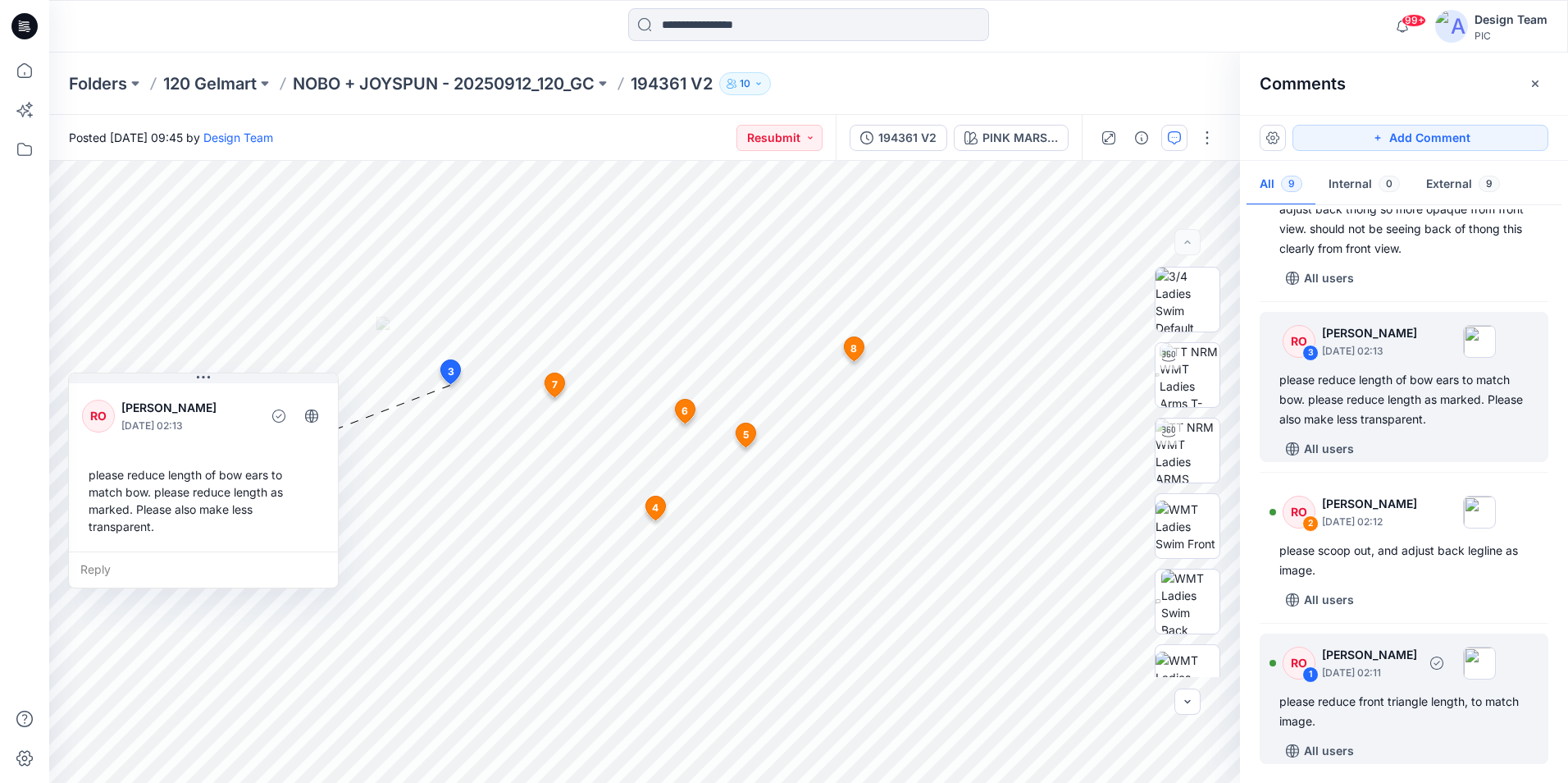
scroll to position [895, 0]
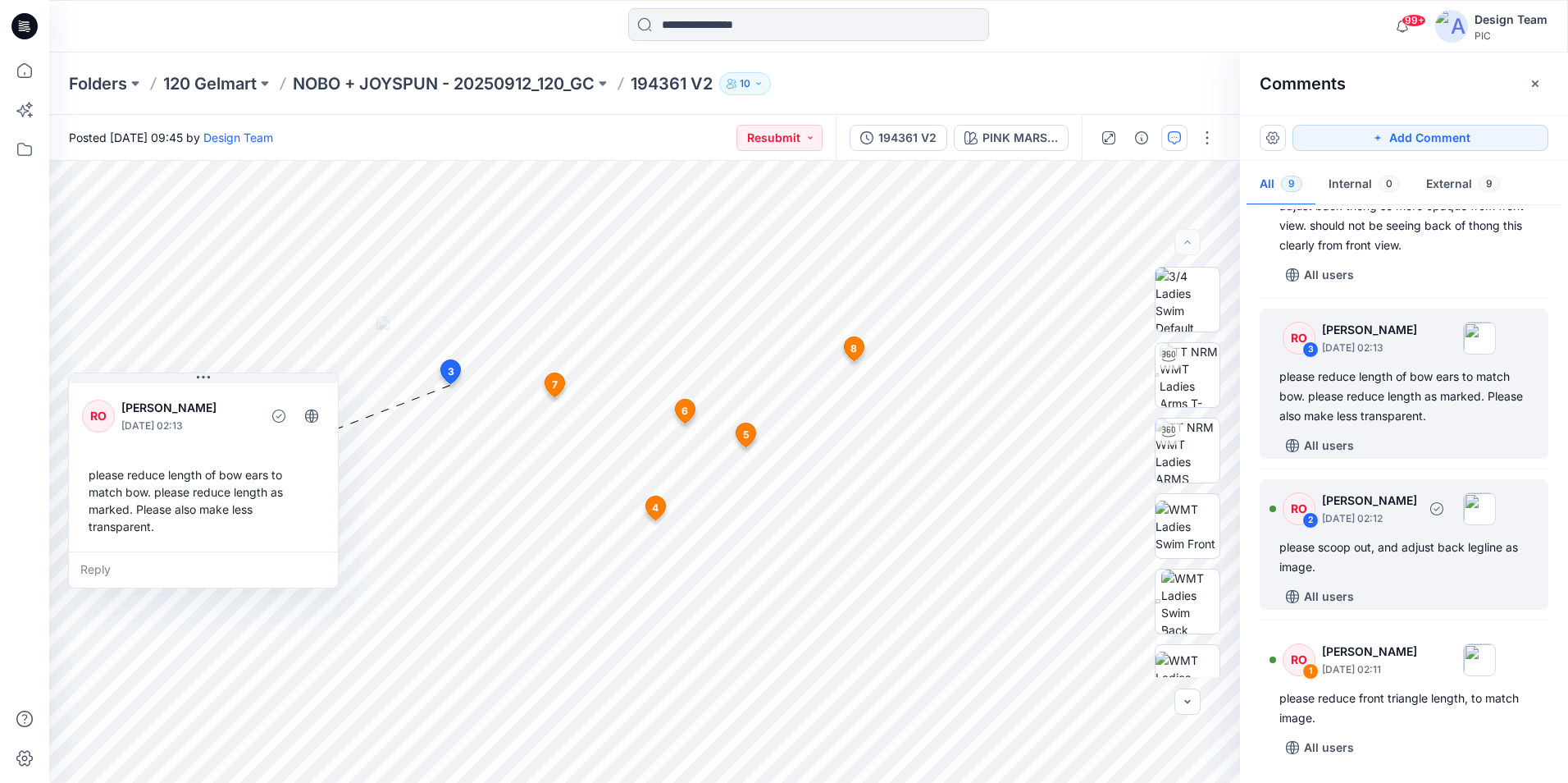
click at [1415, 581] on div "RO 2 [PERSON_NAME] [DATE] 02:12 please scoop out, and adjust back legline as im…" at bounding box center [1404, 544] width 289 height 131
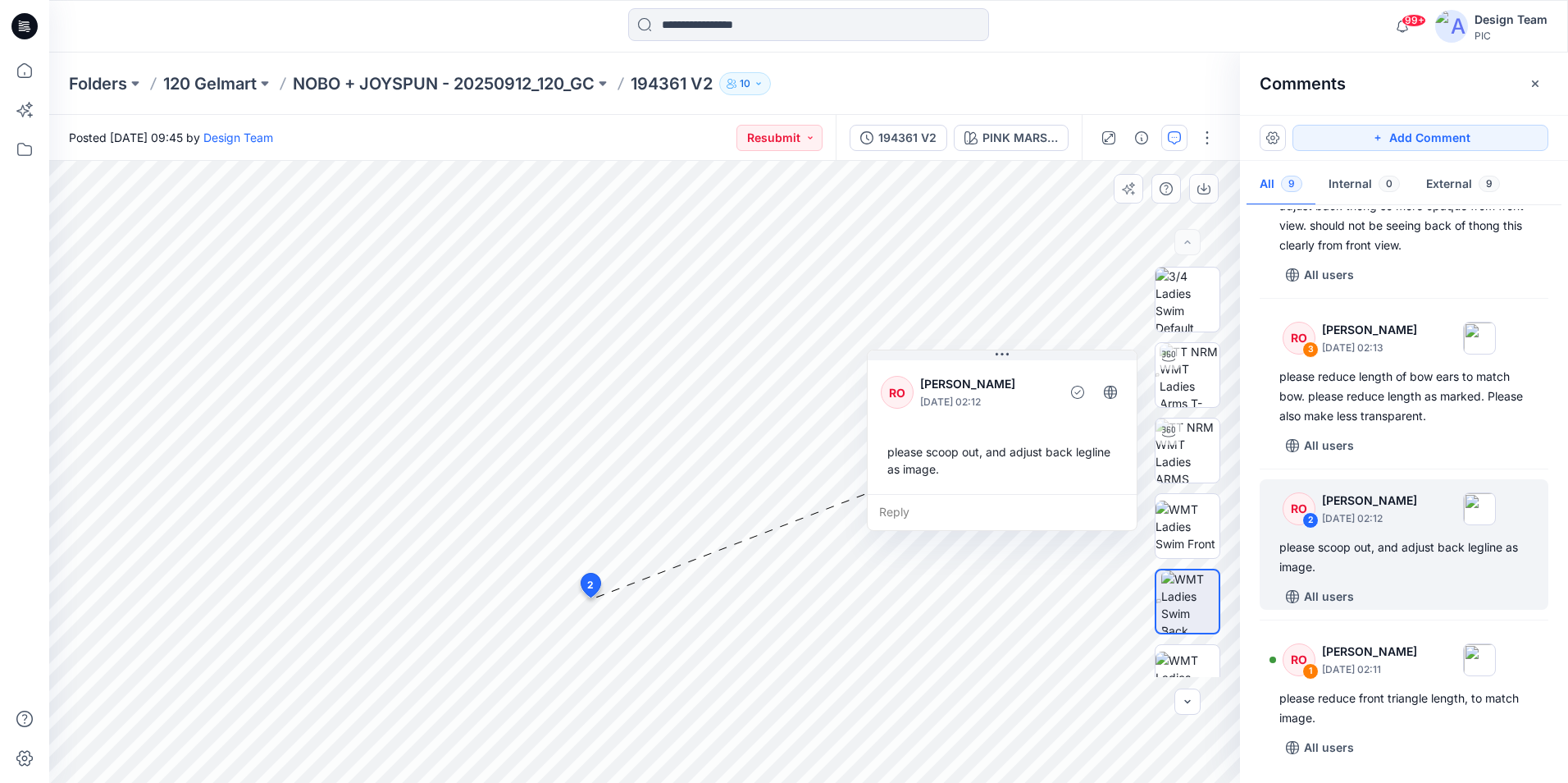
drag, startPoint x: 656, startPoint y: 397, endPoint x: 1050, endPoint y: 363, distance: 395.5
click at [1050, 363] on div "RO [PERSON_NAME] [DATE] 02:12 please scoop out, and adjust back legline as imag…" at bounding box center [1002, 426] width 269 height 137
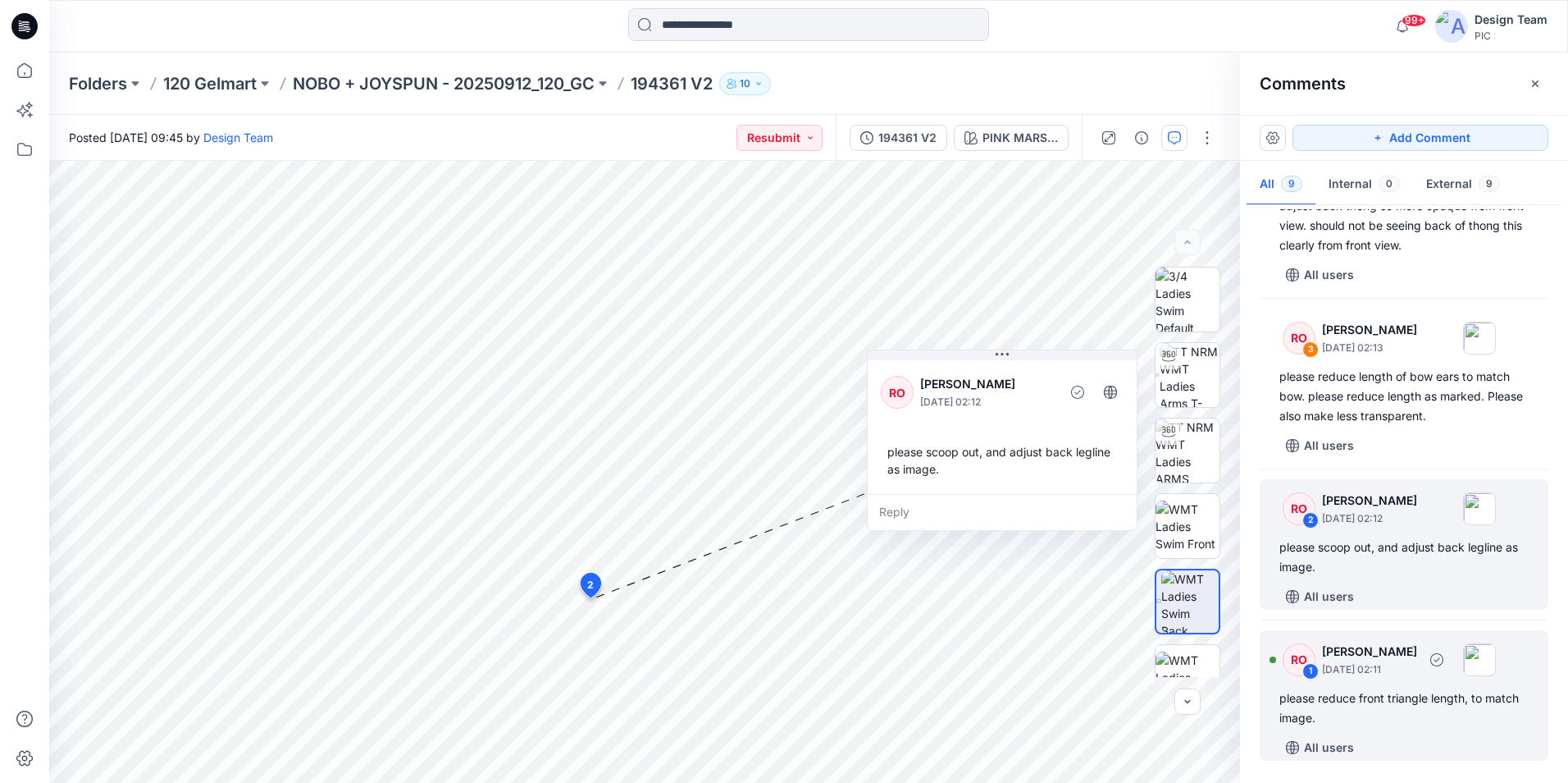
click at [1407, 729] on div "RO 1 [PERSON_NAME] [DATE] 02:11 please reduce front triangle length, to match i…" at bounding box center [1404, 695] width 289 height 131
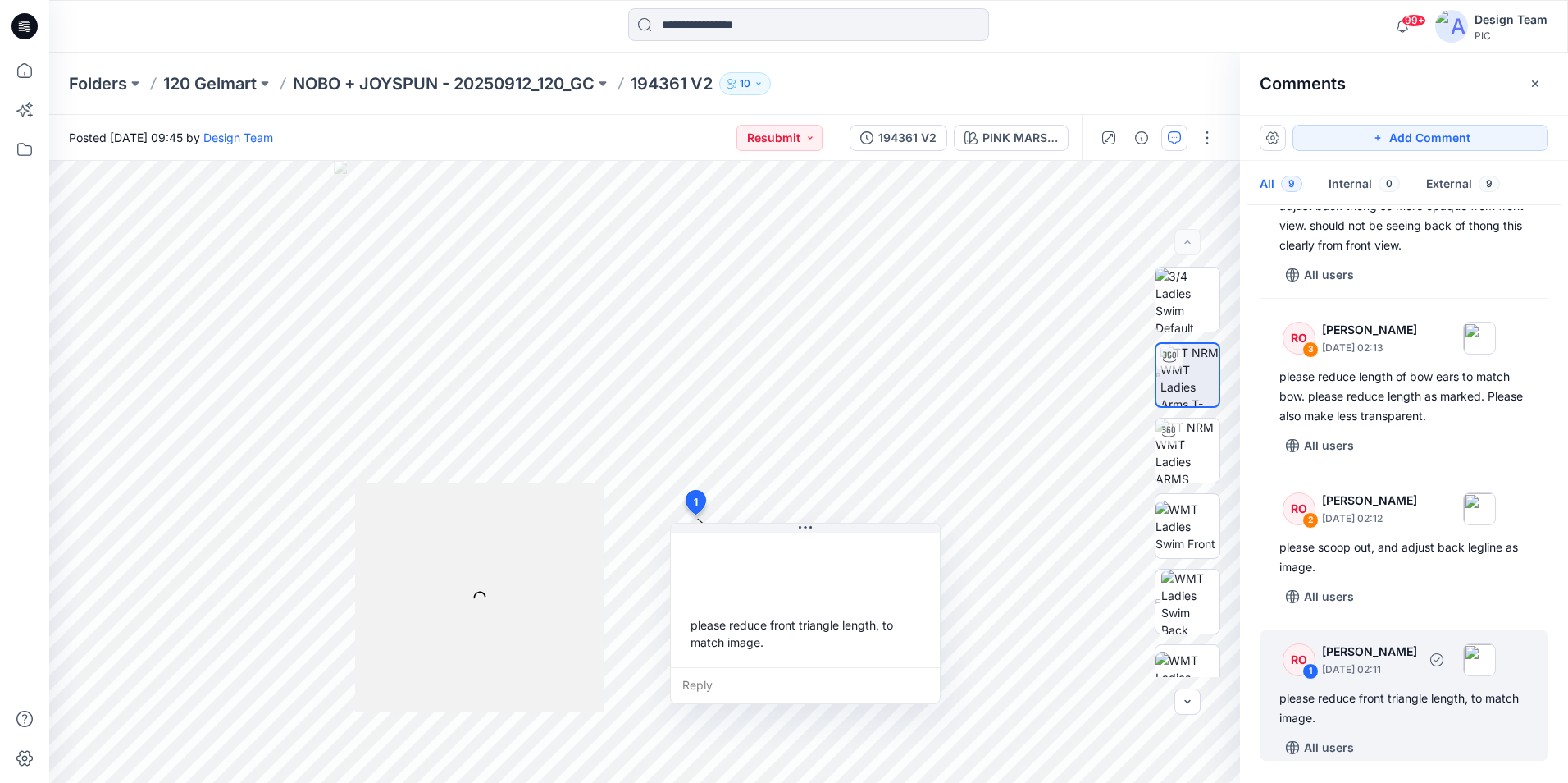
click at [1309, 673] on div "1" at bounding box center [1310, 671] width 17 height 17
click at [493, 85] on p "NOBO + JOYSPUN - 20250912_120_GC" at bounding box center [444, 83] width 302 height 23
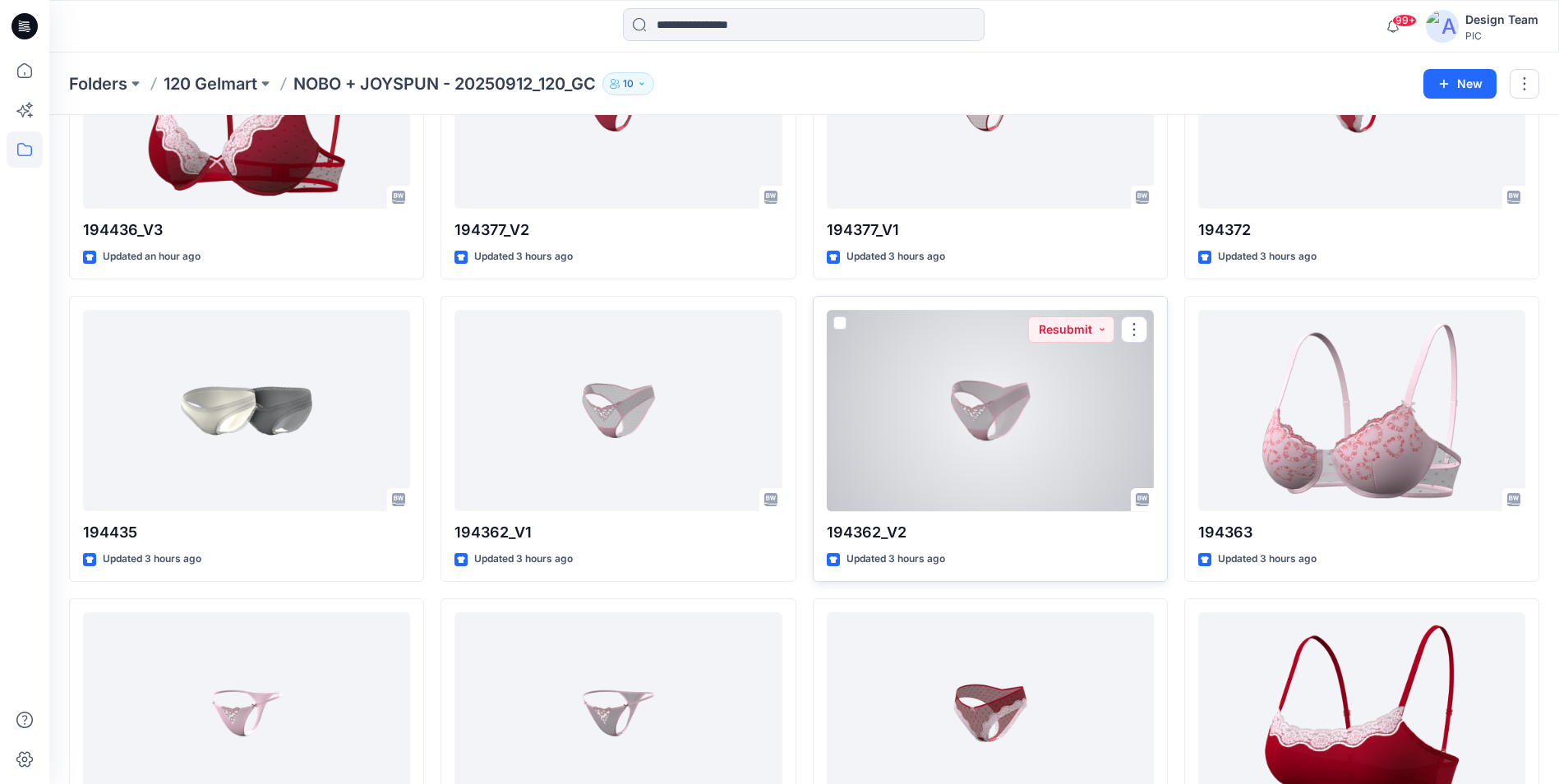
scroll to position [822, 0]
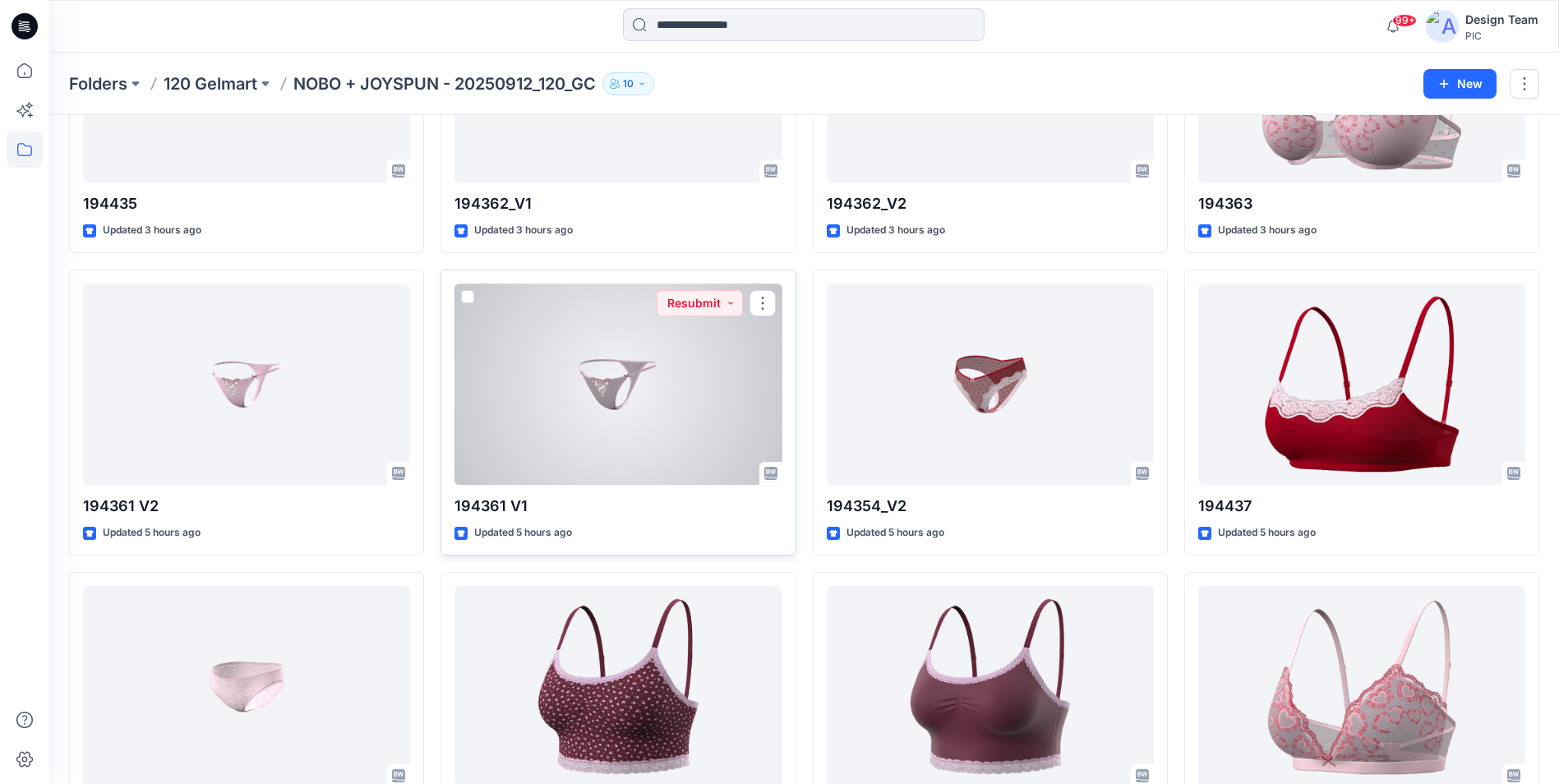
click at [579, 391] on div at bounding box center [618, 384] width 327 height 201
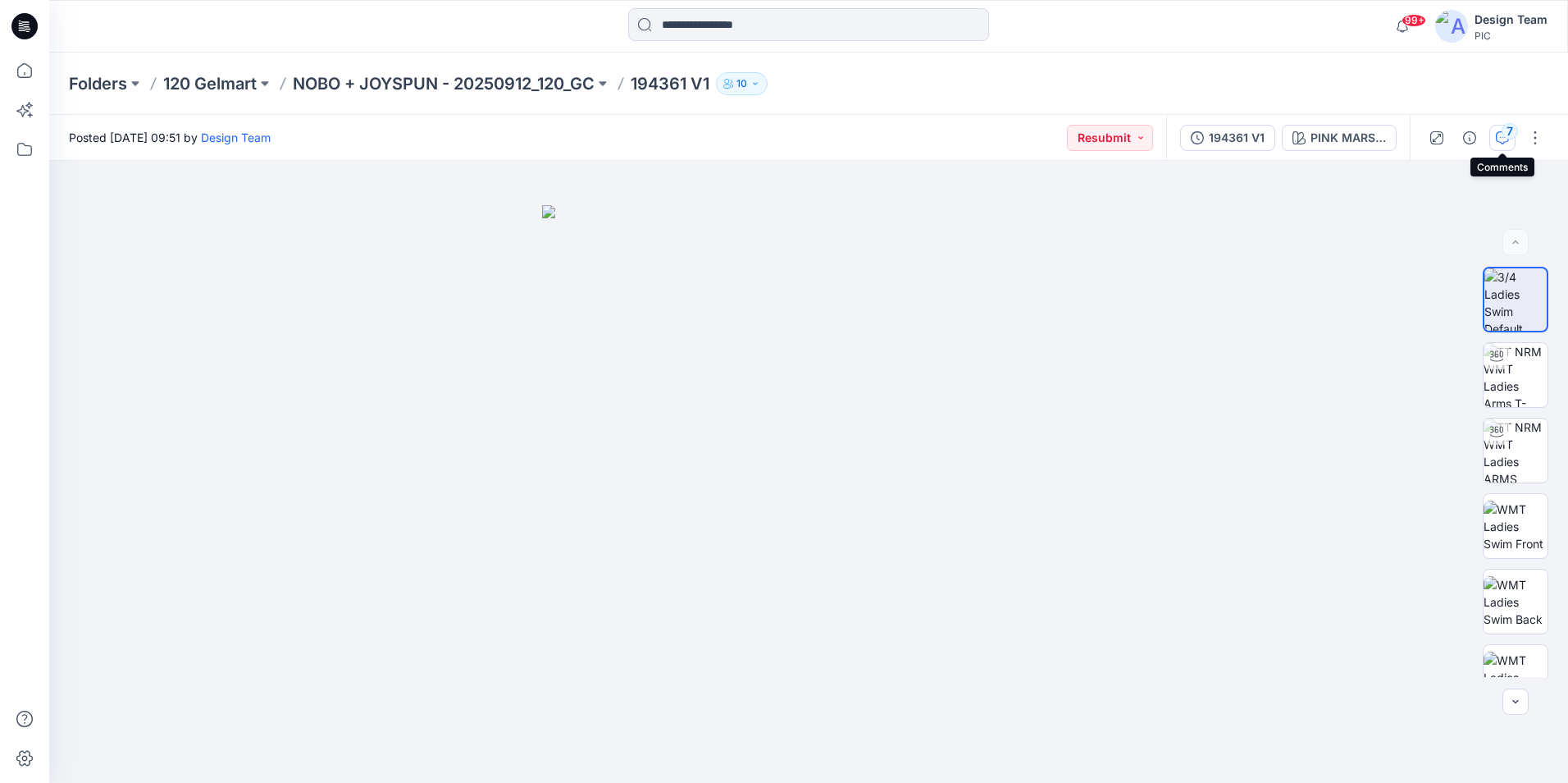
click at [1504, 133] on div "7" at bounding box center [1510, 131] width 17 height 17
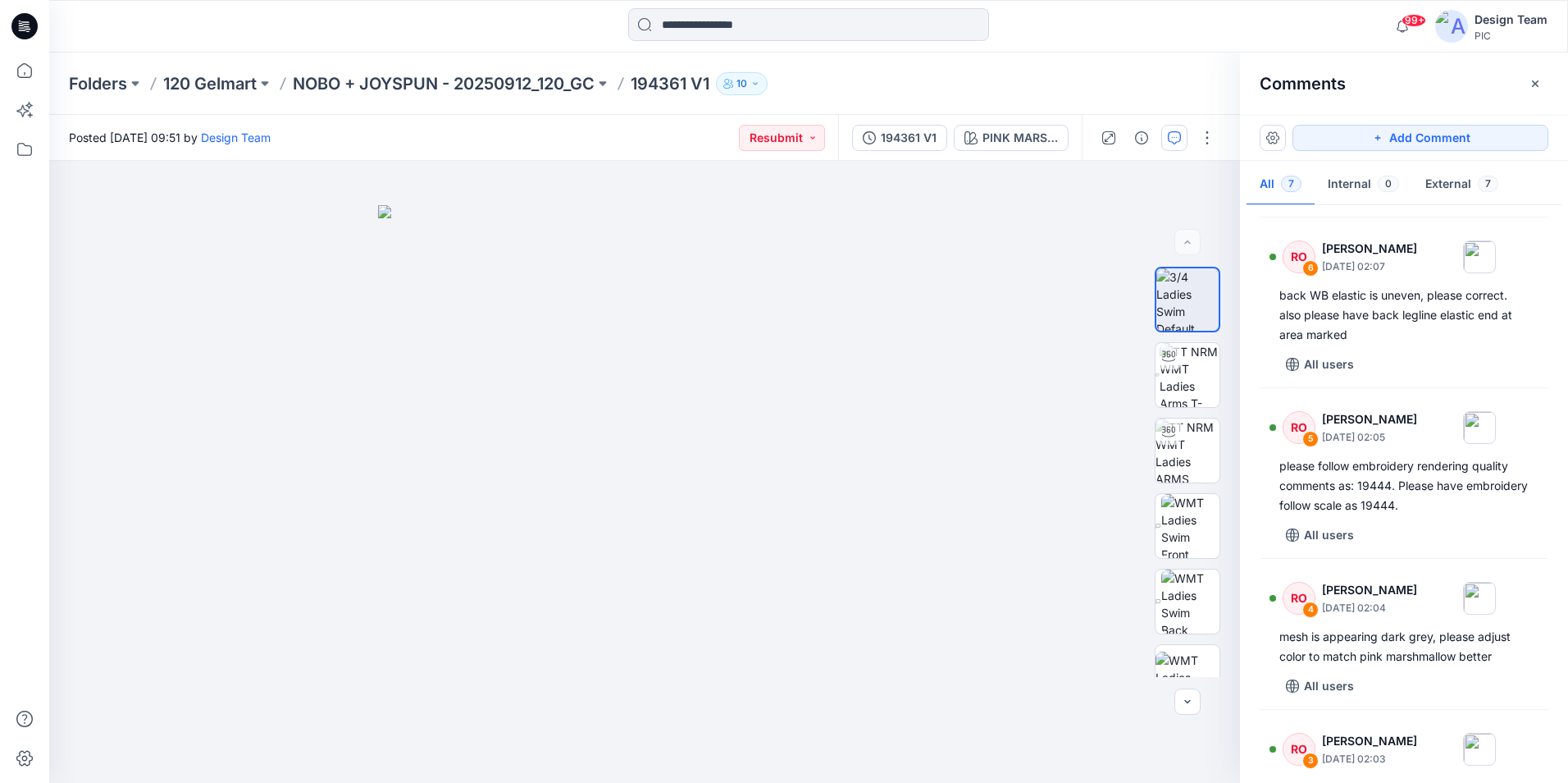
scroll to position [164, 0]
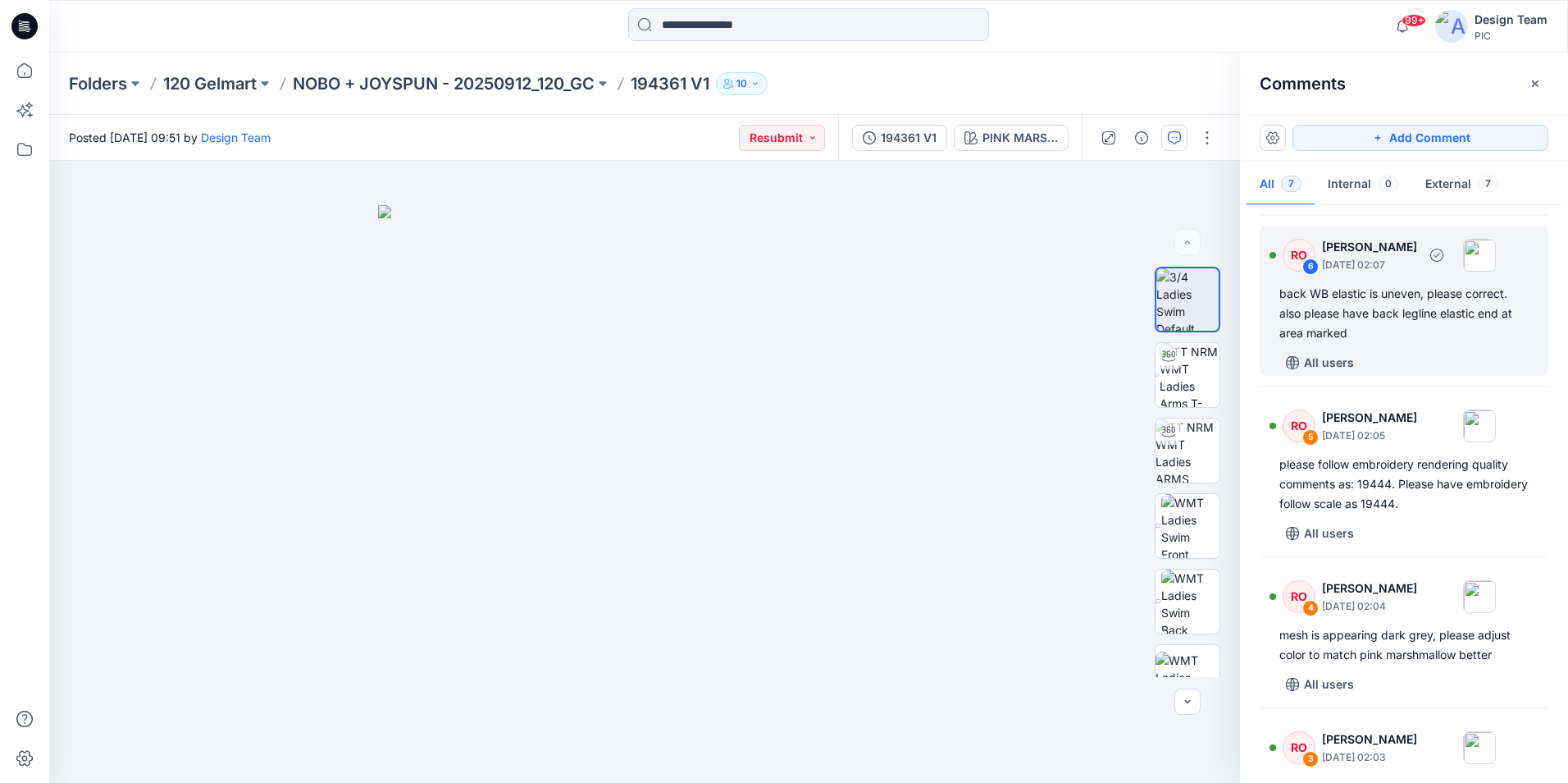
click at [1320, 332] on div "back WB elastic is uneven, please correct. also please have back legline elasti…" at bounding box center [1404, 312] width 249 height 59
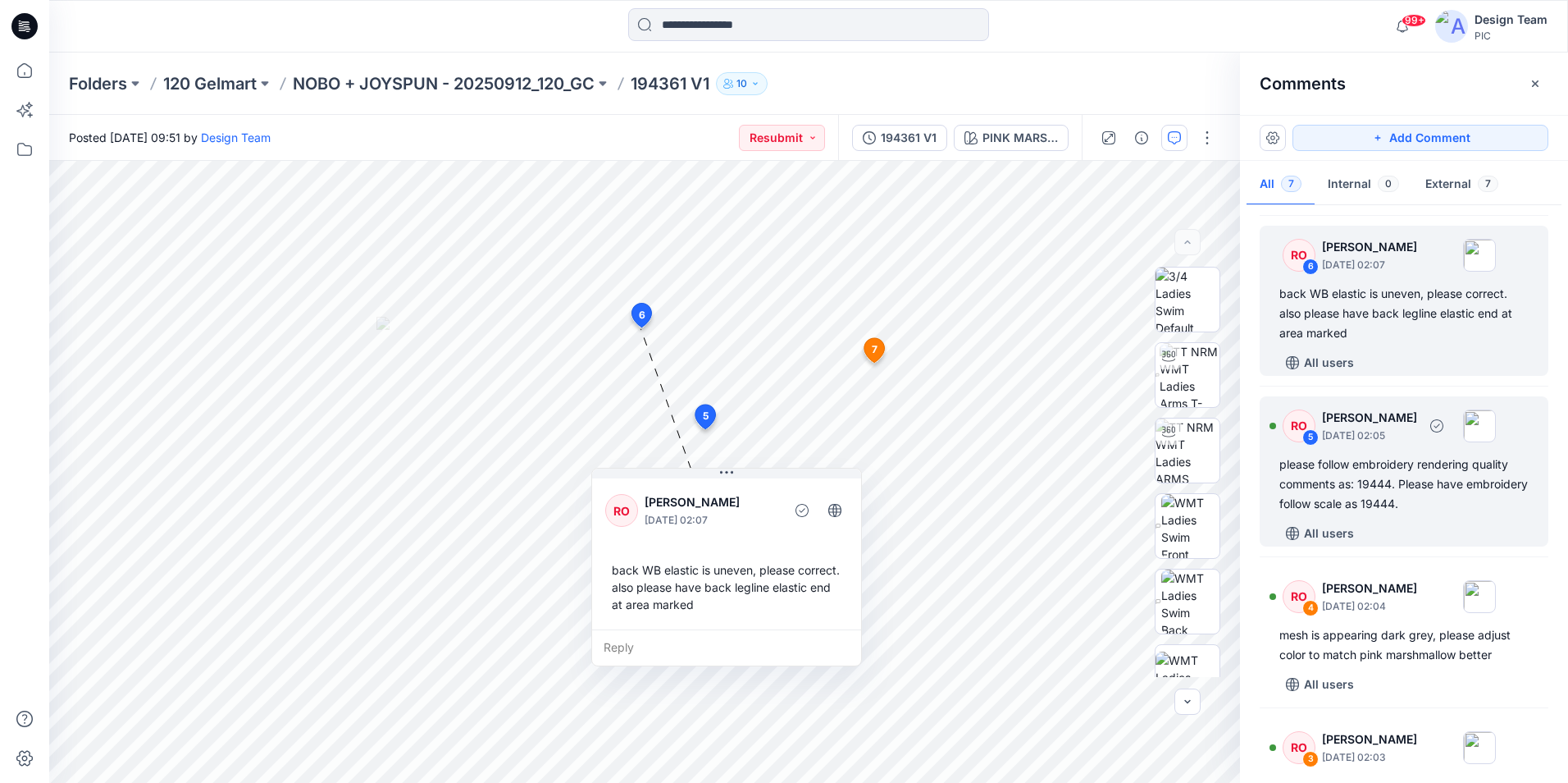
click at [1402, 544] on div "All users" at bounding box center [1414, 534] width 269 height 26
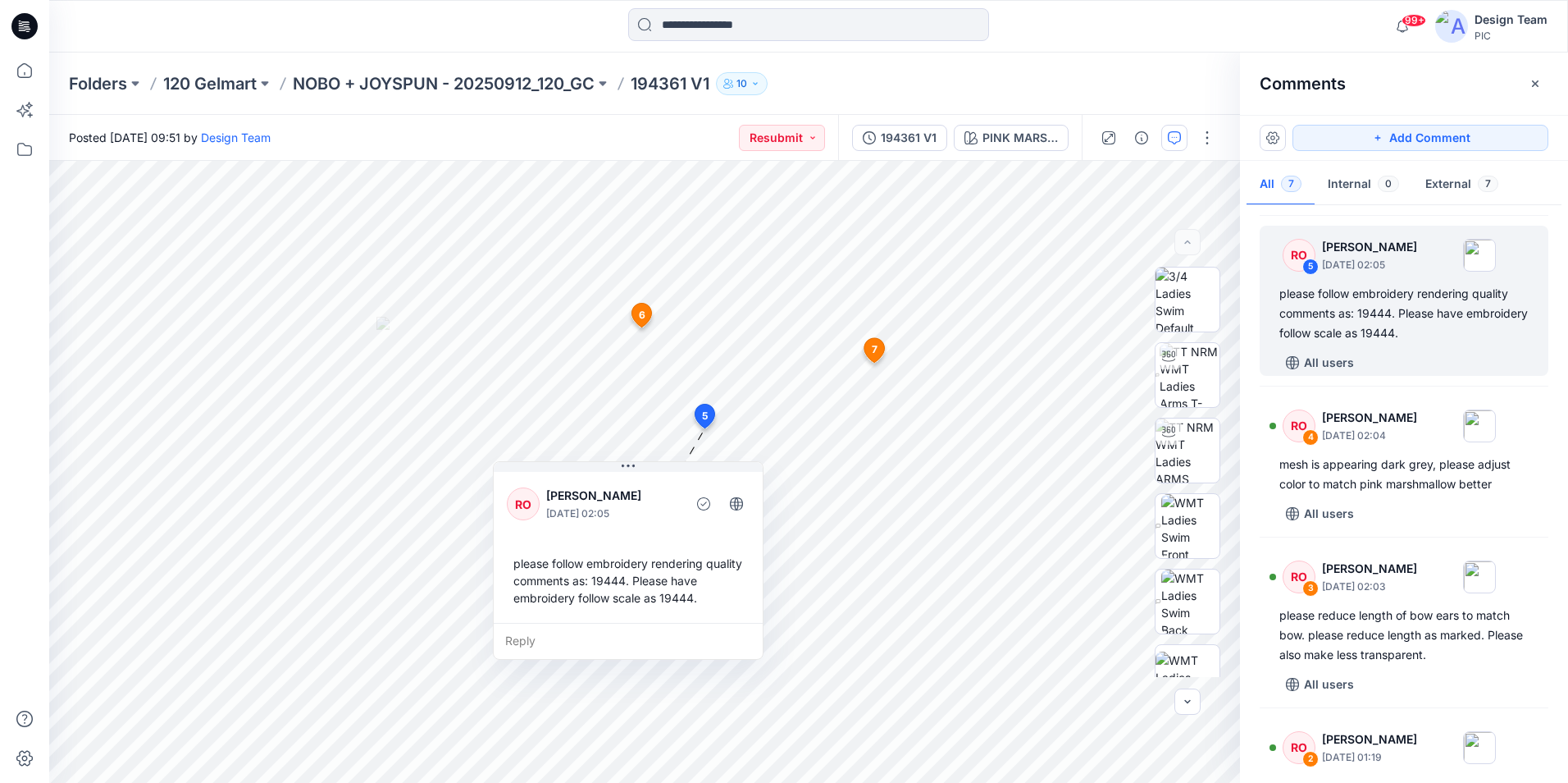
scroll to position [410, 0]
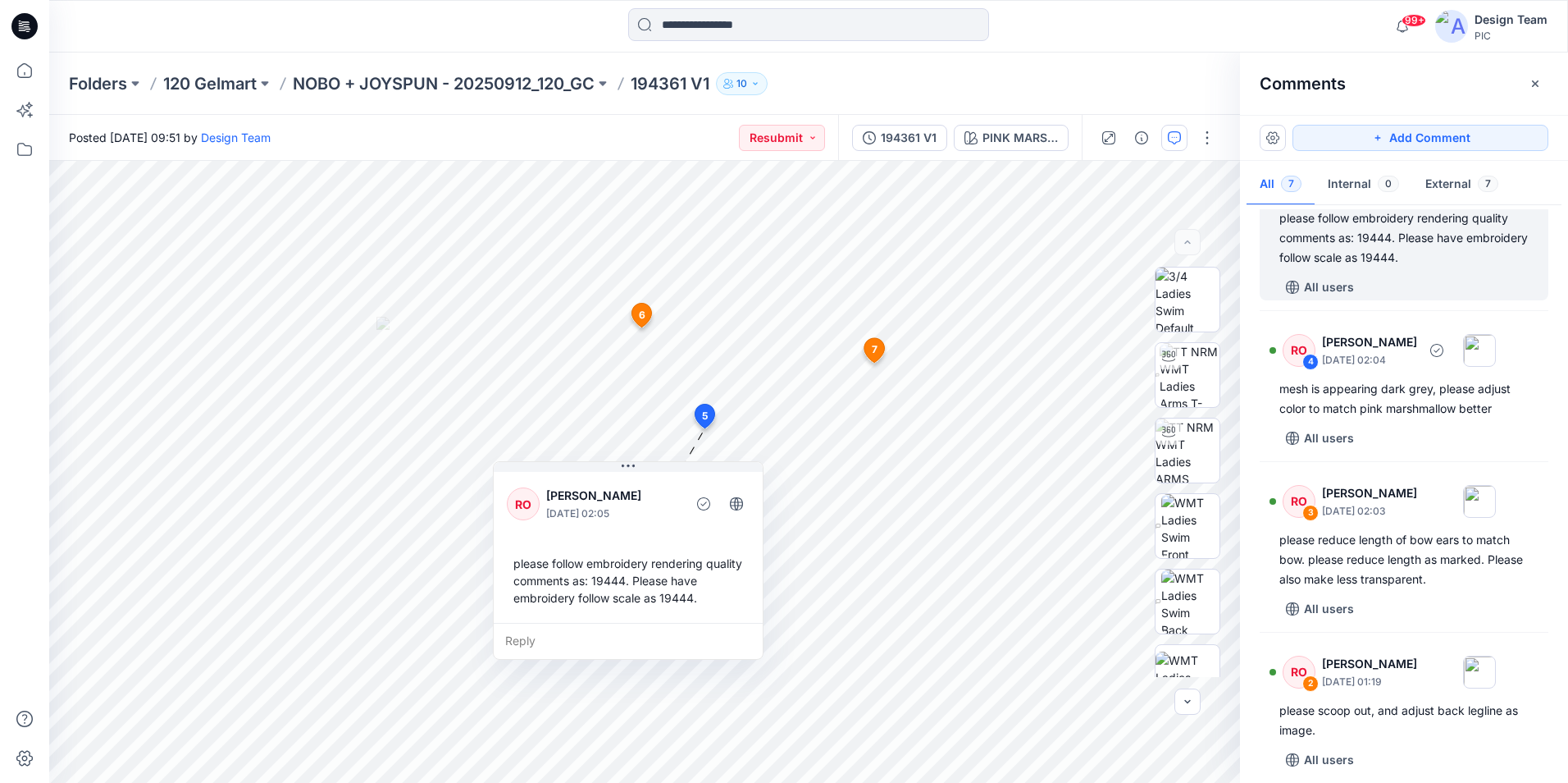
click at [1418, 451] on div "All users" at bounding box center [1414, 438] width 269 height 26
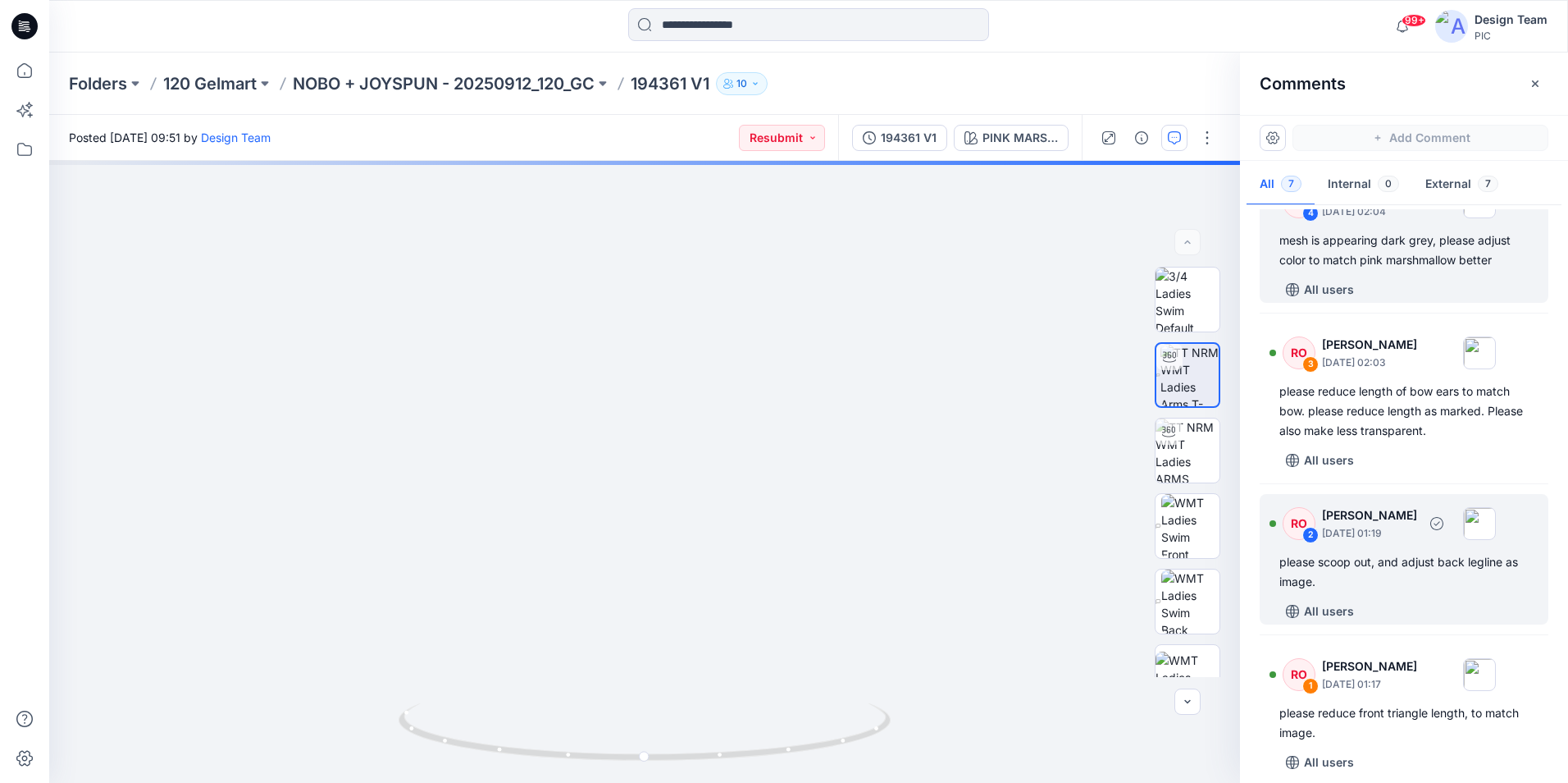
scroll to position [574, 0]
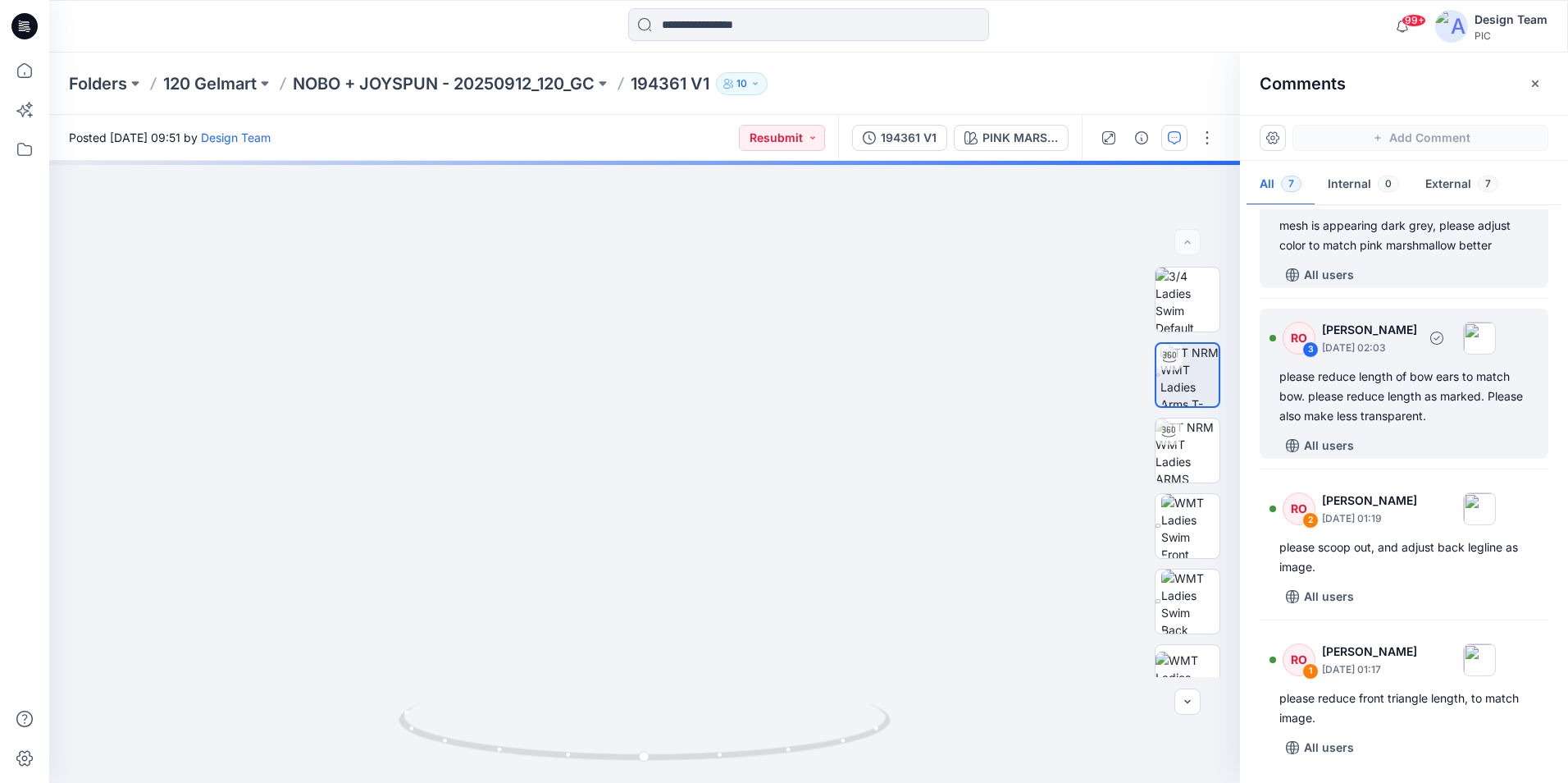
click at [1441, 459] on div "All users" at bounding box center [1414, 446] width 269 height 26
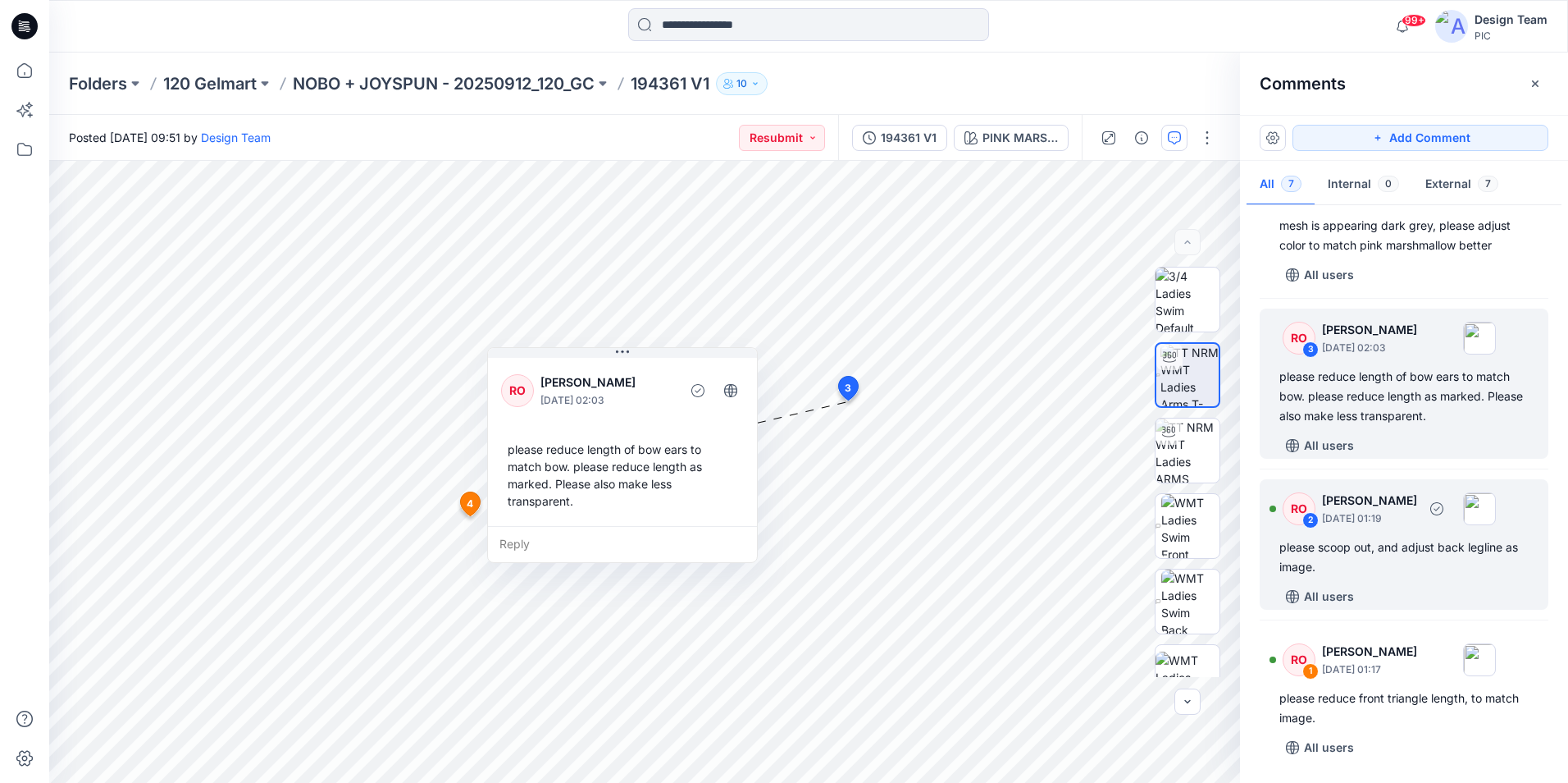
click at [1430, 610] on div "All users" at bounding box center [1414, 597] width 269 height 26
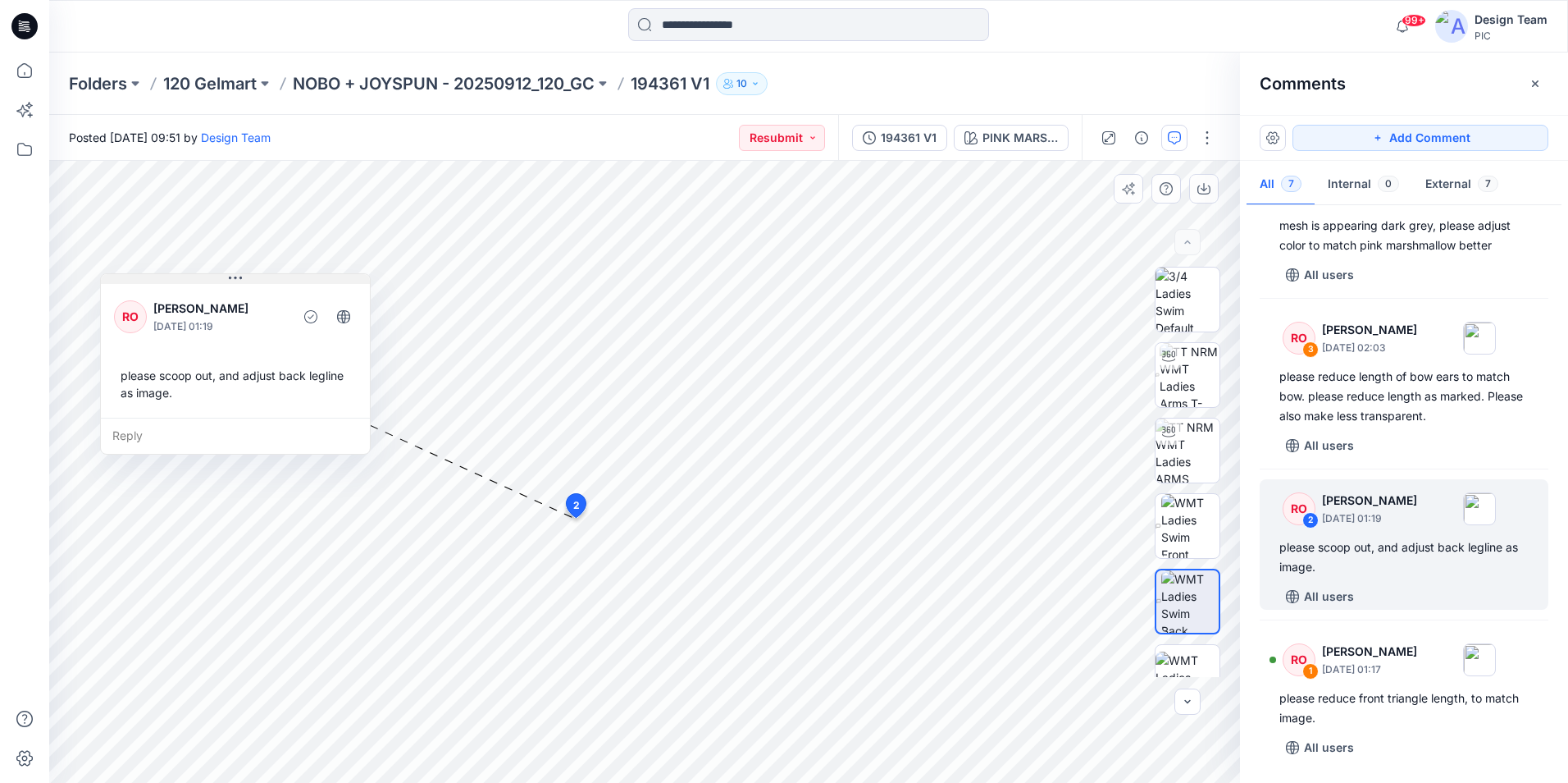
drag, startPoint x: 491, startPoint y: 392, endPoint x: 278, endPoint y: 284, distance: 238.8
click at [278, 284] on button at bounding box center [235, 278] width 269 height 10
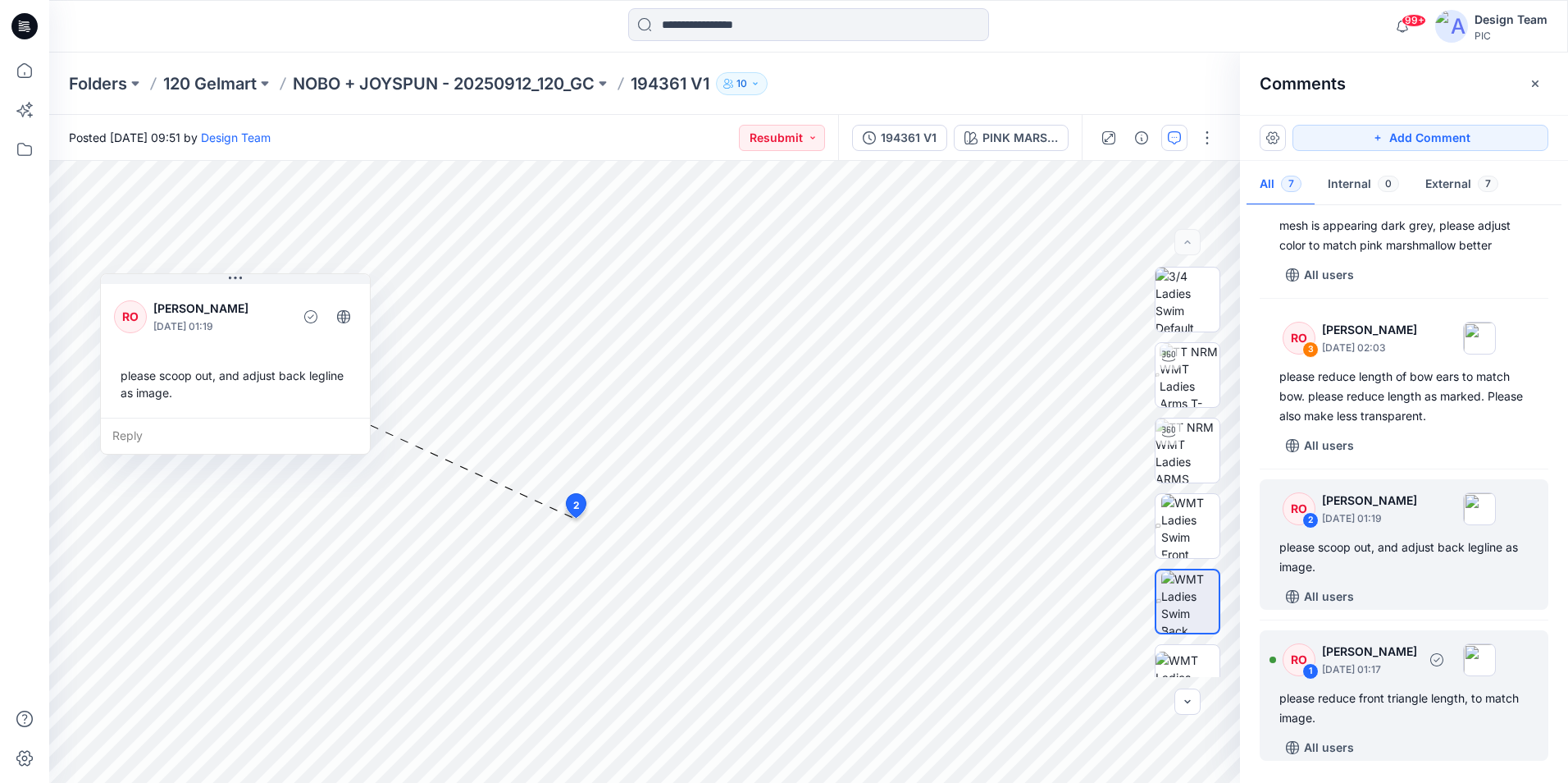
click at [1447, 740] on div "All users" at bounding box center [1414, 748] width 269 height 26
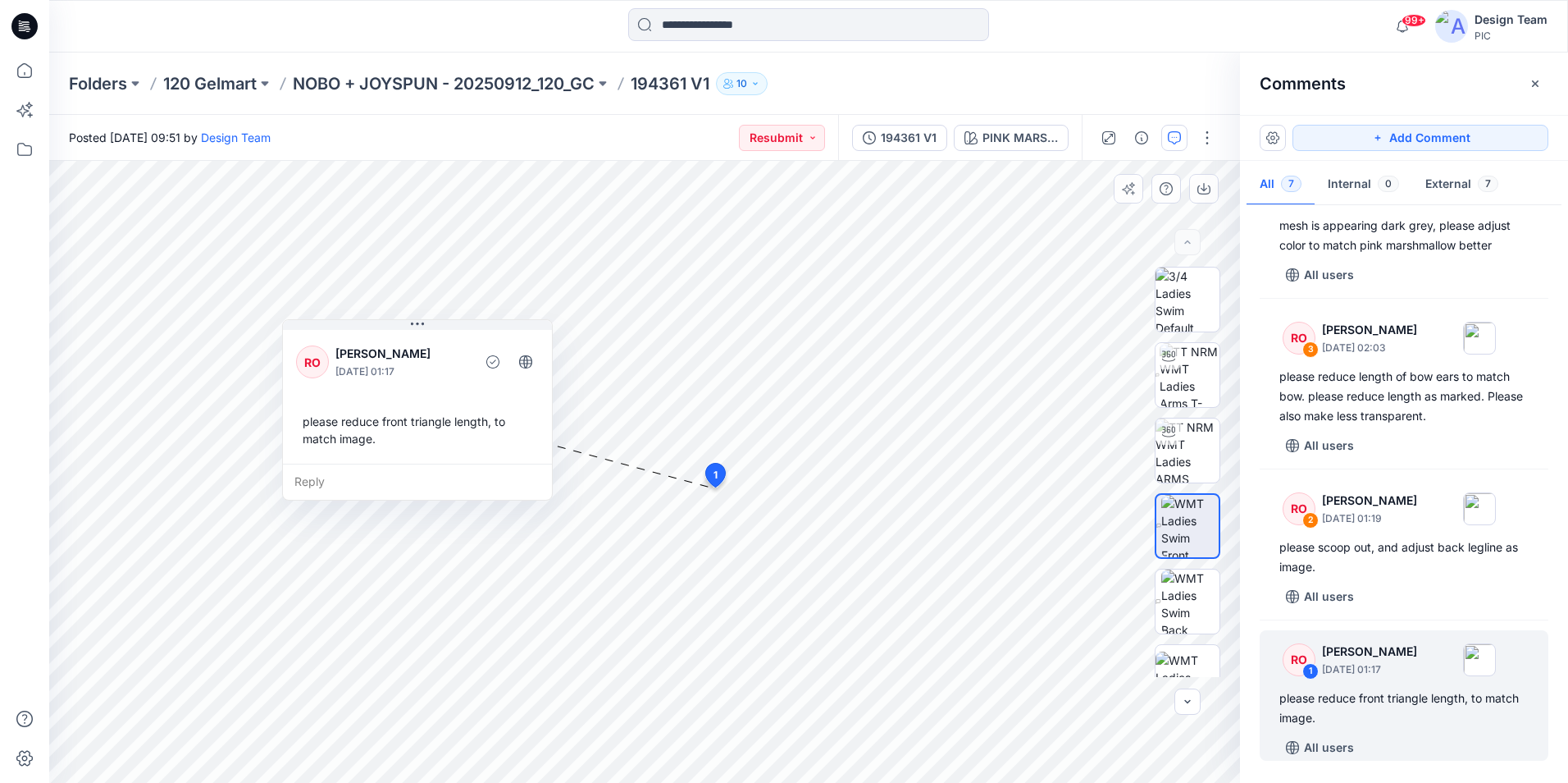
drag, startPoint x: 431, startPoint y: 426, endPoint x: 449, endPoint y: 349, distance: 79.1
click at [449, 349] on p "[PERSON_NAME]" at bounding box center [402, 354] width 133 height 19
click at [425, 78] on p "NOBO + JOYSPUN - 20250912_120_GC" at bounding box center [444, 83] width 302 height 23
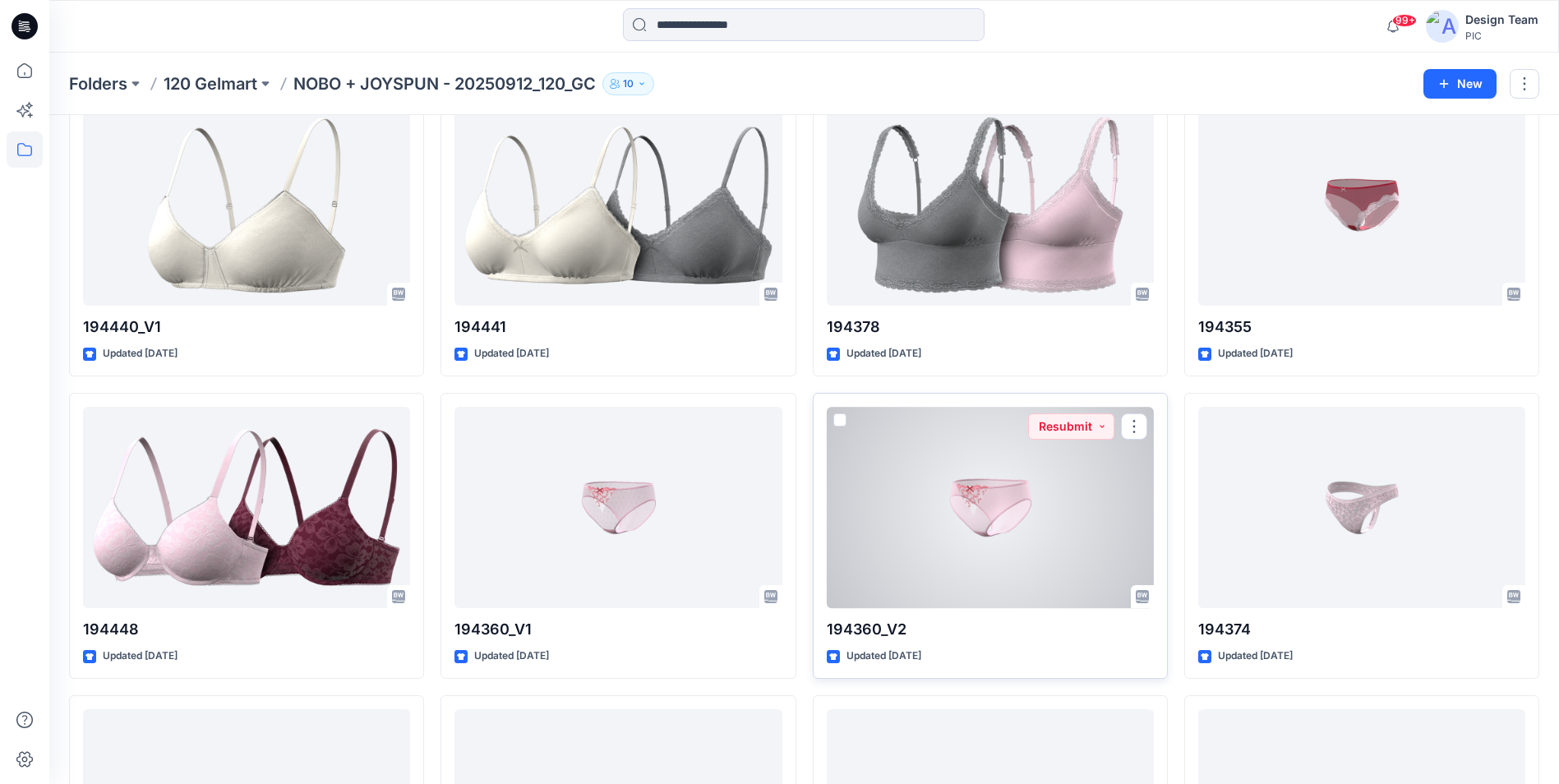
scroll to position [3666, 0]
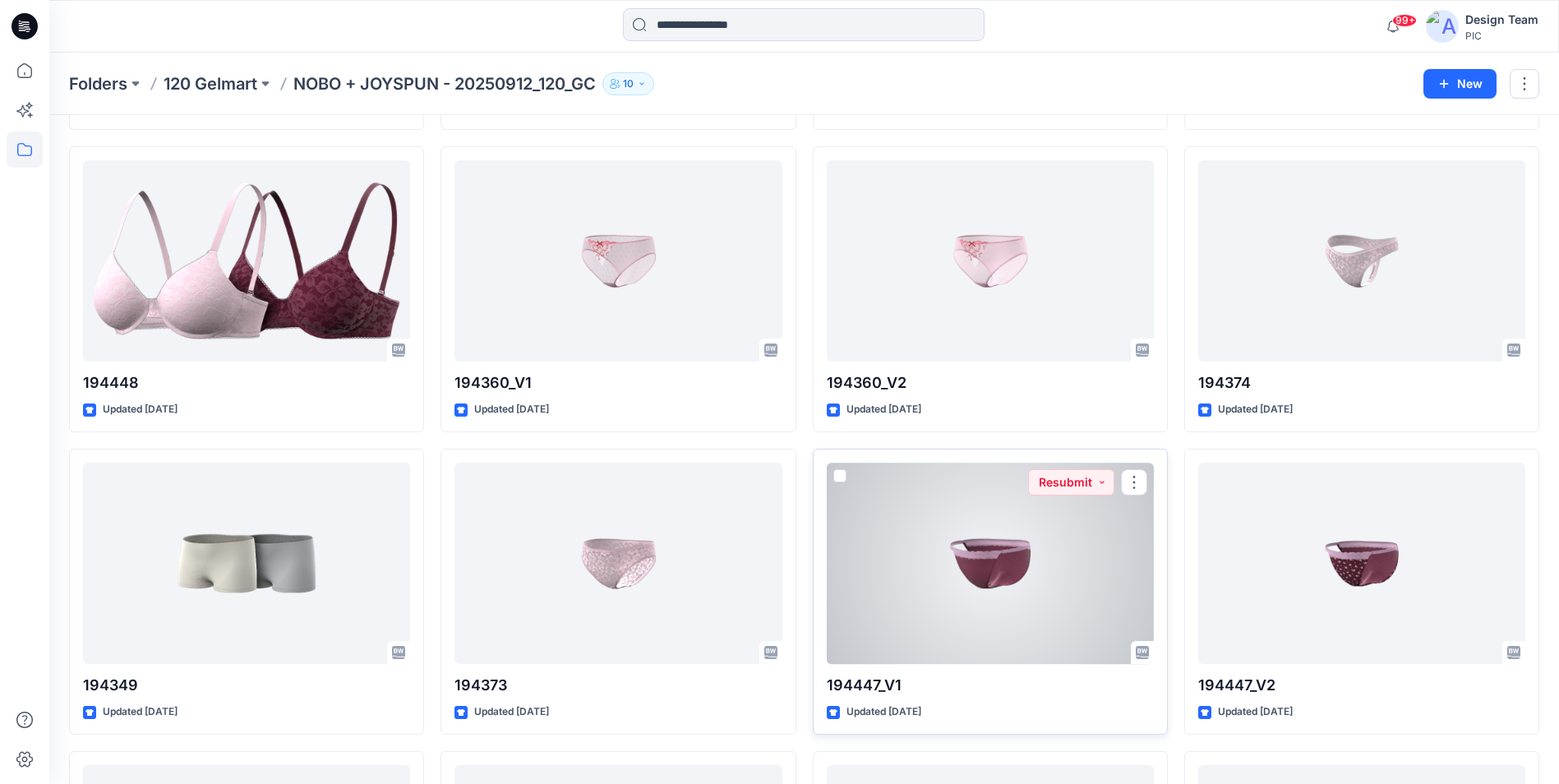
click at [943, 611] on div at bounding box center [990, 563] width 327 height 201
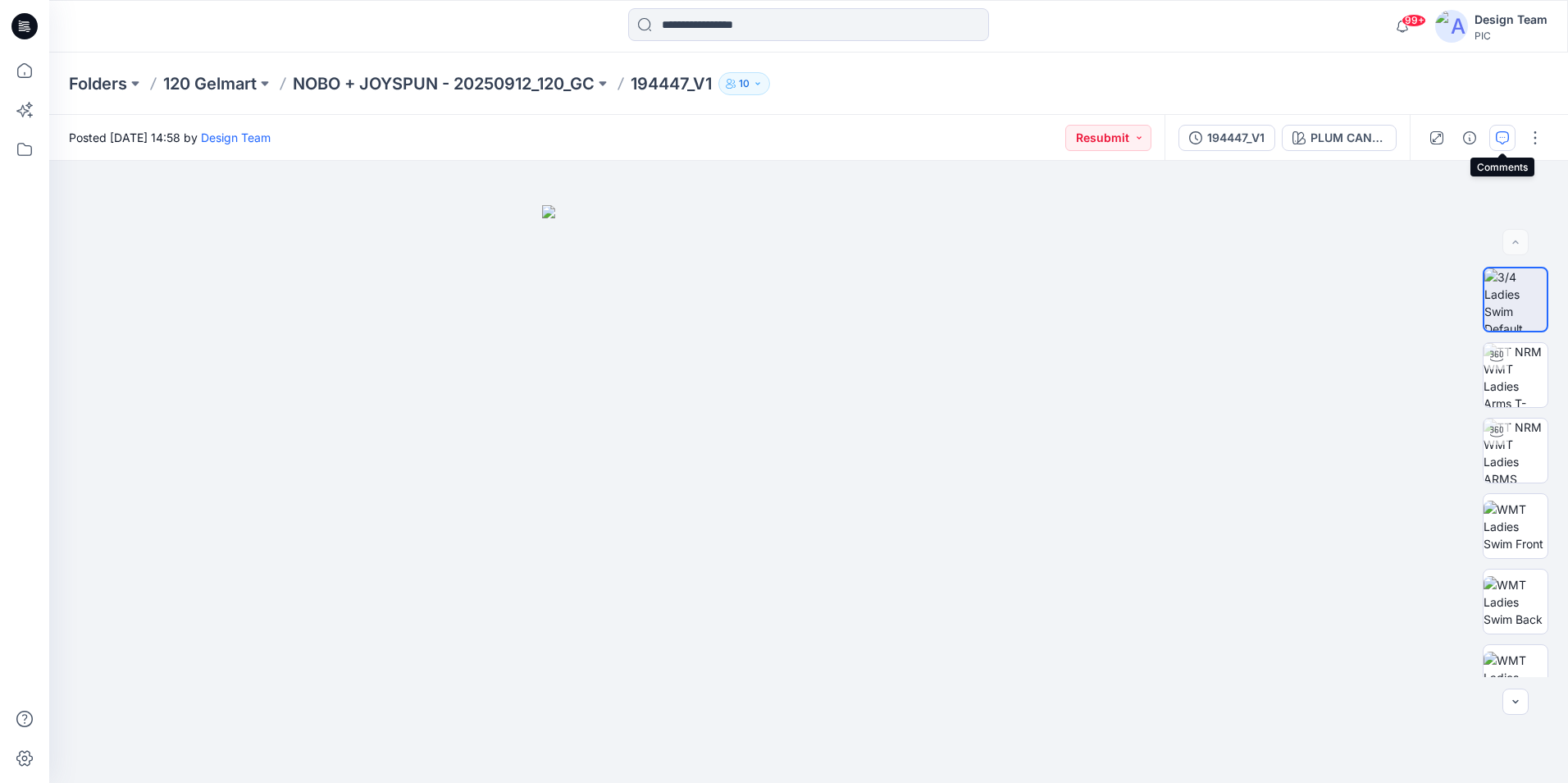
click at [1499, 134] on icon "button" at bounding box center [1502, 138] width 13 height 13
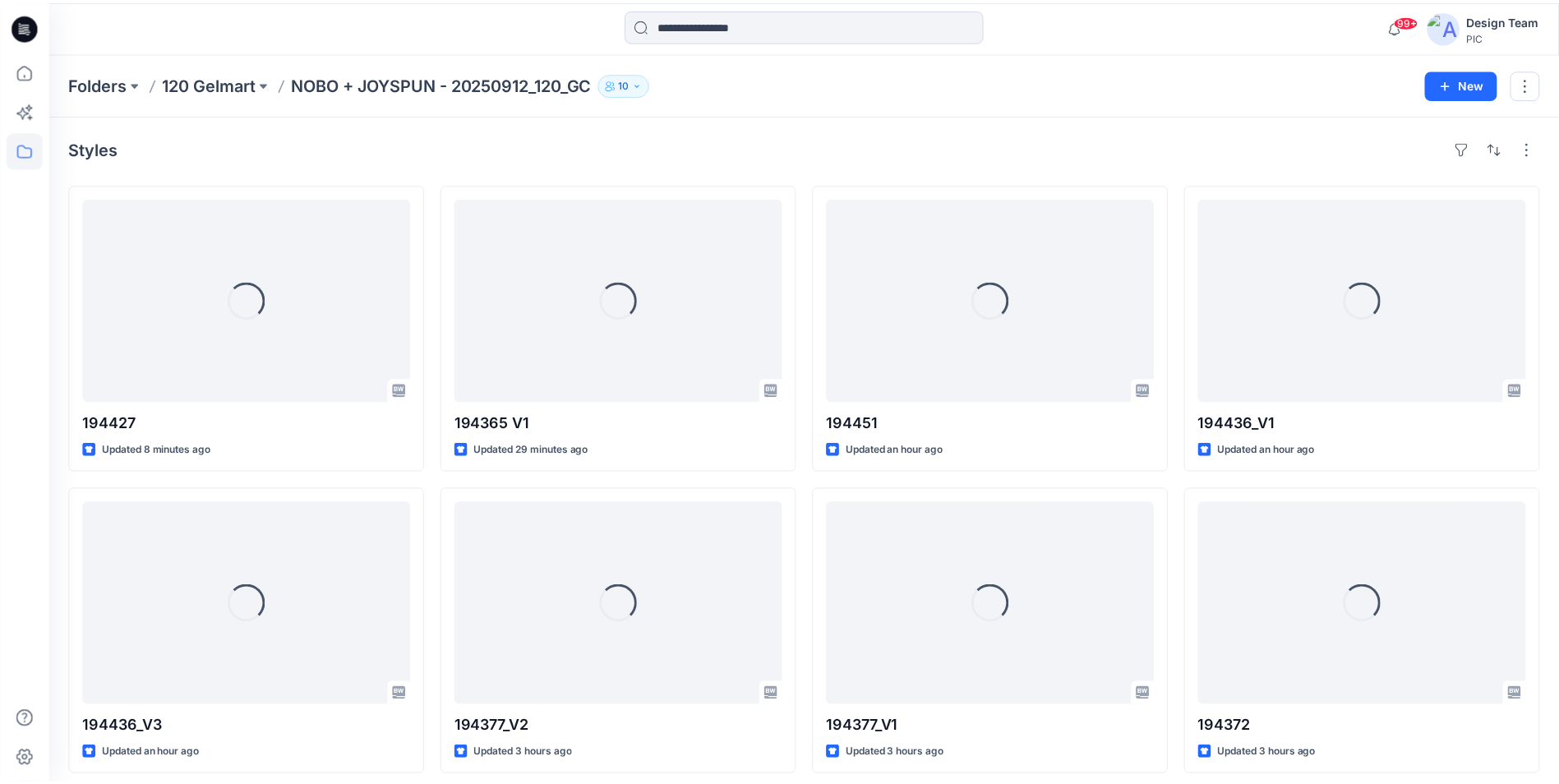
scroll to position [3666, 0]
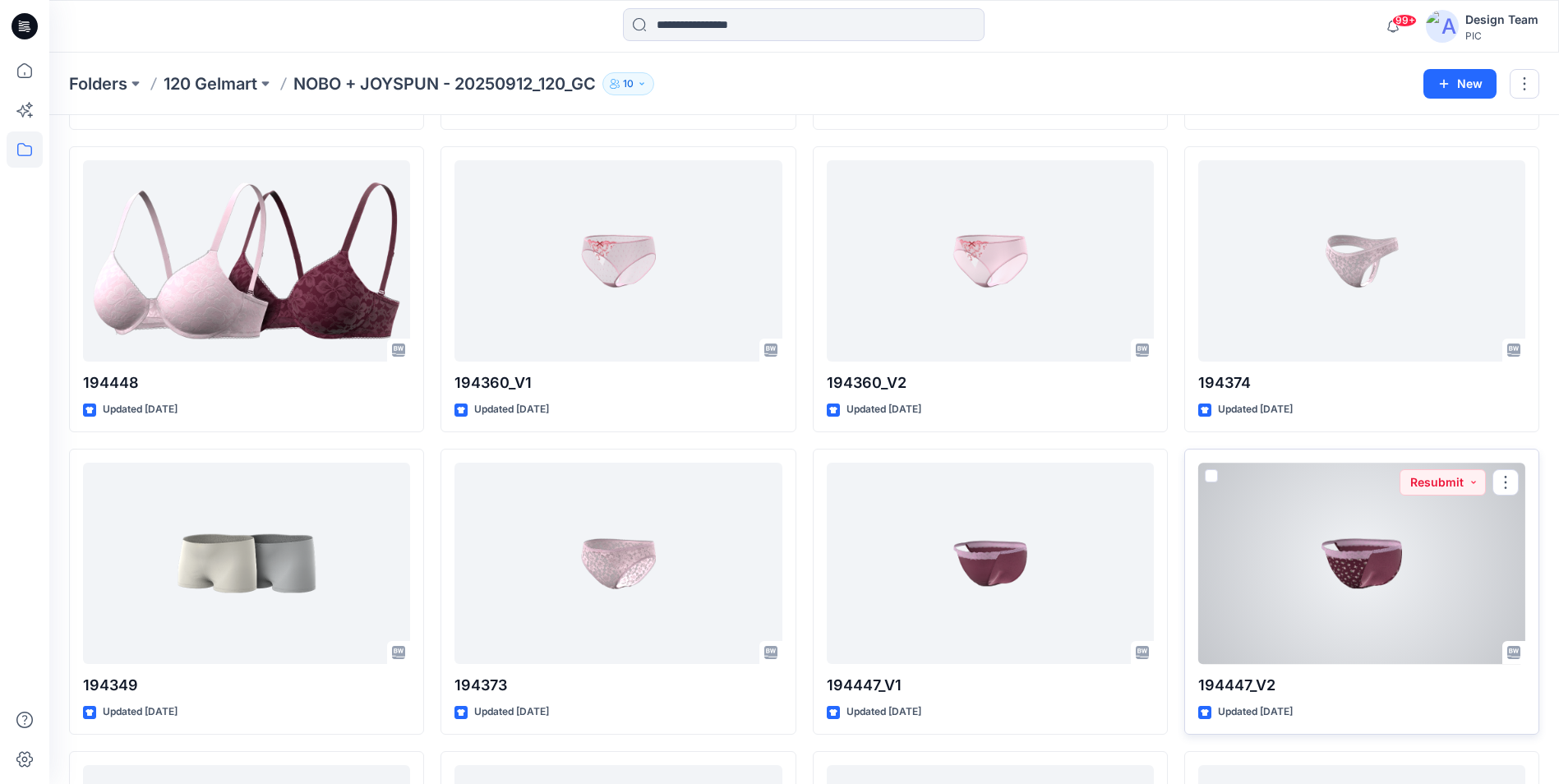
click at [1365, 624] on div at bounding box center [1362, 563] width 327 height 201
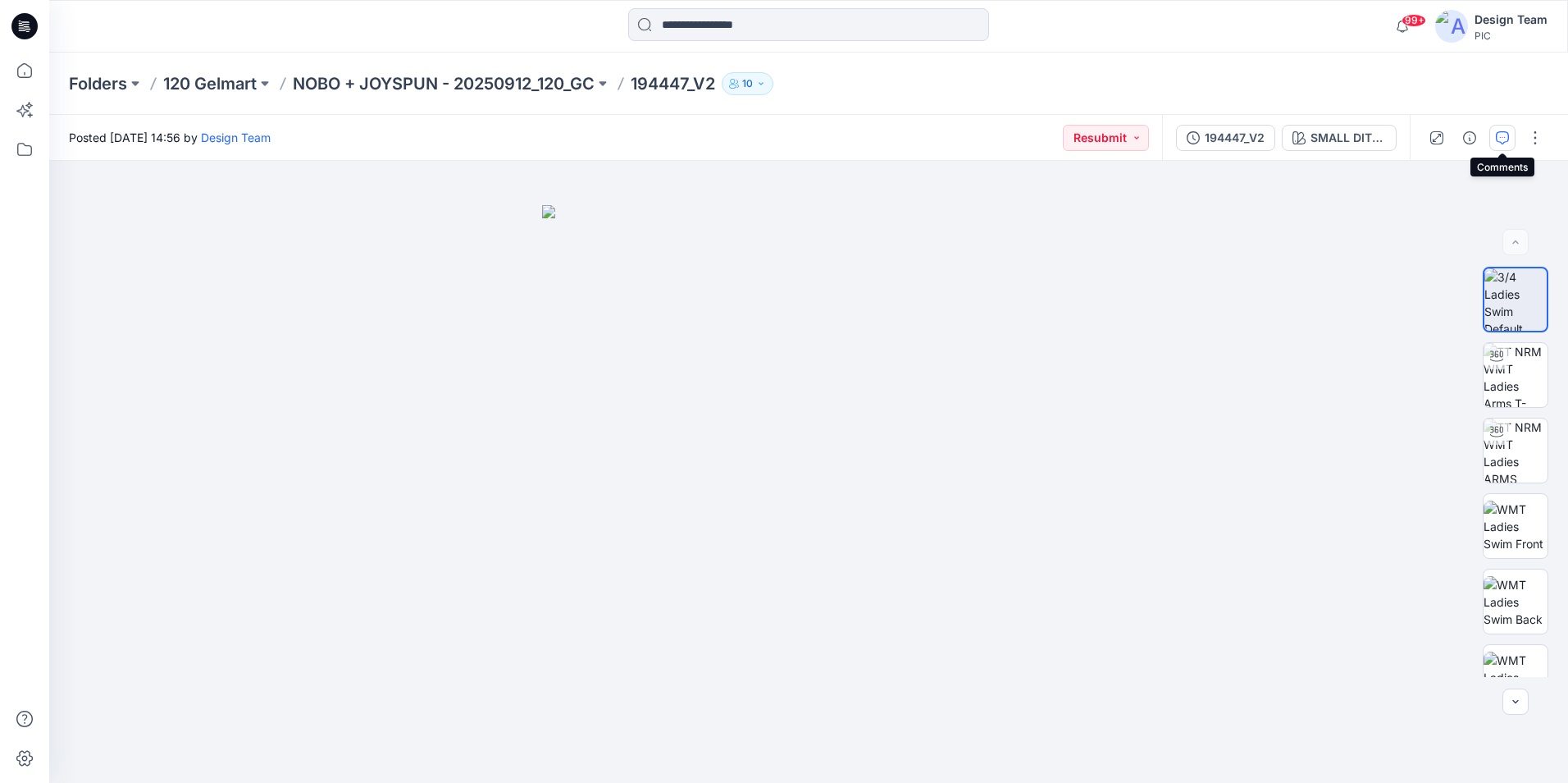
click at [1500, 142] on icon "button" at bounding box center [1502, 138] width 13 height 13
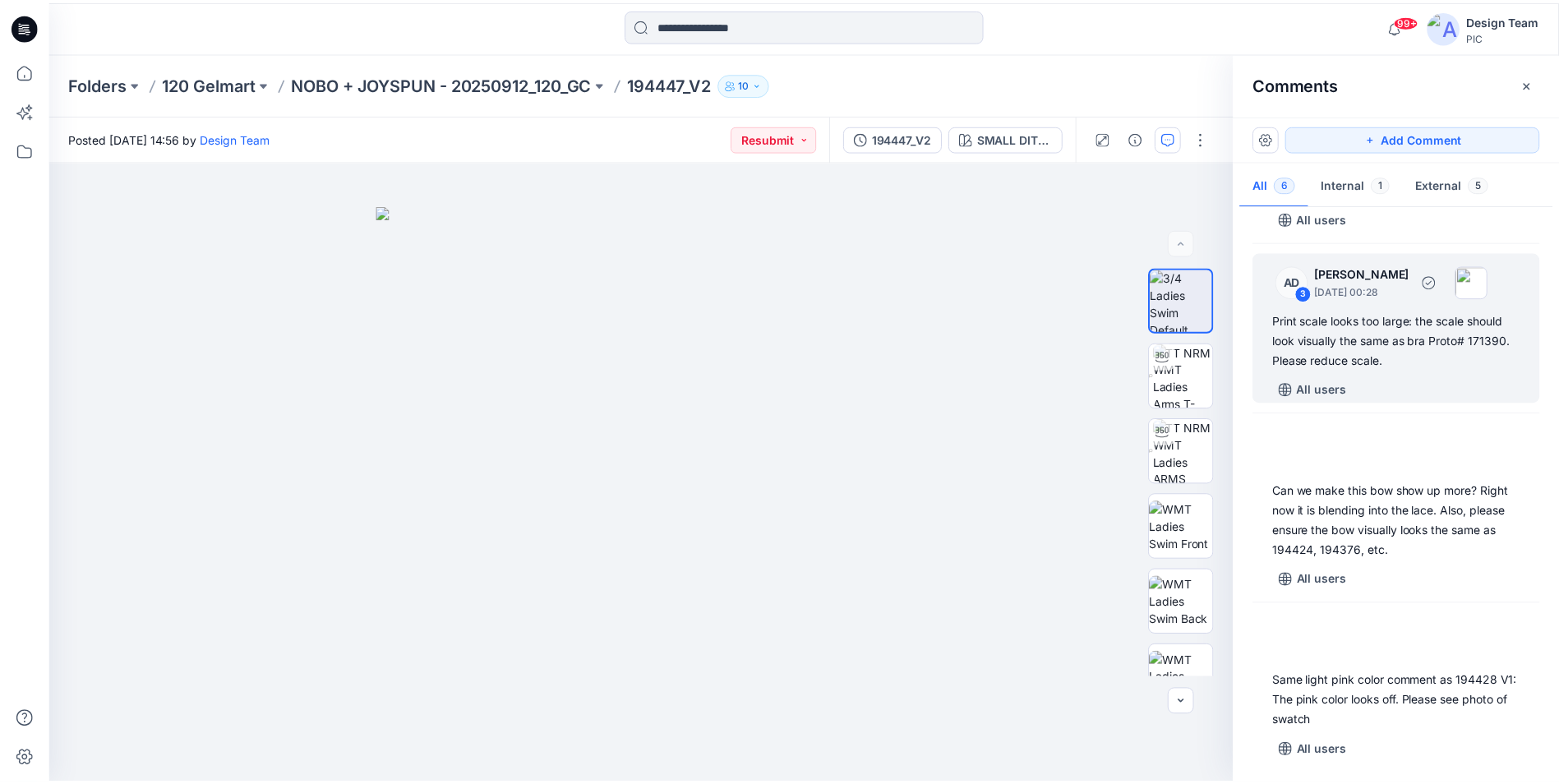
scroll to position [423, 0]
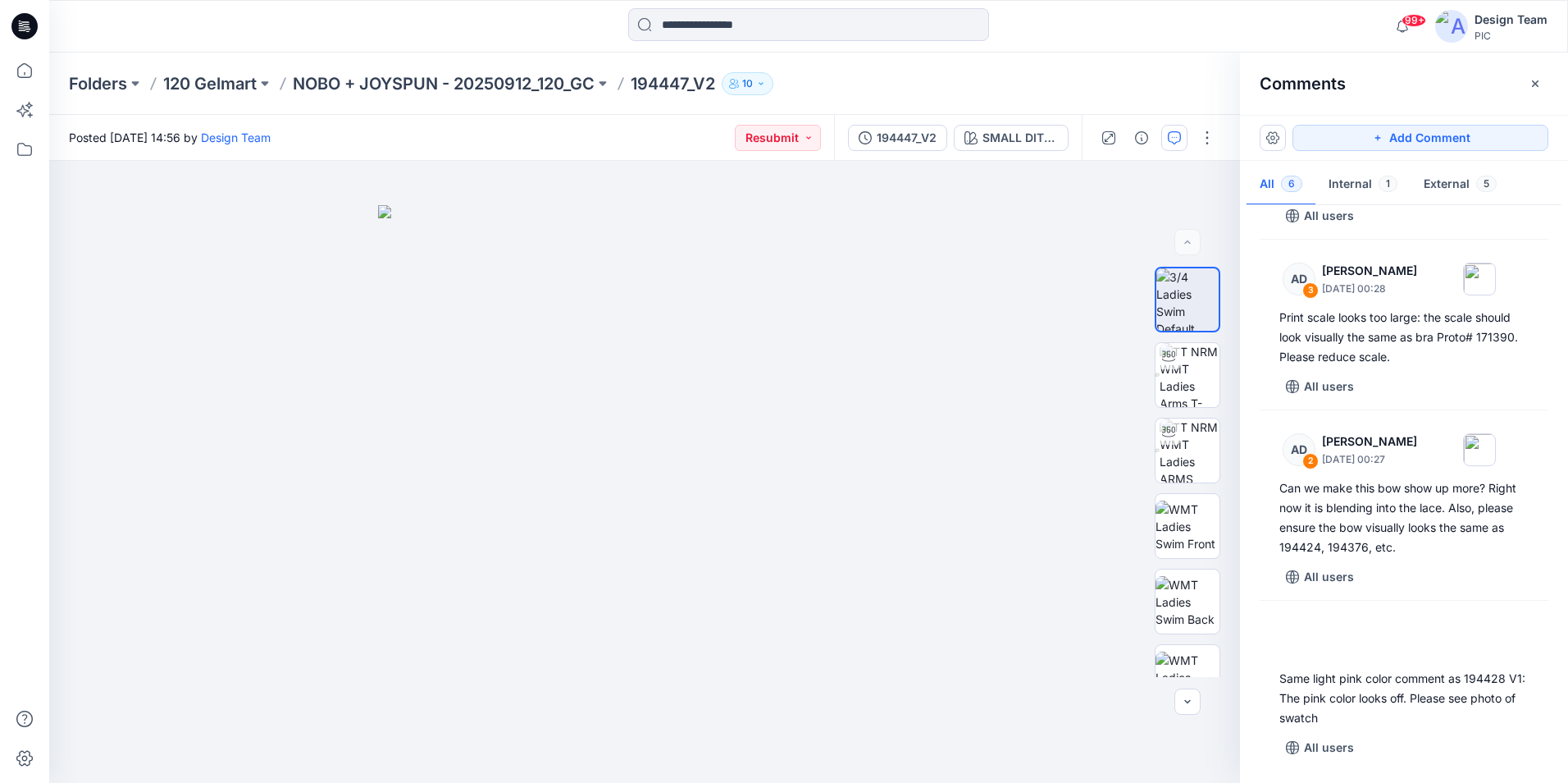
drag, startPoint x: 1536, startPoint y: 84, endPoint x: 1518, endPoint y: 99, distance: 23.4
click at [1529, 95] on button "button" at bounding box center [1536, 83] width 26 height 26
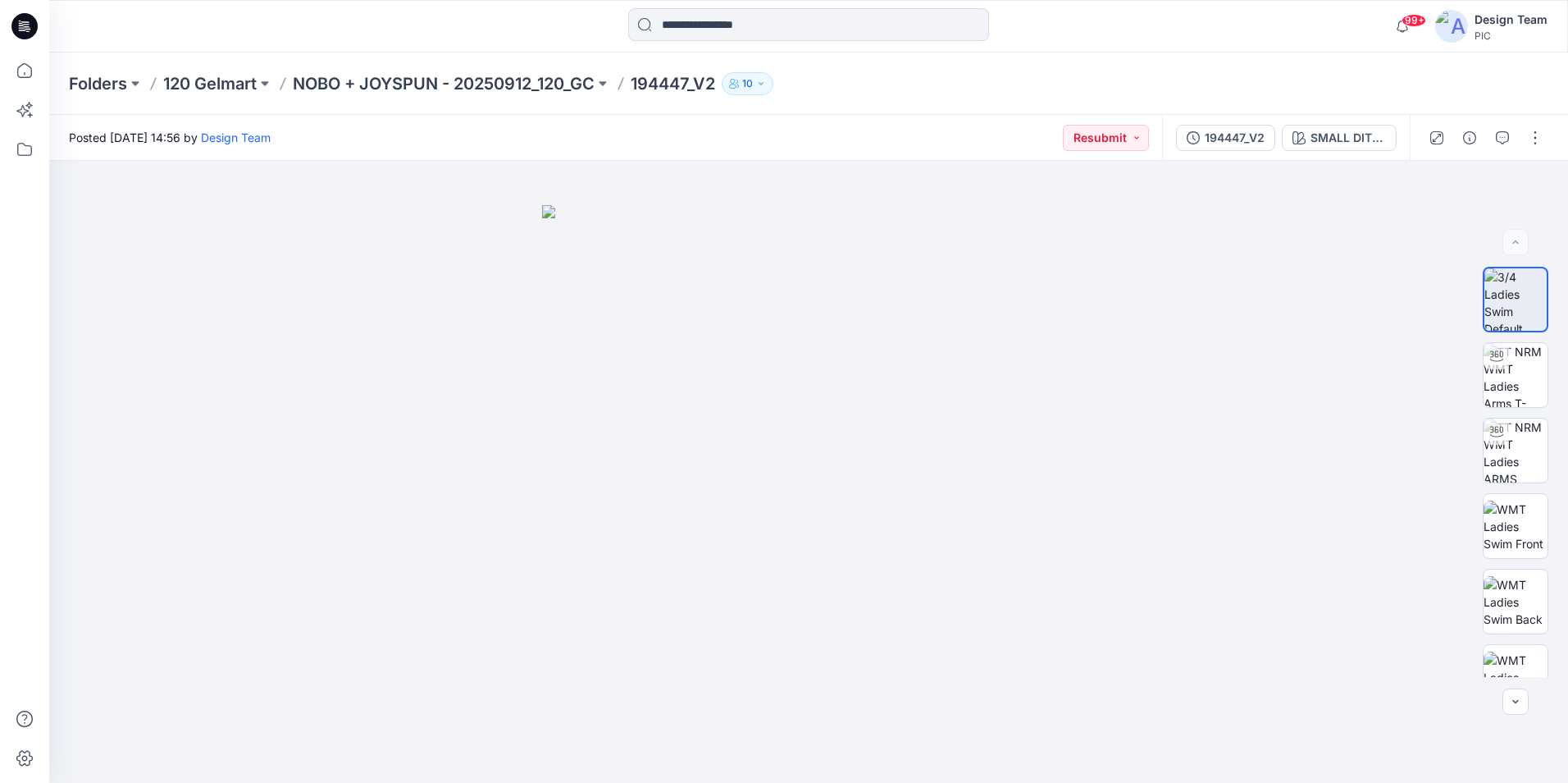
click at [82, 83] on p "Folders" at bounding box center [98, 83] width 58 height 23
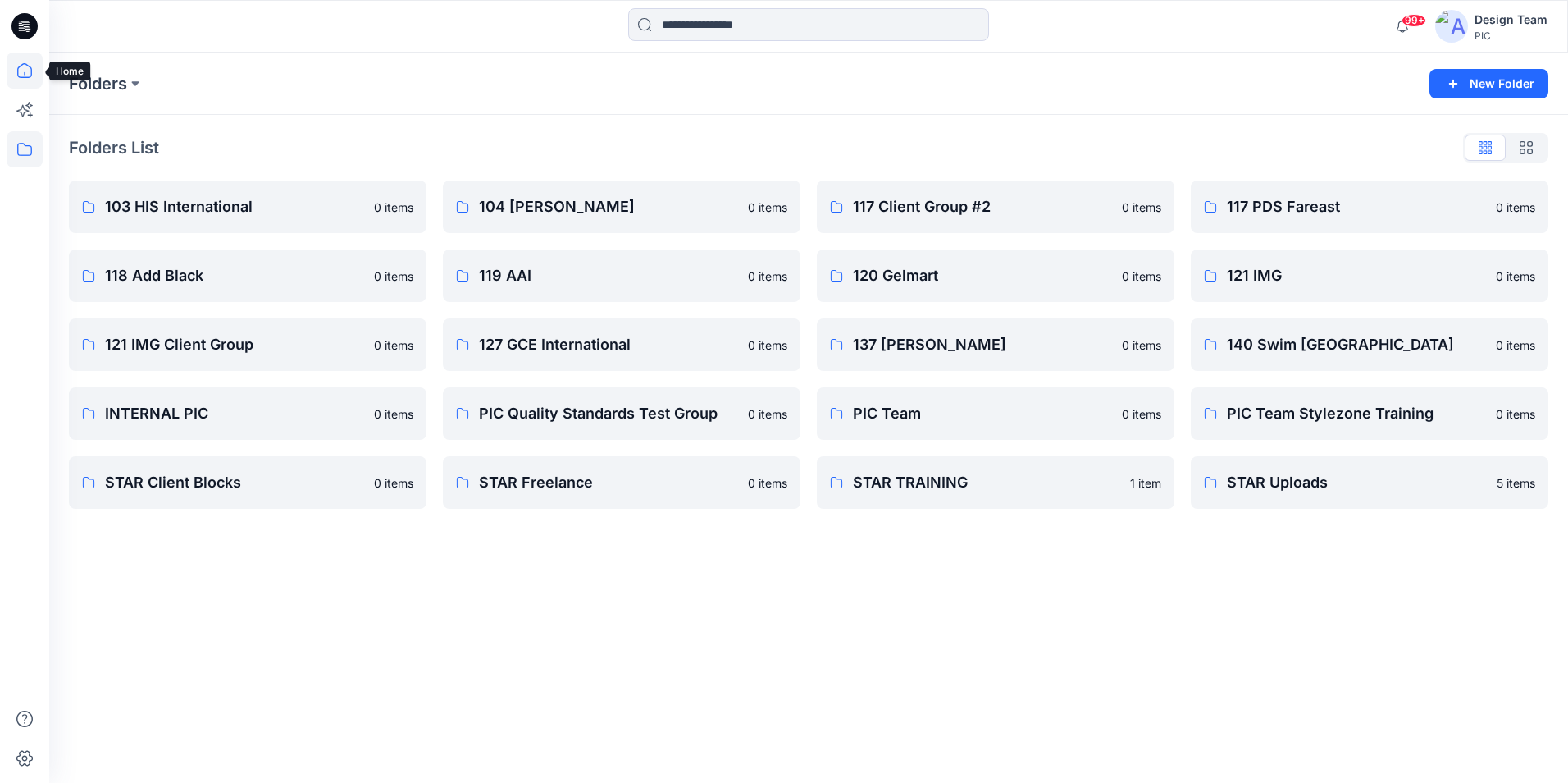
click at [32, 61] on icon at bounding box center [24, 70] width 36 height 36
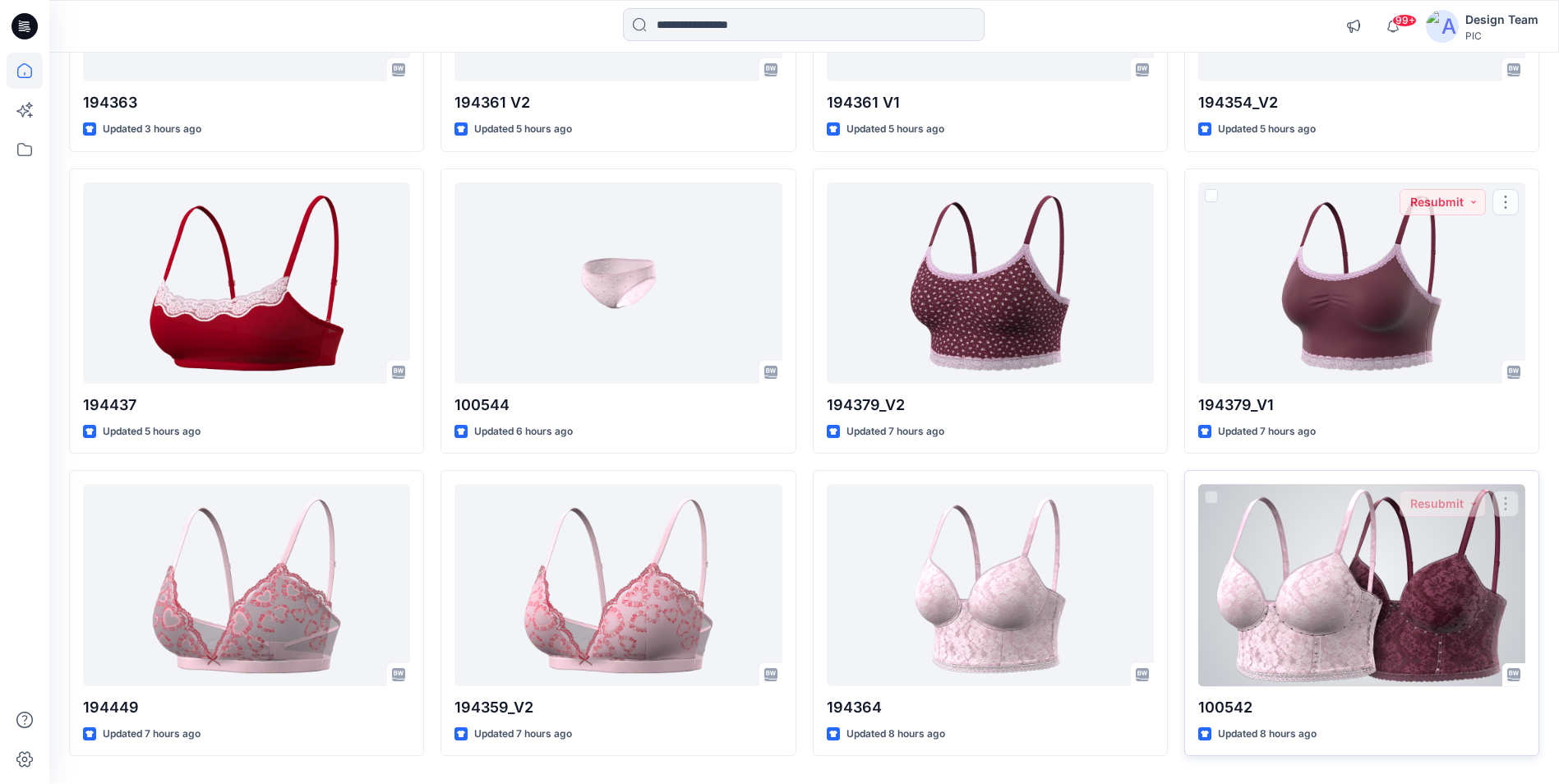
scroll to position [1320, 0]
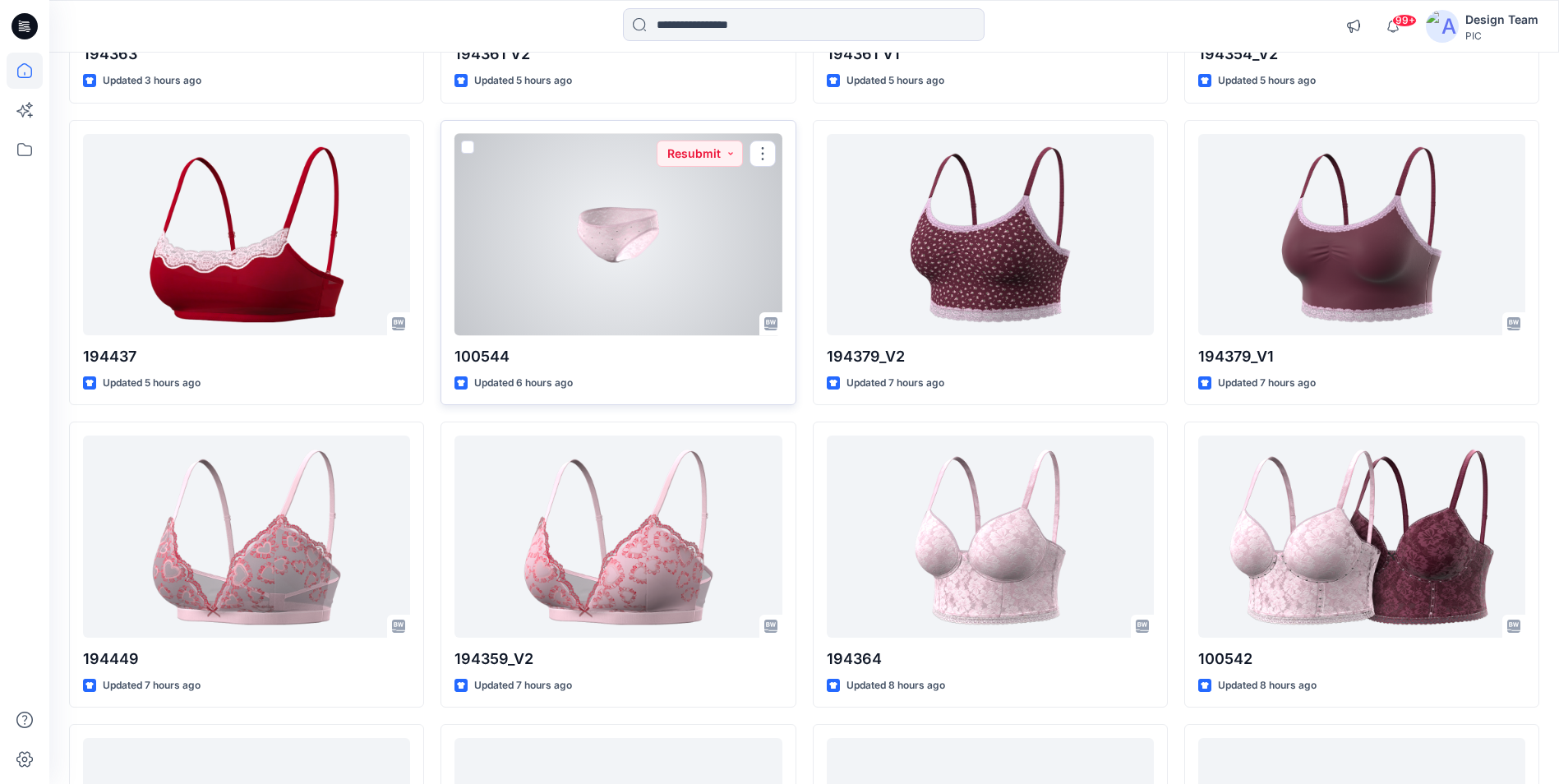
click at [610, 295] on div at bounding box center [618, 234] width 327 height 201
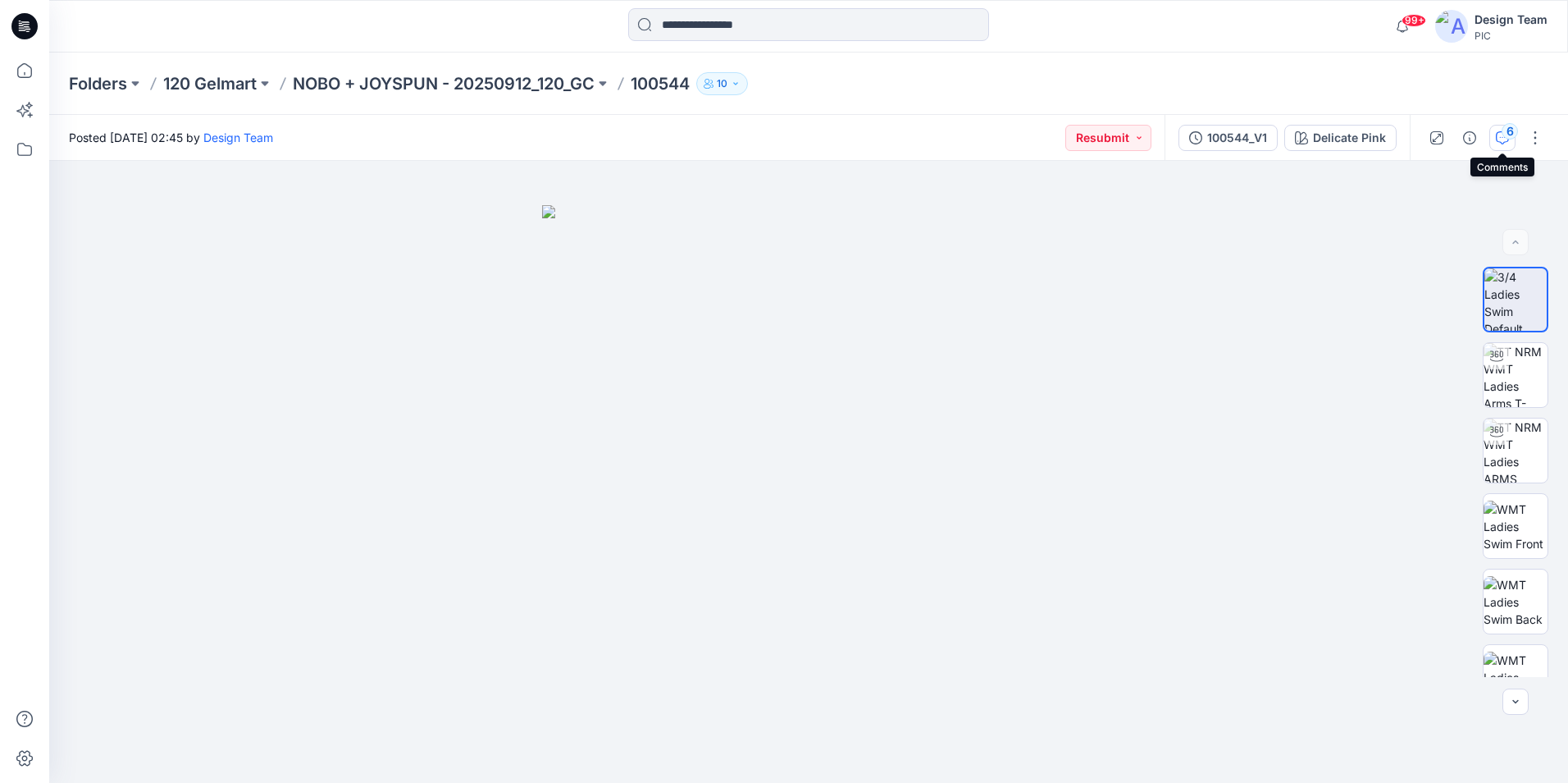
click at [1510, 139] on div "6" at bounding box center [1510, 131] width 17 height 17
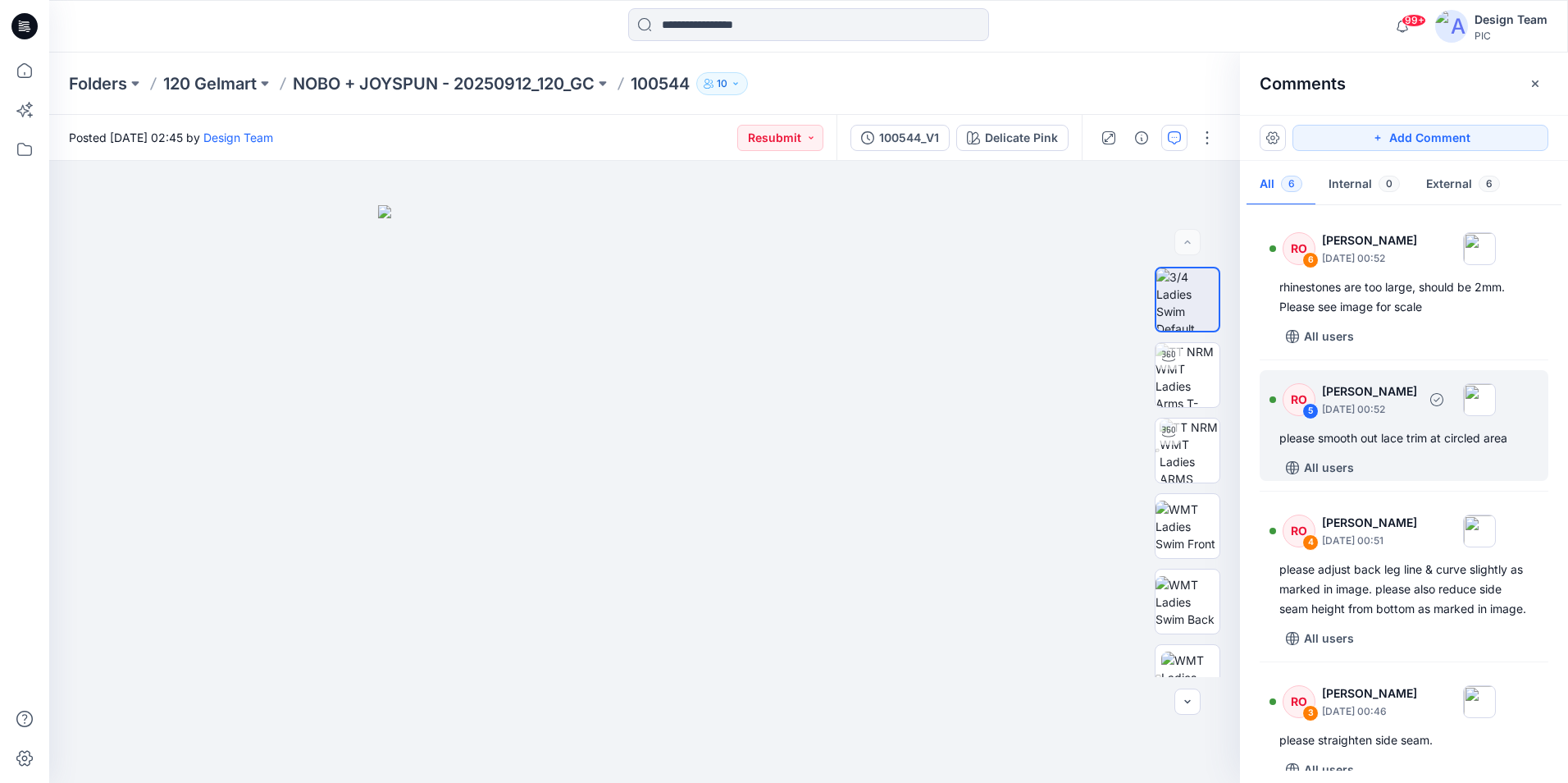
click at [1479, 464] on div "All users" at bounding box center [1414, 468] width 269 height 26
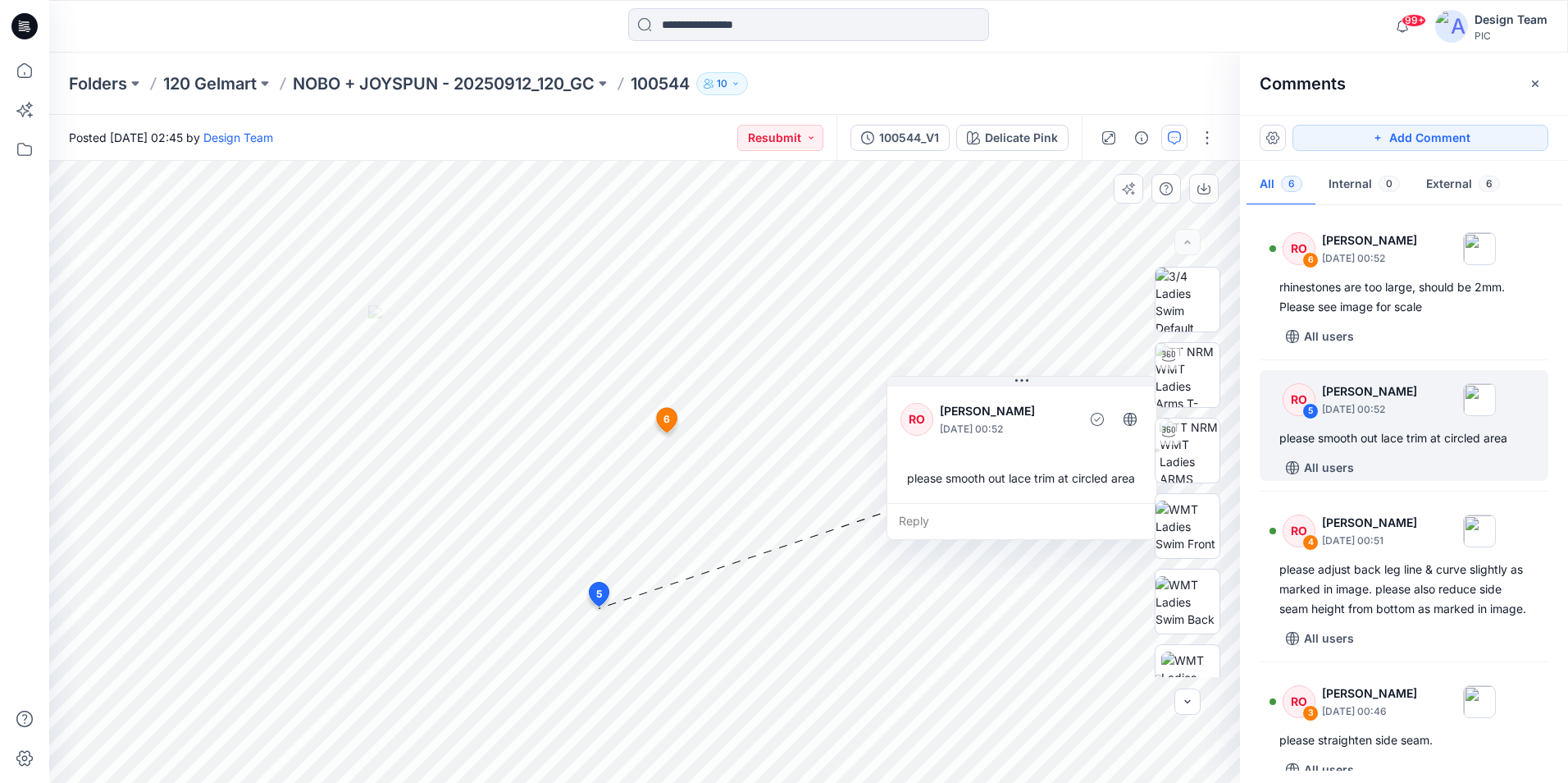
drag, startPoint x: 752, startPoint y: 469, endPoint x: 1065, endPoint y: 388, distance: 323.3
click at [1065, 388] on div "RO [PERSON_NAME] [DATE] 00:52 please smooth out lace trim at circled area" at bounding box center [1021, 443] width 269 height 119
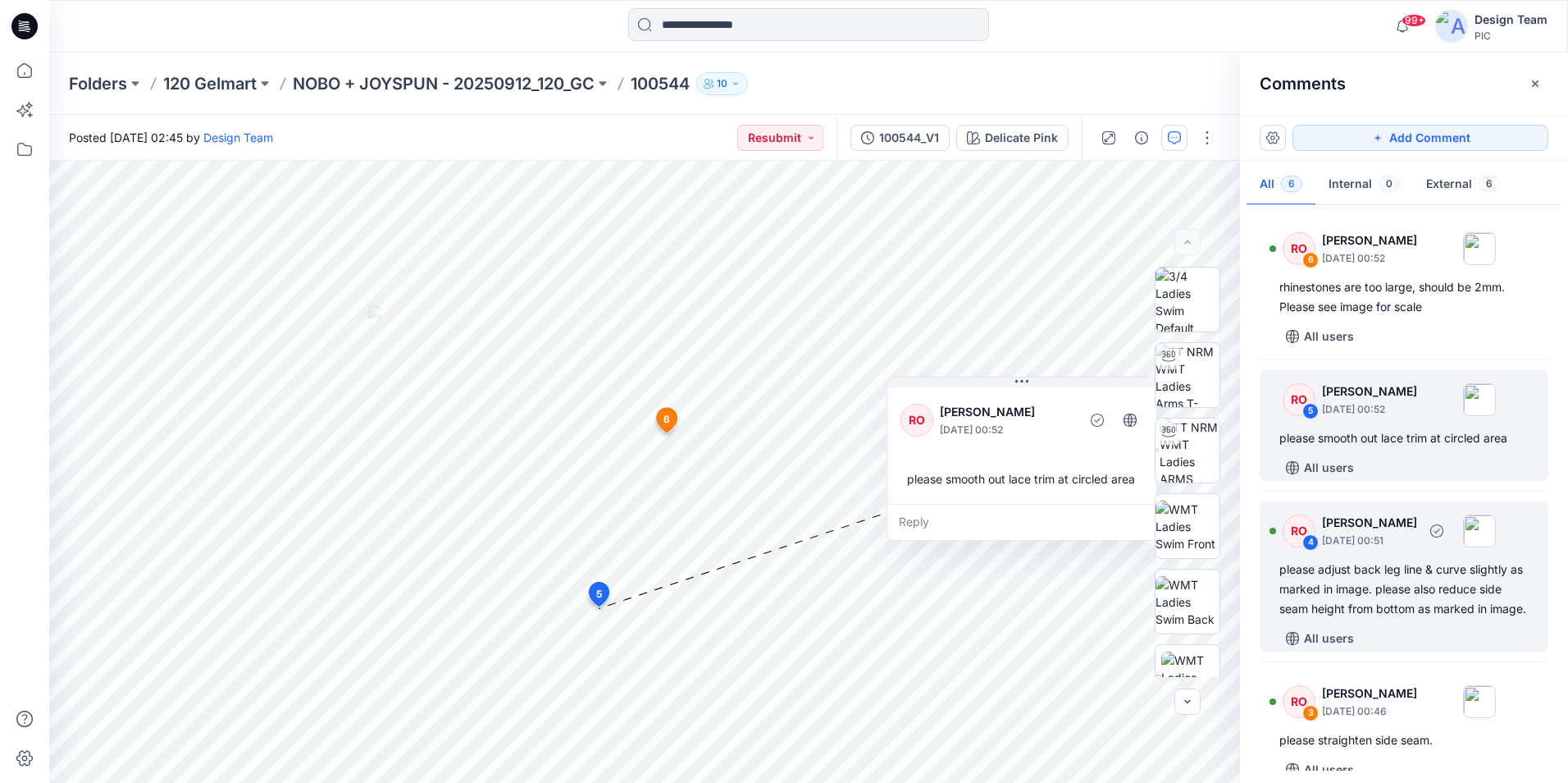
click at [1514, 641] on div "RO 4 [PERSON_NAME] [DATE] 00:51 please adjust back leg line & curve slightly as…" at bounding box center [1404, 576] width 289 height 150
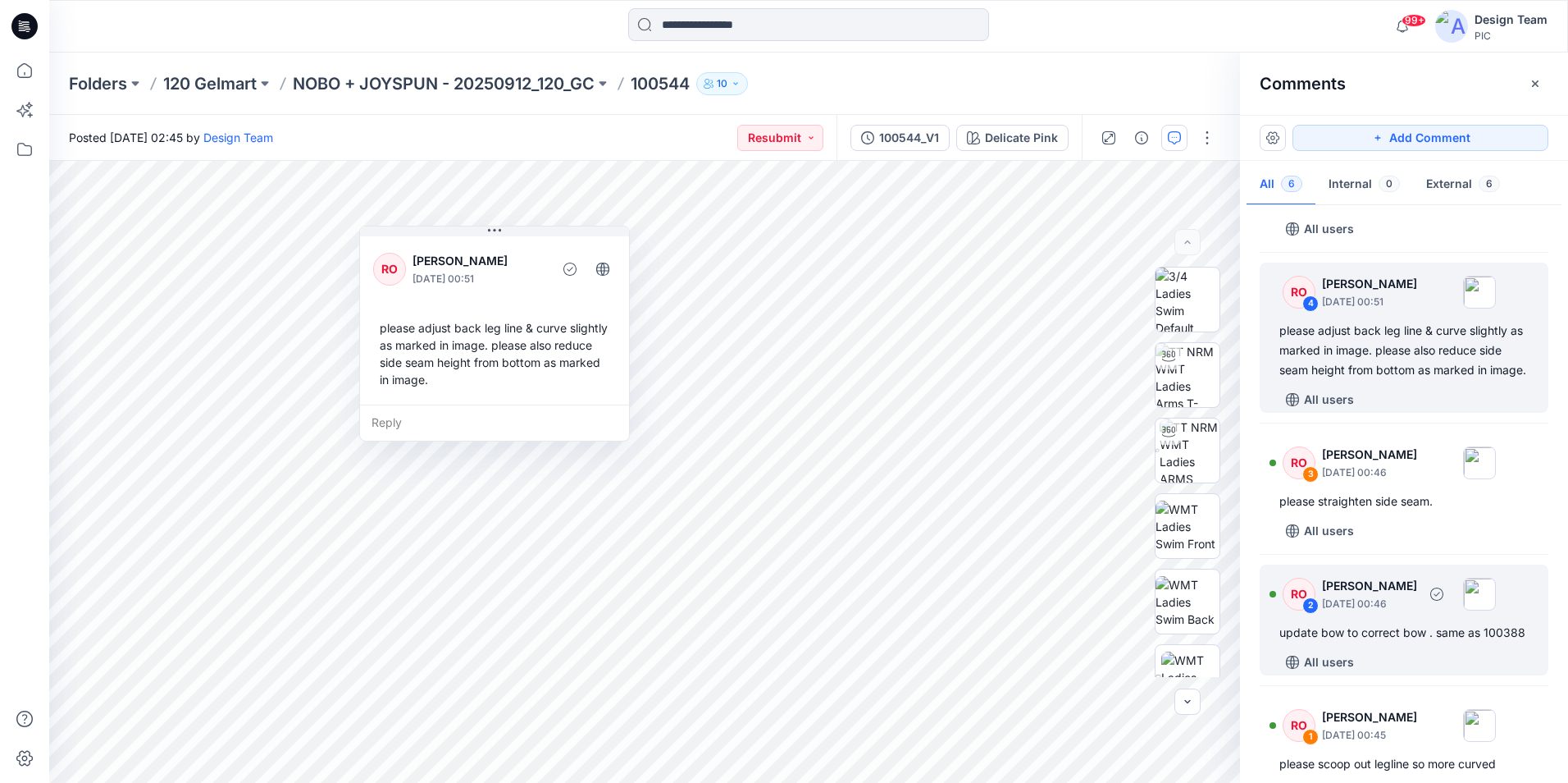
scroll to position [246, 0]
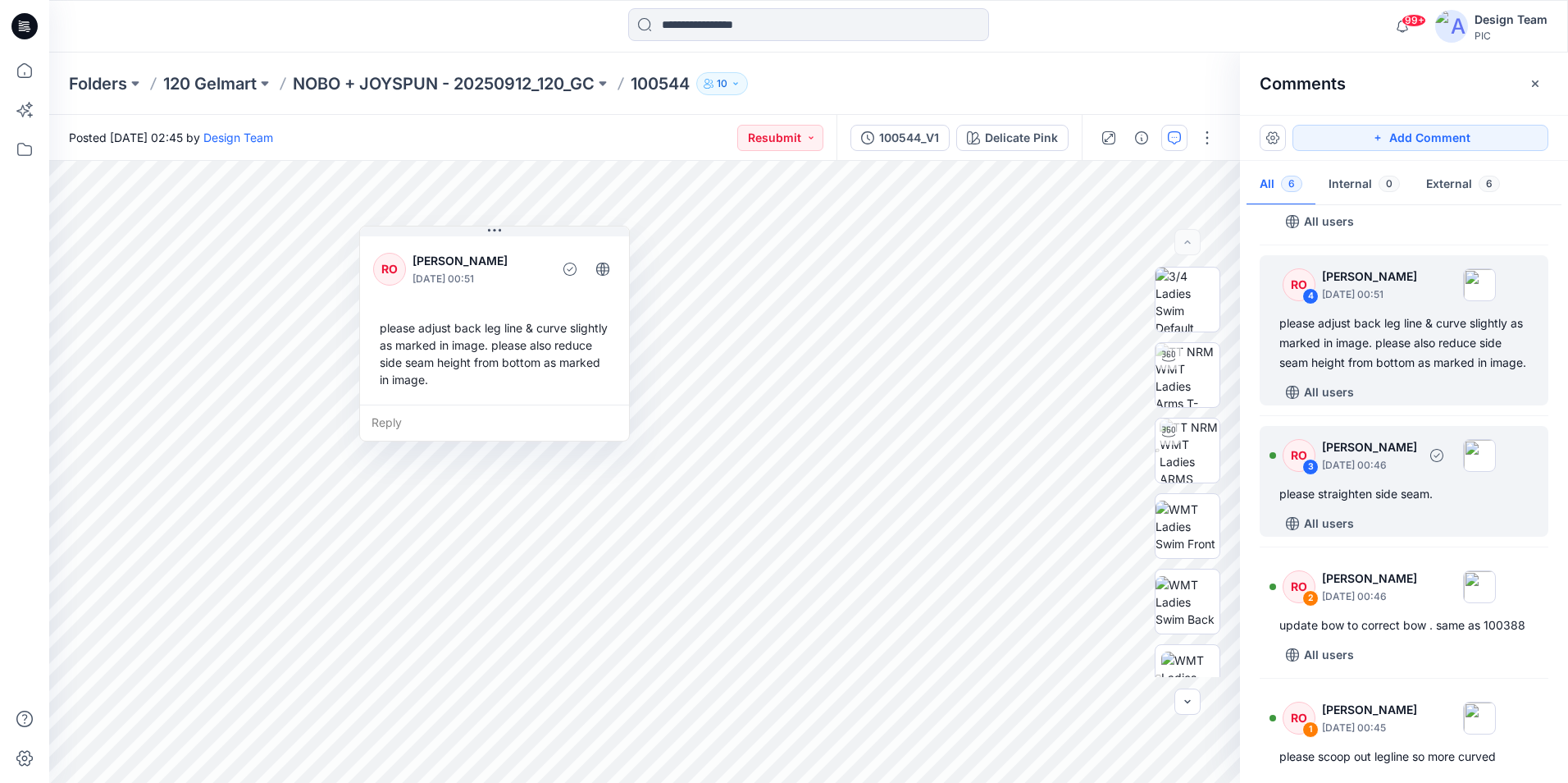
click at [1444, 504] on div "please straighten side seam." at bounding box center [1404, 494] width 249 height 19
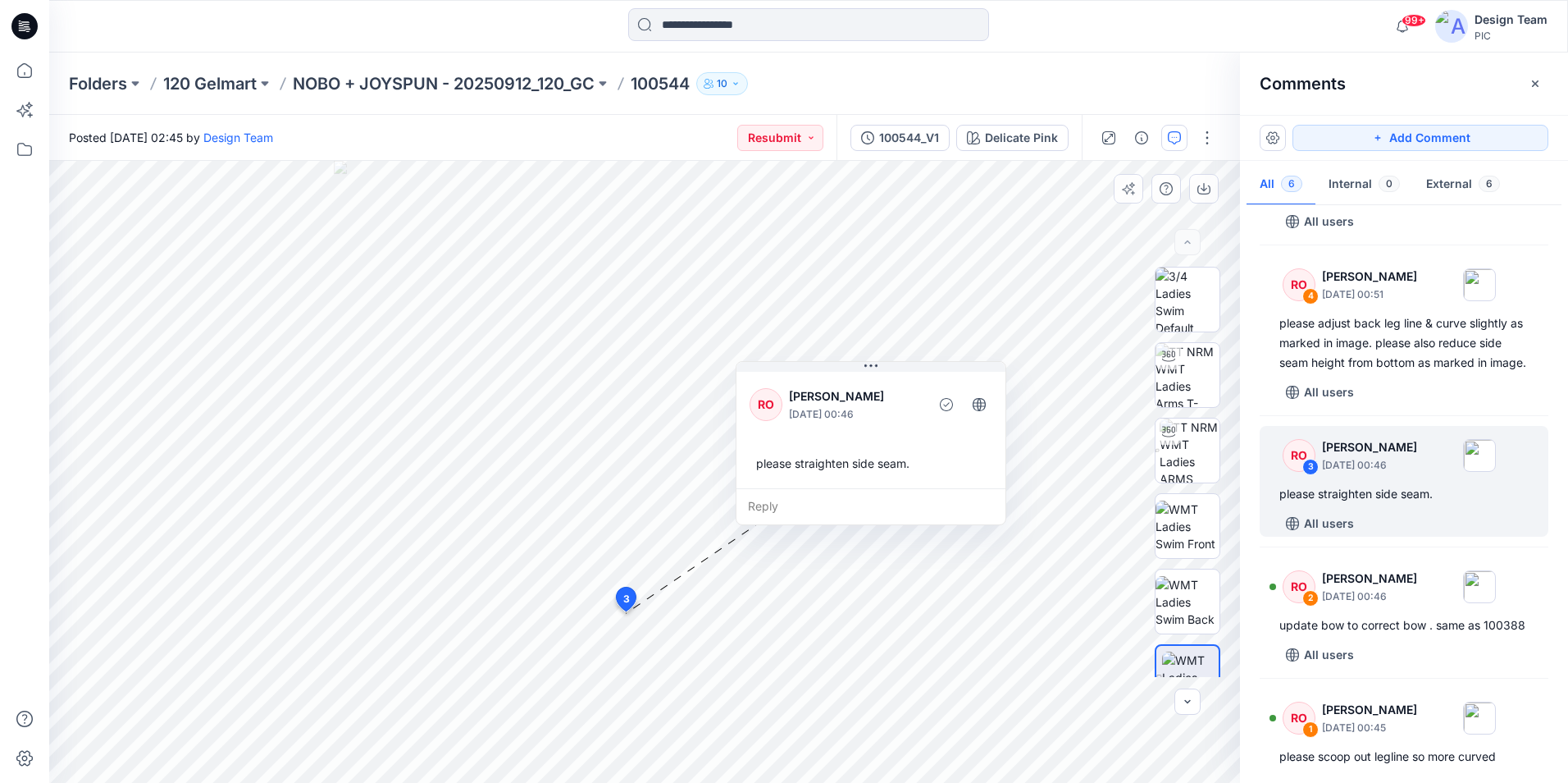
drag, startPoint x: 847, startPoint y: 617, endPoint x: 942, endPoint y: 377, distance: 258.1
click at [942, 377] on div "RO [PERSON_NAME] [DATE] 00:46 please straighten side seam." at bounding box center [870, 428] width 269 height 119
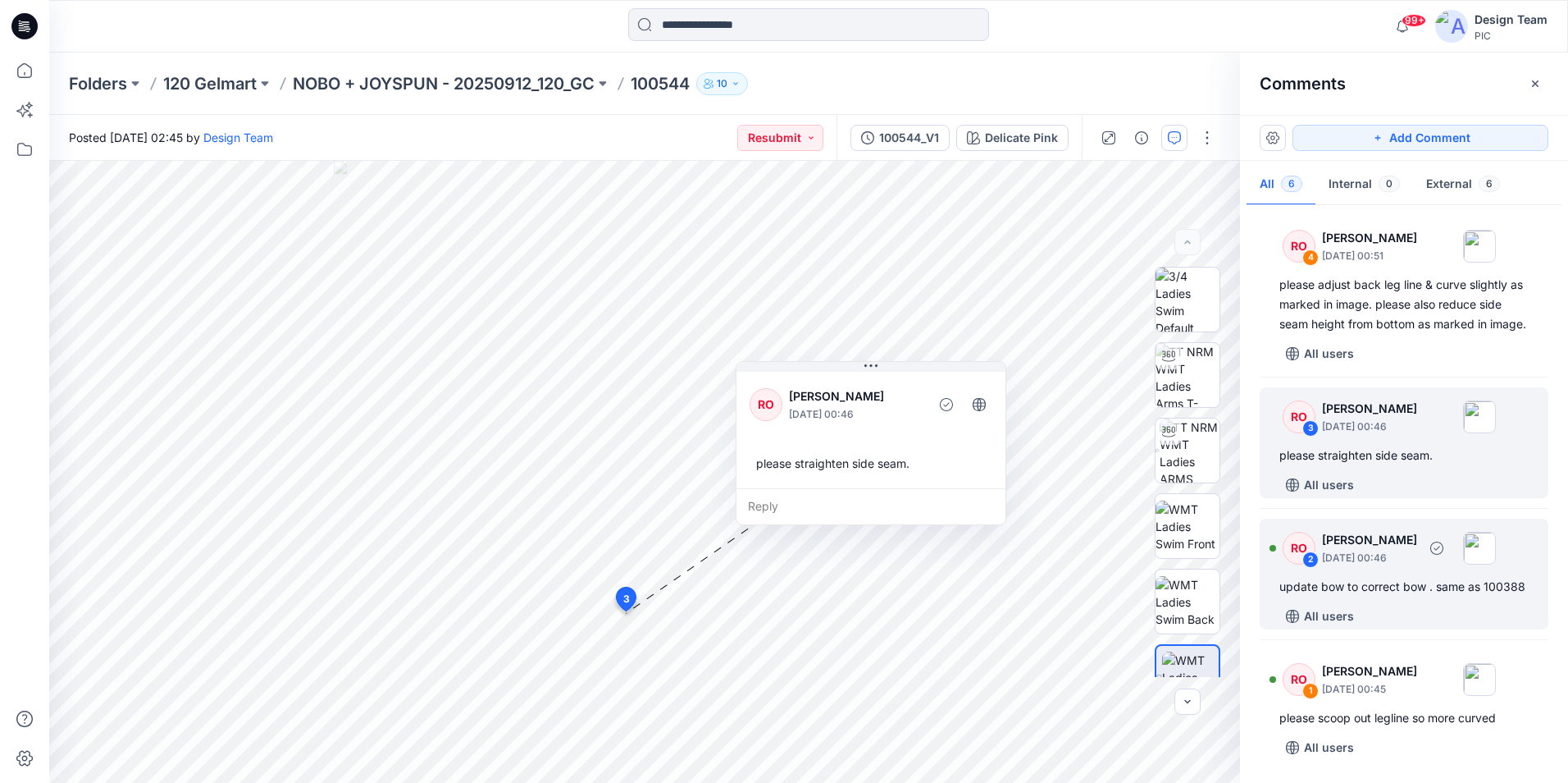
scroll to position [324, 0]
click at [1386, 595] on div "update bow to correct bow . same as 100388" at bounding box center [1404, 586] width 249 height 19
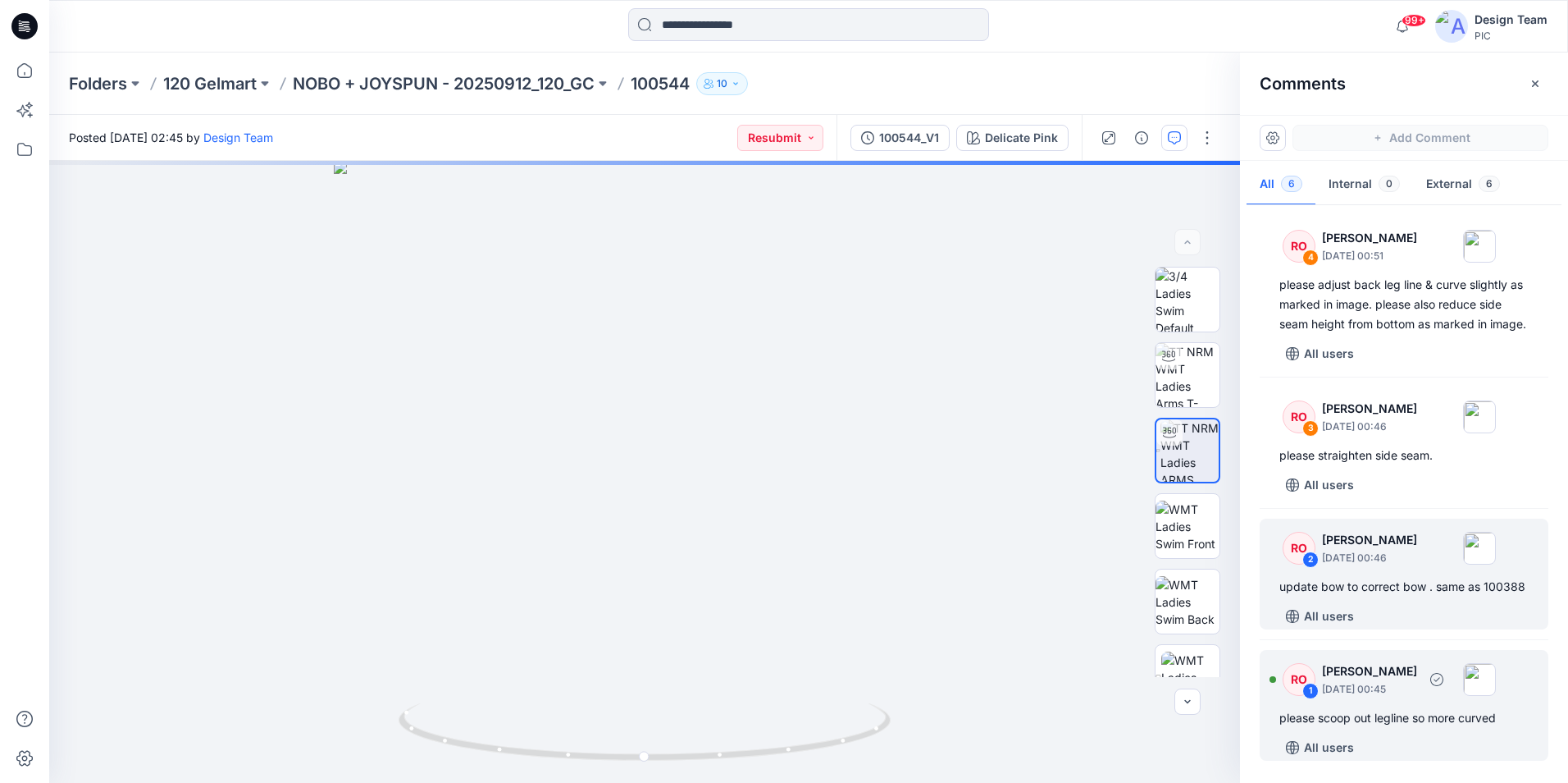
click at [1396, 730] on div "RO 1 [PERSON_NAME] [DATE] 00:45 please scoop out legline so more curved All use…" at bounding box center [1404, 705] width 289 height 111
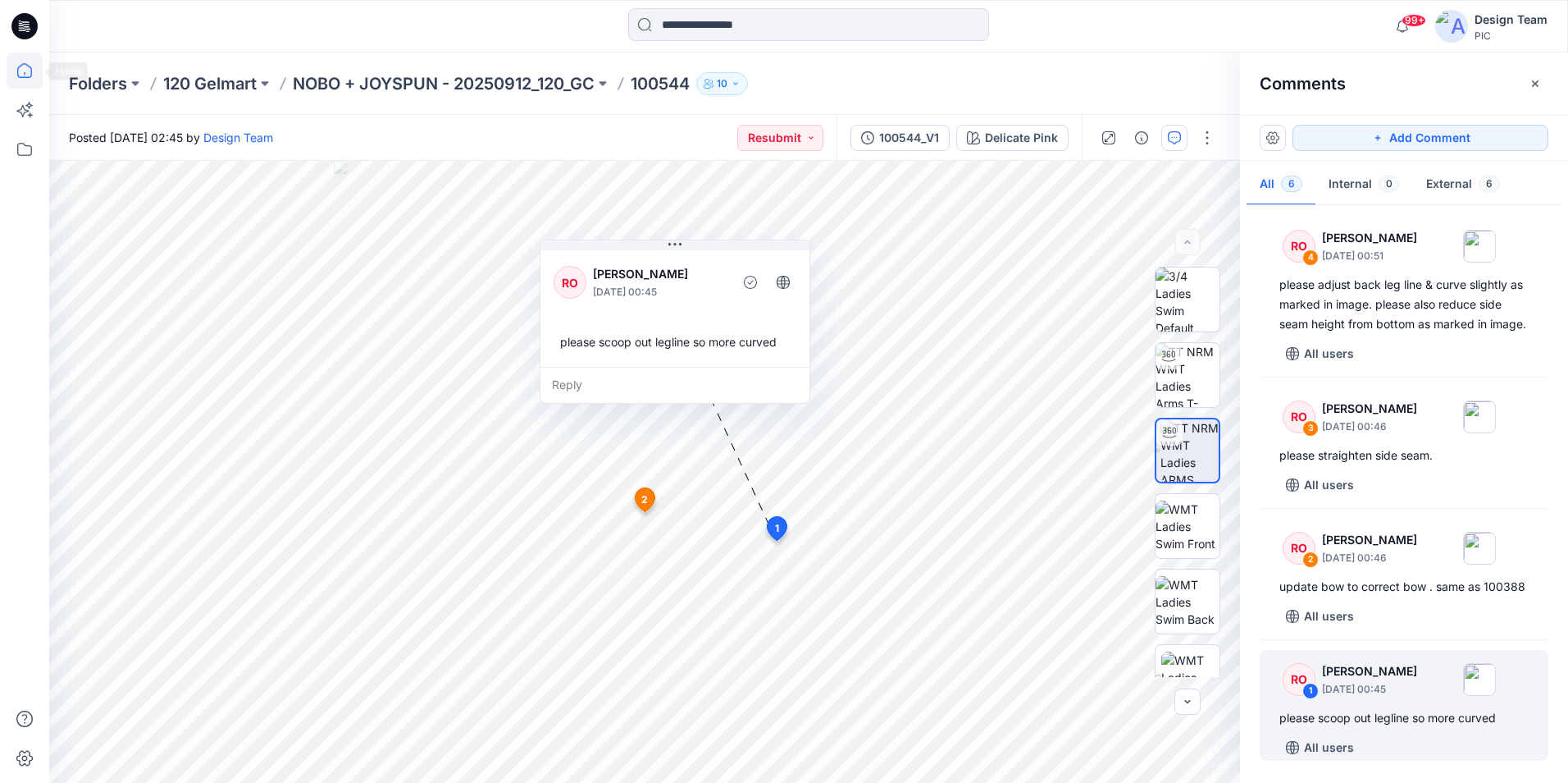
drag, startPoint x: 12, startPoint y: 72, endPoint x: 31, endPoint y: 82, distance: 21.5
click at [13, 72] on icon at bounding box center [24, 70] width 36 height 36
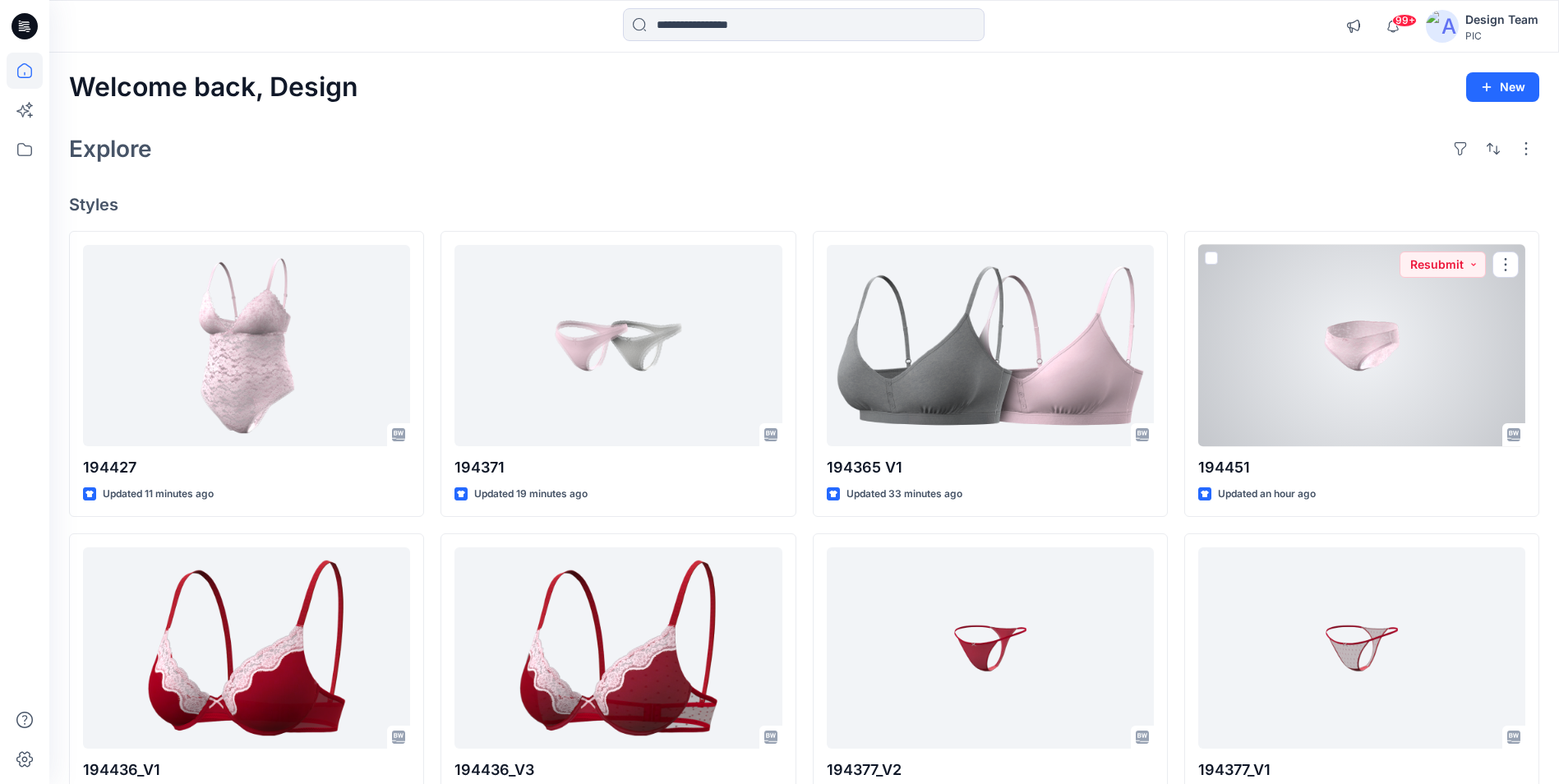
click at [1348, 397] on div at bounding box center [1362, 345] width 327 height 201
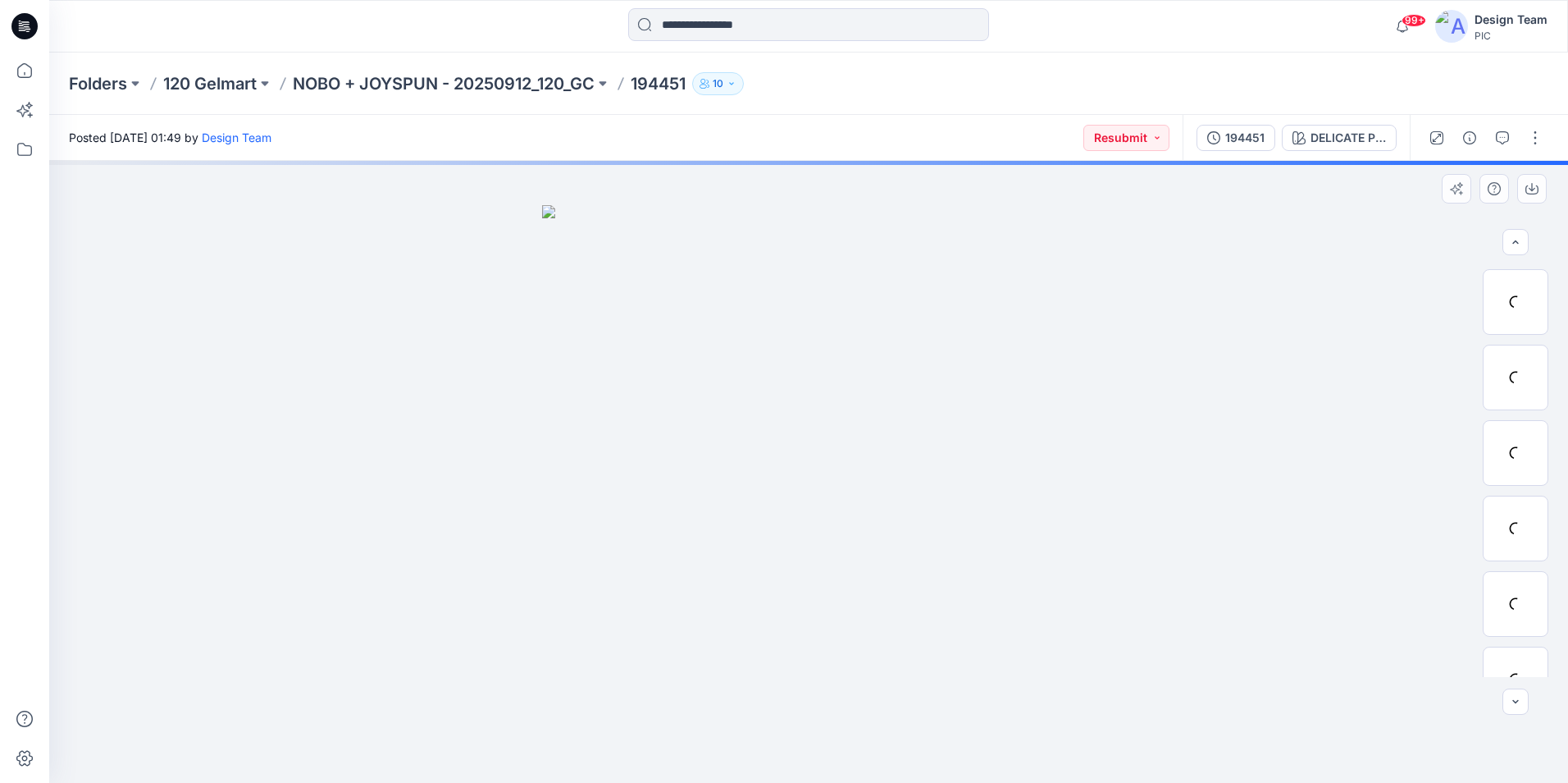
scroll to position [259, 0]
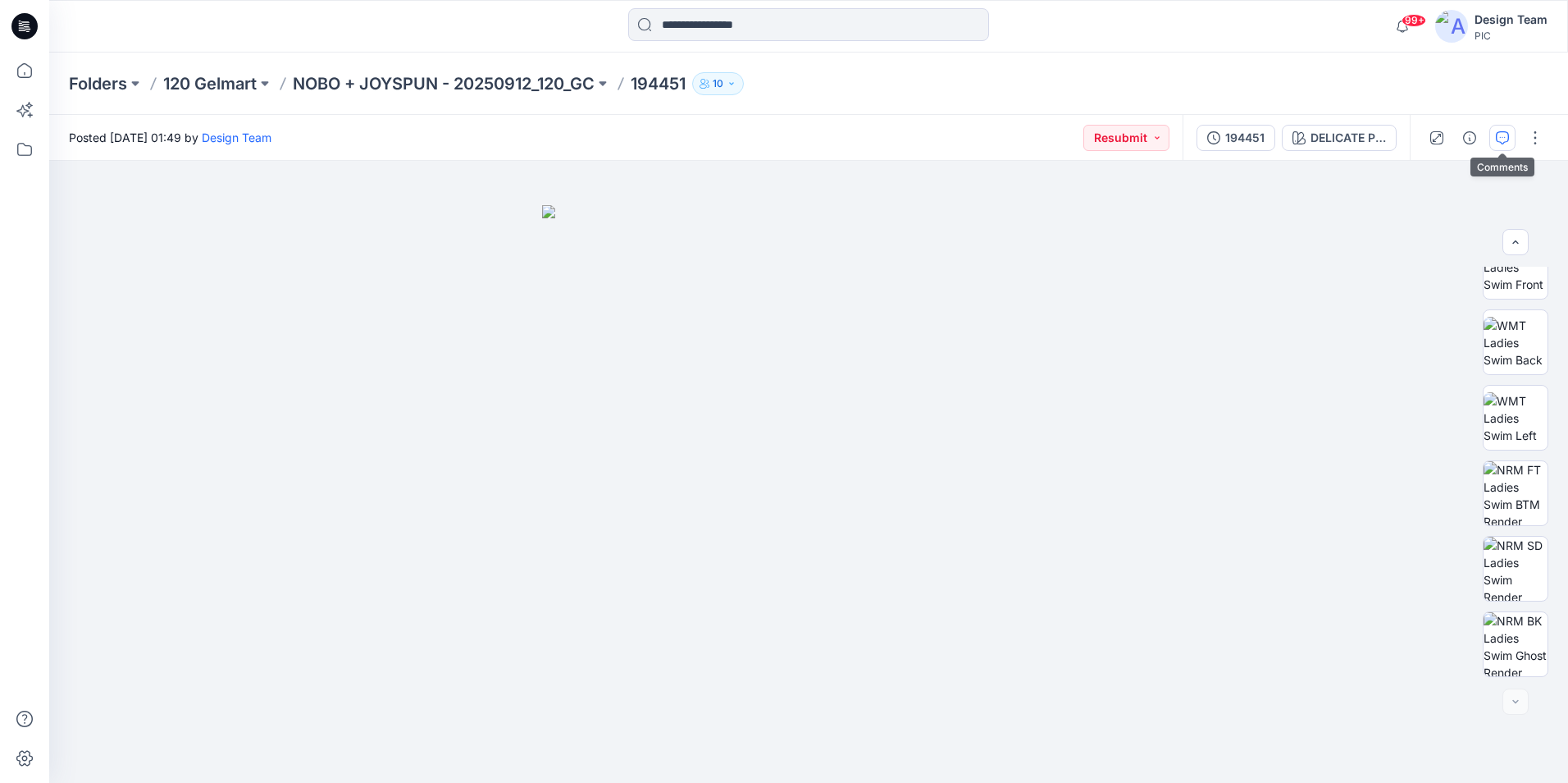
click at [1508, 127] on button "button" at bounding box center [1503, 138] width 26 height 26
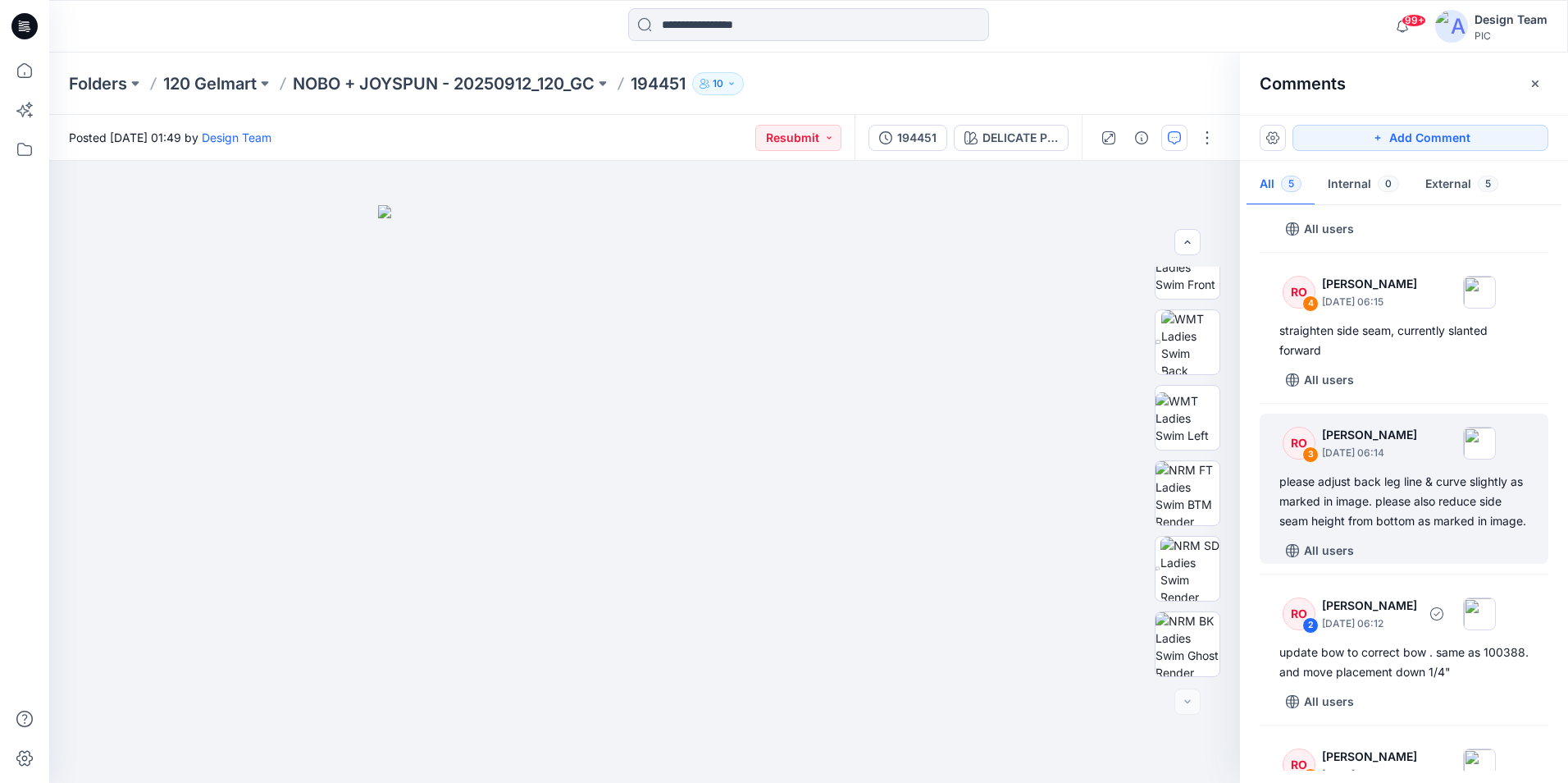
scroll to position [0, 0]
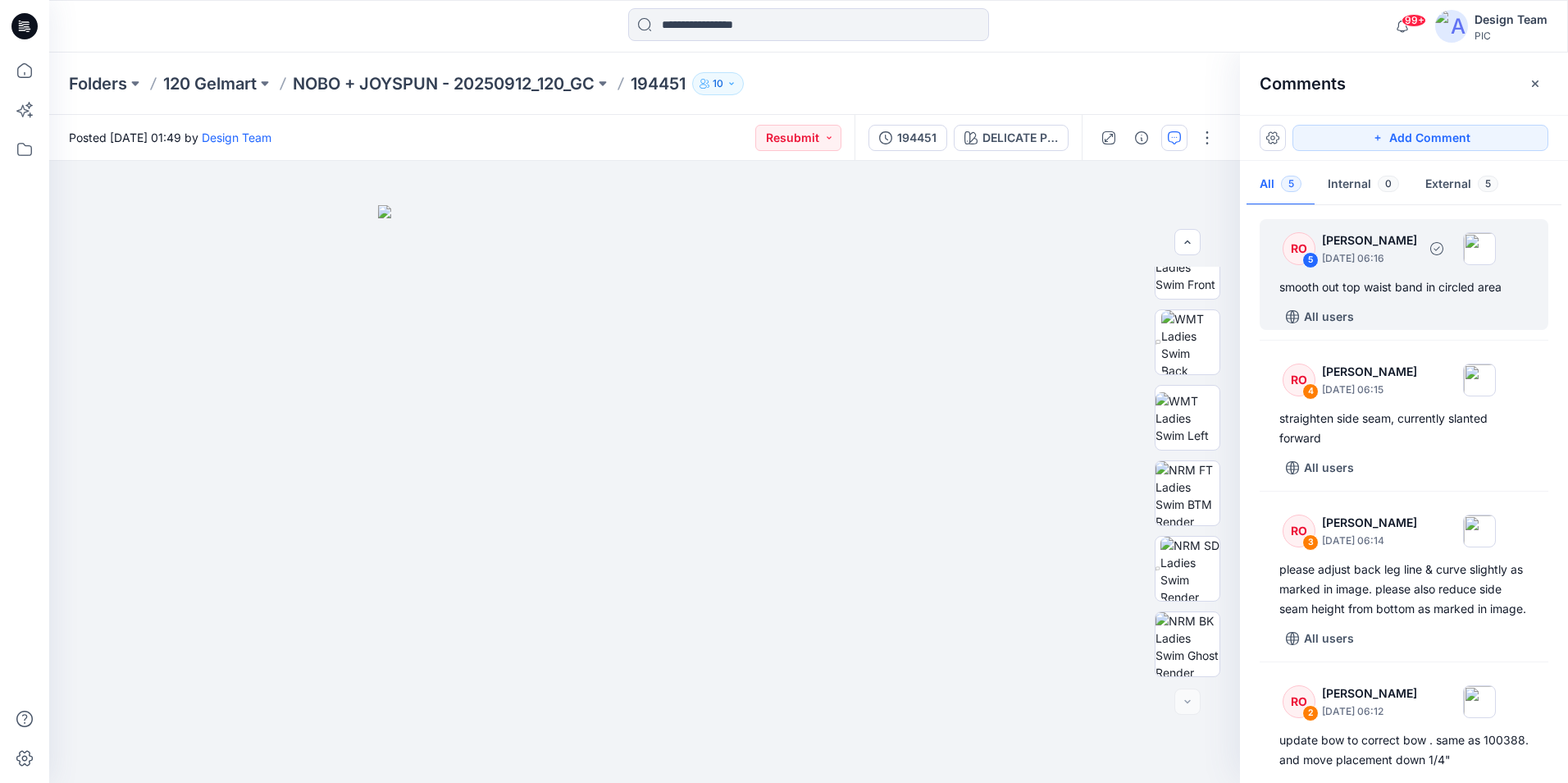
click at [1415, 289] on div "smooth out top waist band in circled area" at bounding box center [1404, 287] width 249 height 19
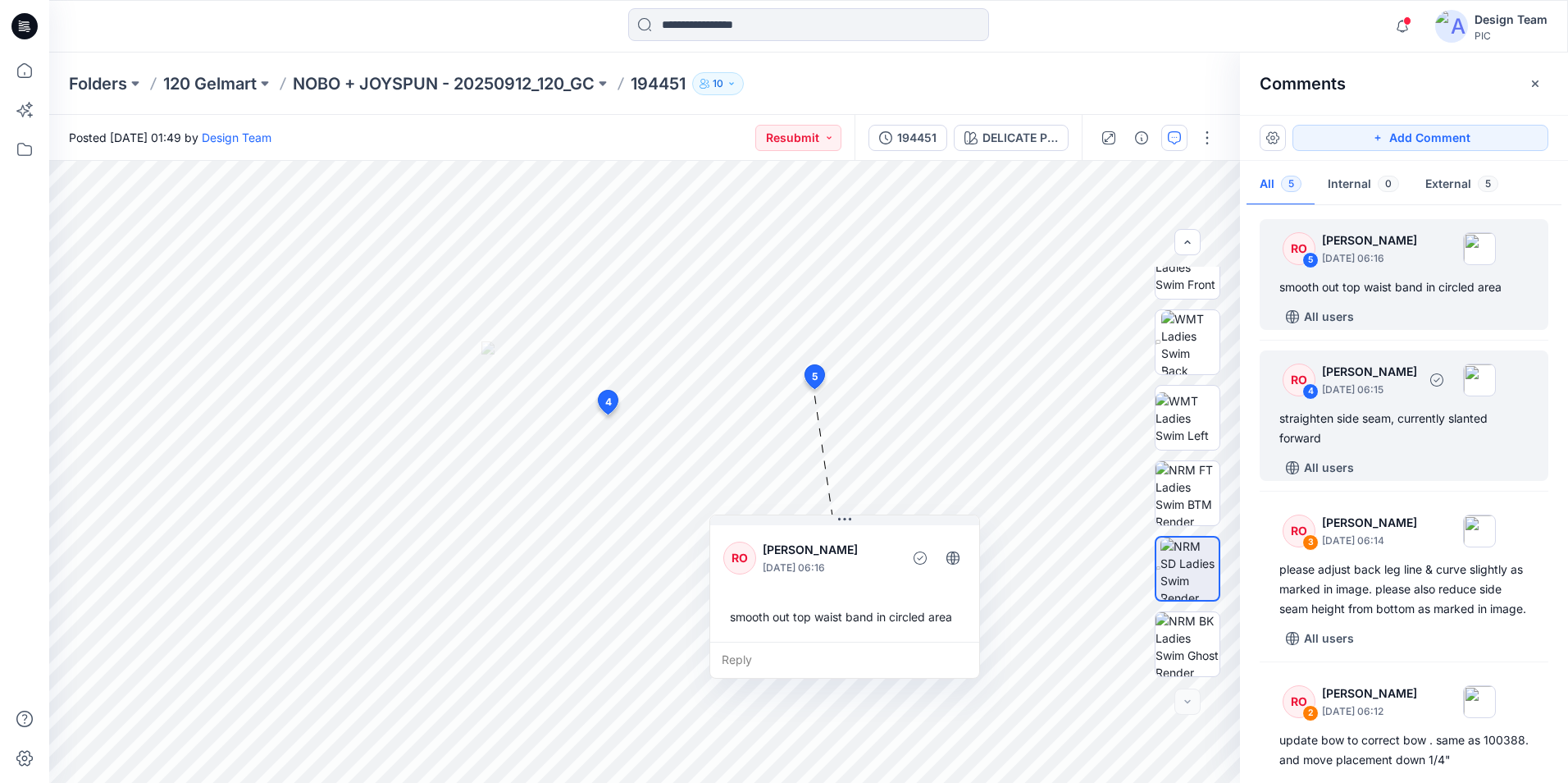
click at [1350, 414] on div "straighten side seam, currently slanted forward" at bounding box center [1404, 428] width 249 height 40
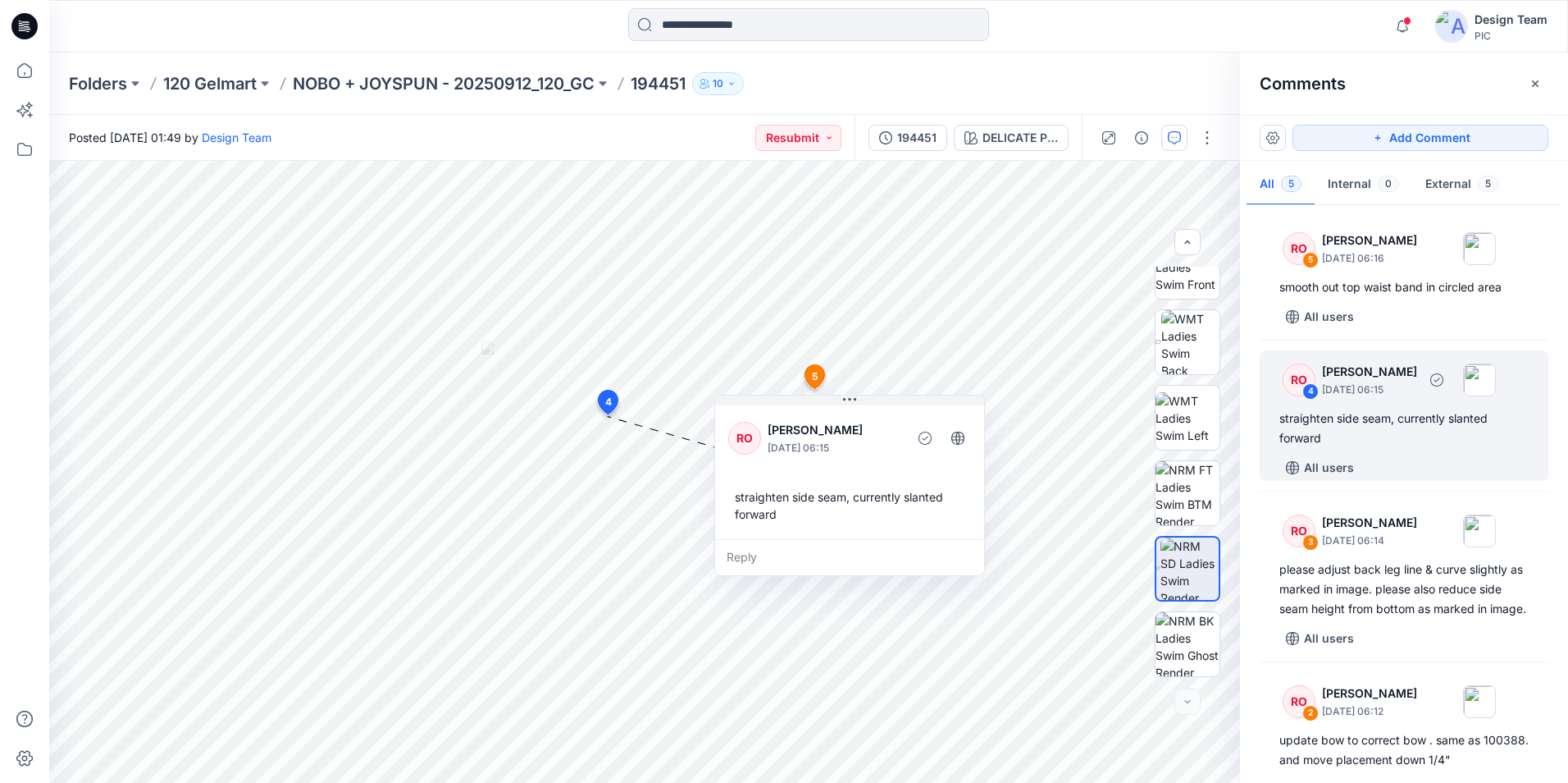
click at [1351, 418] on div "straighten side seam, currently slanted forward" at bounding box center [1404, 428] width 249 height 40
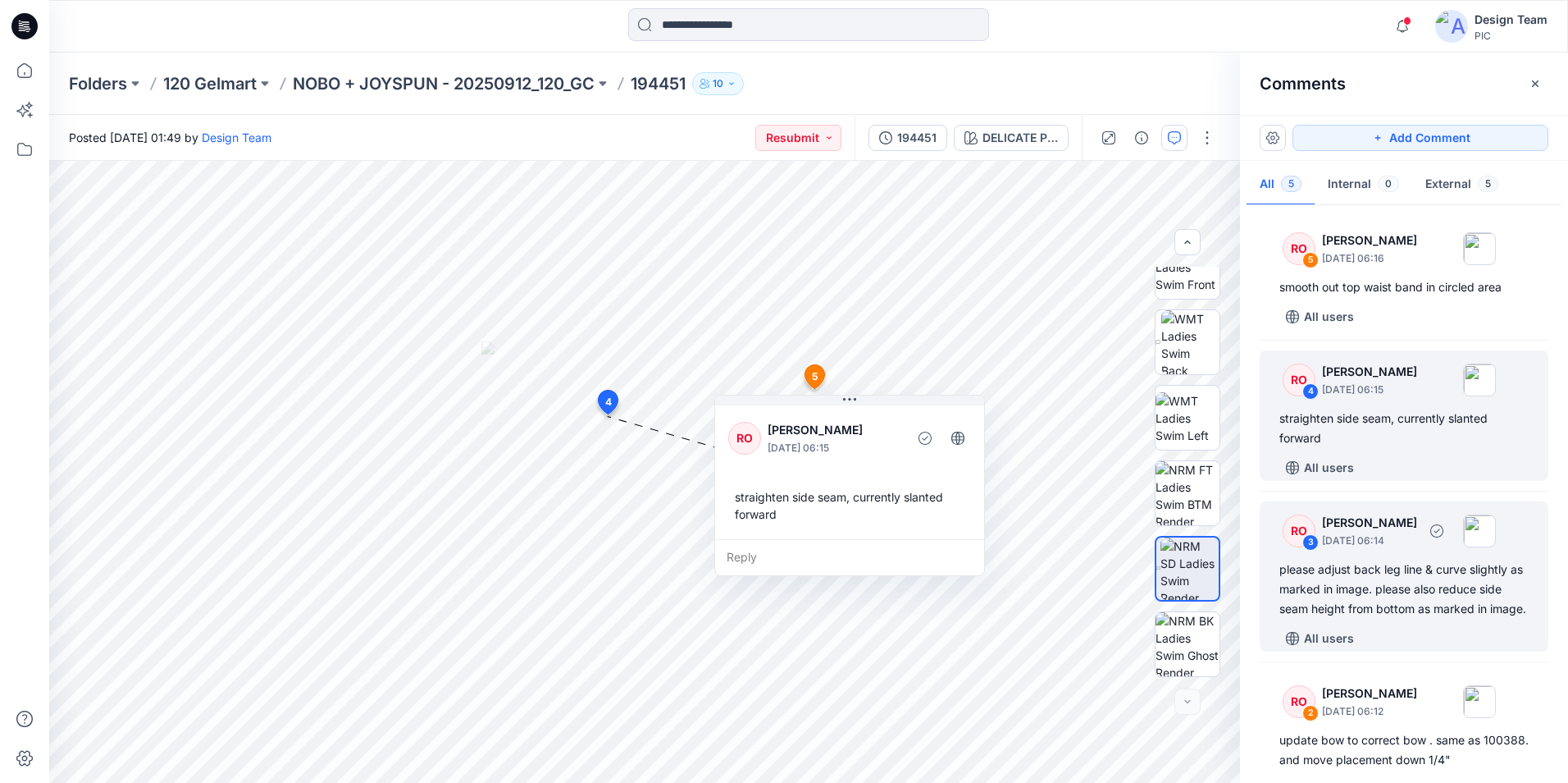
click at [1400, 578] on div "please adjust back leg line & curve slightly as marked in image. please also re…" at bounding box center [1404, 589] width 249 height 59
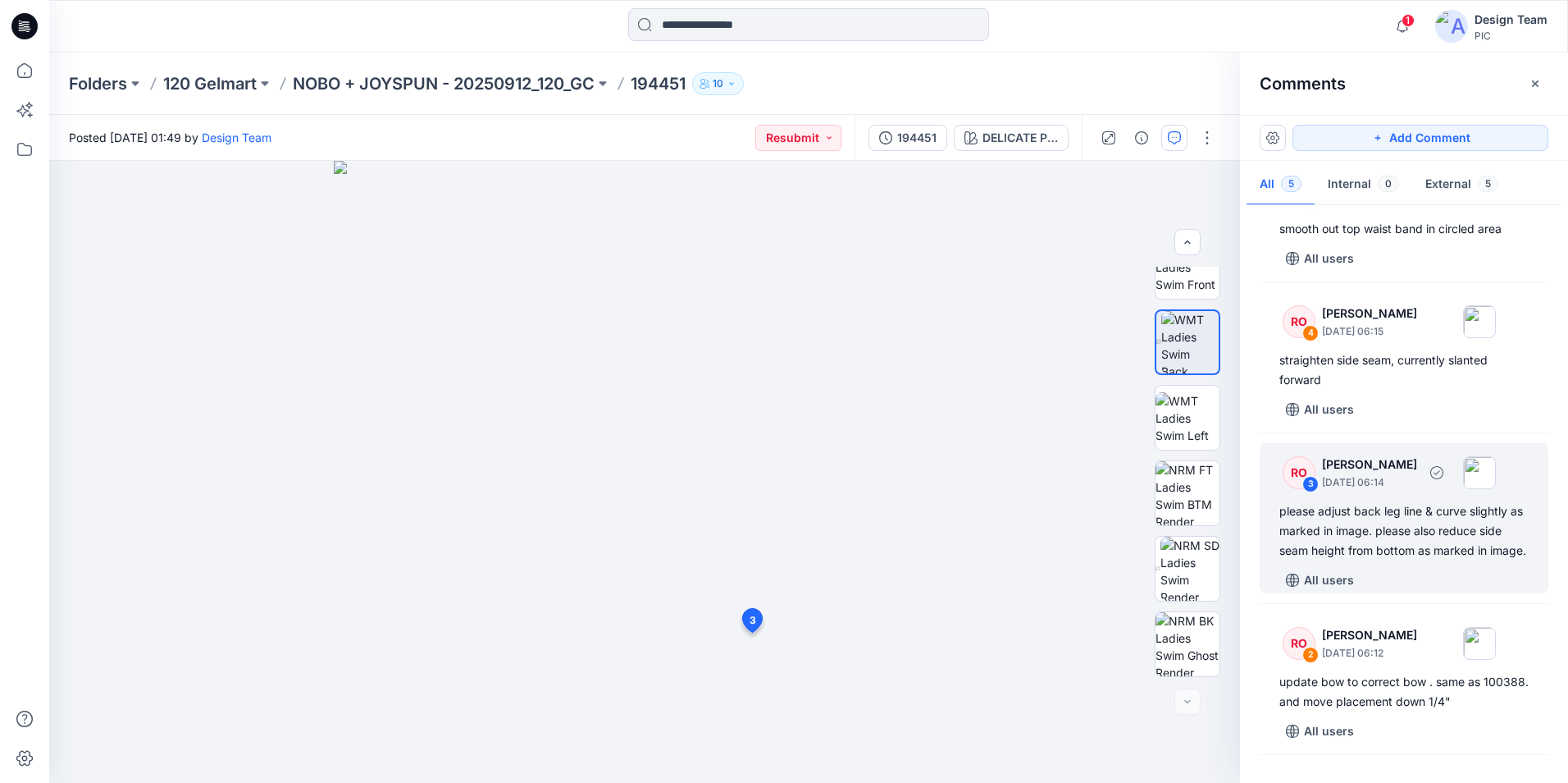
scroll to position [48, 0]
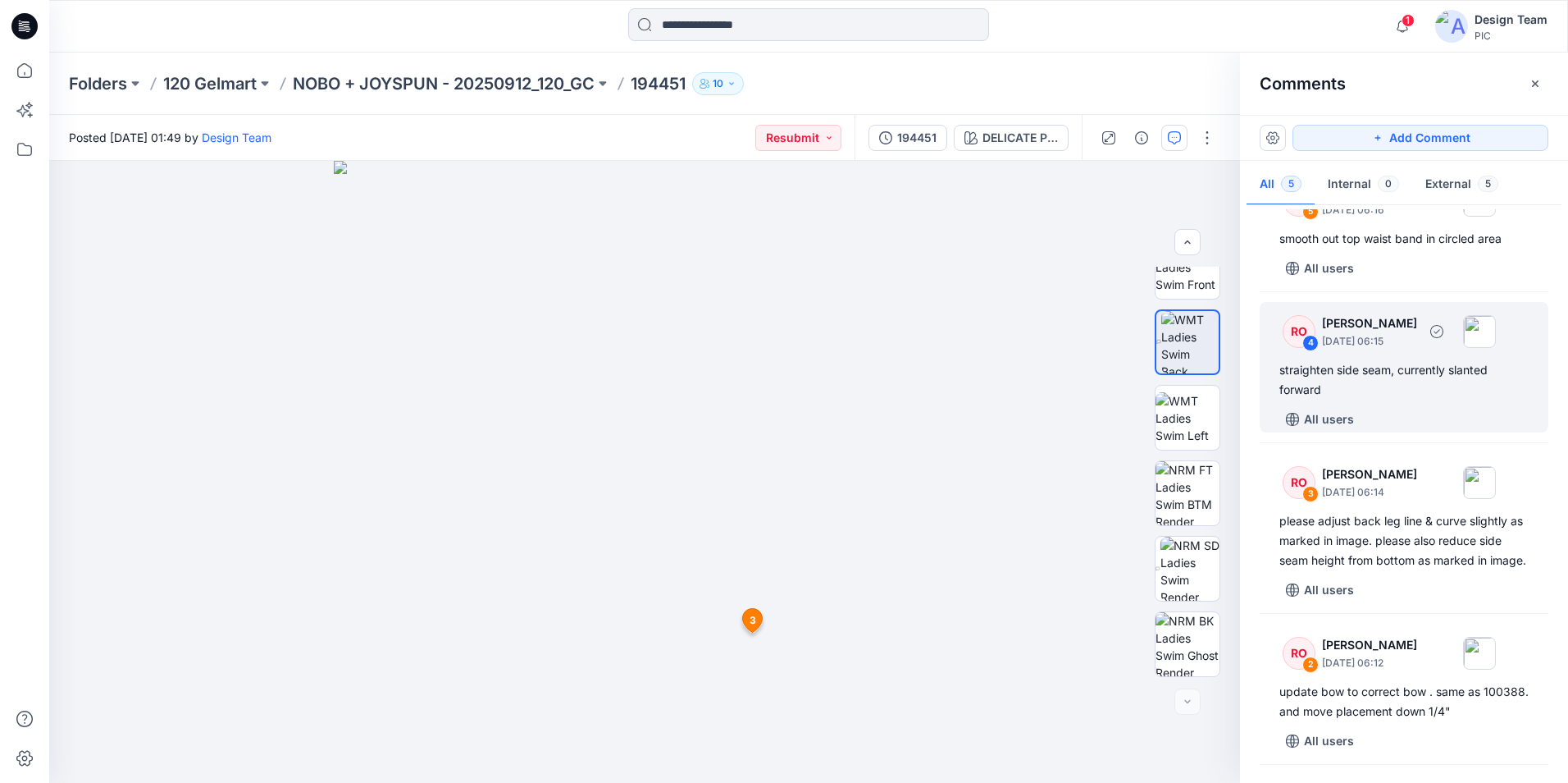
click at [1395, 380] on div "straighten side seam, currently slanted forward" at bounding box center [1404, 379] width 249 height 40
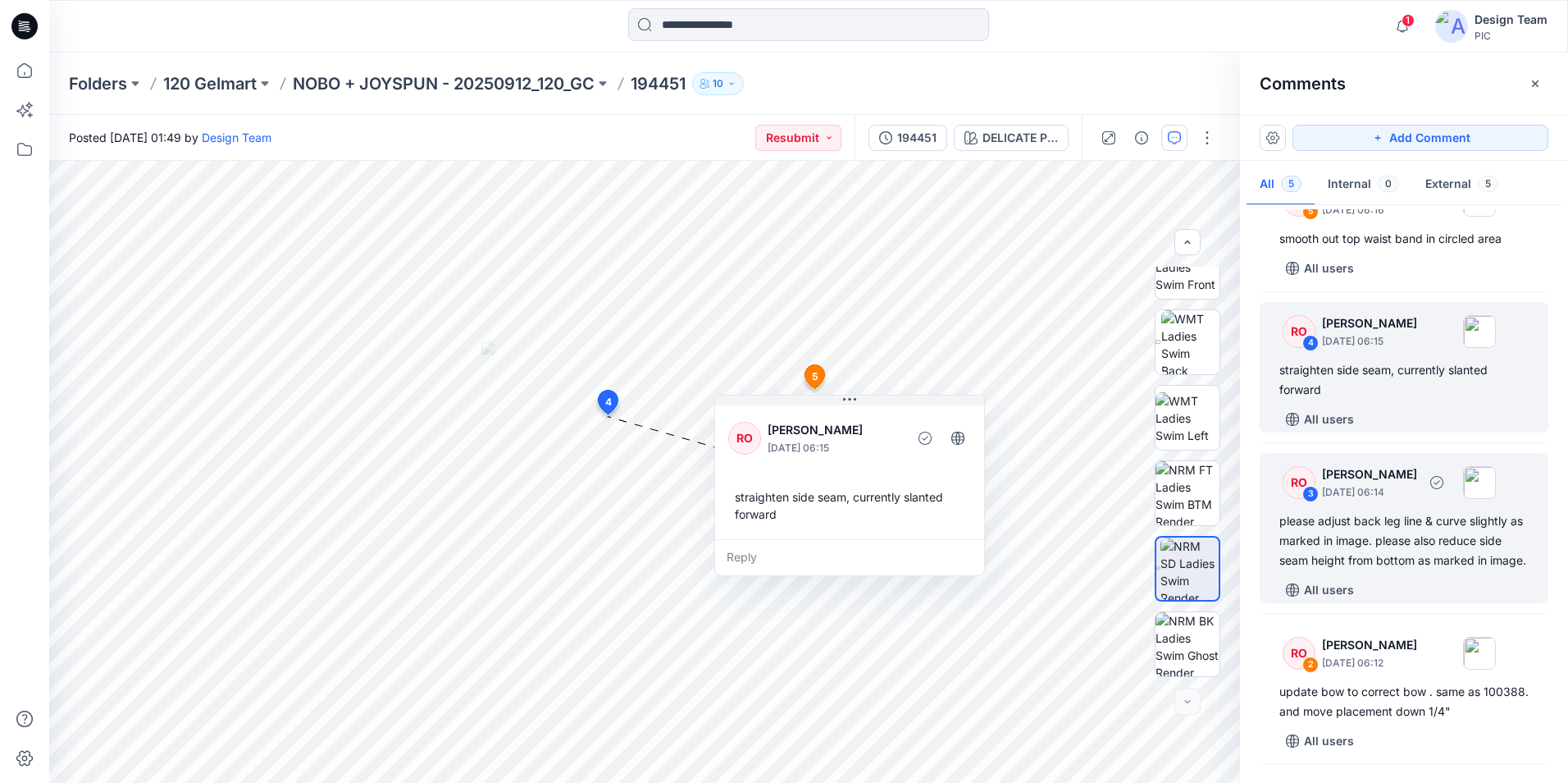
click at [1381, 540] on div "please adjust back leg line & curve slightly as marked in image. please also re…" at bounding box center [1404, 540] width 249 height 59
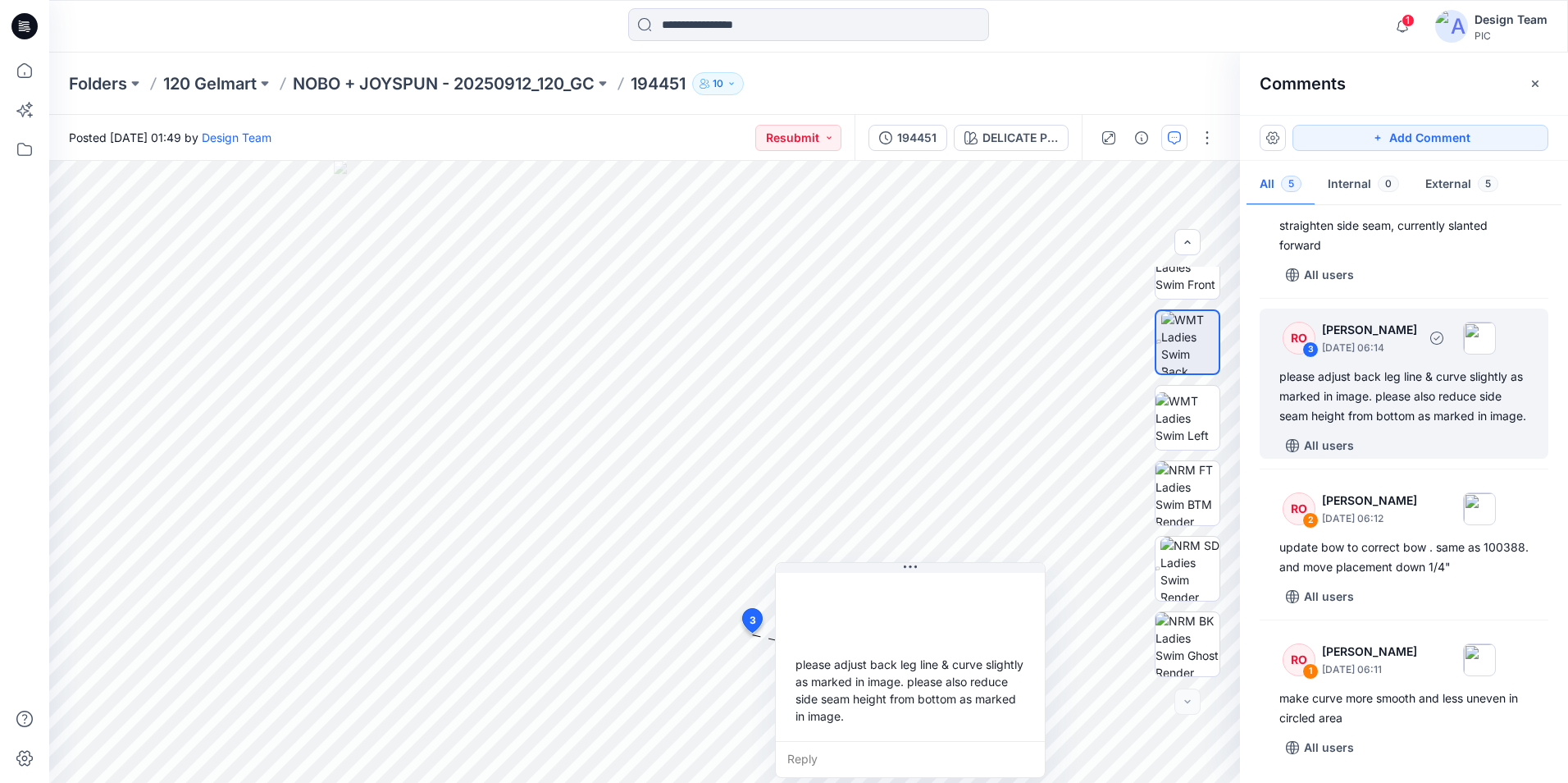
scroll to position [212, 0]
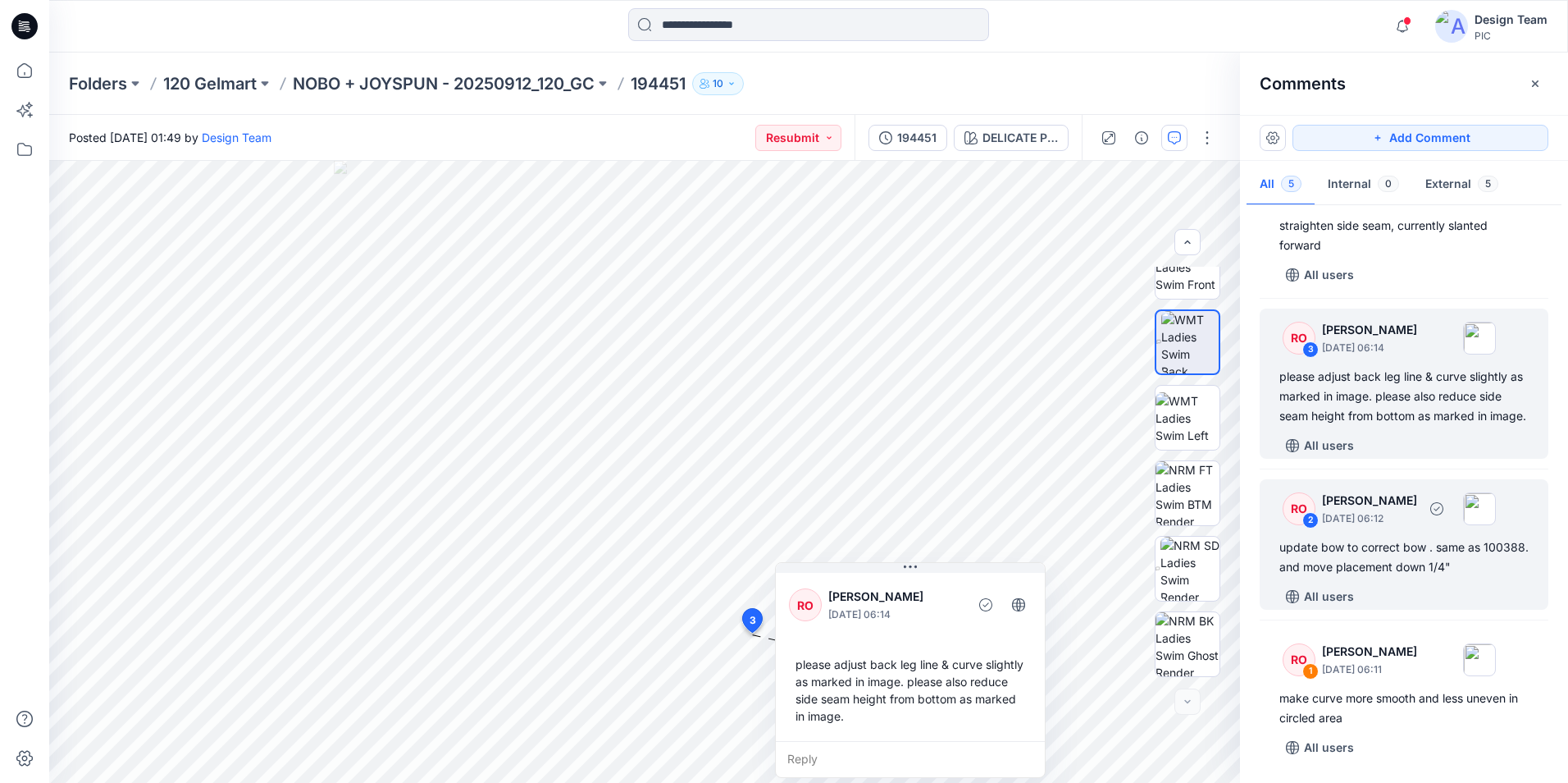
click at [1395, 557] on div "update bow to correct bow . same as 100388. and move placement down 1/4"" at bounding box center [1404, 557] width 249 height 40
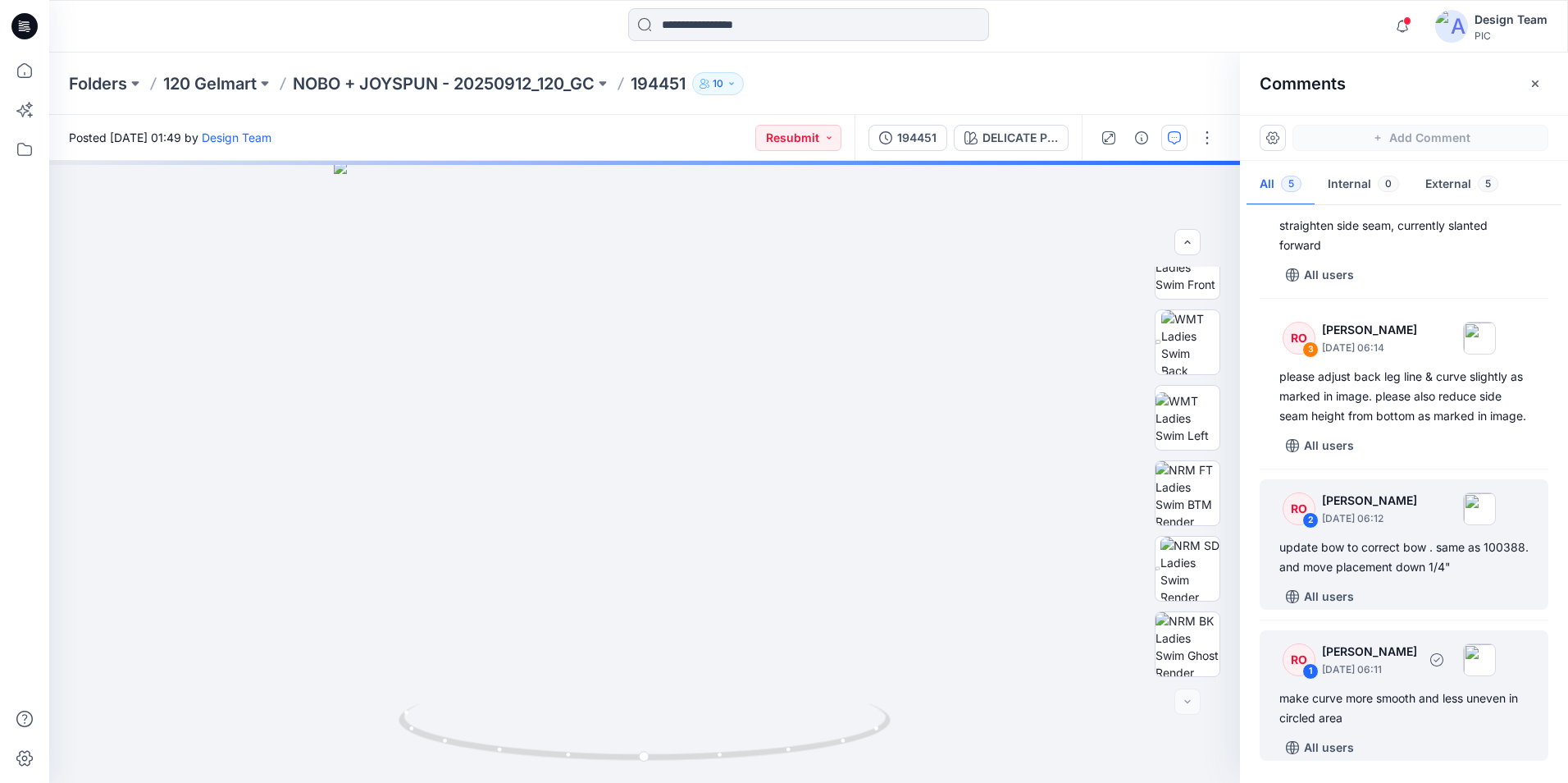
click at [1433, 707] on div "make curve more smooth and less uneven in circled area" at bounding box center [1404, 708] width 249 height 40
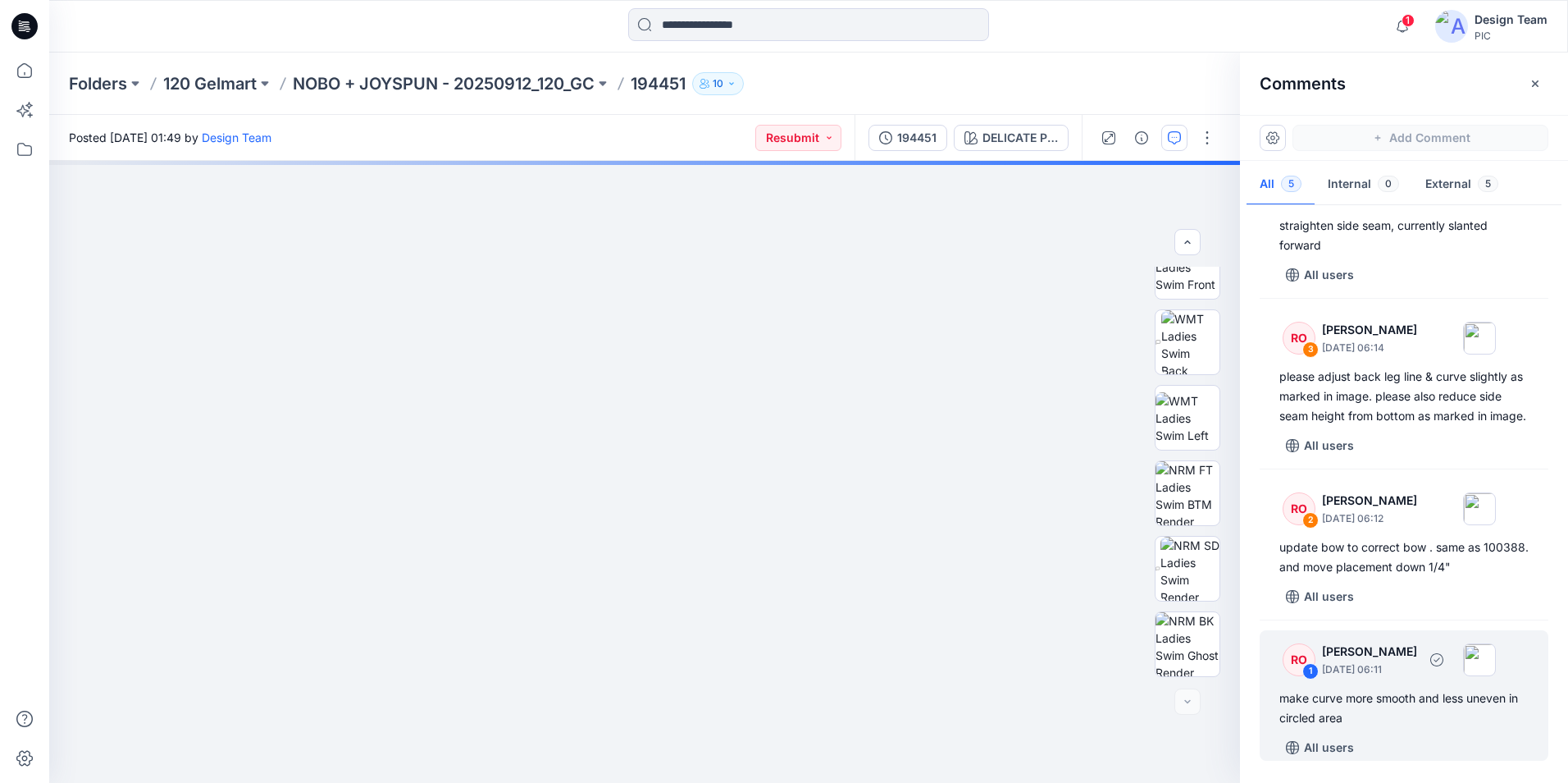
click at [1390, 700] on div "make curve more smooth and less uneven in circled area" at bounding box center [1404, 708] width 249 height 40
click at [1393, 673] on p "[DATE] 06:11" at bounding box center [1370, 669] width 95 height 17
click at [1390, 683] on div "RO 1 [PERSON_NAME] [DATE] 06:11 make curve more smooth and less uneven in circl…" at bounding box center [1404, 695] width 289 height 131
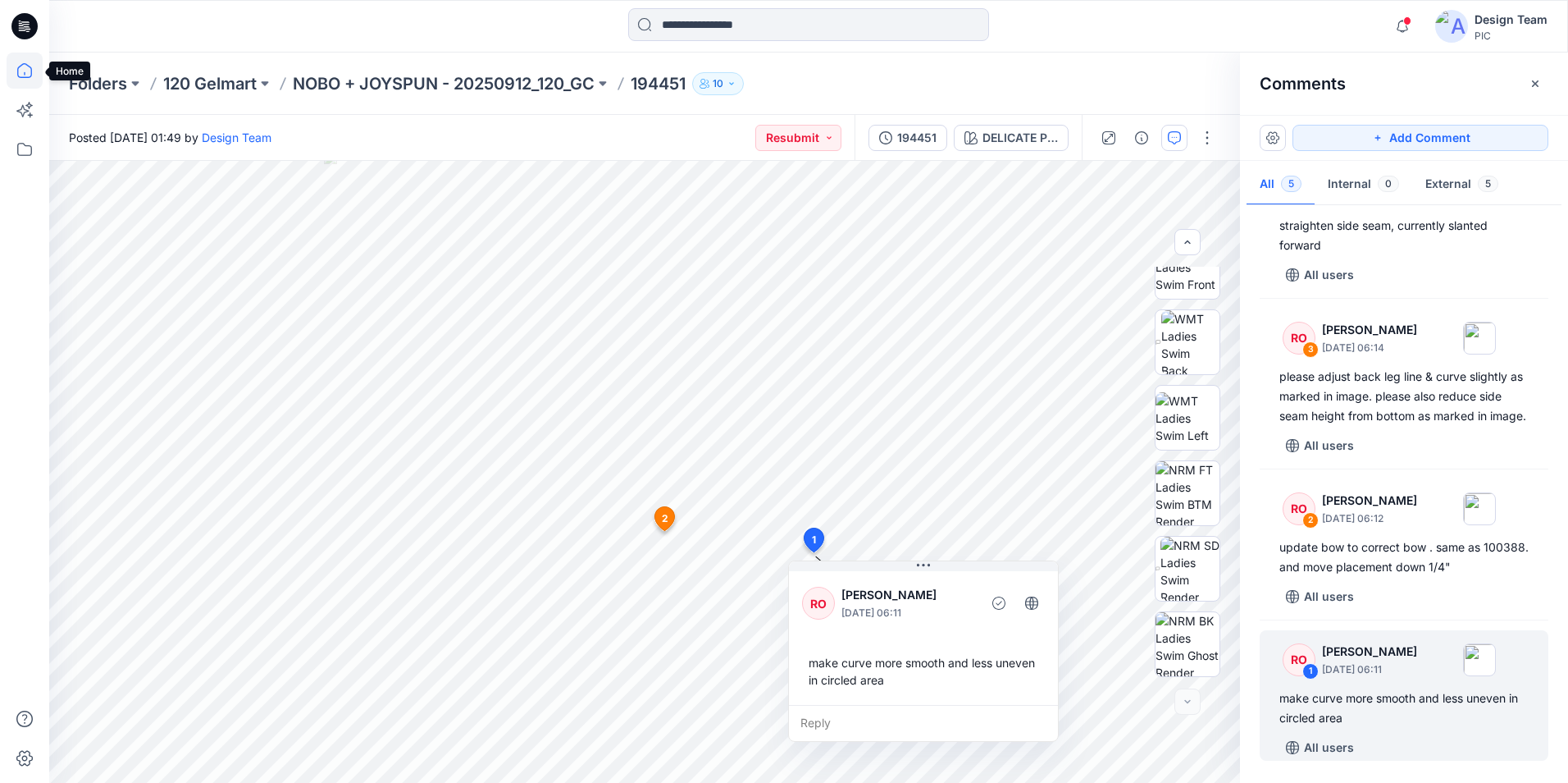
click at [19, 71] on icon at bounding box center [24, 70] width 36 height 36
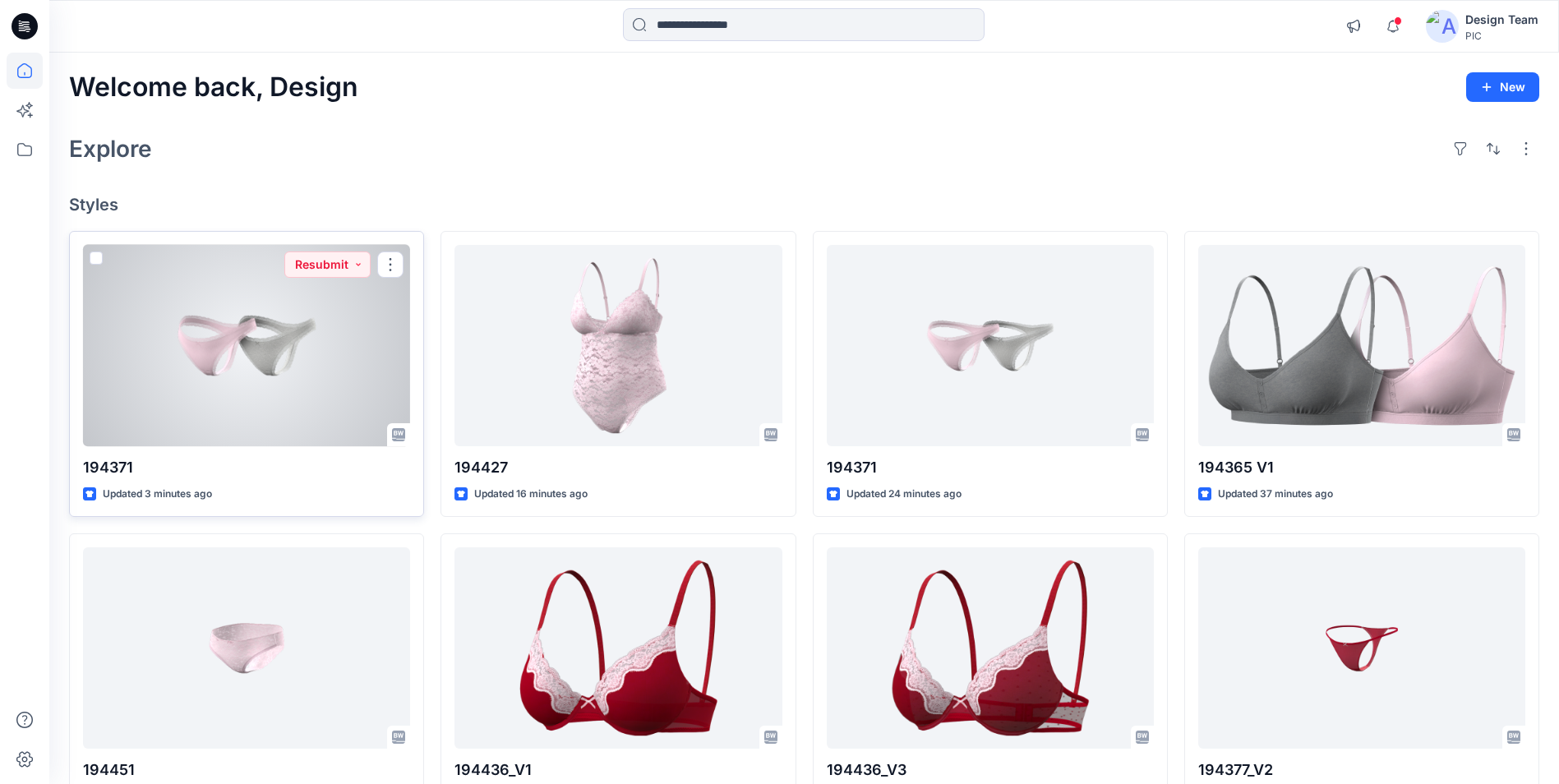
click at [297, 381] on div at bounding box center [246, 345] width 327 height 201
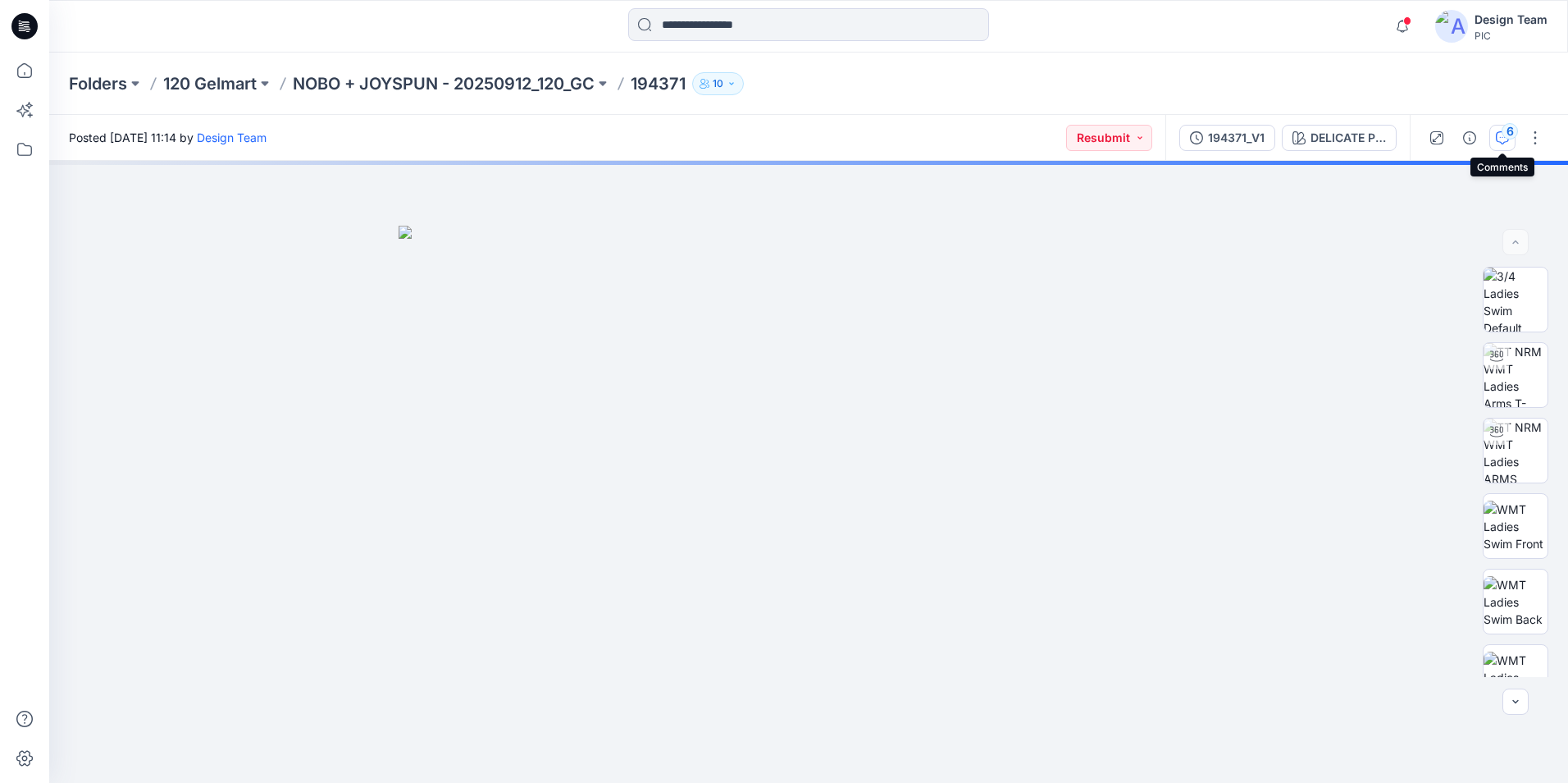
click at [1497, 136] on icon "button" at bounding box center [1502, 138] width 13 height 13
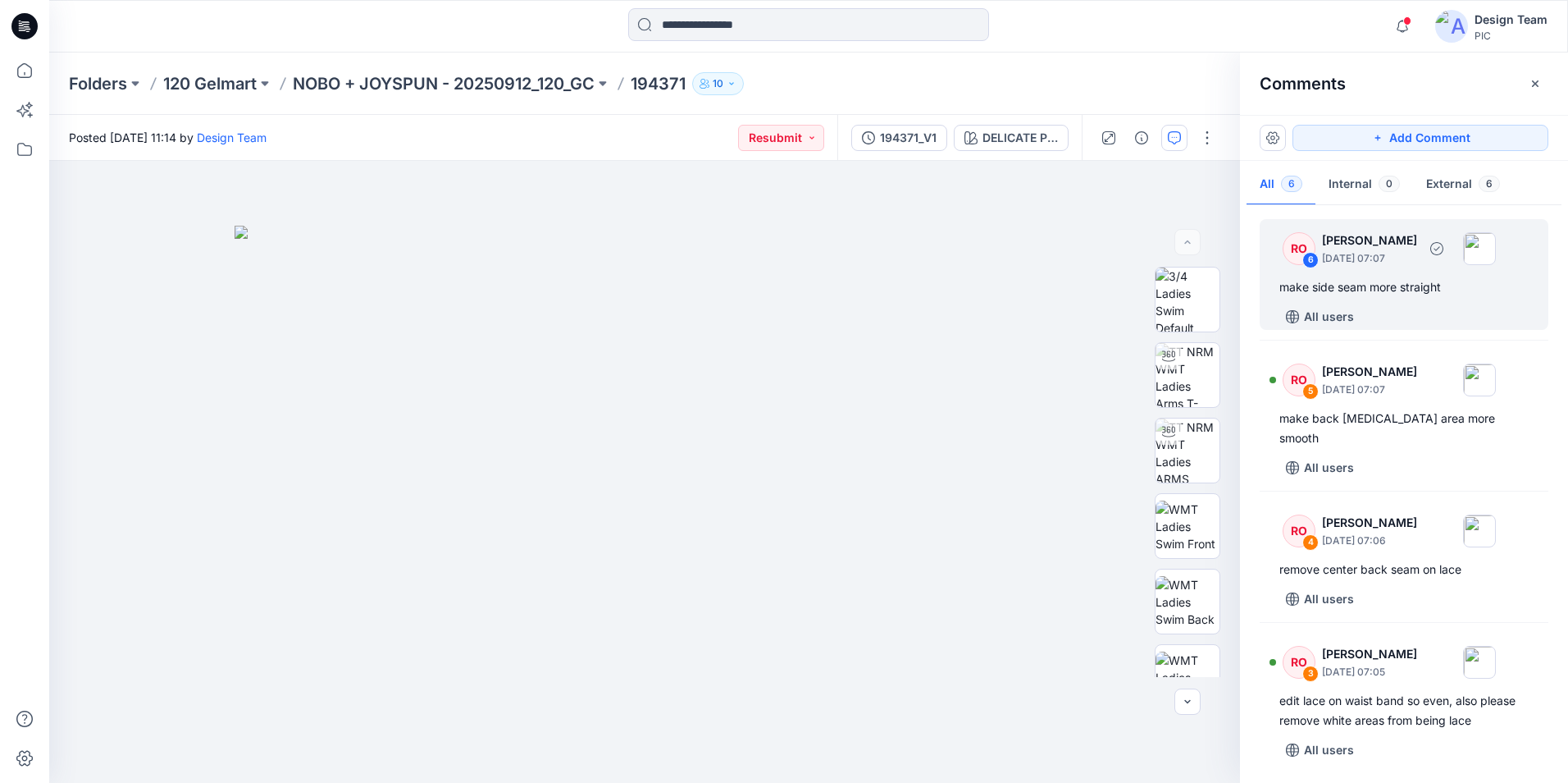
click at [1378, 292] on div "make side seam more straight" at bounding box center [1404, 287] width 249 height 19
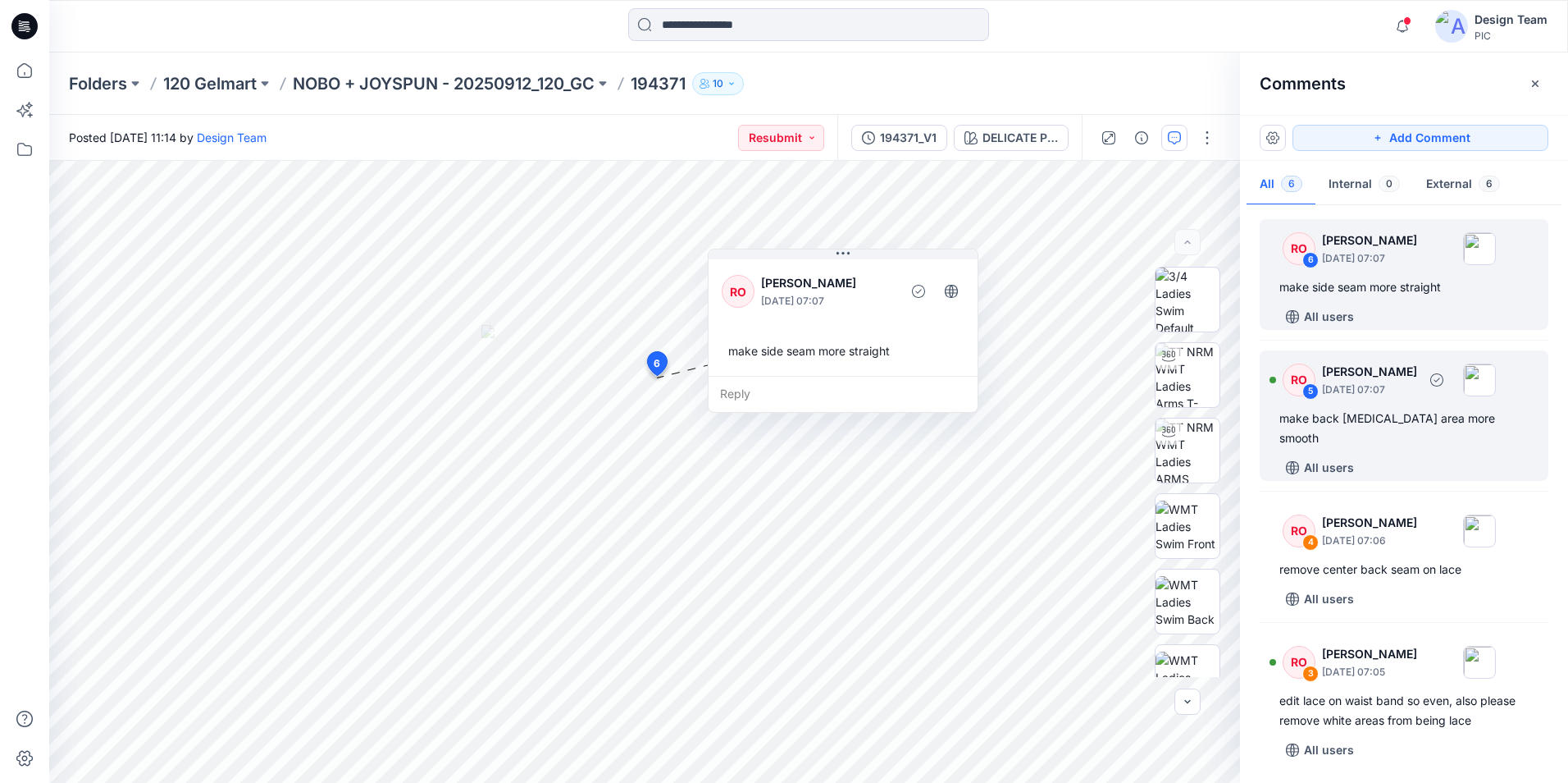
click at [1479, 455] on div "All users" at bounding box center [1414, 468] width 269 height 26
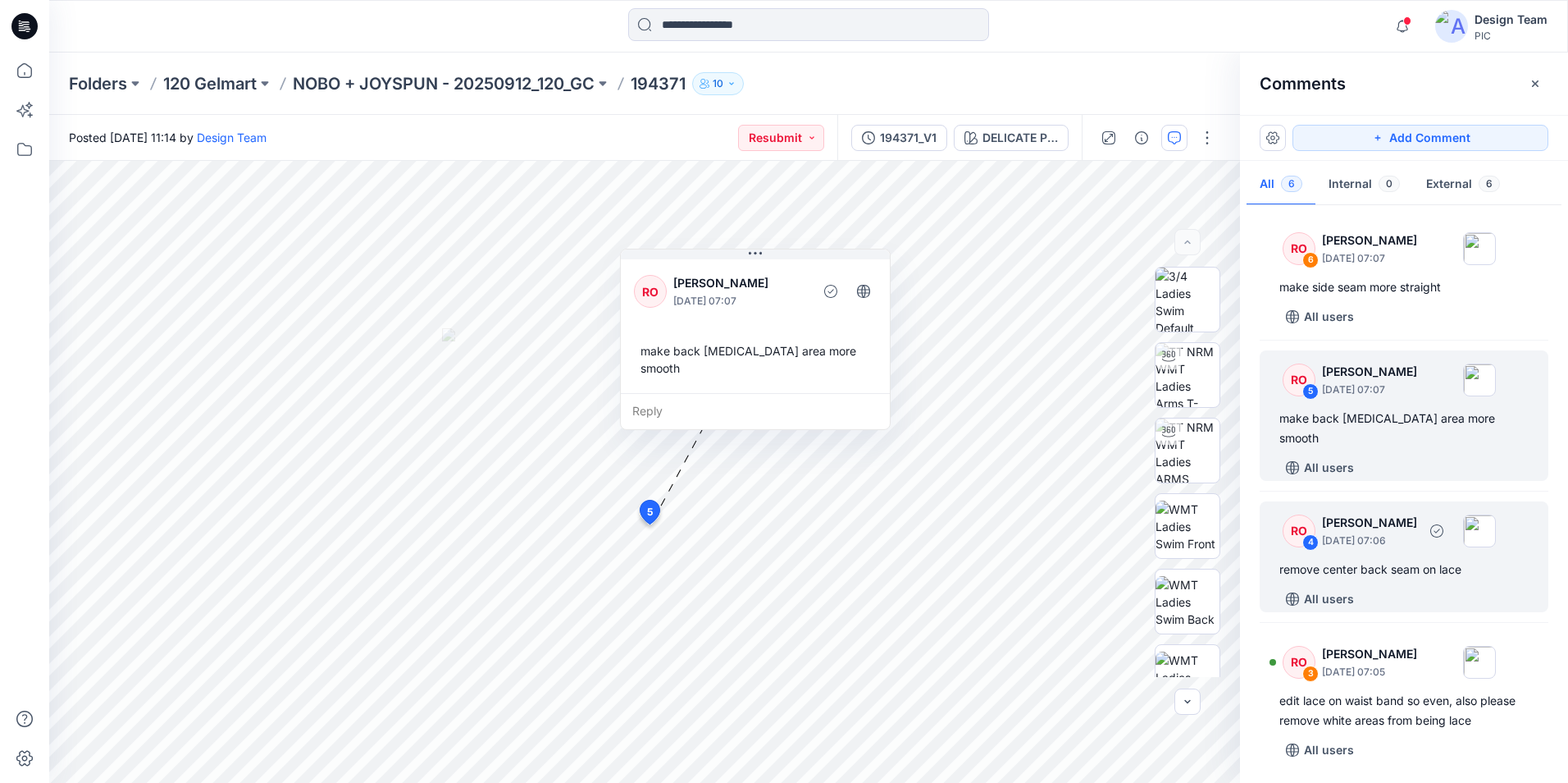
click at [1491, 585] on div "All users" at bounding box center [1414, 599] width 269 height 26
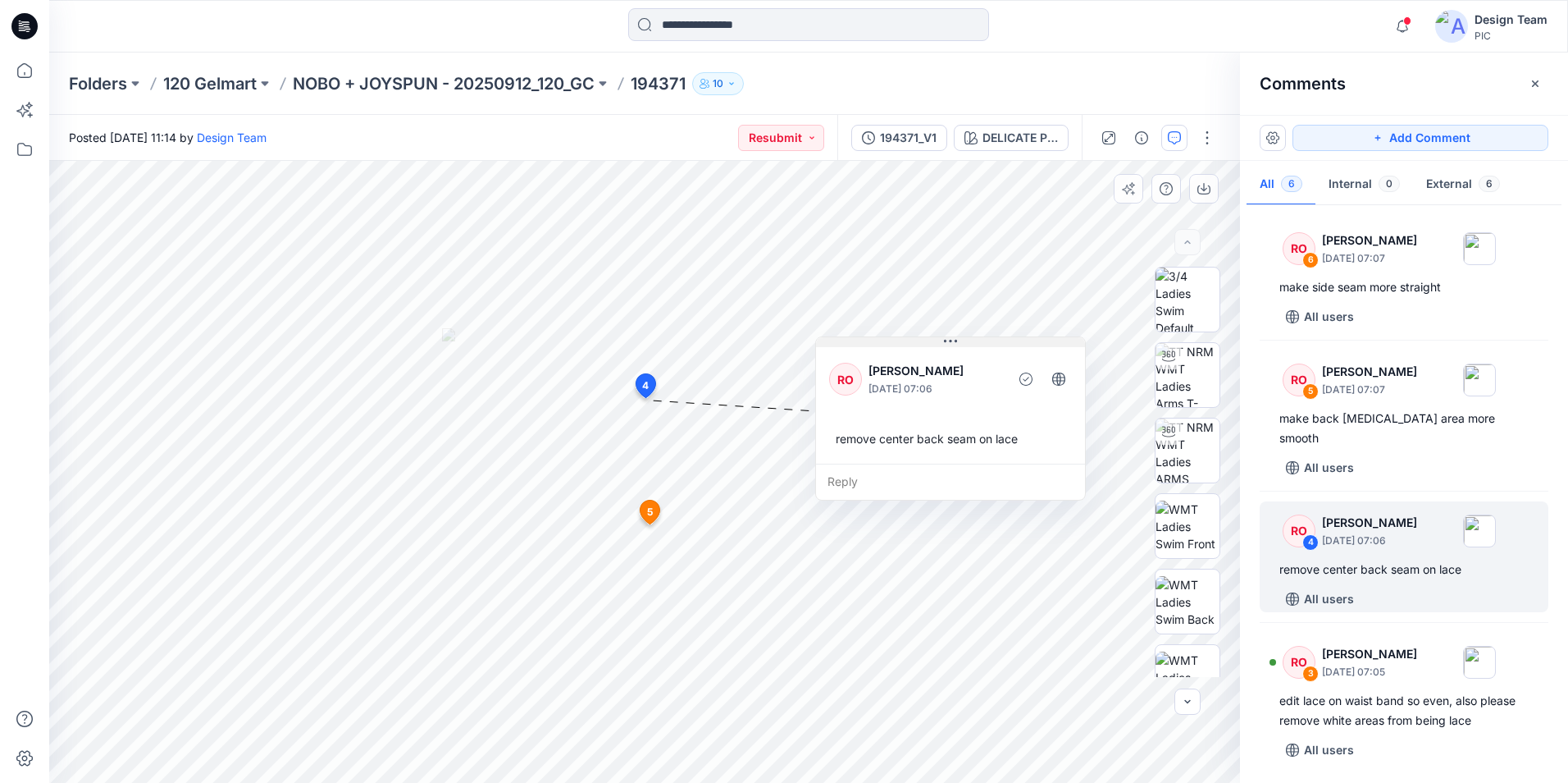
drag, startPoint x: 869, startPoint y: 412, endPoint x: 1060, endPoint y: 346, distance: 202.1
click at [1063, 344] on button at bounding box center [950, 341] width 269 height 10
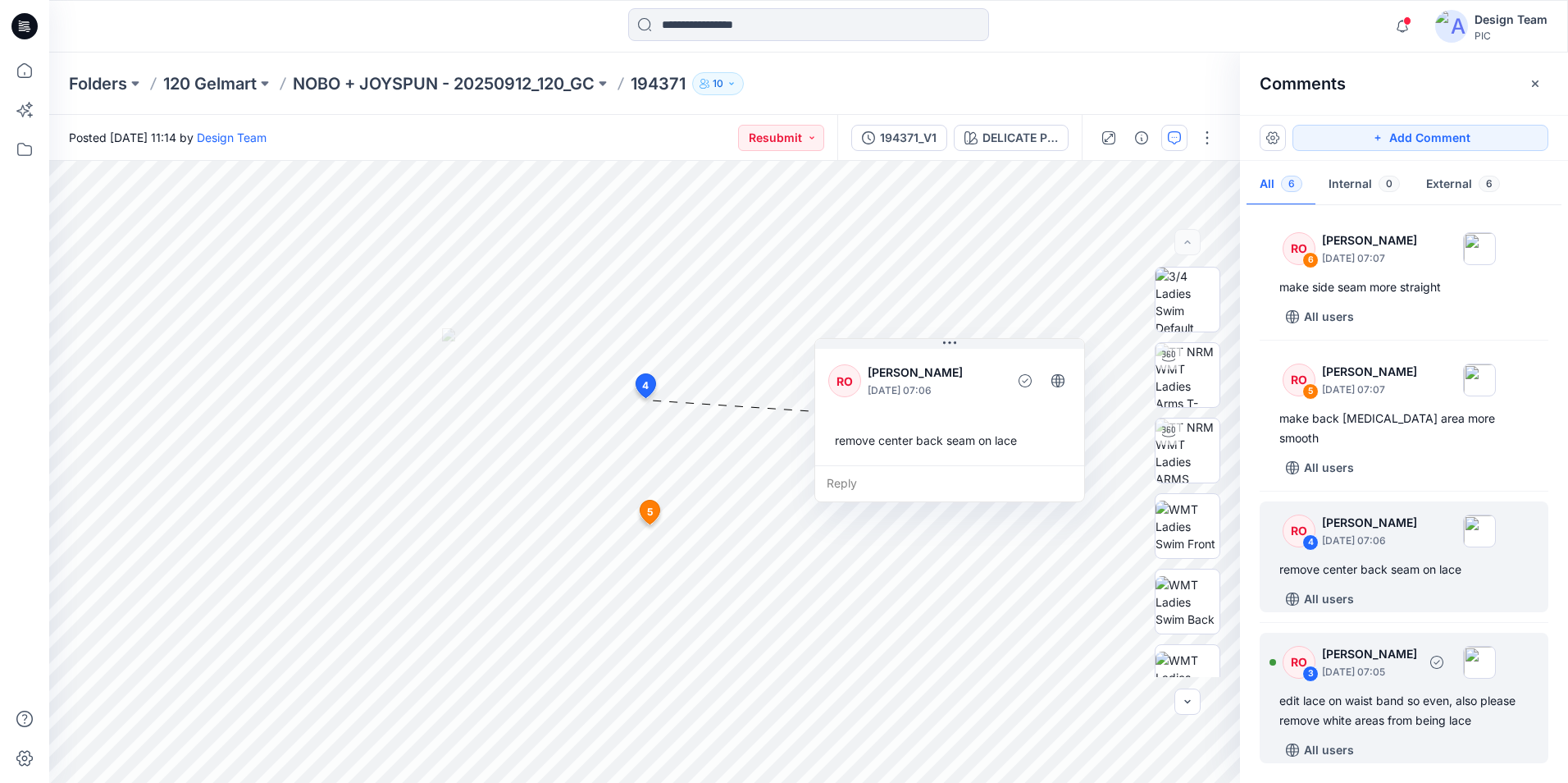
click at [1417, 644] on p "[PERSON_NAME]" at bounding box center [1370, 654] width 95 height 19
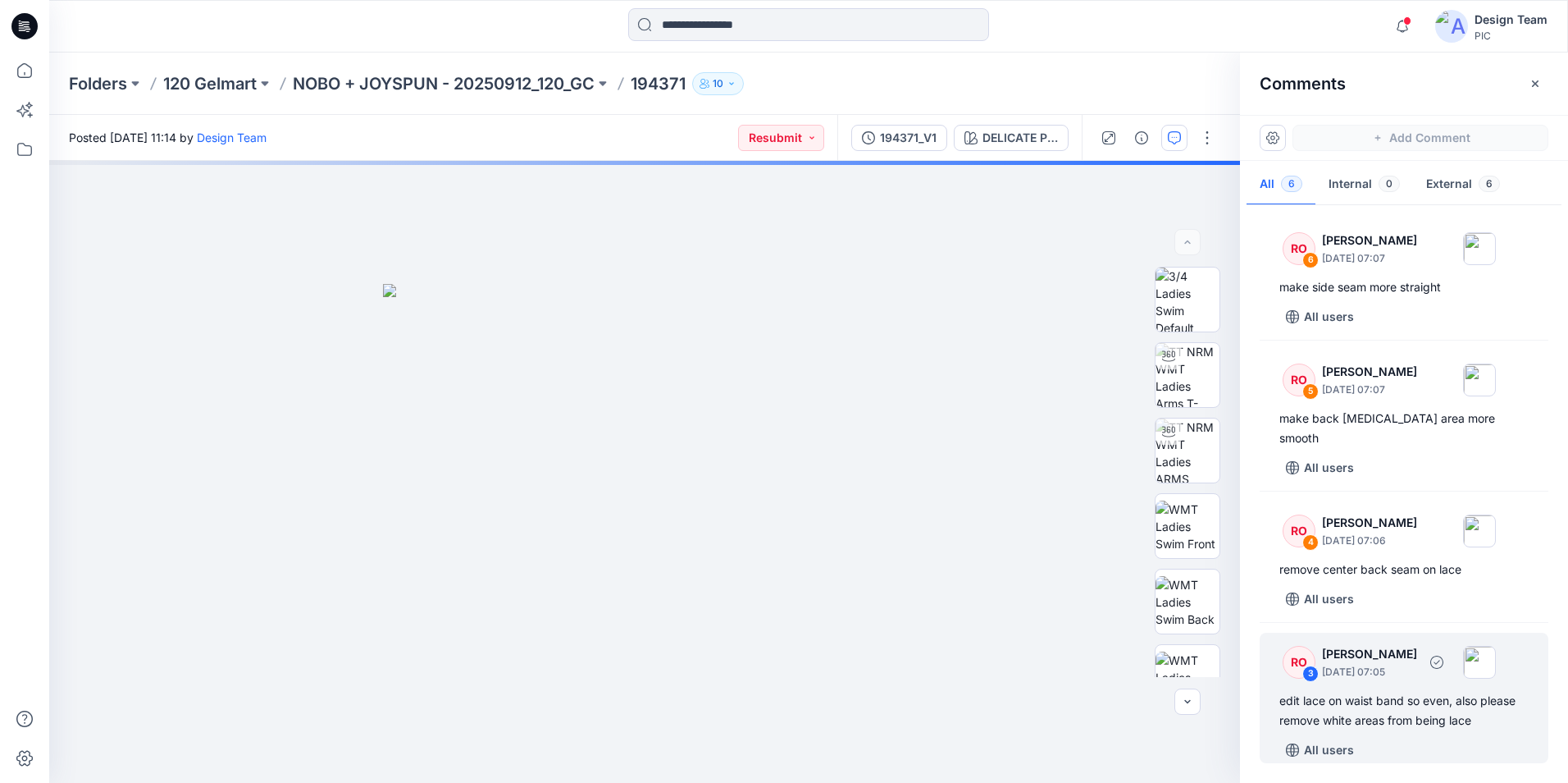
click at [1376, 736] on div "All users" at bounding box center [1414, 750] width 269 height 26
click at [1314, 665] on div "3" at bounding box center [1310, 673] width 17 height 17
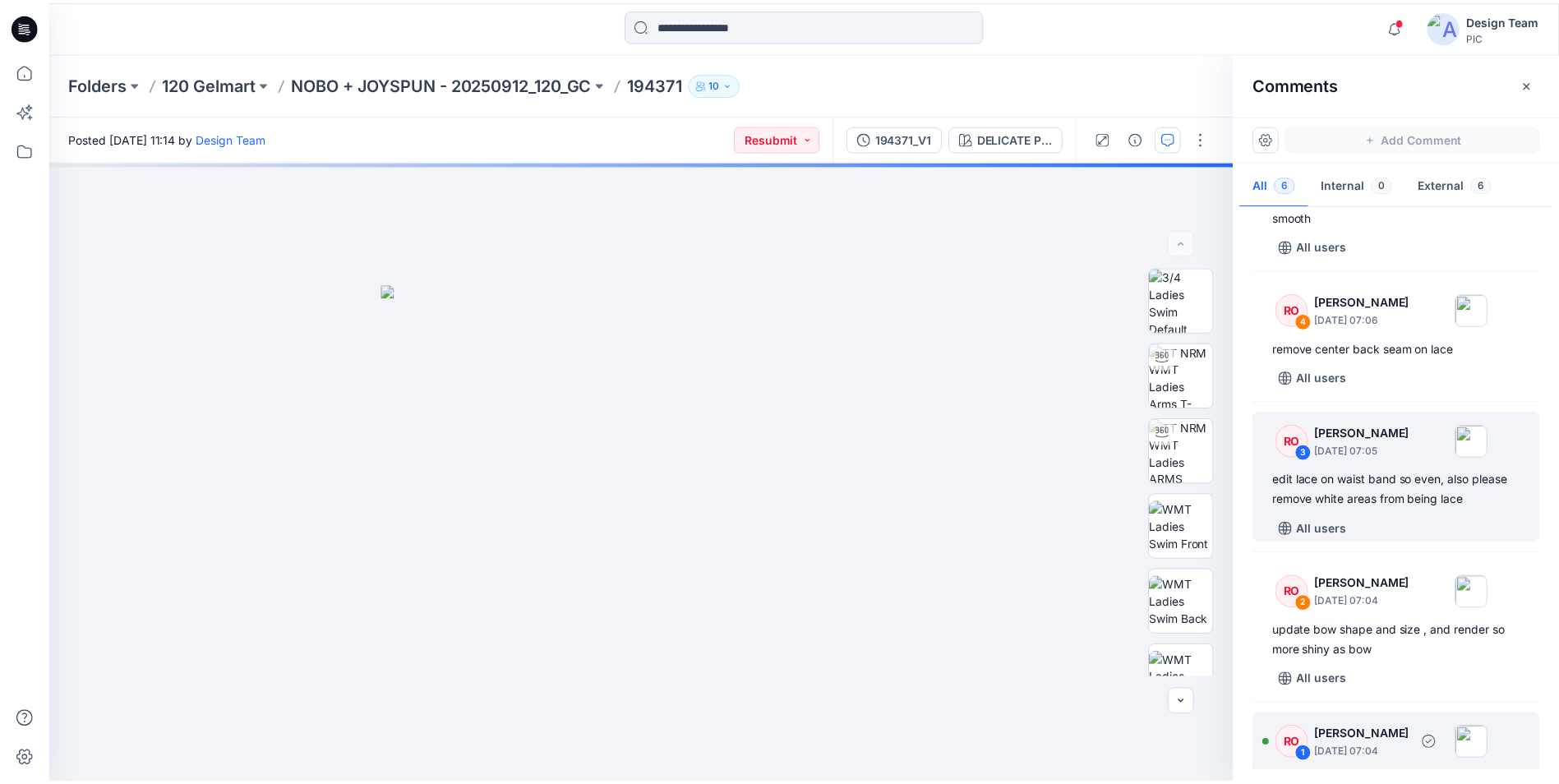
scroll to position [285, 0]
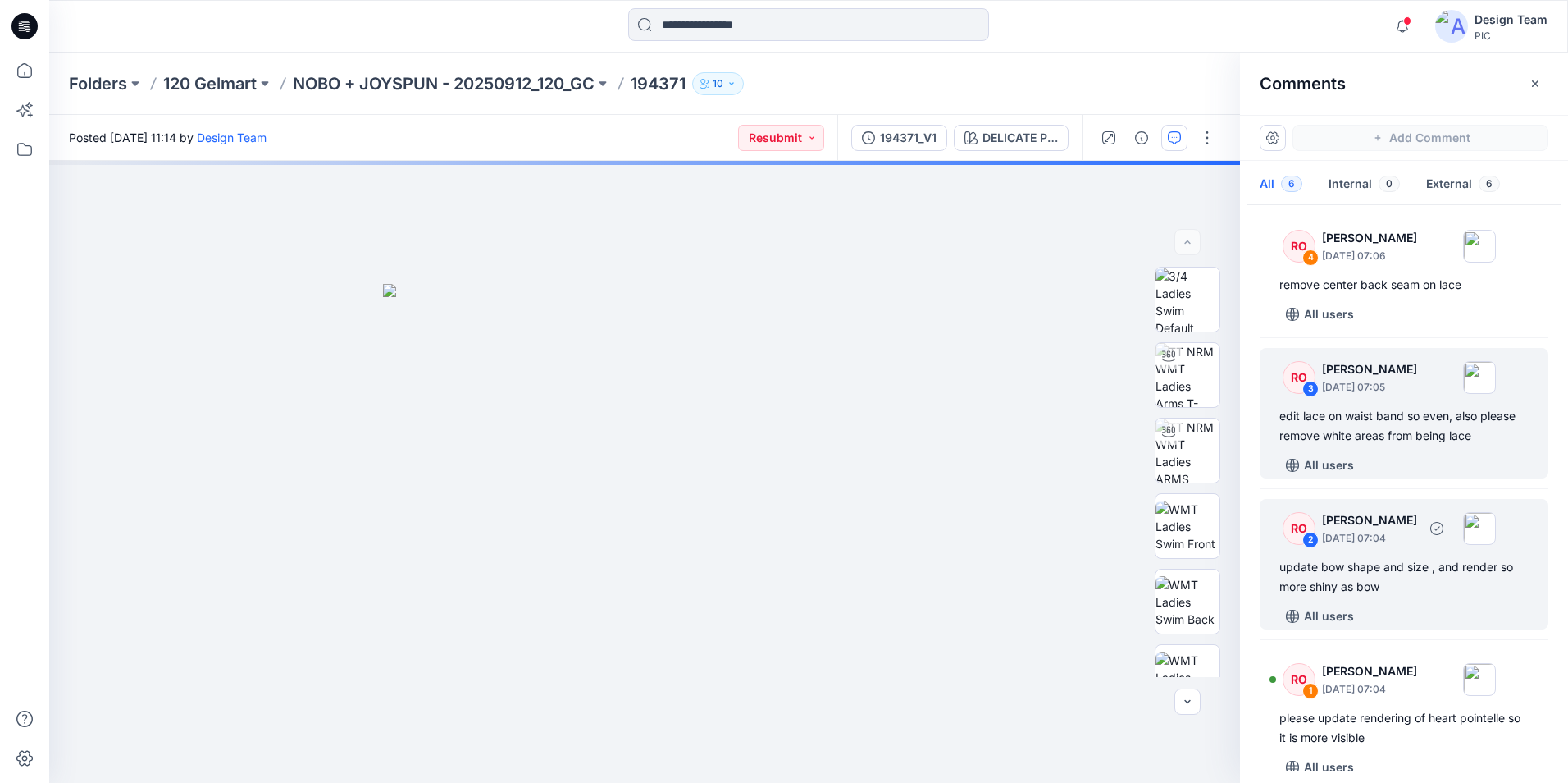
click at [1402, 577] on div "RO 2 [PERSON_NAME] [DATE] 07:04 update bow shape and size , and render so more …" at bounding box center [1404, 564] width 289 height 131
click at [1393, 452] on div "All users" at bounding box center [1414, 465] width 269 height 26
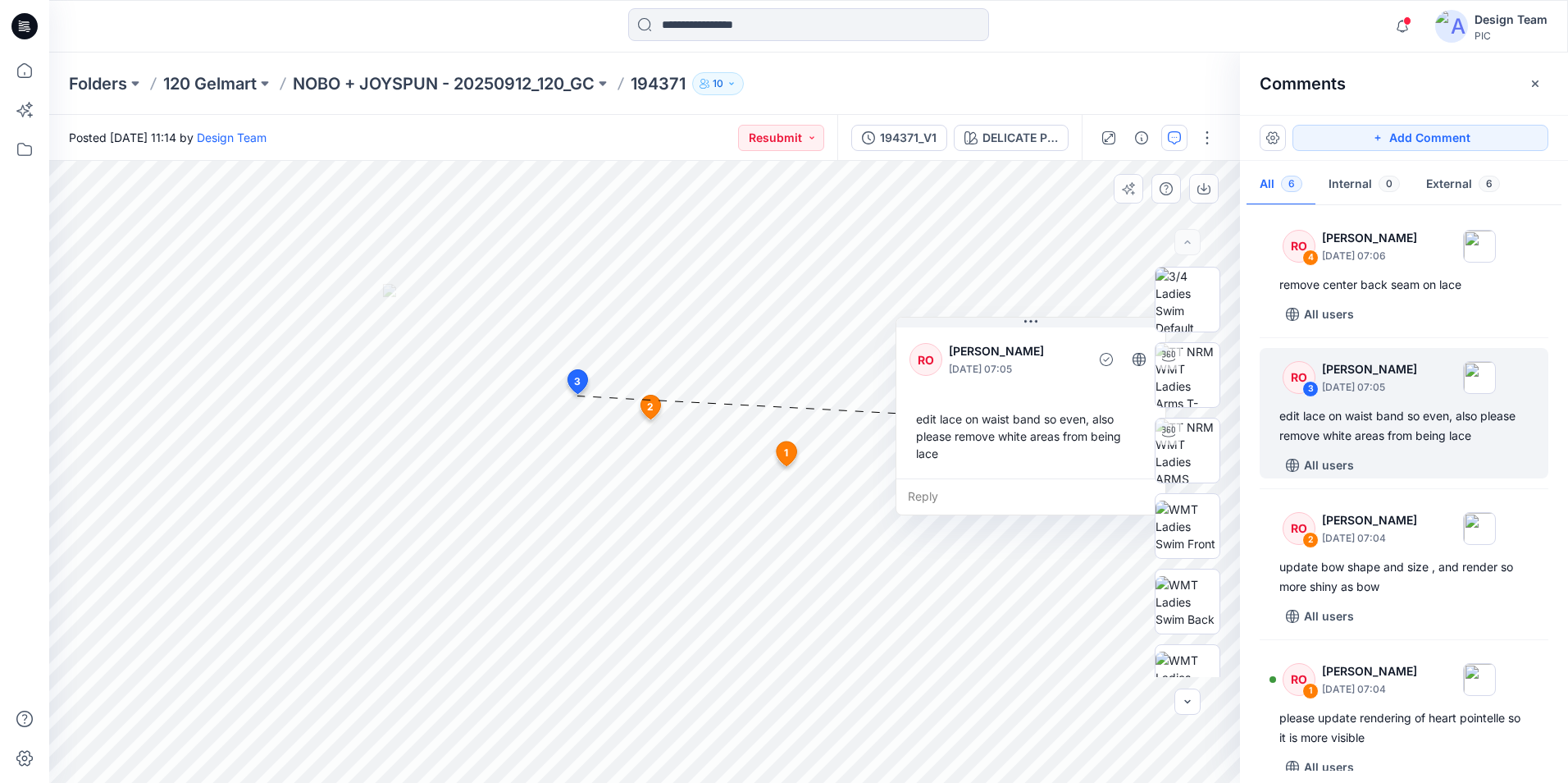
drag, startPoint x: 656, startPoint y: 486, endPoint x: 1079, endPoint y: 297, distance: 463.3
click at [1075, 324] on div "RO [PERSON_NAME] [DATE] 07:05 edit lace on waist band so even, also please remo…" at bounding box center [1031, 401] width 269 height 154
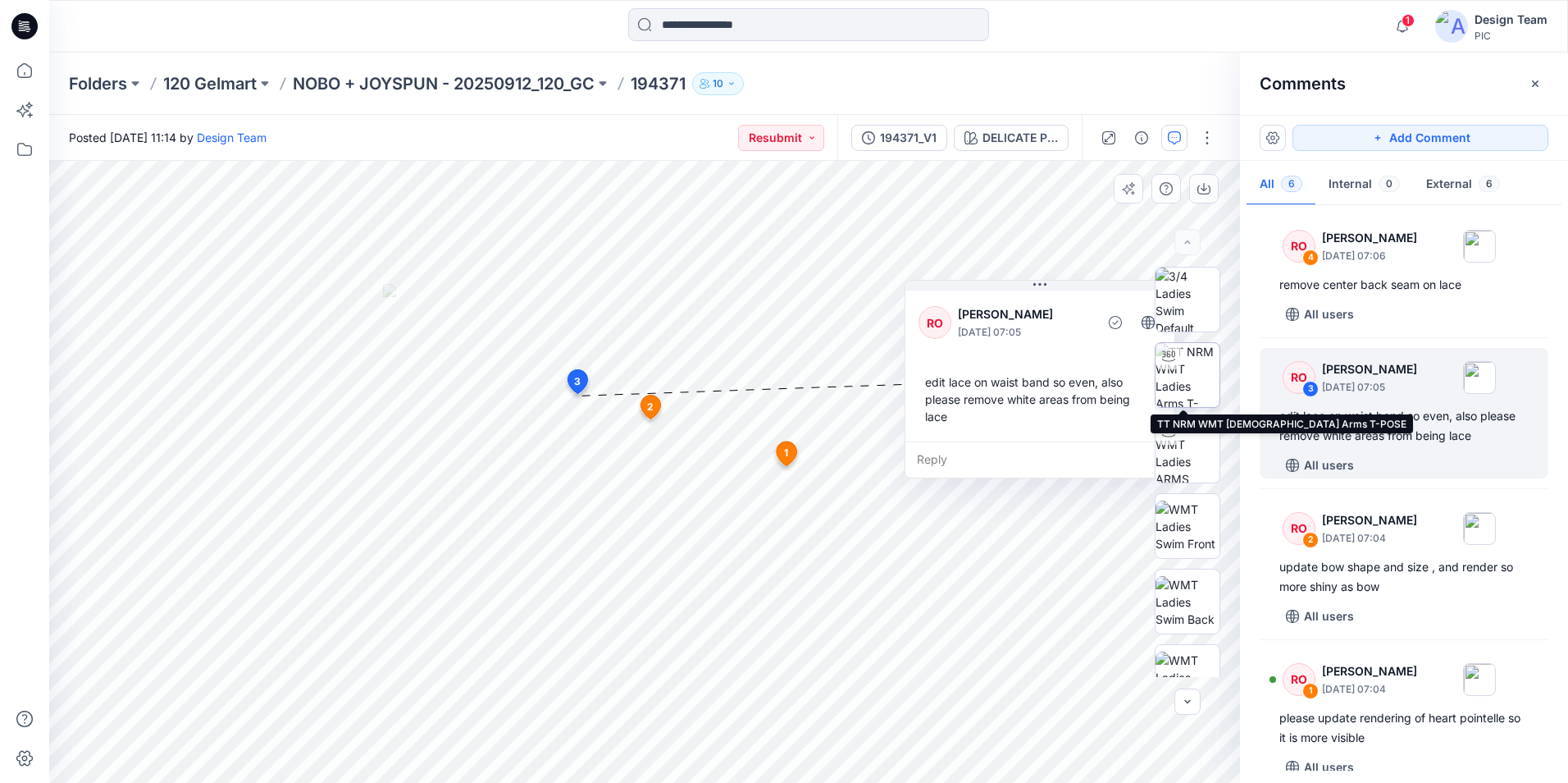
click at [1193, 389] on img at bounding box center [1187, 375] width 64 height 64
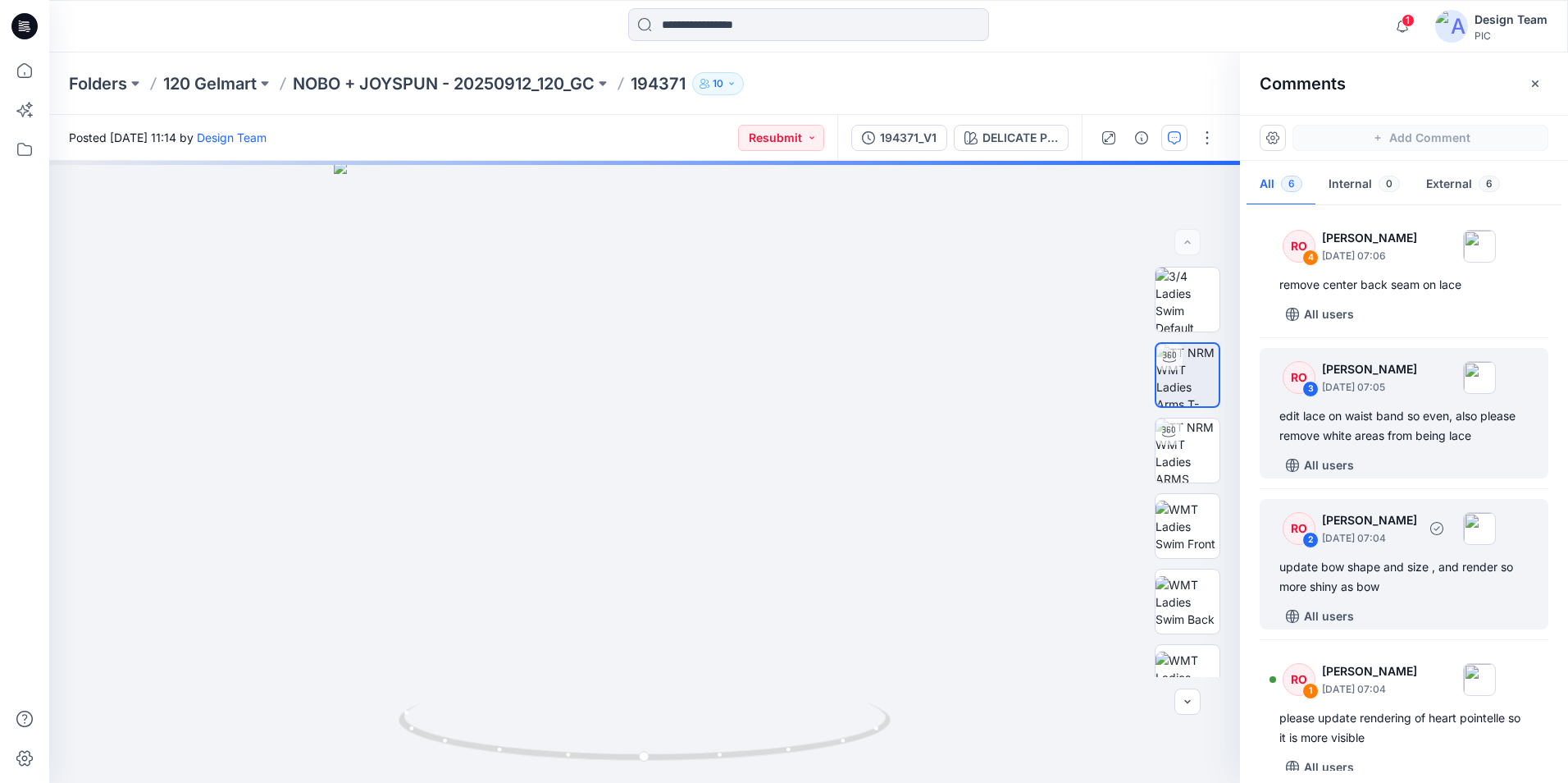
click at [1397, 603] on div "All users" at bounding box center [1414, 616] width 269 height 26
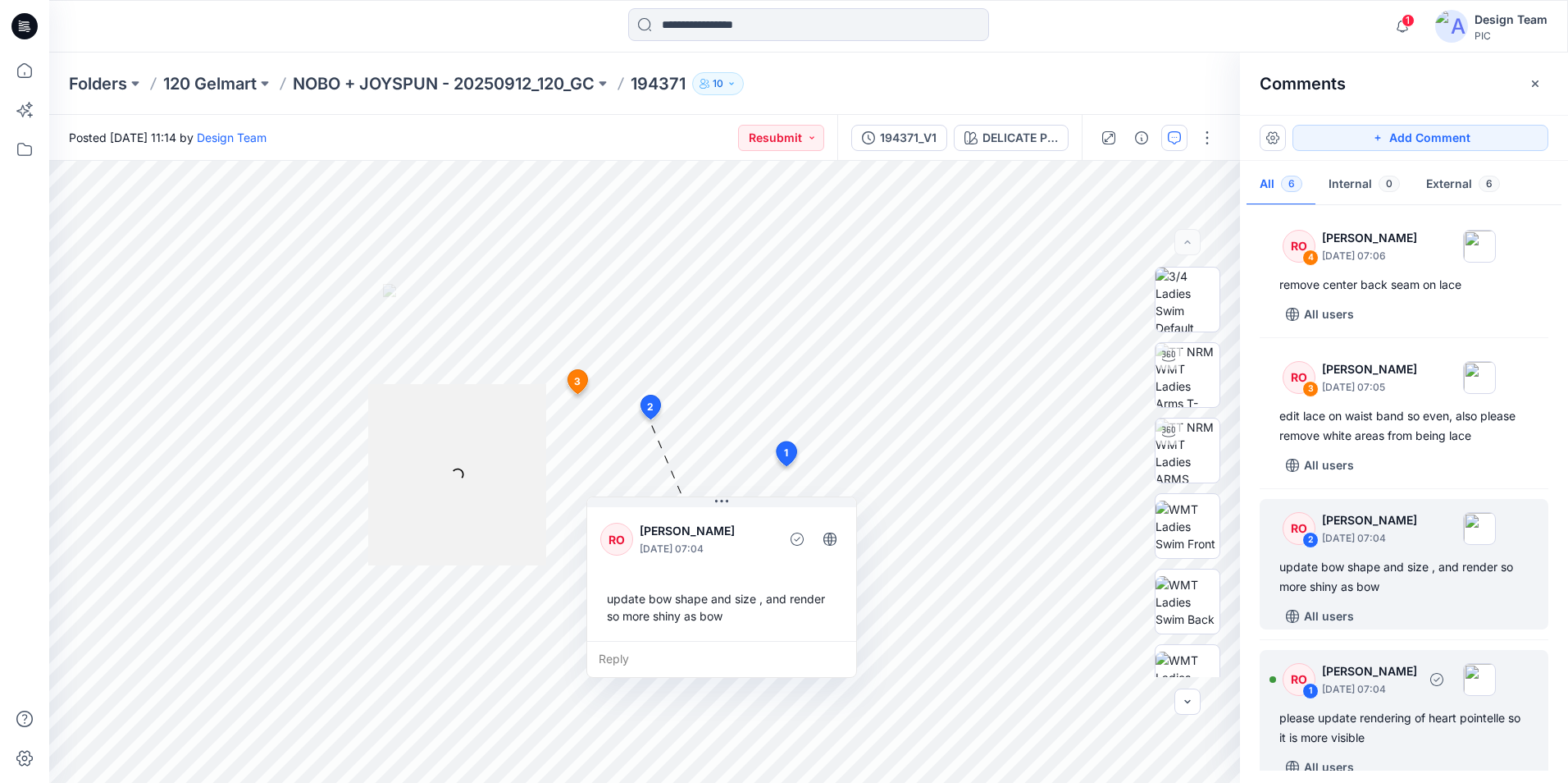
click at [1391, 715] on div "please update rendering of heart pointelle so it is more visible" at bounding box center [1404, 728] width 249 height 40
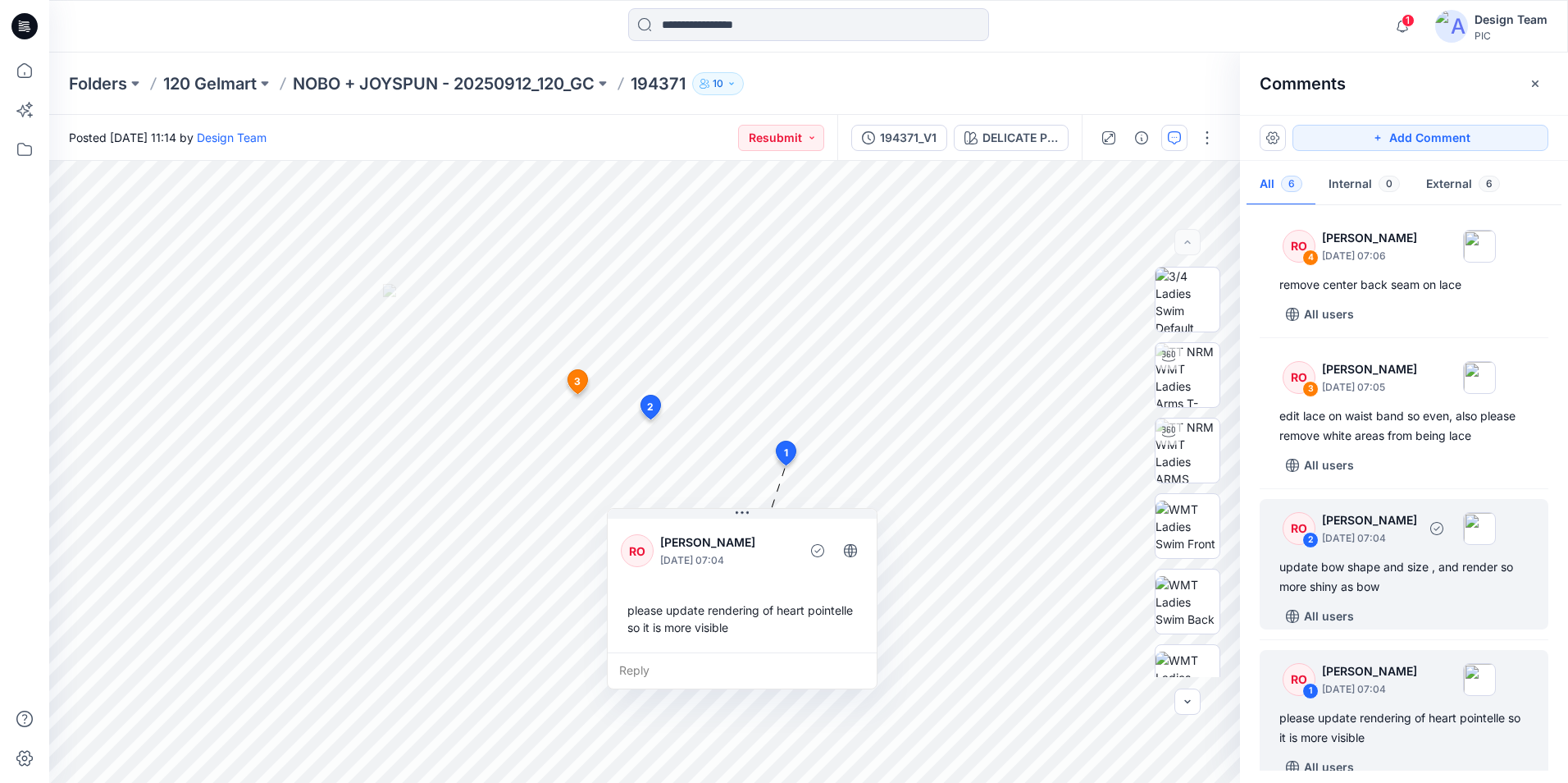
click at [1412, 603] on div "All users" at bounding box center [1414, 616] width 269 height 26
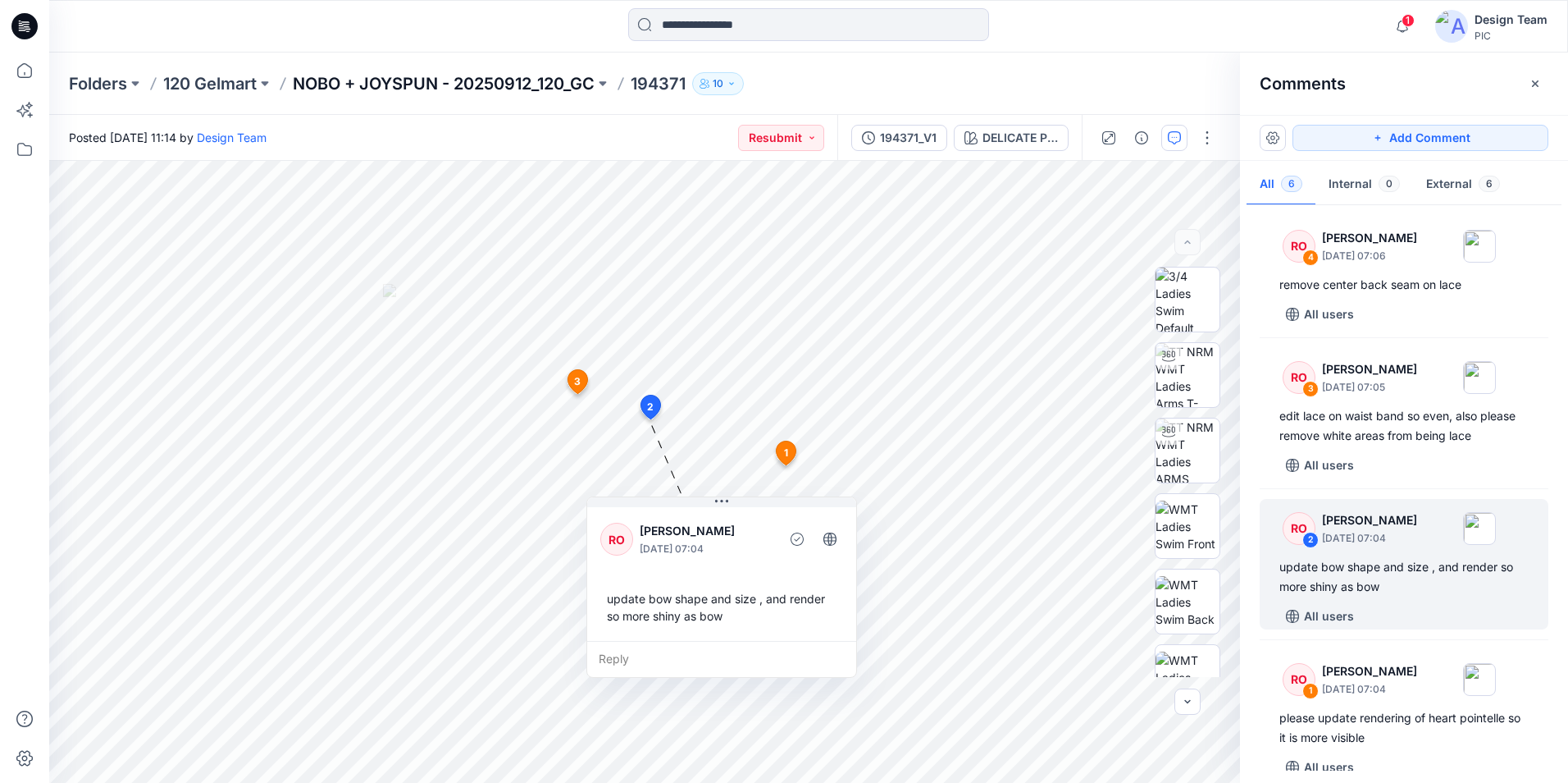
click at [526, 81] on p "NOBO + JOYSPUN - 20250912_120_GC" at bounding box center [444, 83] width 302 height 23
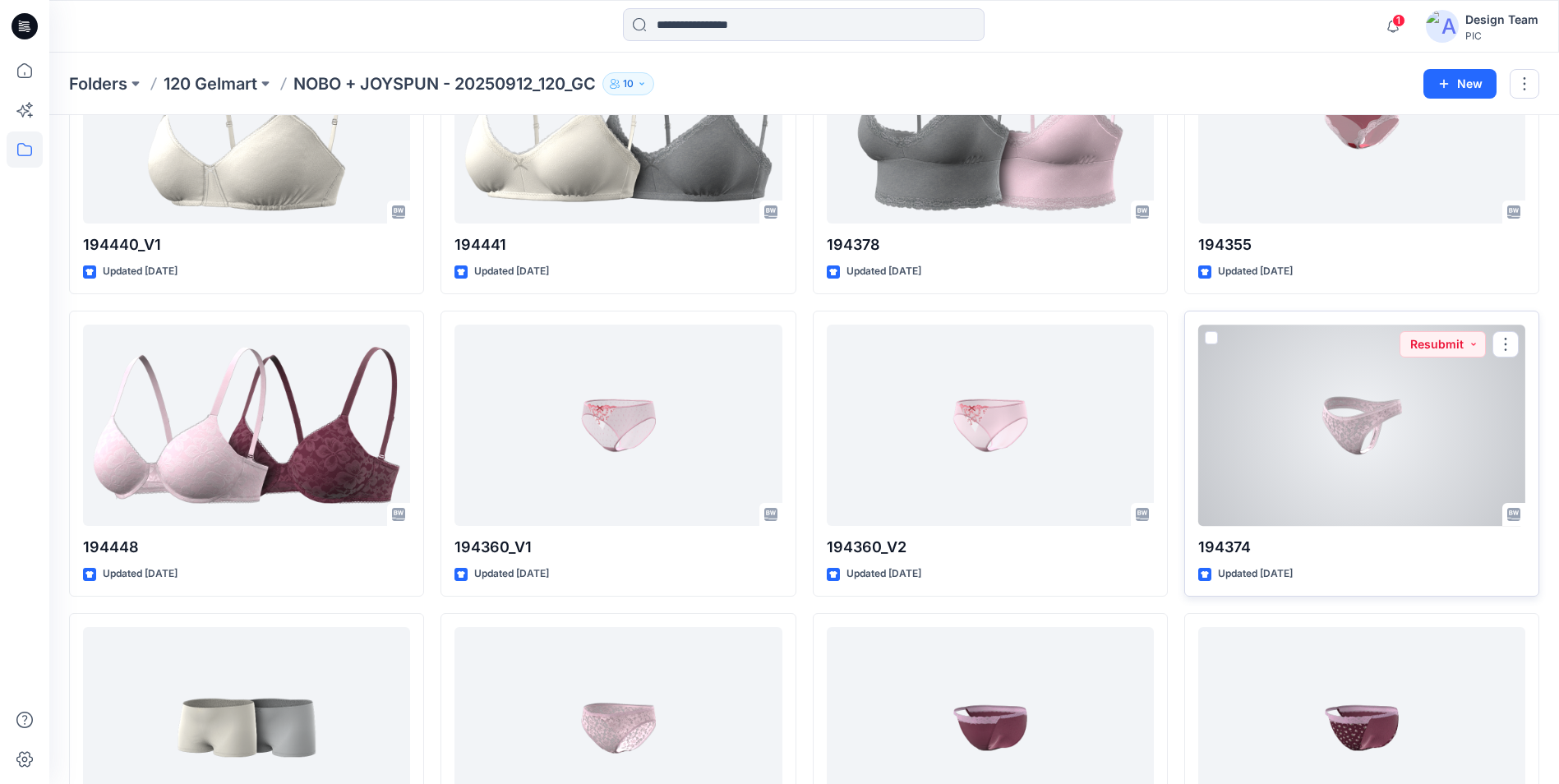
scroll to position [3584, 0]
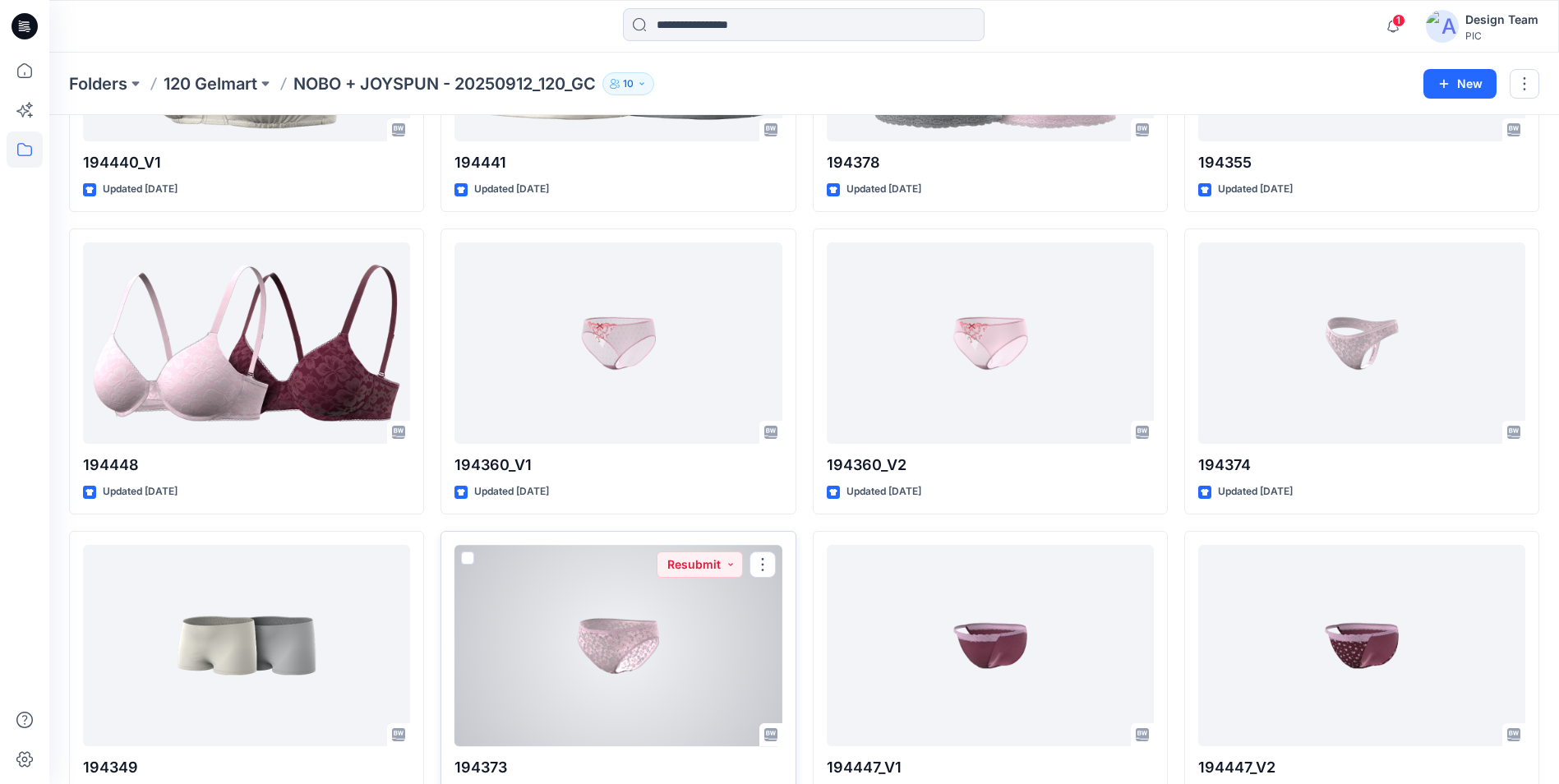
drag, startPoint x: 661, startPoint y: 654, endPoint x: 1259, endPoint y: 500, distance: 617.5
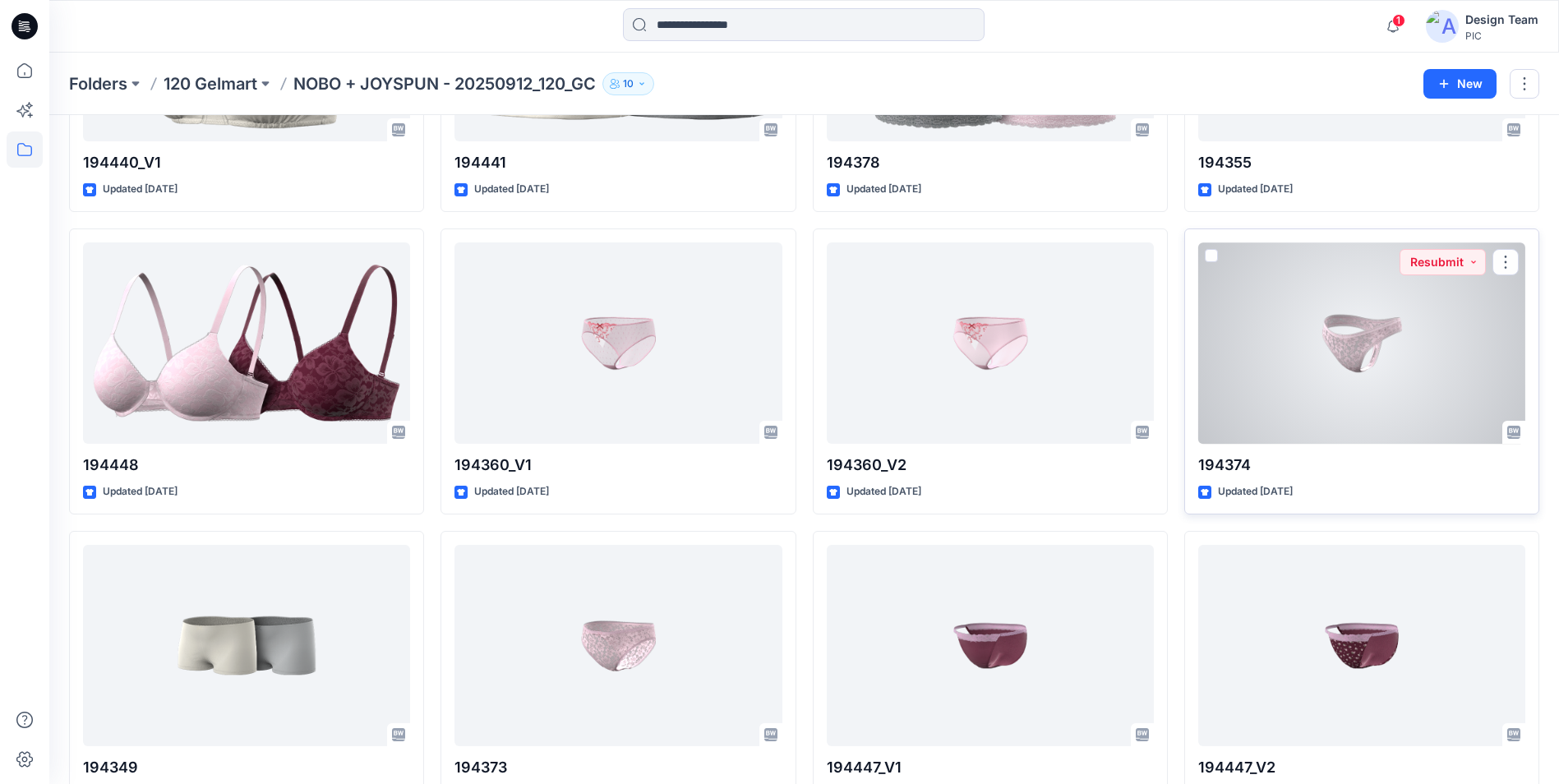
drag, startPoint x: 1259, startPoint y: 500, endPoint x: 1247, endPoint y: 523, distance: 25.9
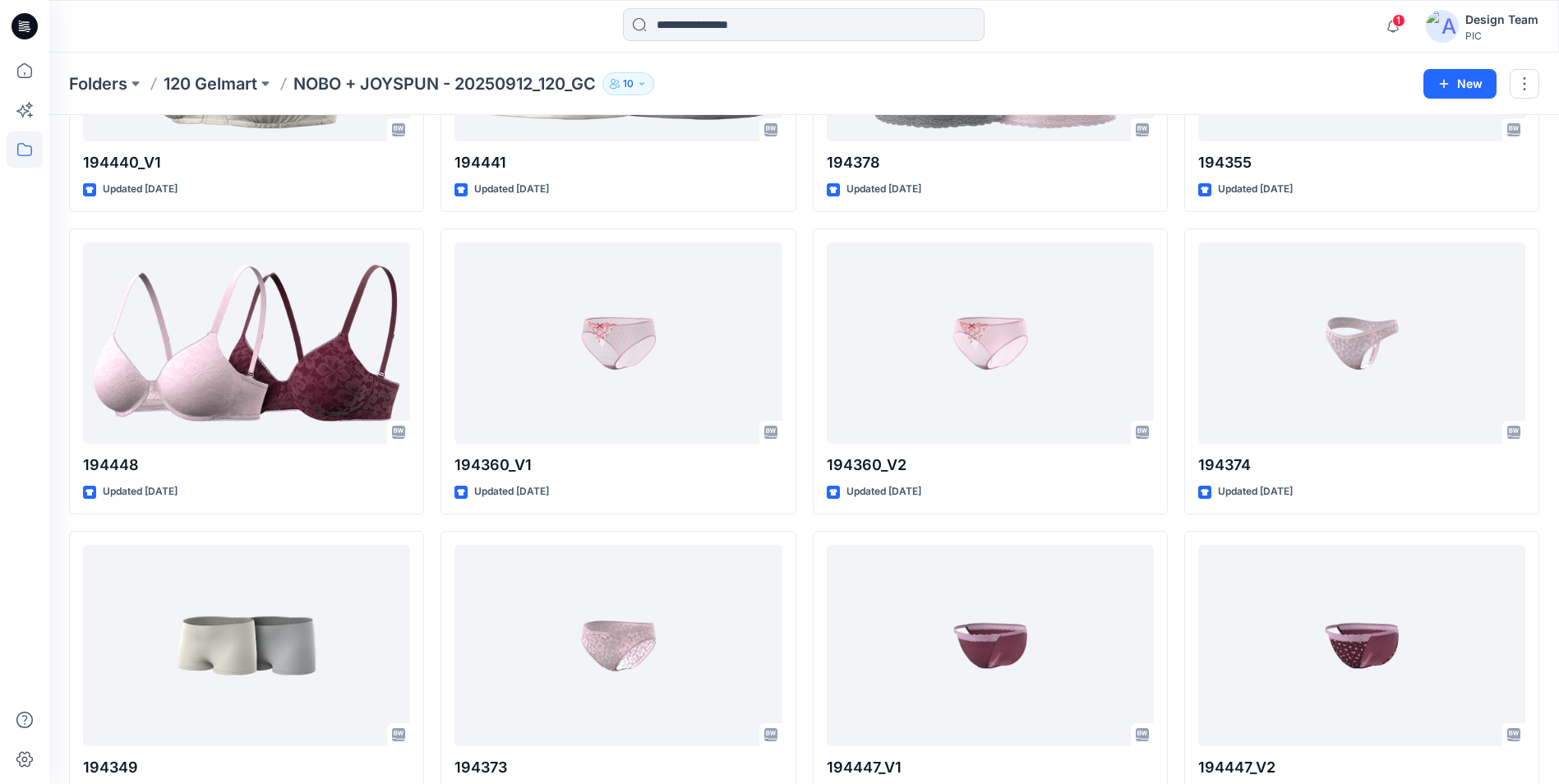
drag, startPoint x: 1247, startPoint y: 523, endPoint x: 1038, endPoint y: 519, distance: 209.0
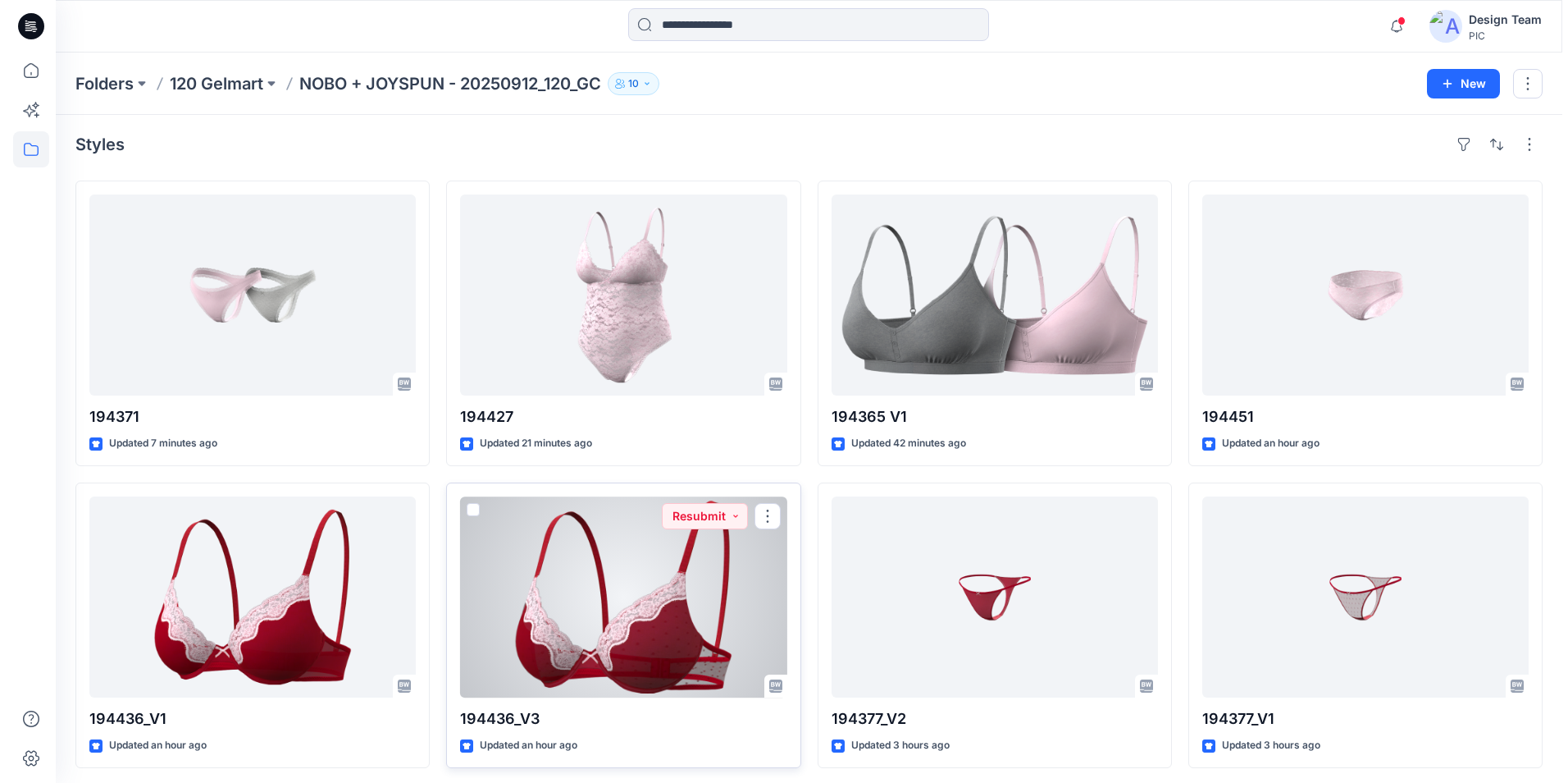
scroll to position [0, 0]
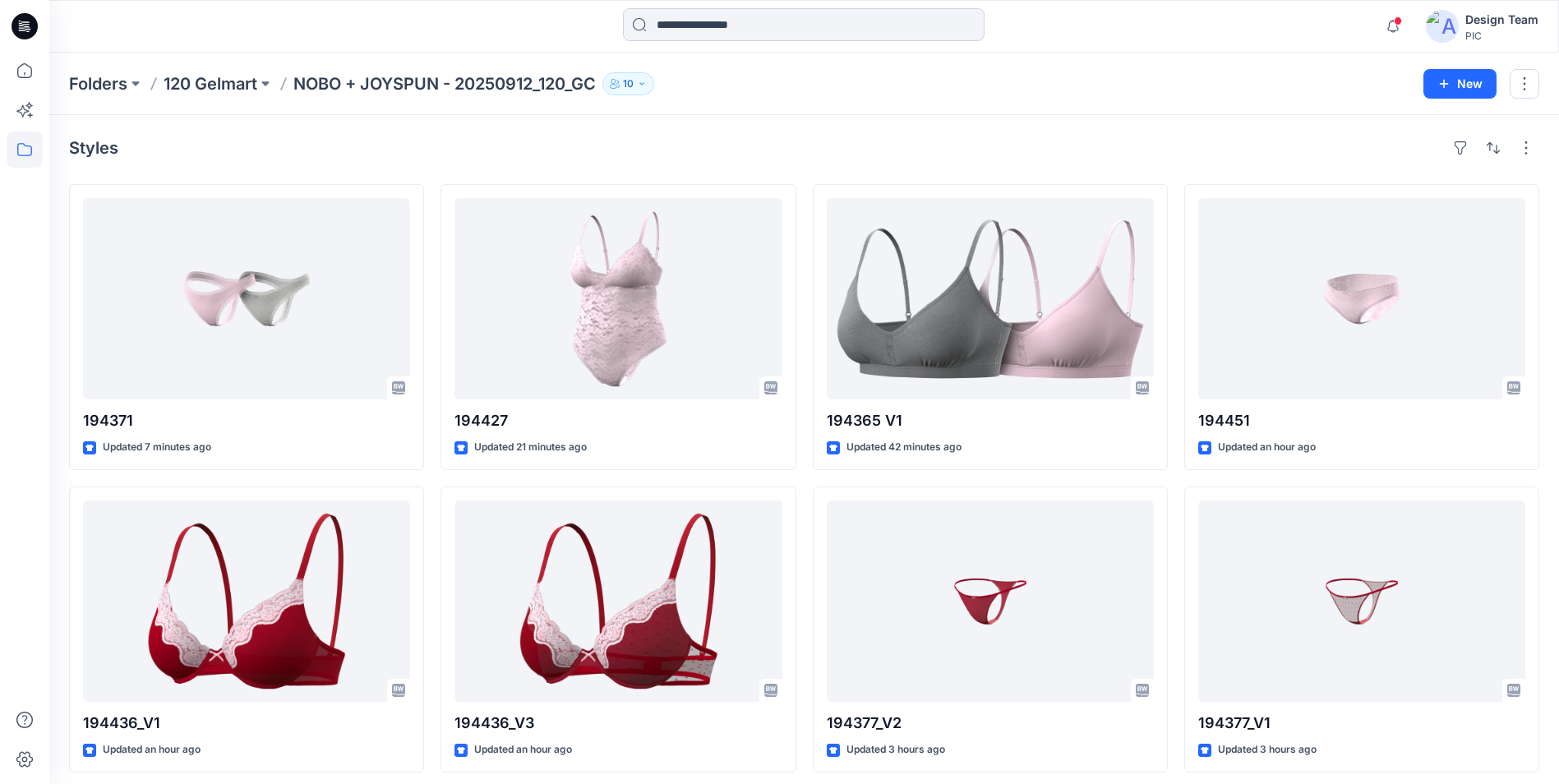
click at [748, 18] on input at bounding box center [804, 24] width 361 height 33
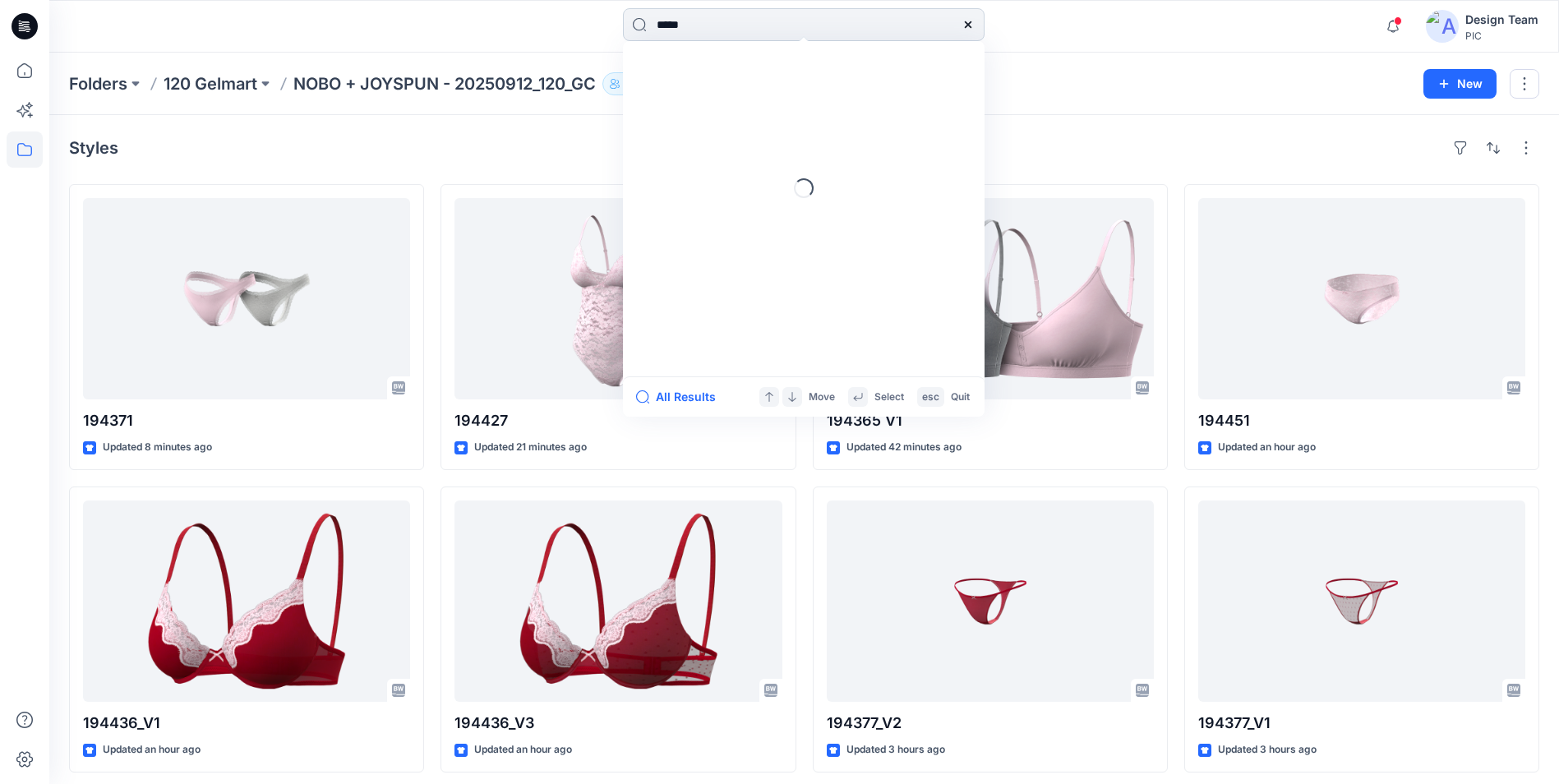
type input "******"
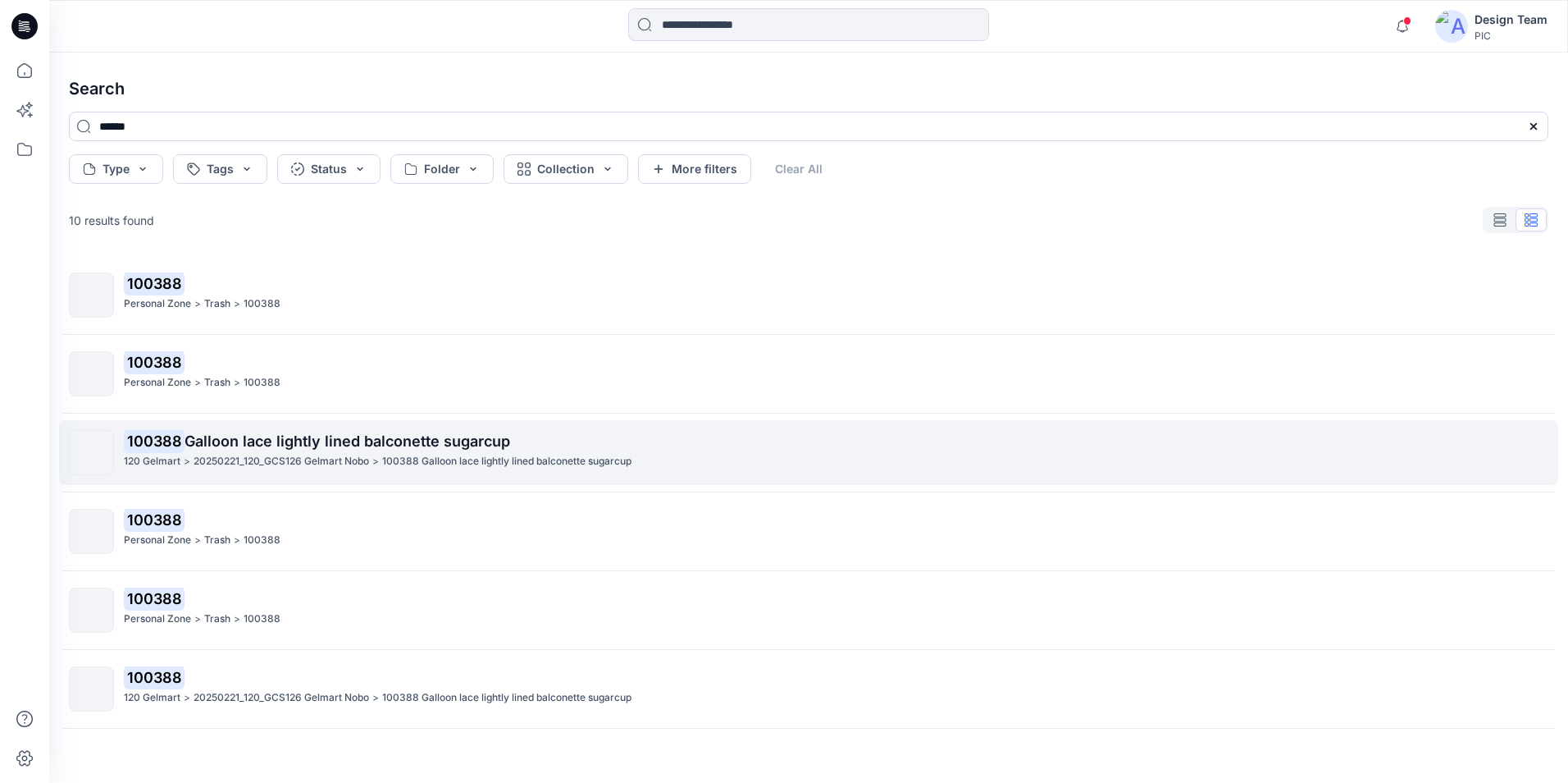
click at [289, 441] on span "Galloon lace lightly lined balconette sugarcup" at bounding box center [347, 442] width 326 height 18
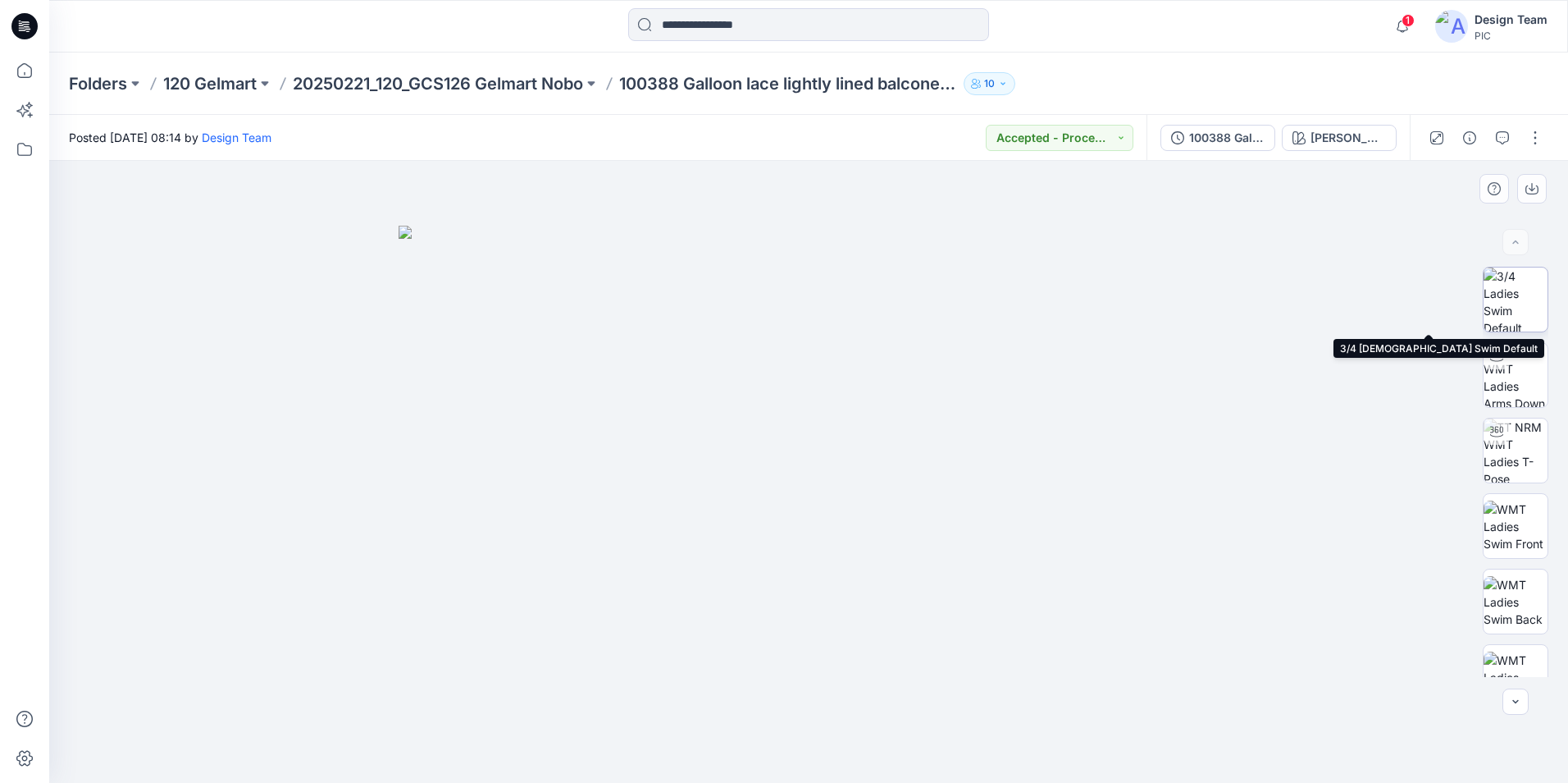
click at [1504, 302] on img at bounding box center [1515, 299] width 64 height 64
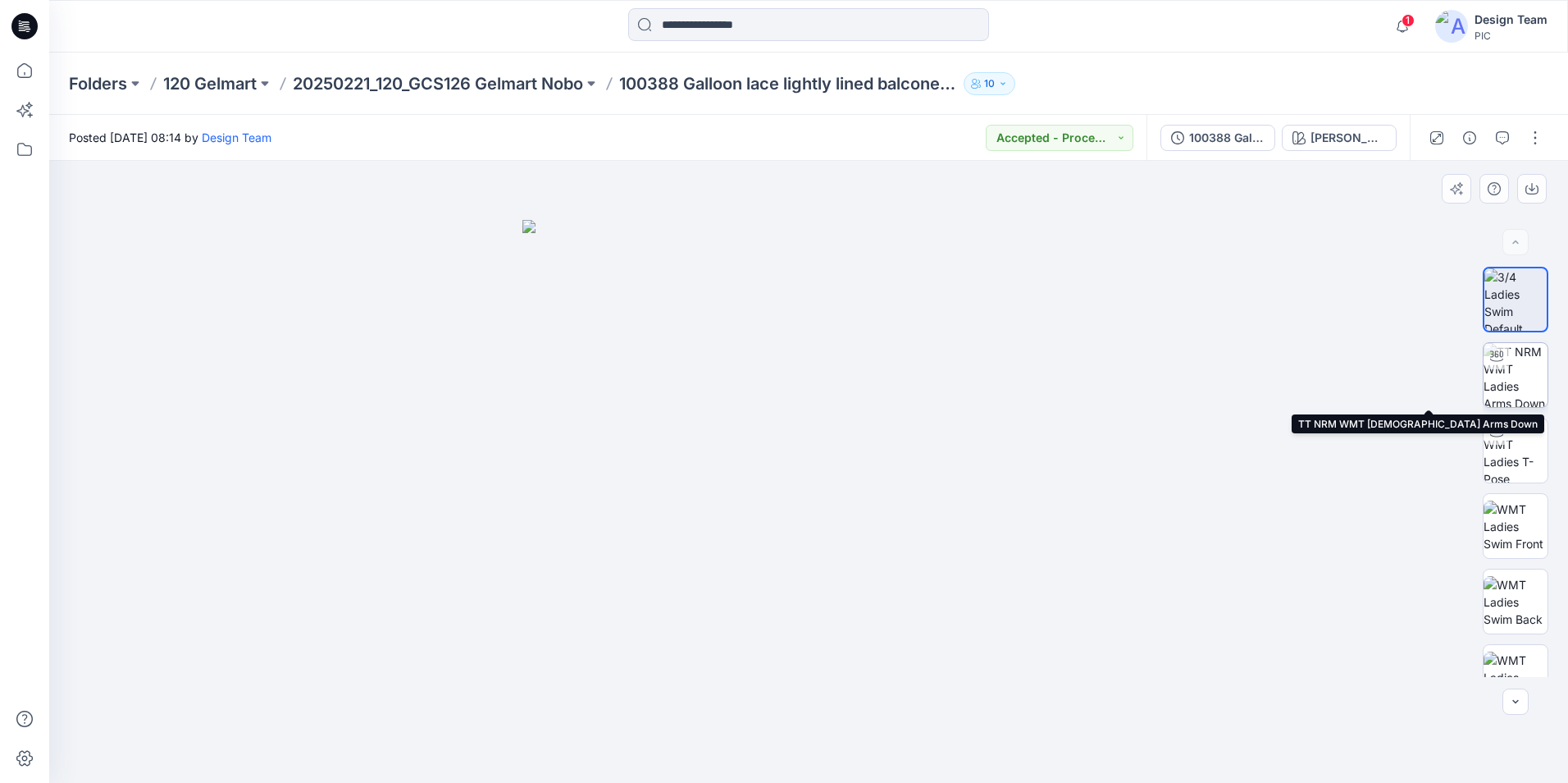
click at [1510, 373] on img at bounding box center [1515, 375] width 64 height 64
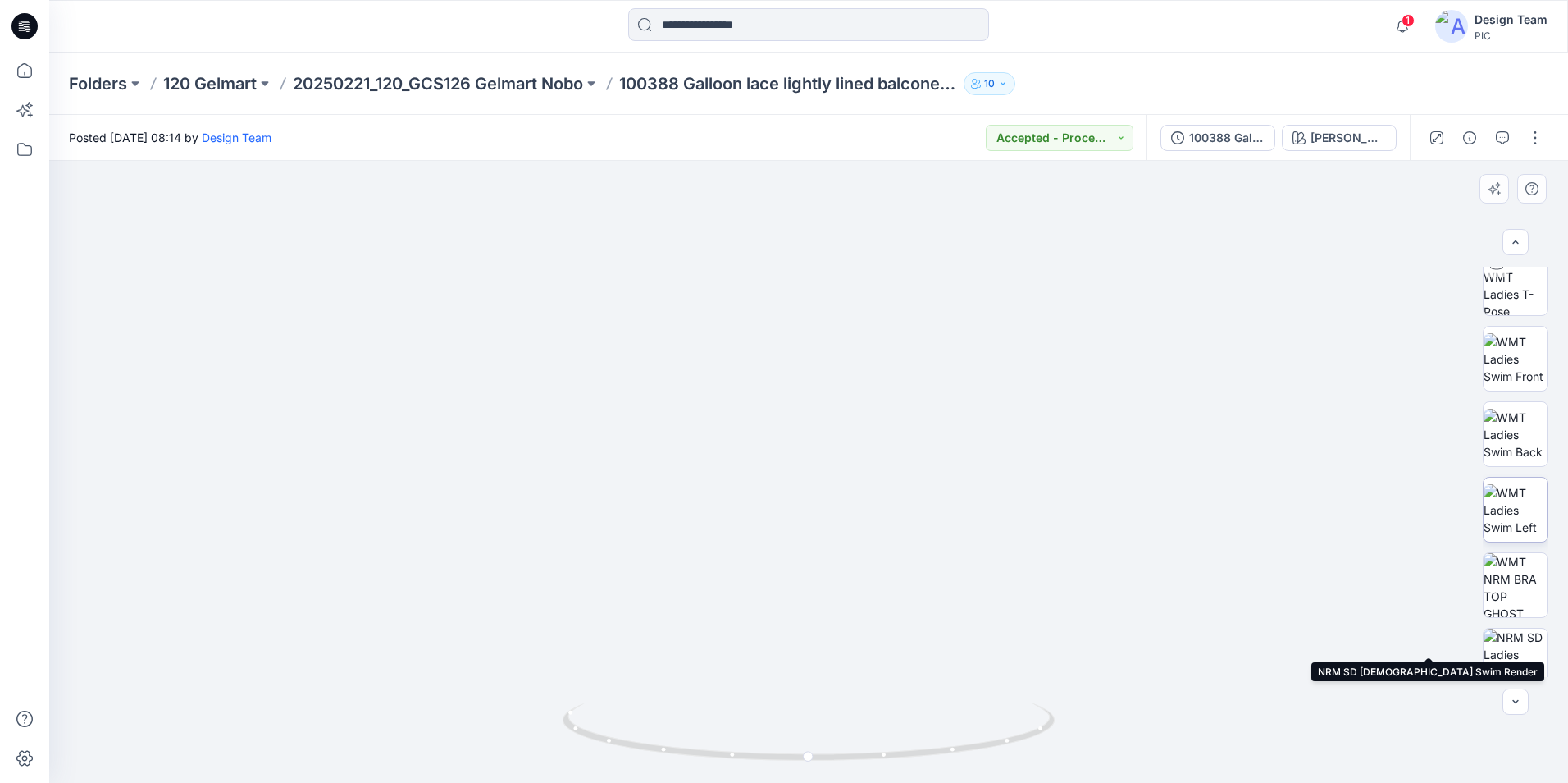
scroll to position [164, 0]
click at [1524, 598] on img at bounding box center [1515, 588] width 64 height 64
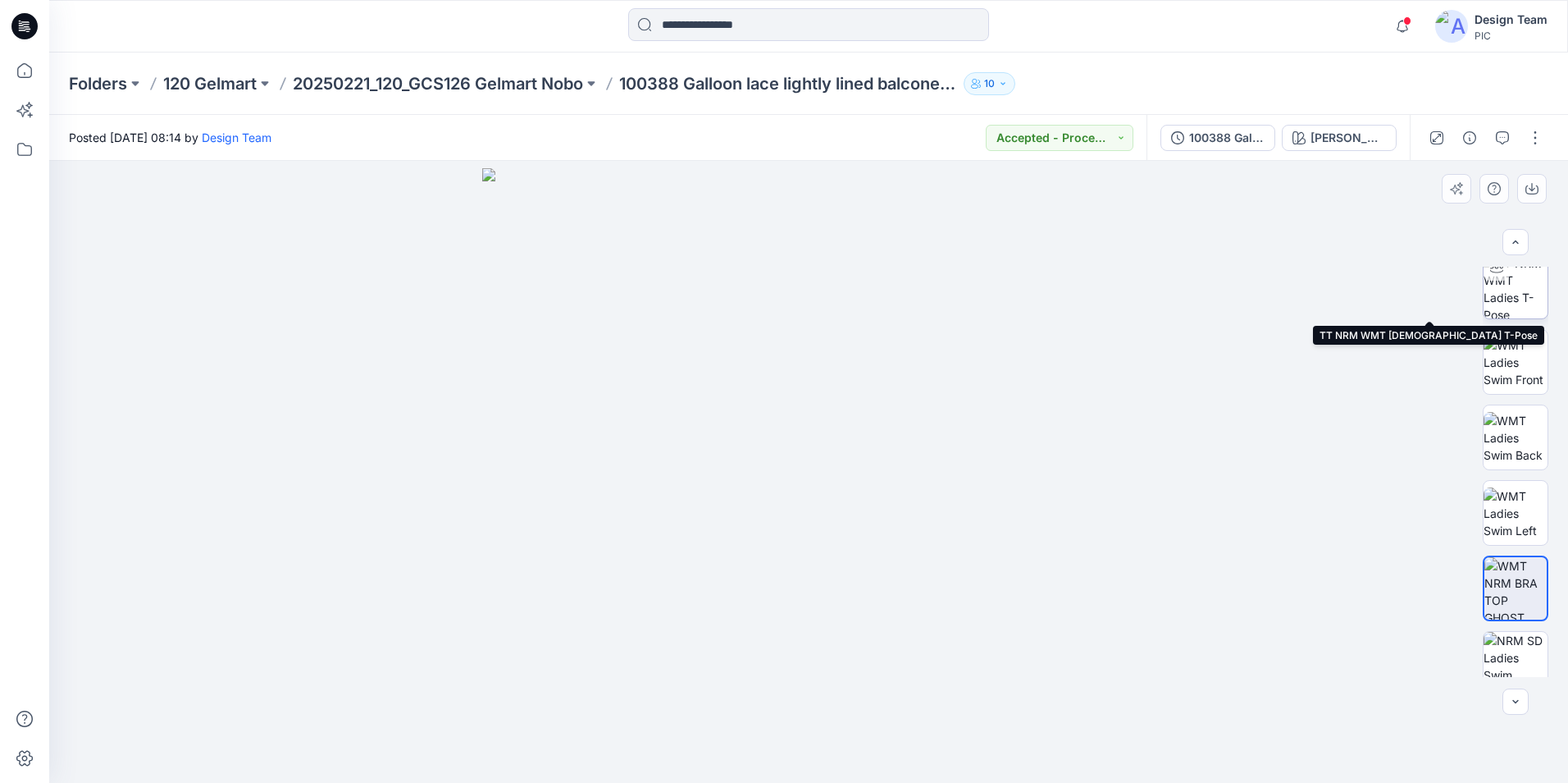
drag, startPoint x: 1526, startPoint y: 300, endPoint x: 1488, endPoint y: 307, distance: 38.6
click at [1525, 300] on img at bounding box center [1515, 286] width 64 height 64
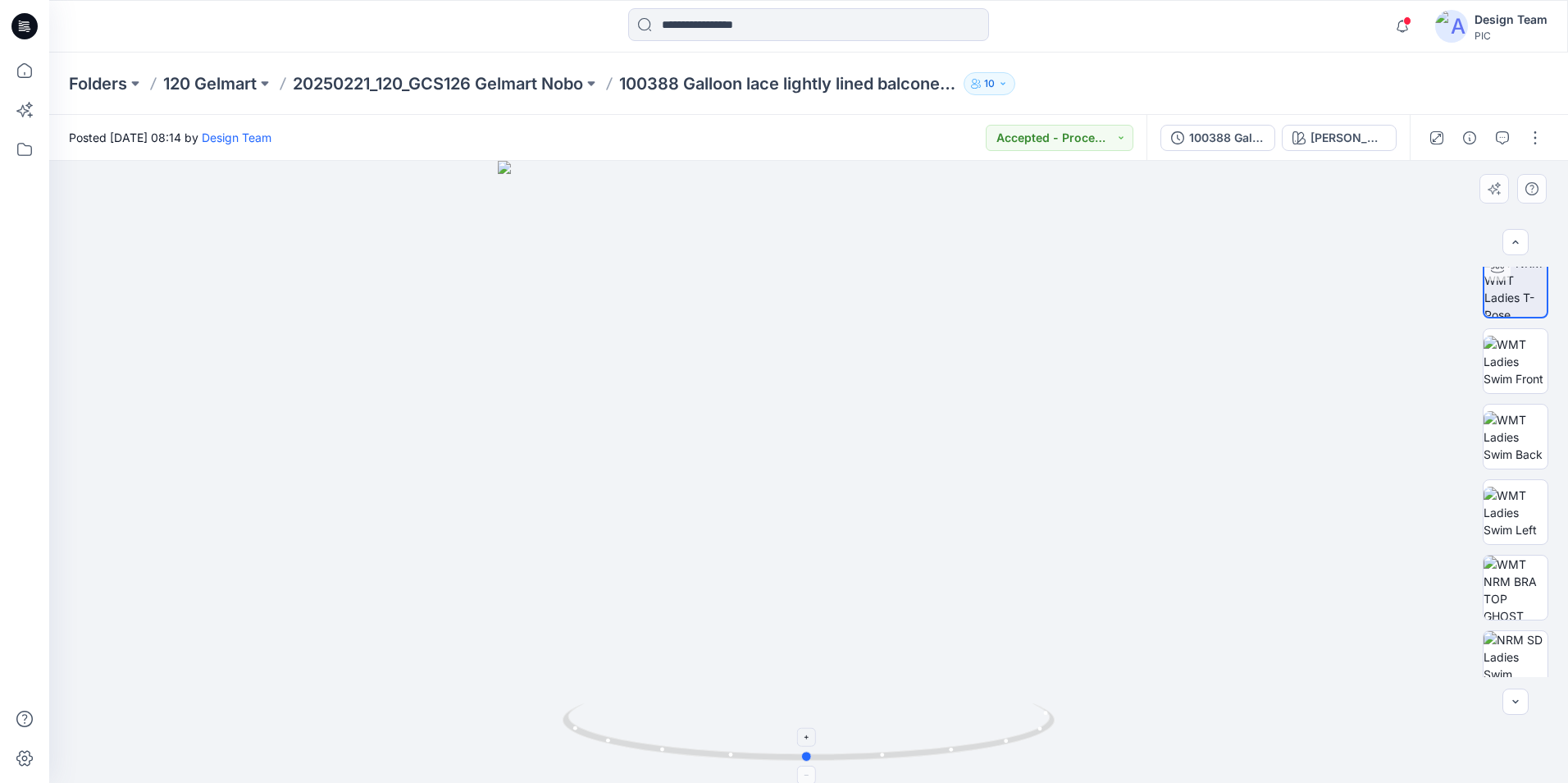
drag, startPoint x: 1025, startPoint y: 737, endPoint x: 1027, endPoint y: 746, distance: 9.2
click at [1027, 746] on icon at bounding box center [811, 734] width 497 height 61
drag, startPoint x: 1511, startPoint y: 368, endPoint x: 1504, endPoint y: 378, distance: 12.2
click at [1507, 373] on img at bounding box center [1515, 361] width 64 height 52
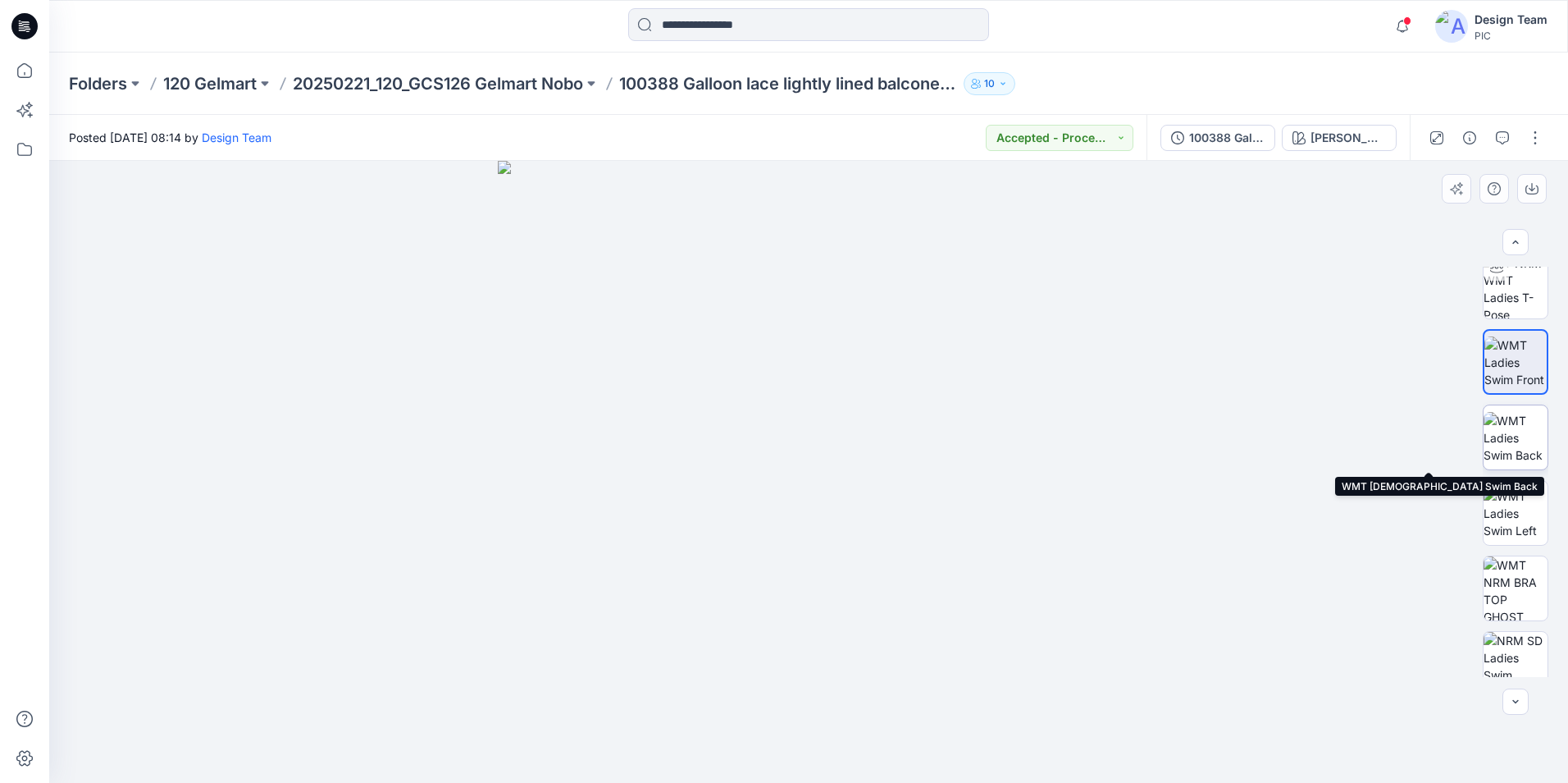
click at [1529, 451] on img at bounding box center [1515, 437] width 64 height 52
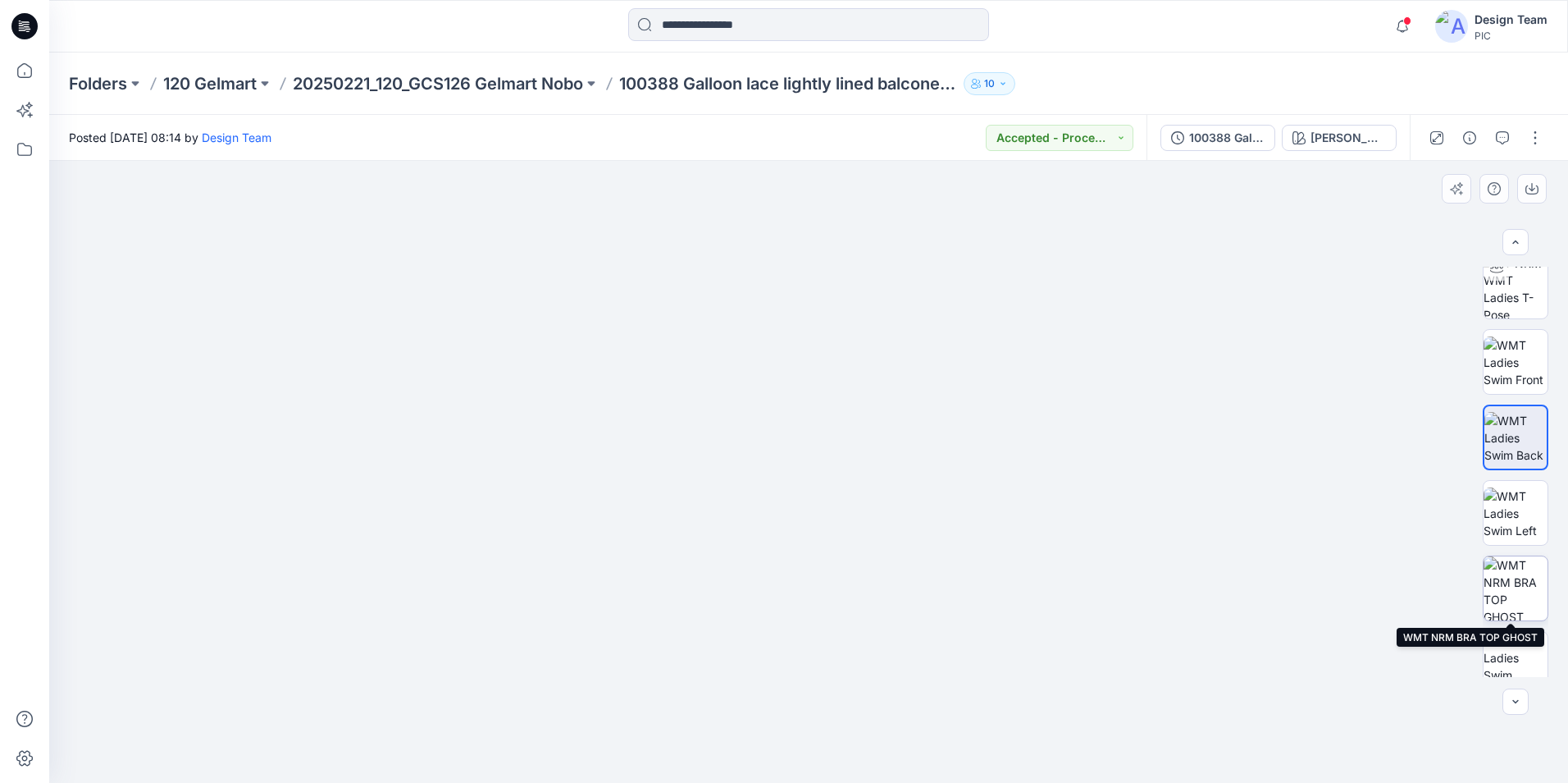
click at [1519, 590] on img at bounding box center [1515, 588] width 64 height 64
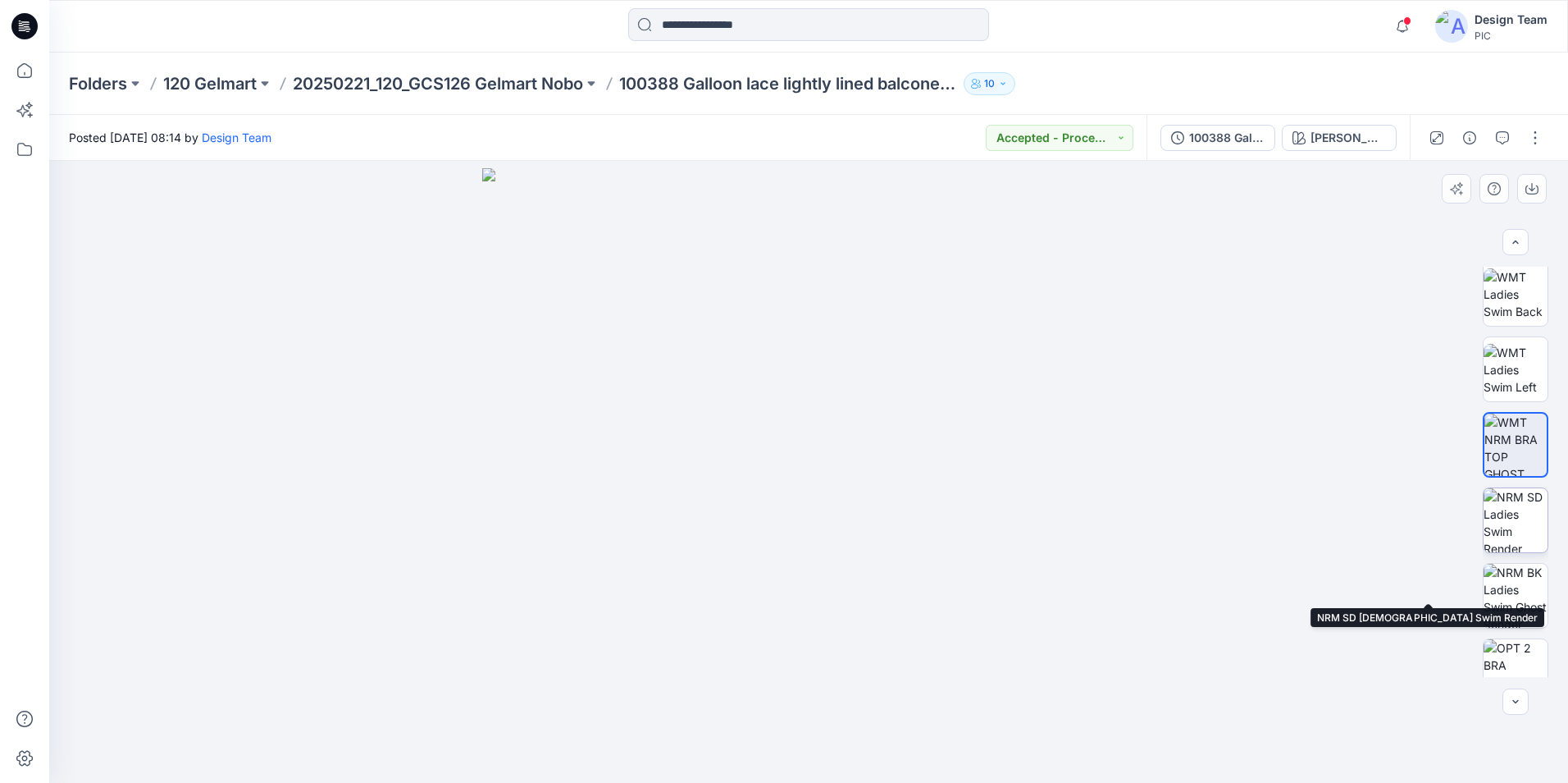
scroll to position [328, 0]
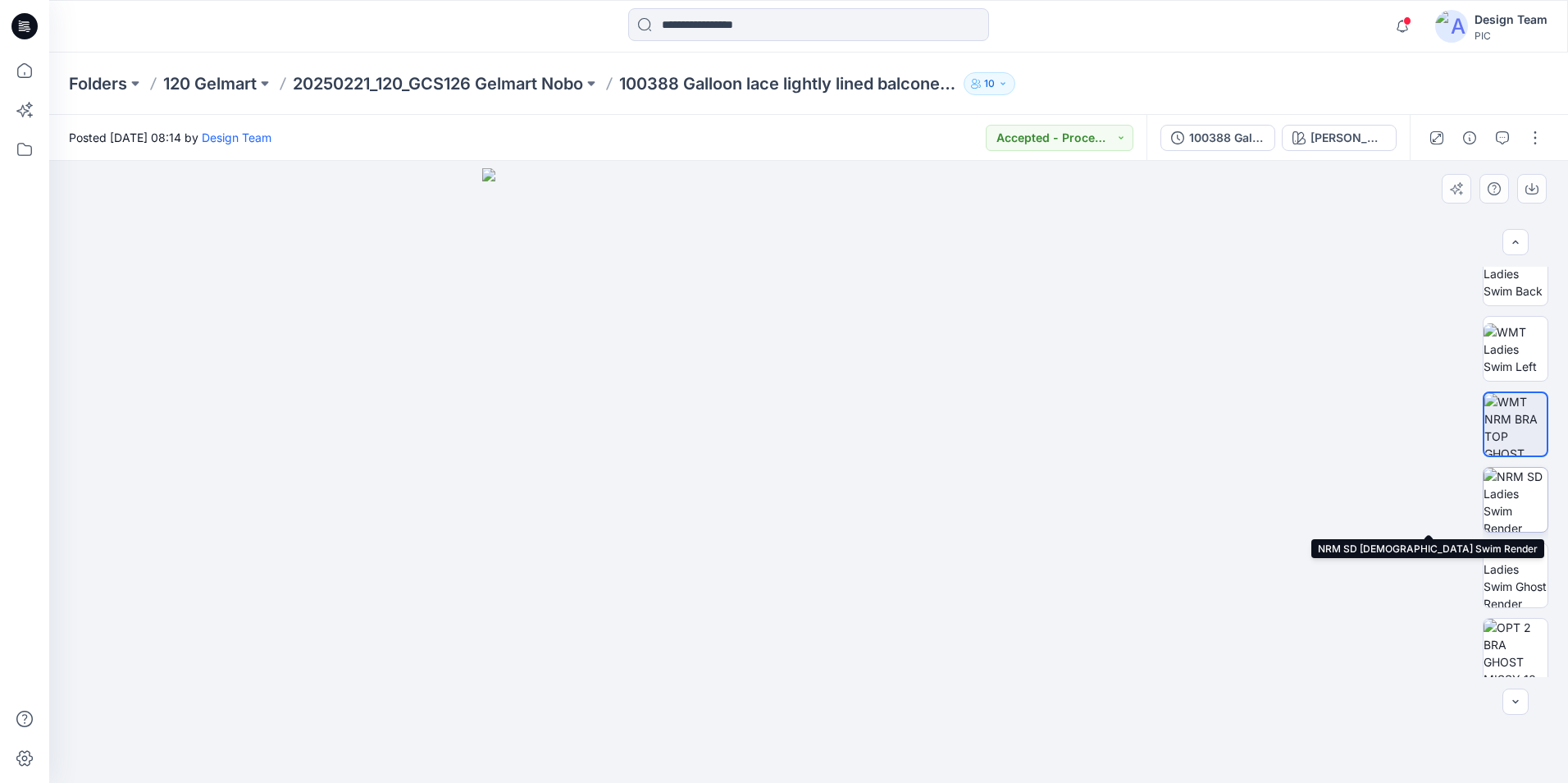
click at [1517, 520] on img at bounding box center [1515, 499] width 64 height 64
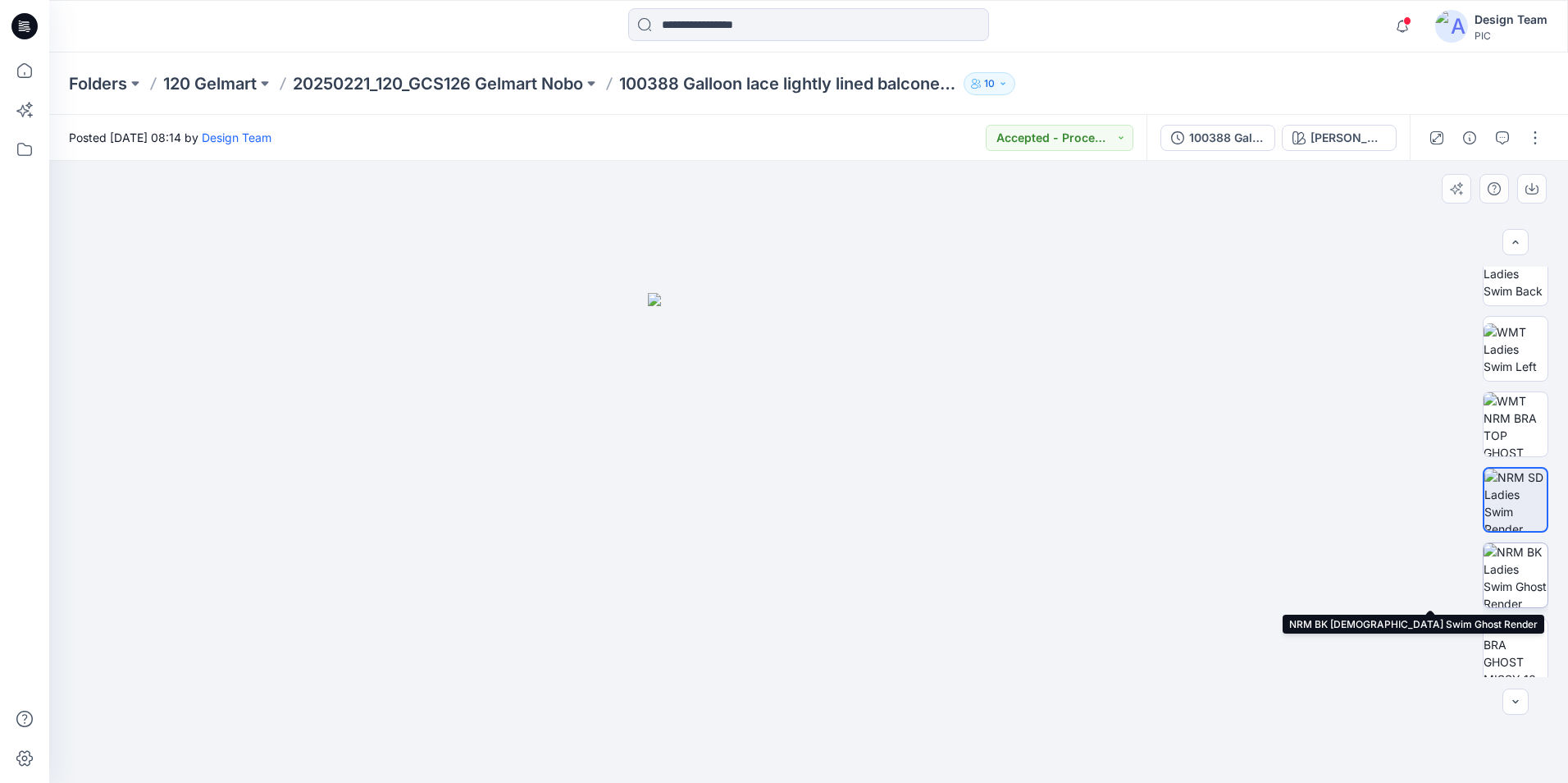
click at [1531, 594] on img at bounding box center [1515, 575] width 64 height 64
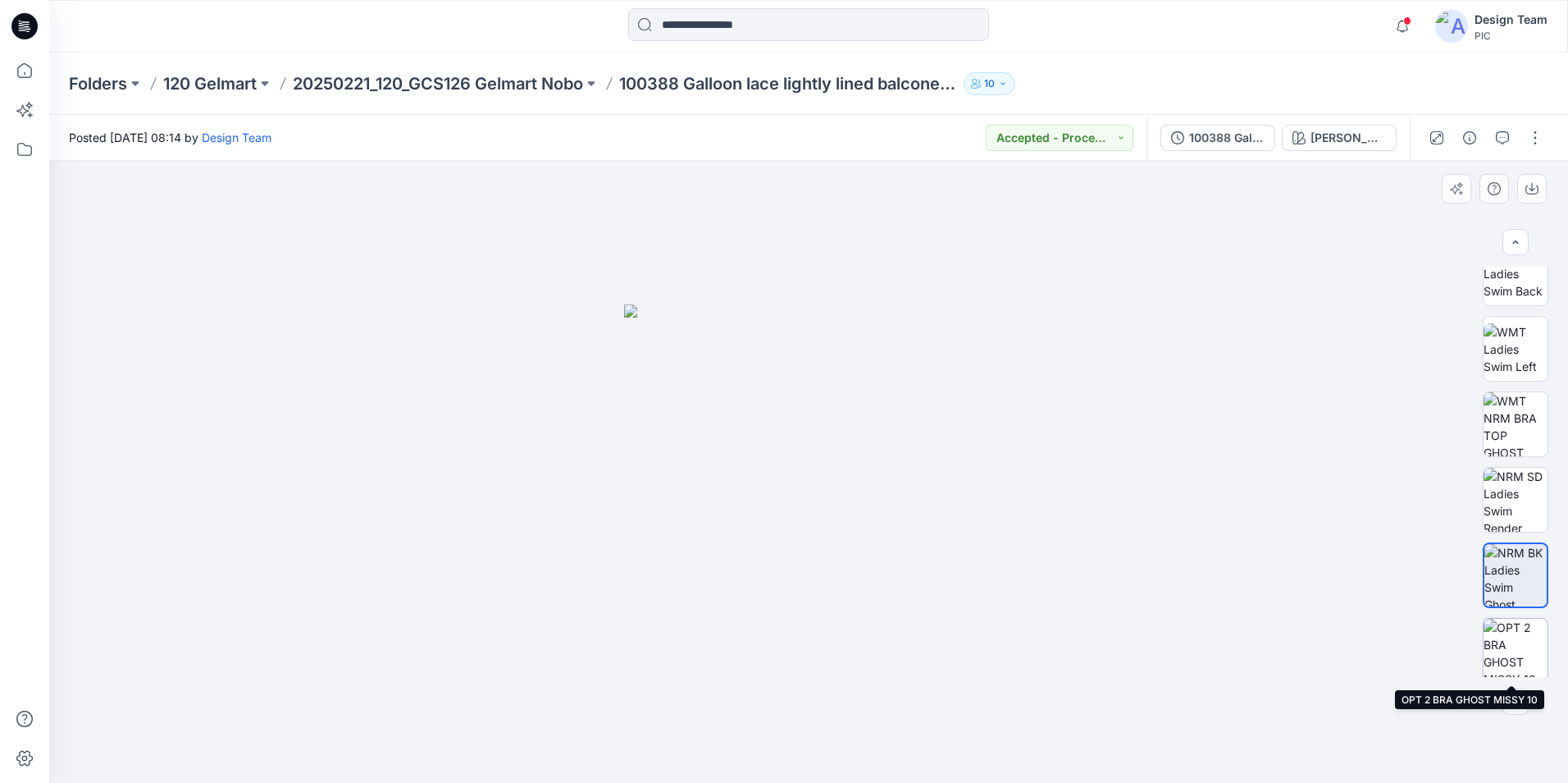
click at [1528, 668] on img at bounding box center [1515, 650] width 64 height 64
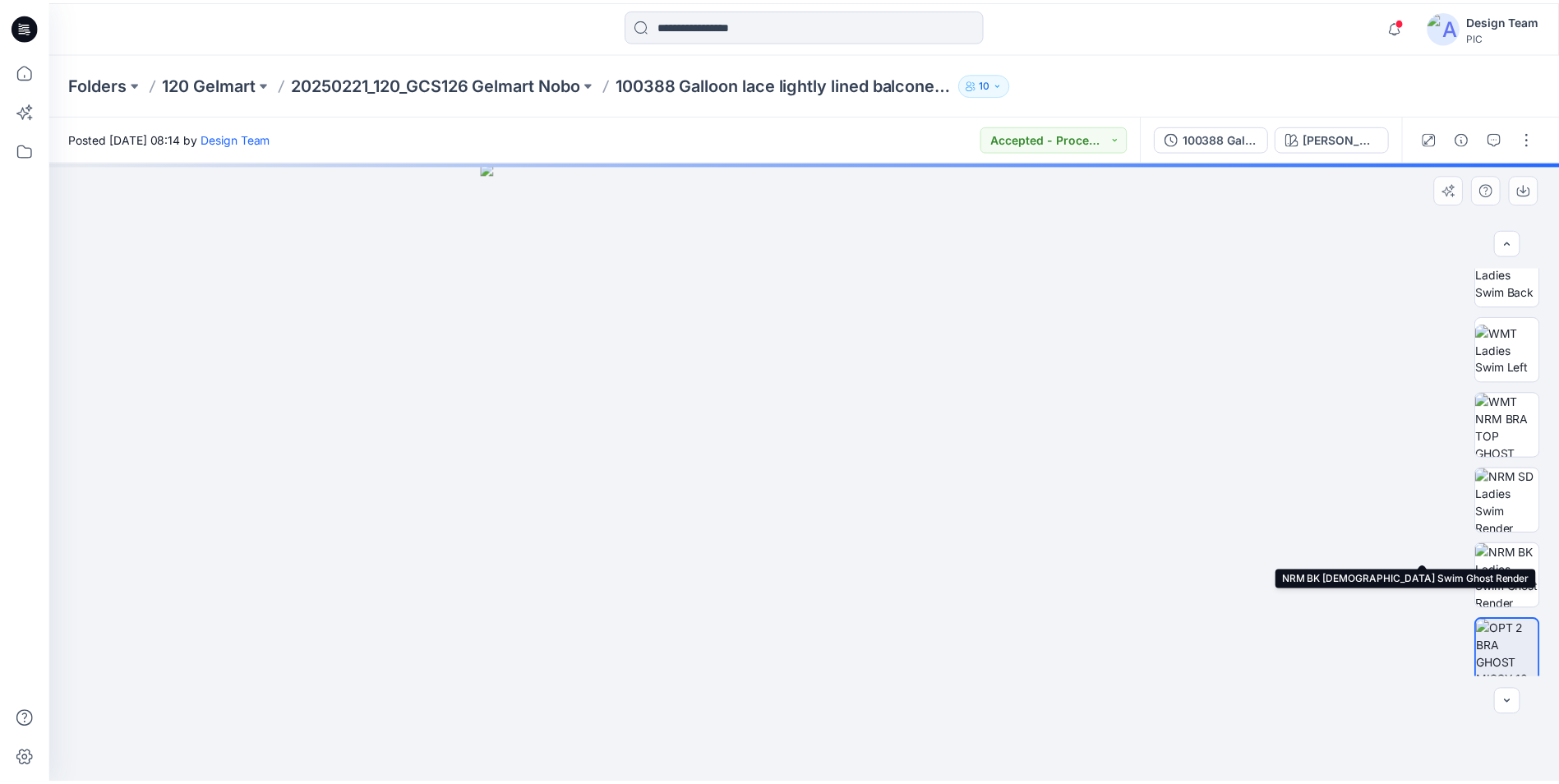
scroll to position [410, 0]
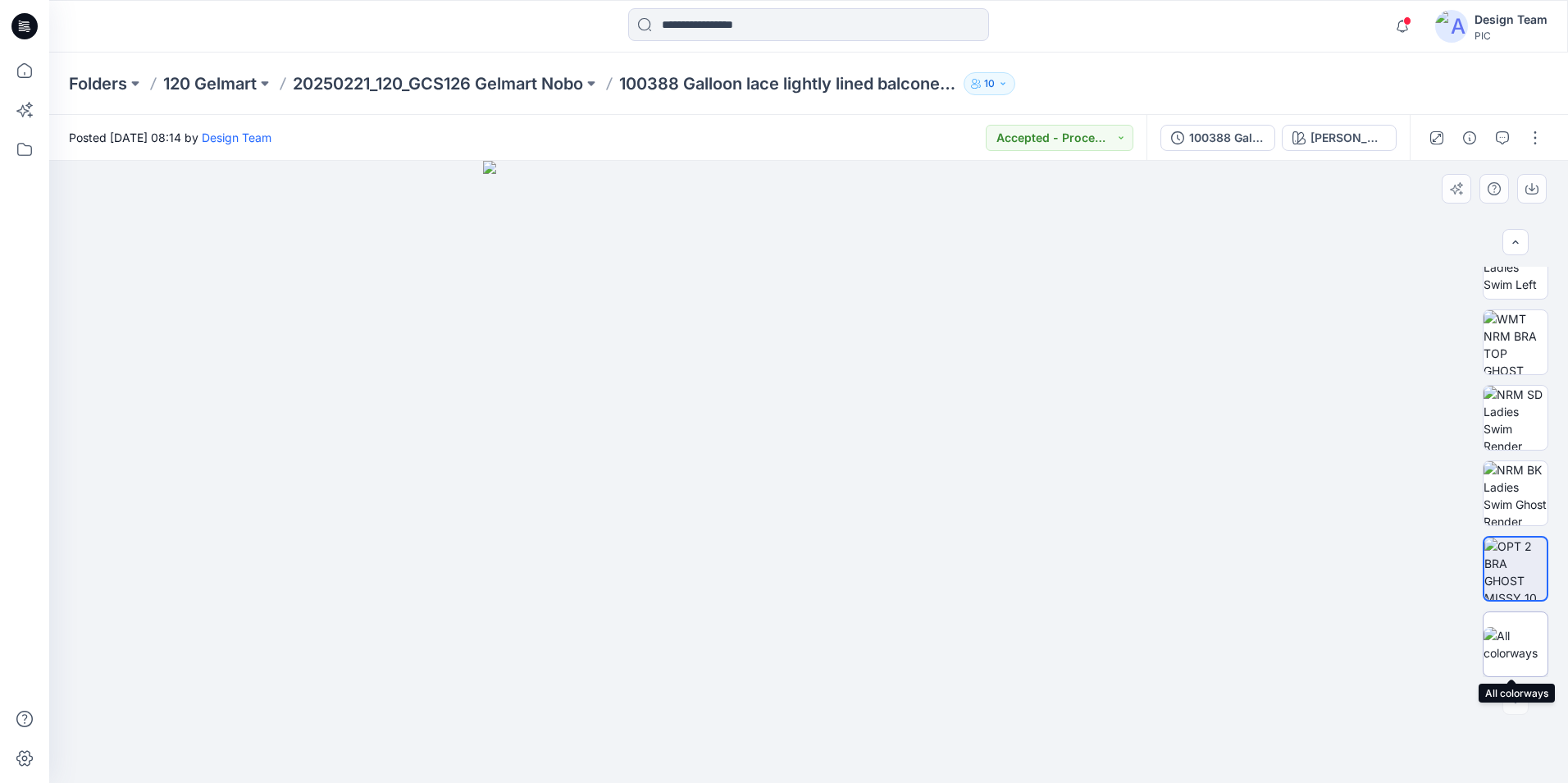
click at [1514, 656] on img at bounding box center [1515, 643] width 64 height 34
click at [27, 32] on icon at bounding box center [25, 26] width 26 height 26
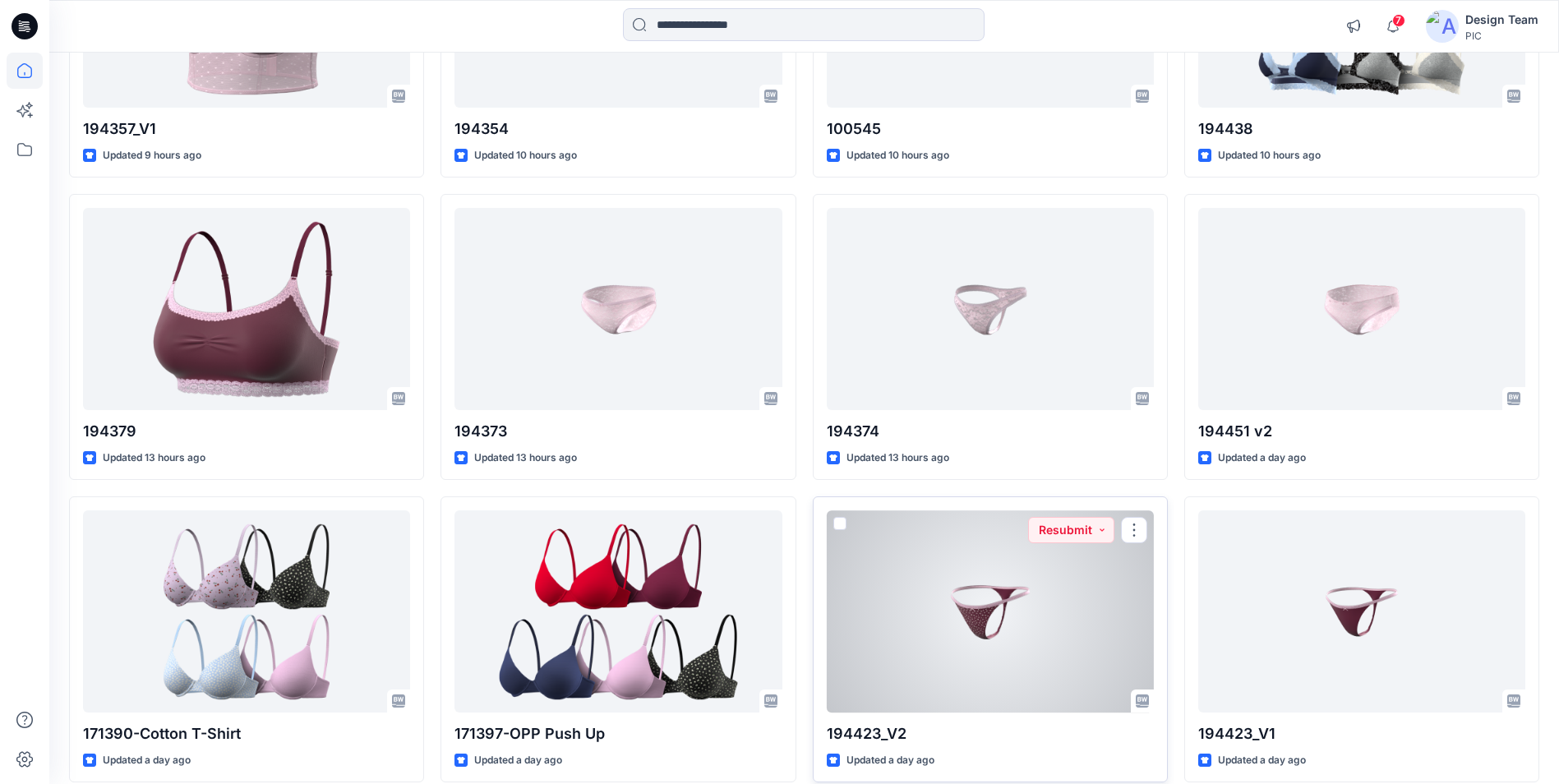
scroll to position [2312, 0]
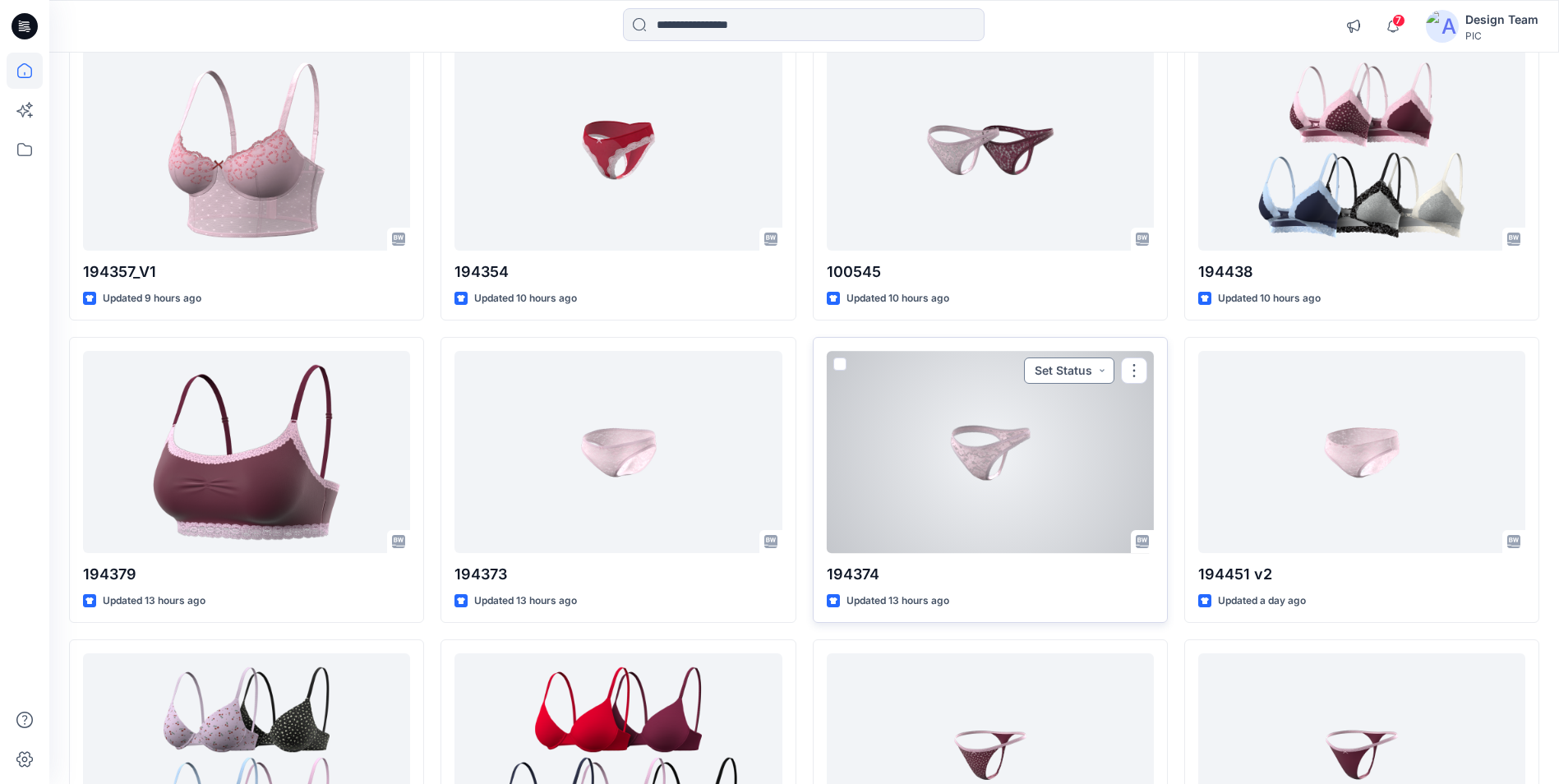
click at [1104, 373] on button "Set Status" at bounding box center [1069, 371] width 91 height 26
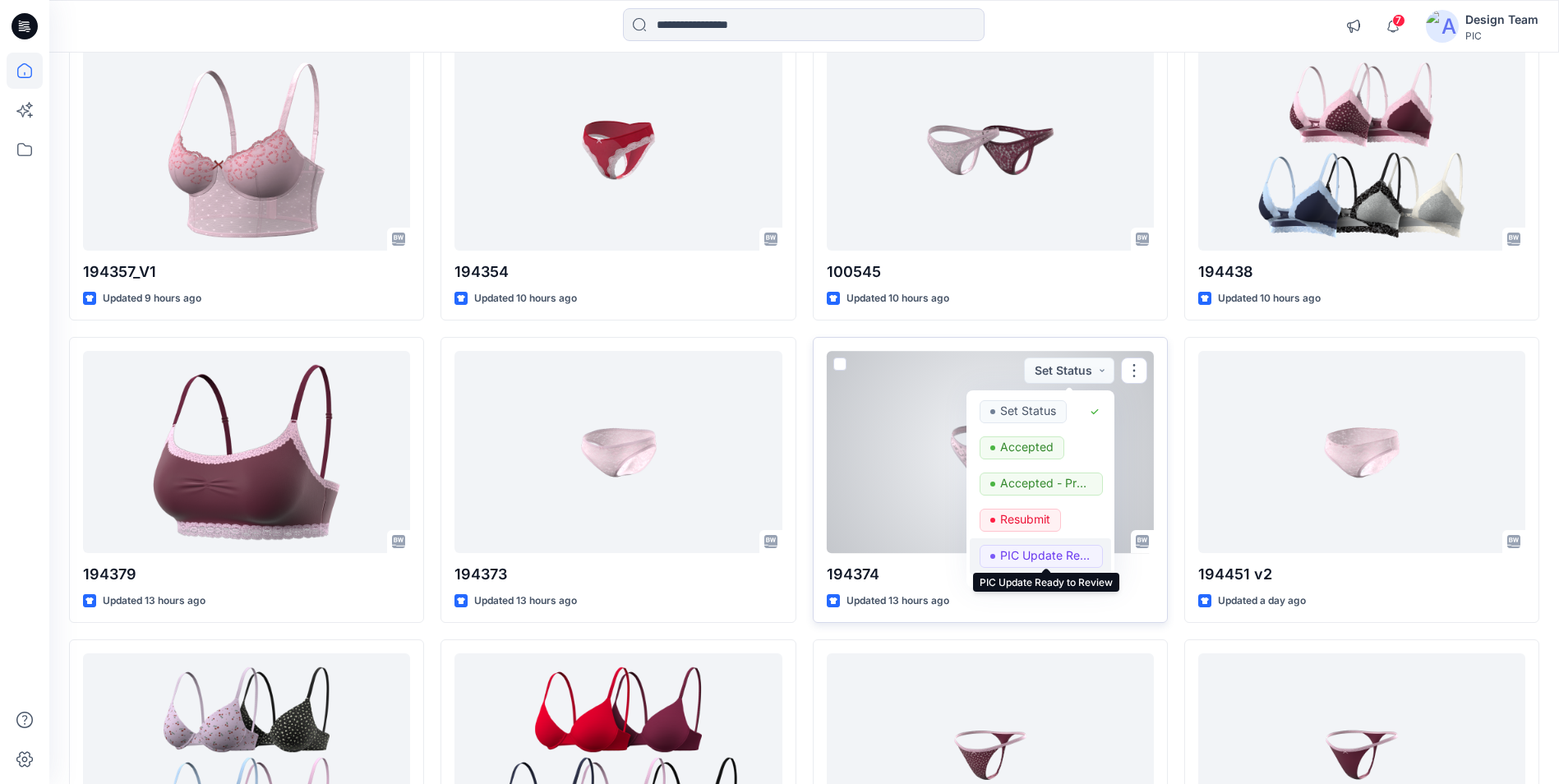
click at [1037, 555] on p "PIC Update Ready to Review" at bounding box center [1046, 555] width 92 height 21
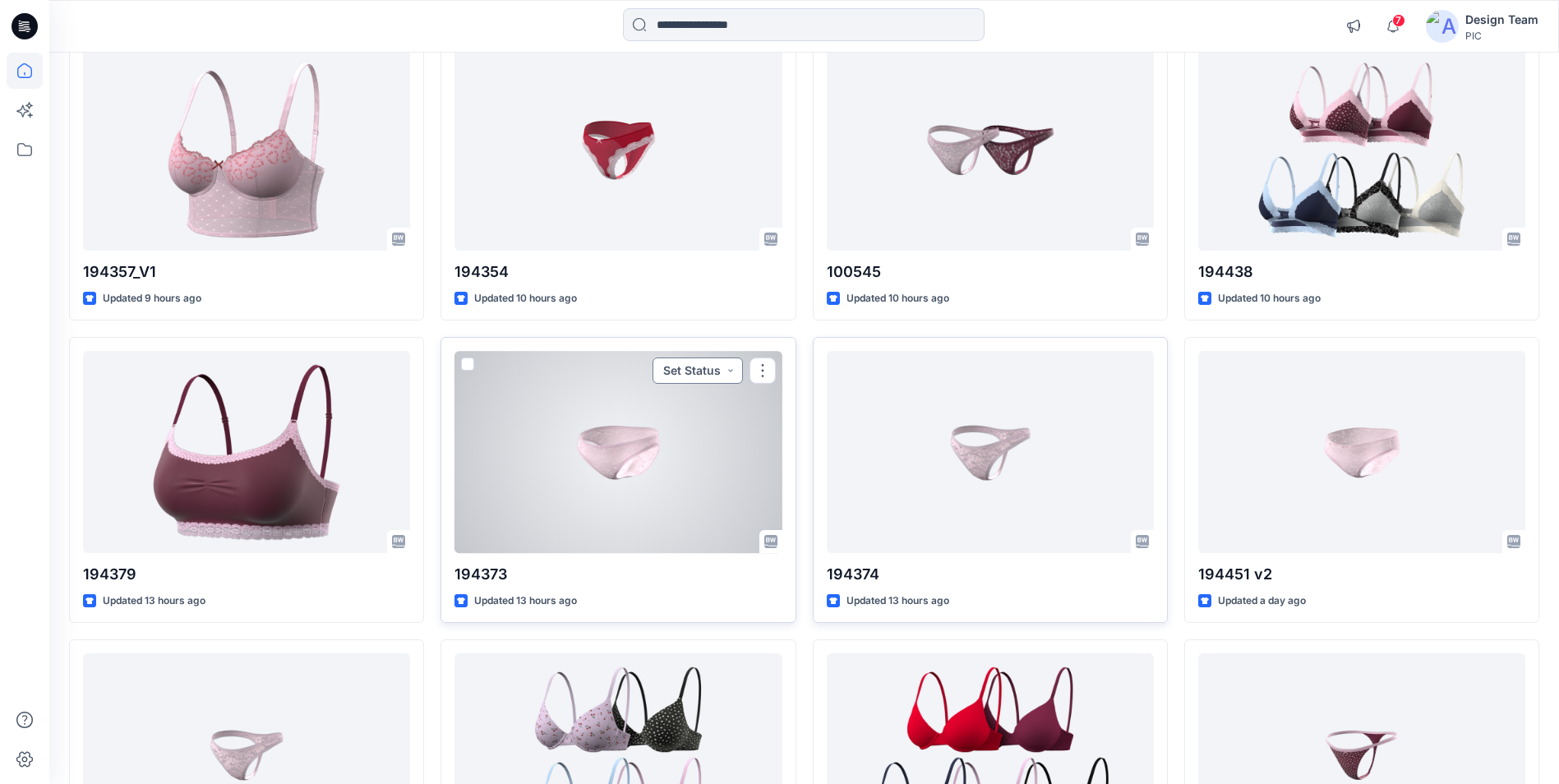
click at [725, 373] on button "Set Status" at bounding box center [697, 371] width 91 height 26
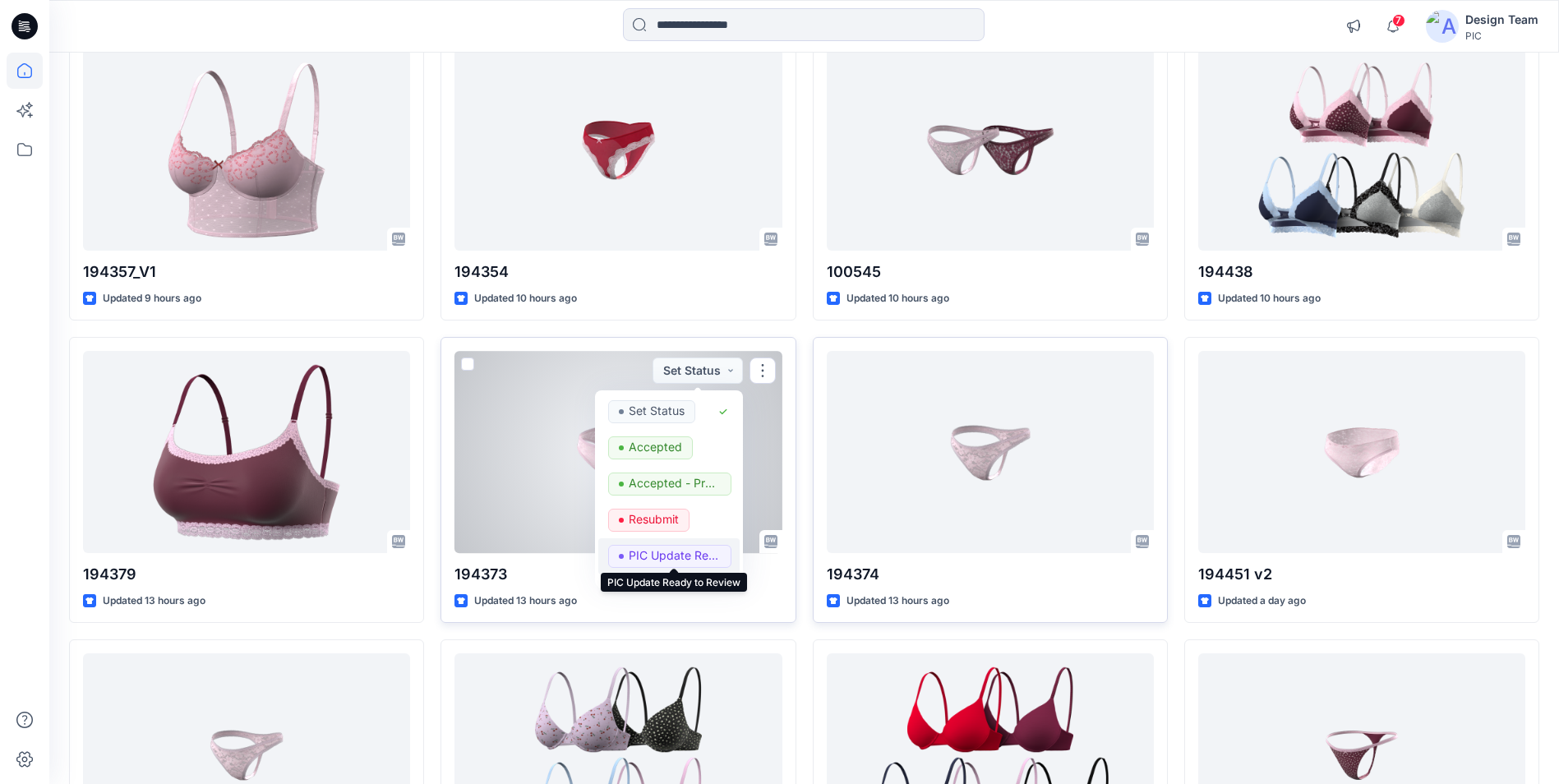
click at [677, 559] on p "PIC Update Ready to Review" at bounding box center [674, 555] width 92 height 21
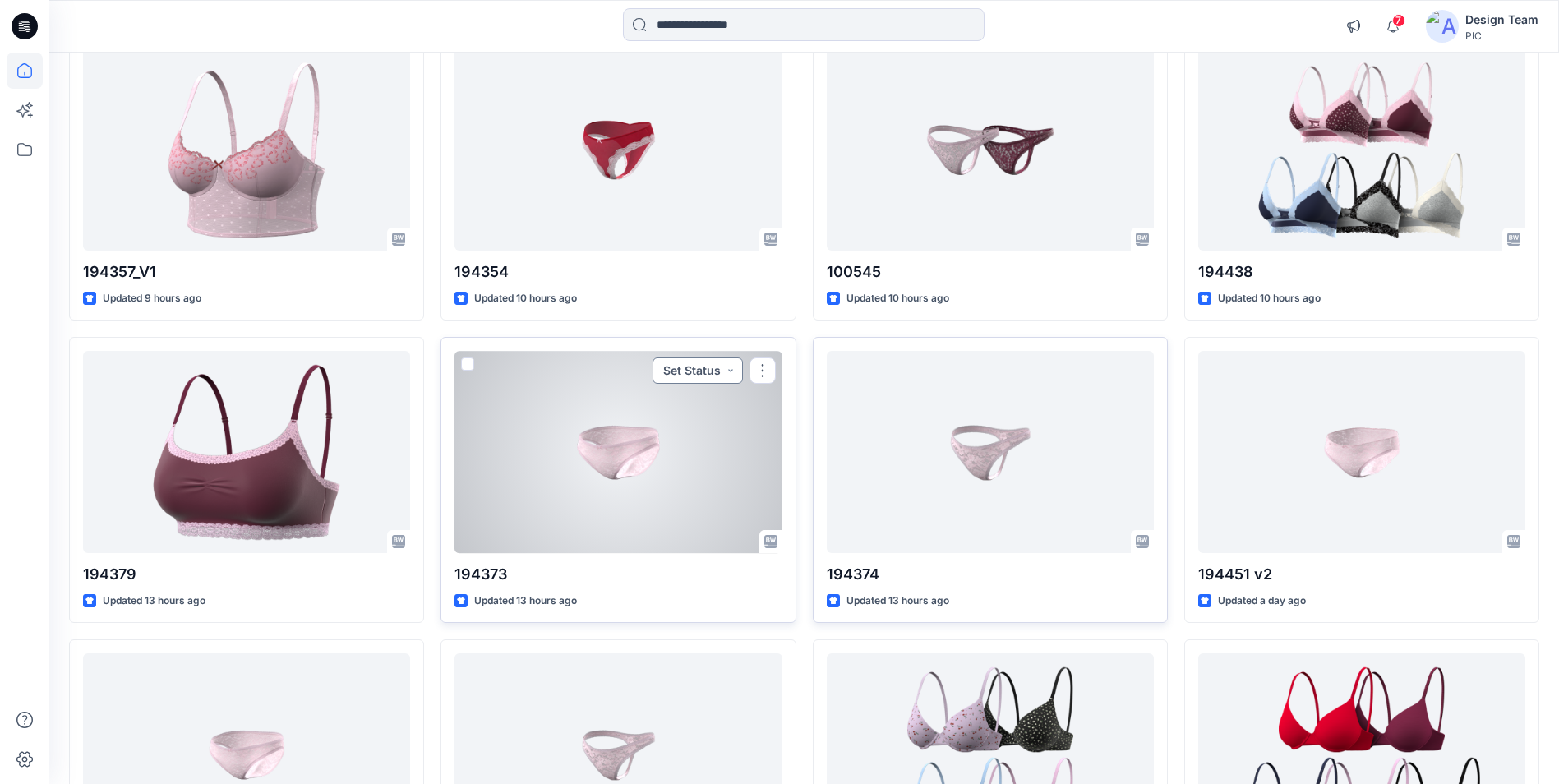
click at [732, 372] on button "Set Status" at bounding box center [697, 371] width 91 height 26
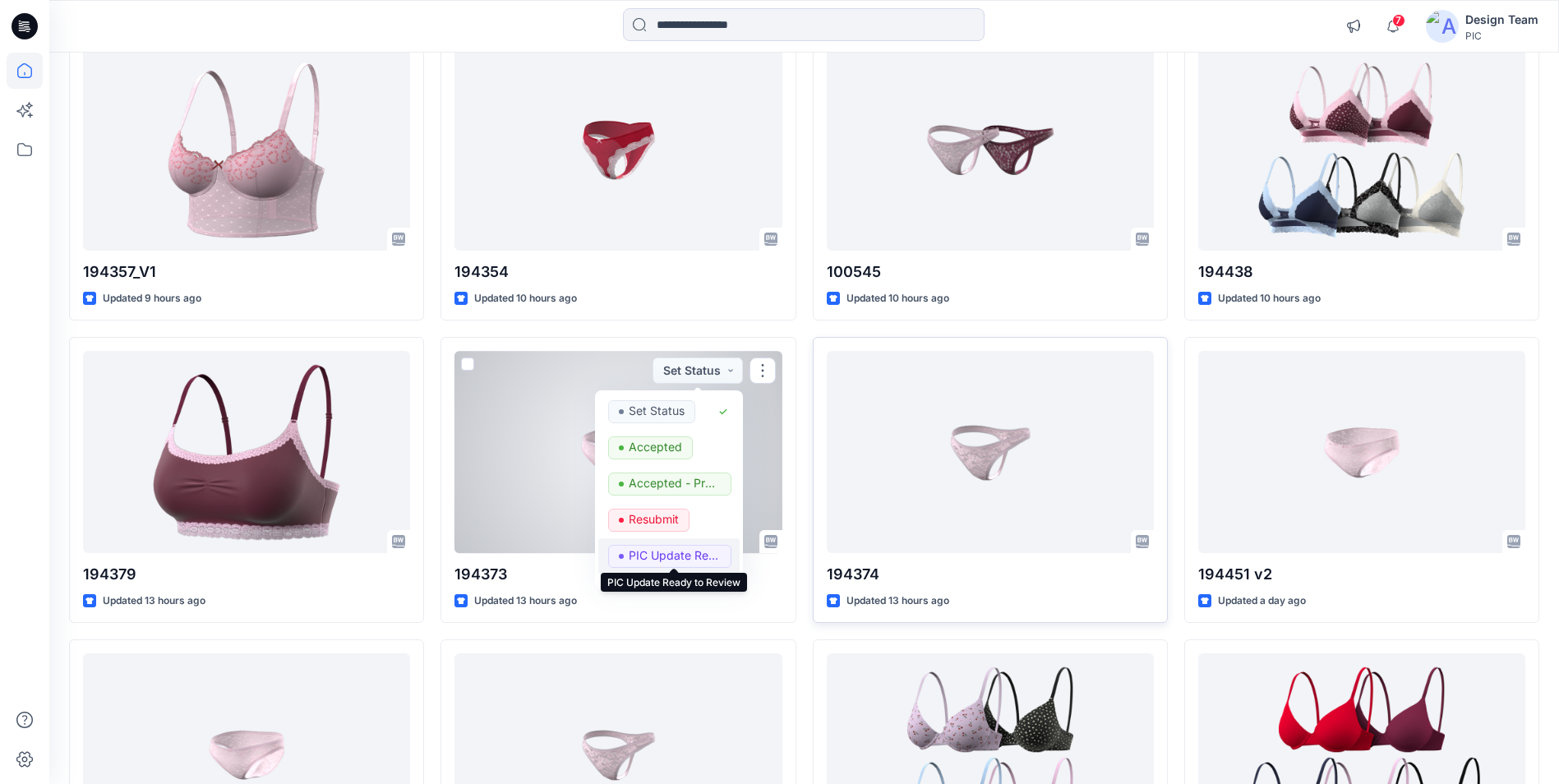
click at [692, 556] on p "PIC Update Ready to Review" at bounding box center [674, 555] width 92 height 21
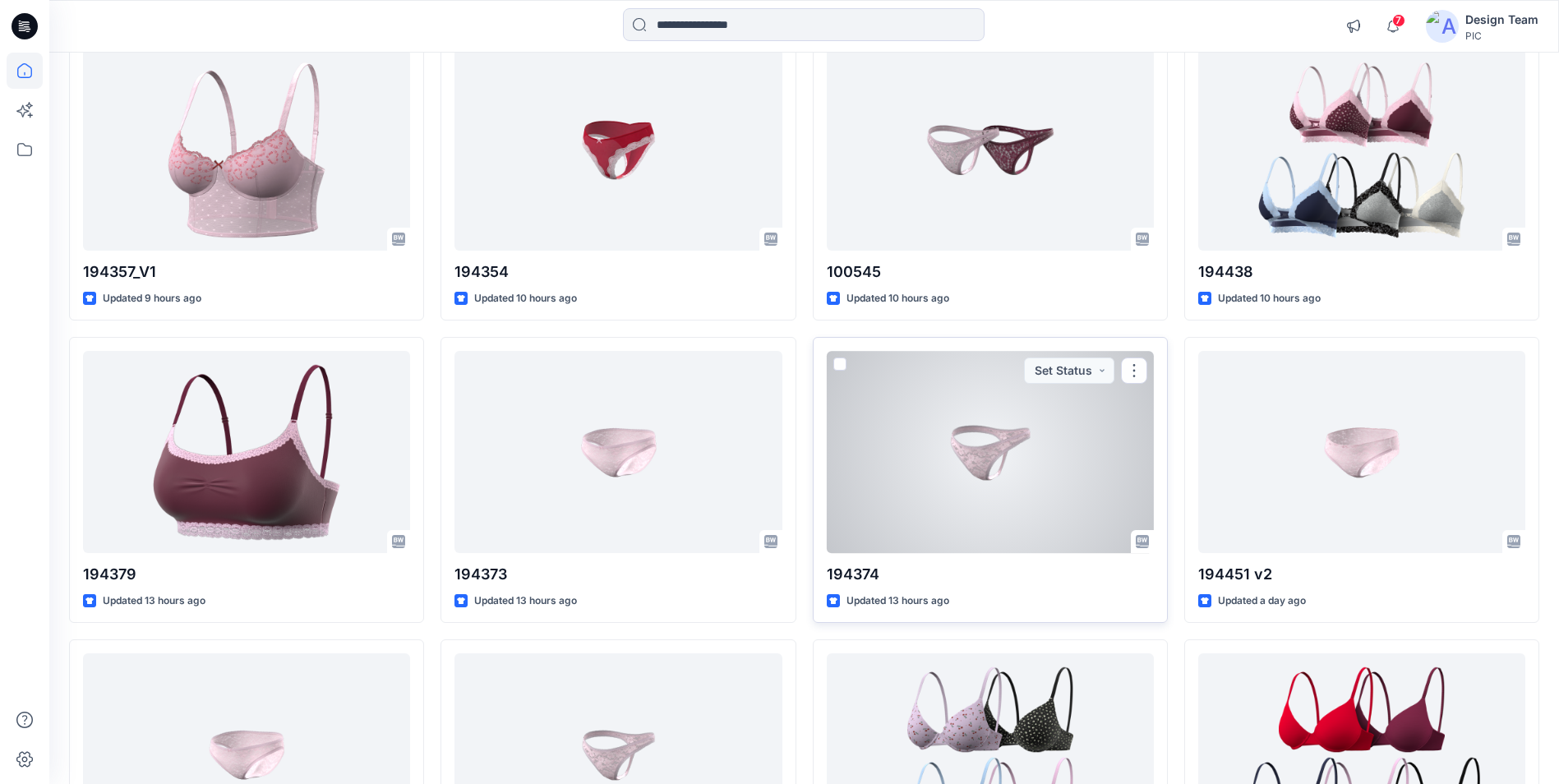
click at [953, 460] on div at bounding box center [990, 451] width 327 height 201
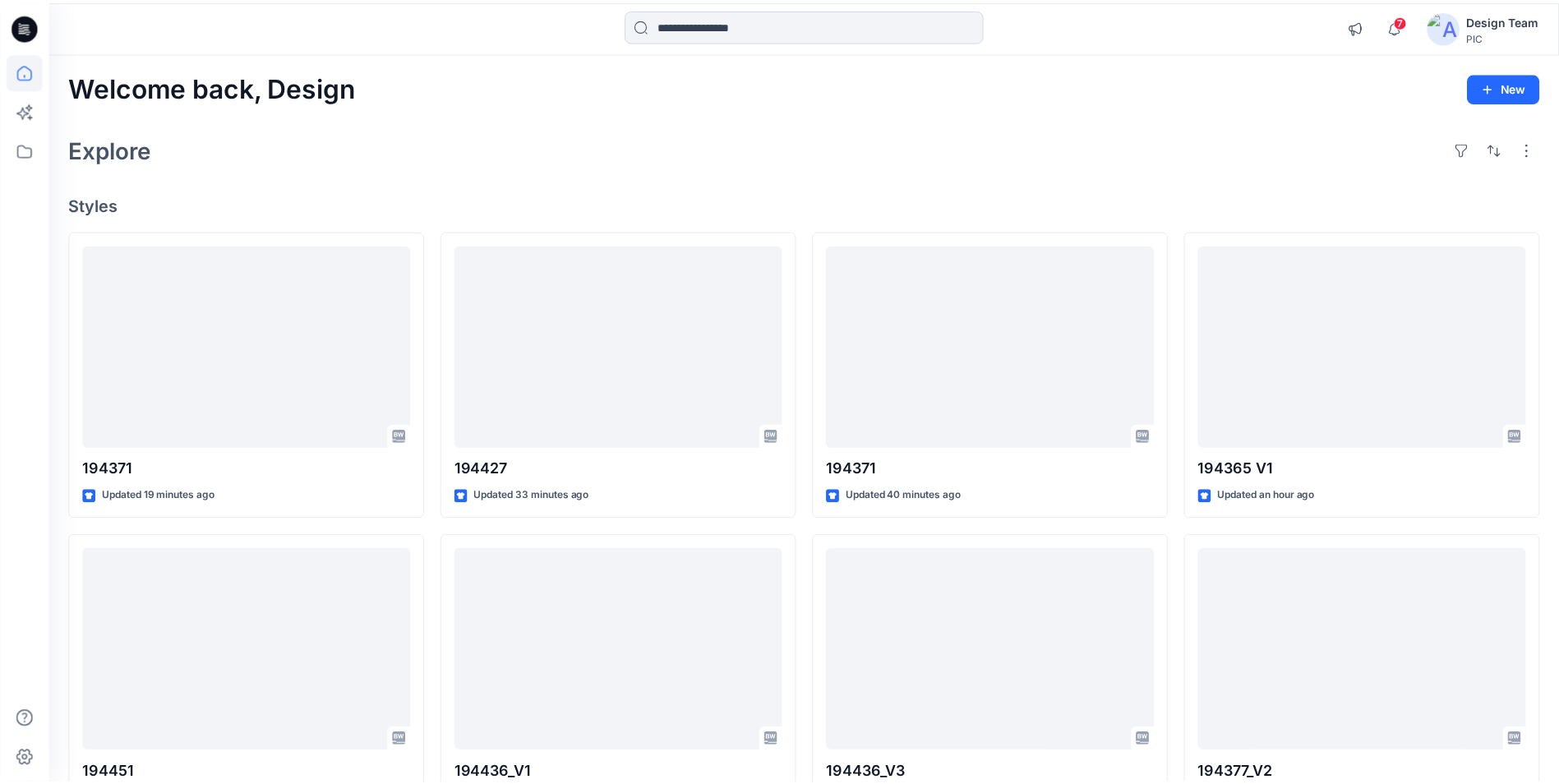
scroll to position [2312, 0]
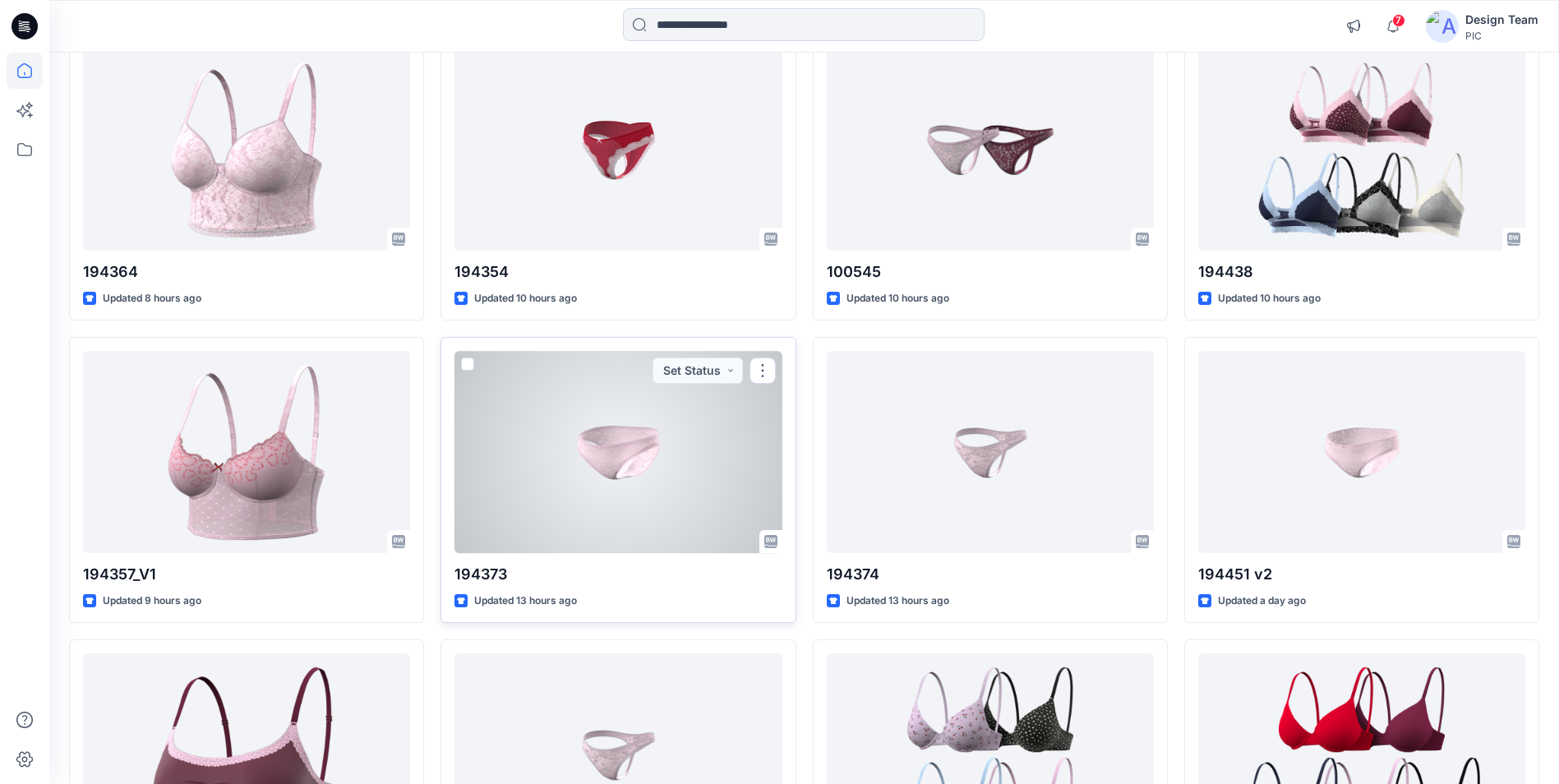
click at [646, 492] on div at bounding box center [618, 451] width 327 height 201
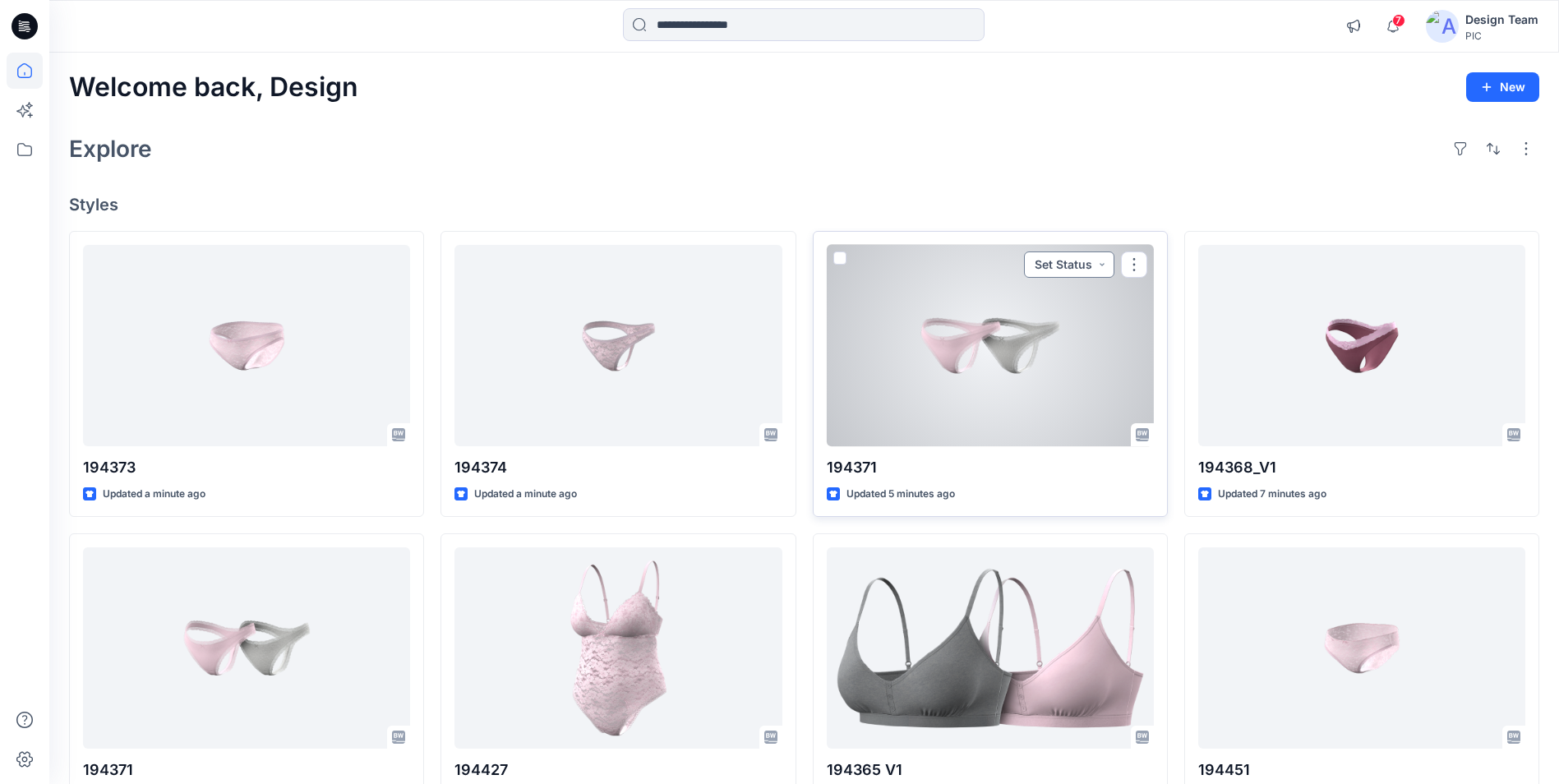
click at [1103, 267] on button "Set Status" at bounding box center [1069, 265] width 91 height 26
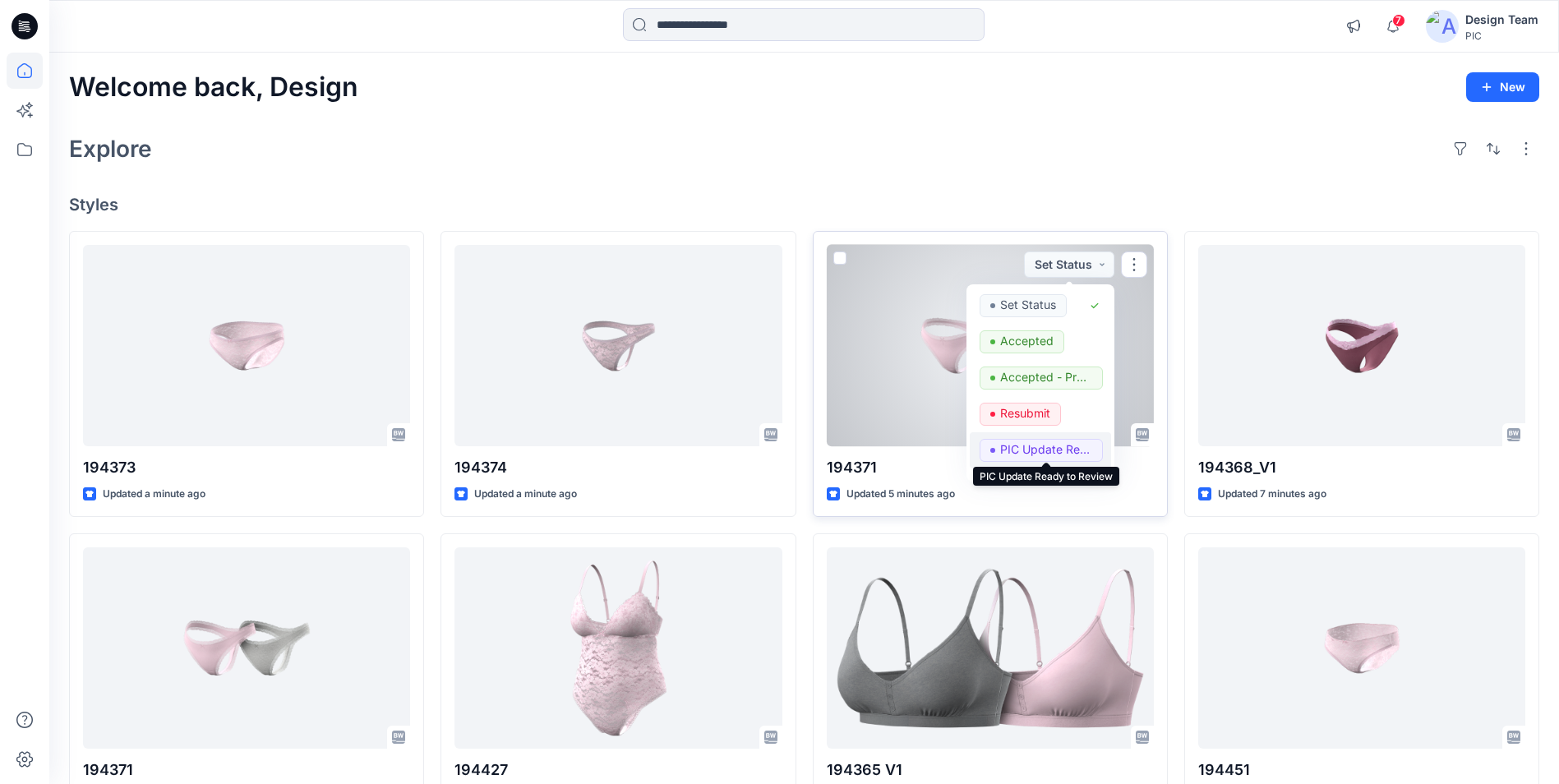
click at [1053, 445] on p "PIC Update Ready to Review" at bounding box center [1046, 449] width 92 height 21
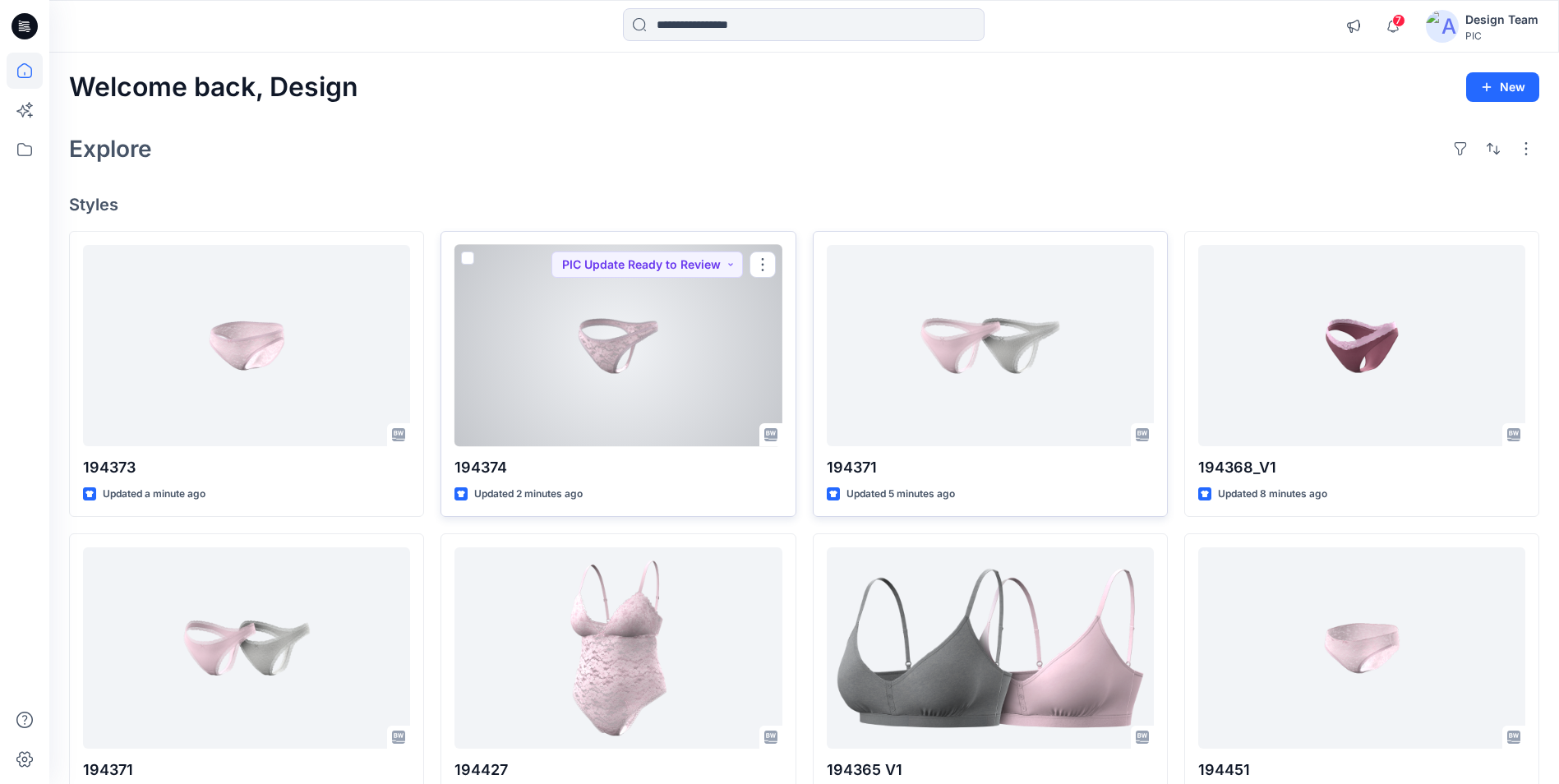
click at [698, 373] on div at bounding box center [618, 345] width 327 height 201
